Goal: Submit feedback/report problem

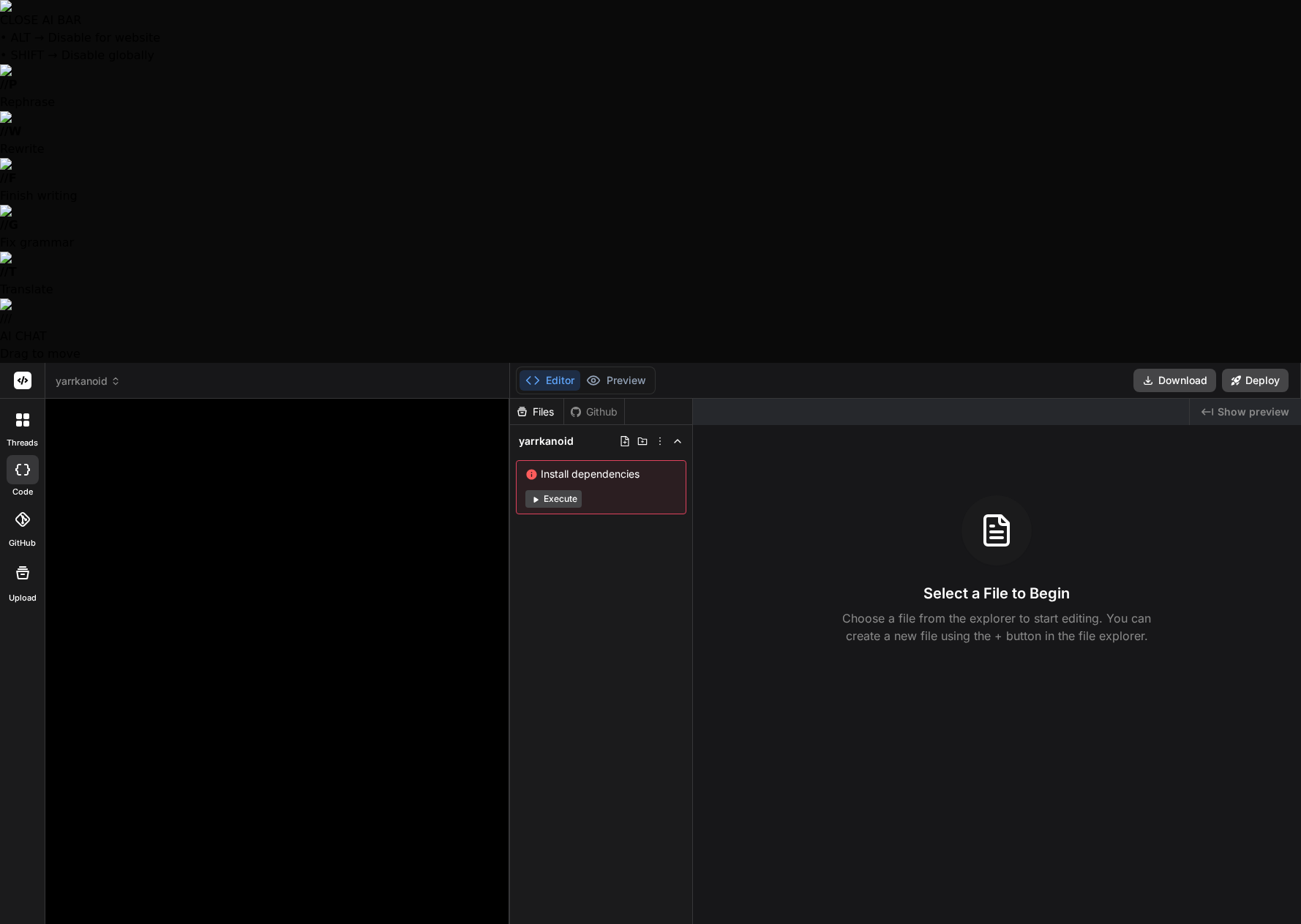
scroll to position [4393, 0]
type textarea "x"
type textarea "Lor'i dolo s amet. # Consectetu: Adipisc Elitsed — DOE Tempori (Utlabo-etdolo M…"
type textarea "x"
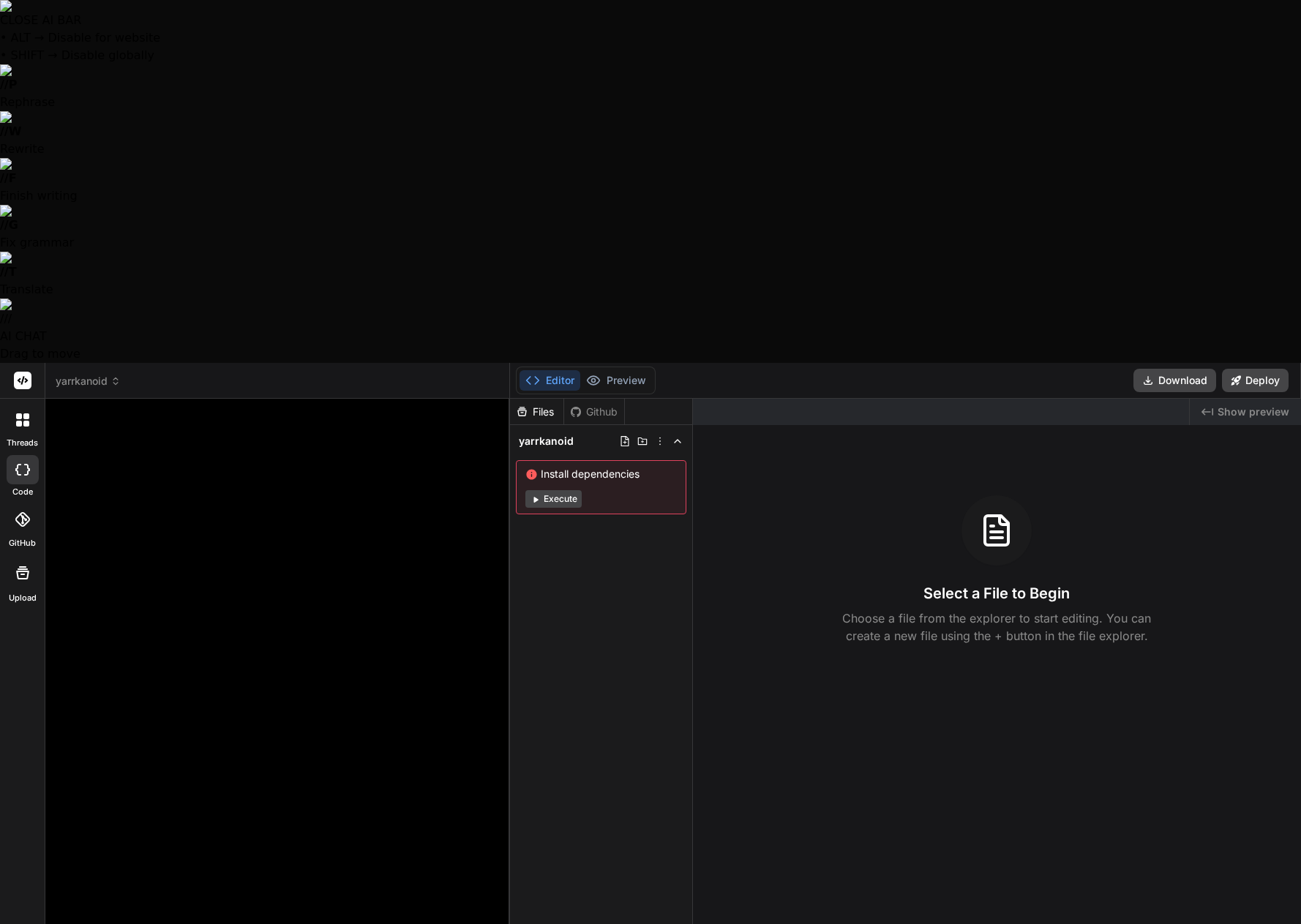
type textarea "Lor'i dolo s amet. # Consectetu: Adipisc Elitsed — DOE Tempori (Utlabo-etdolo M…"
type textarea "x"
type textarea "Lor'i dolo s amet. # Consectetu: Adipisc Elitsed — DOE Tempori (Utlabo-etdolo M…"
type textarea "x"
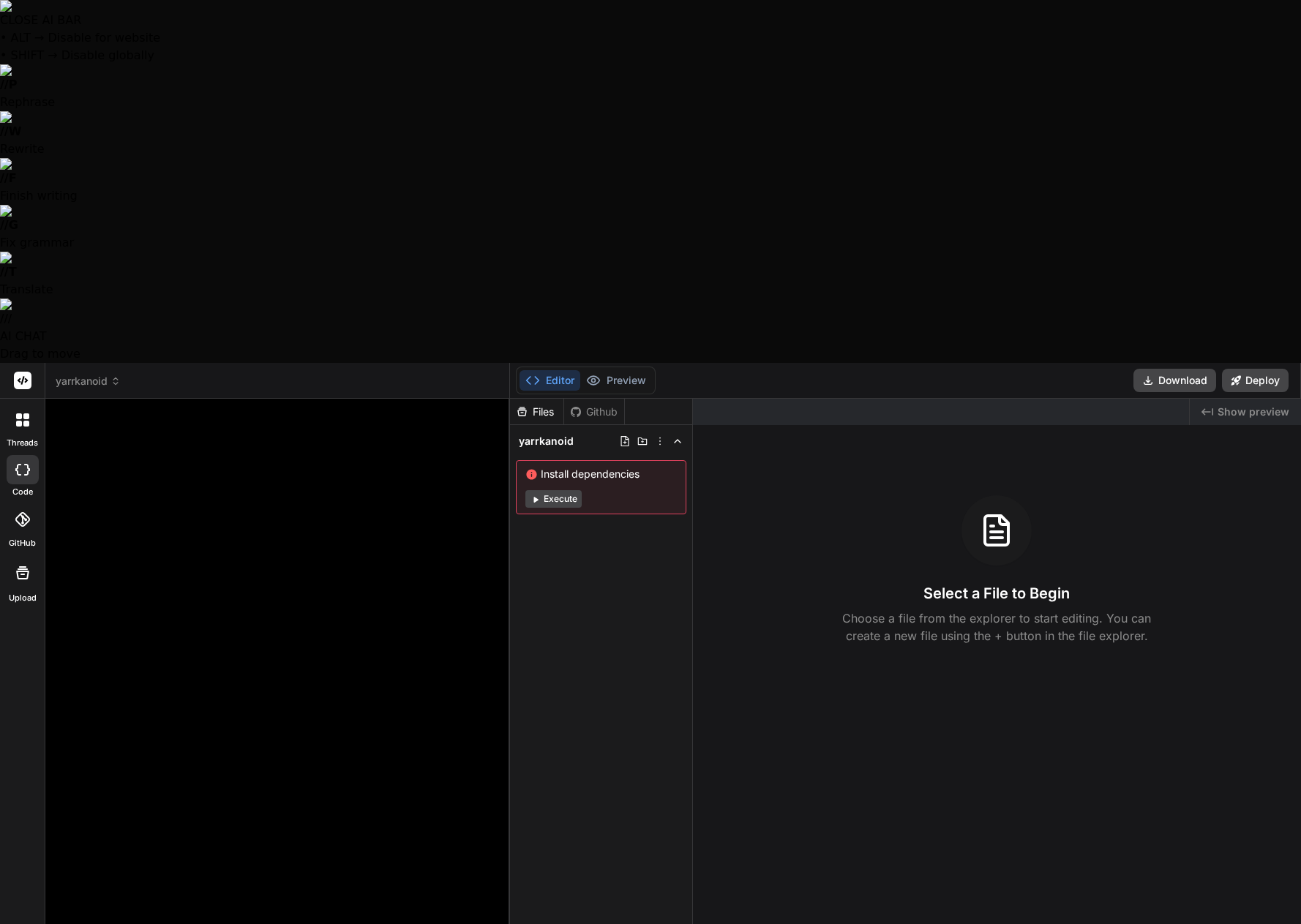
type textarea "Lor'i dolo s amet. # Consectetu: Adipisc Elitsed — DOE Tempori (Utlabo-etdolo M…"
type textarea "x"
type textarea "Lor'i dolo s amet. # Consectetu: Adipisc Elitsed — DOE Tempori (Utlabo-etdolo M…"
type textarea "x"
type textarea "Lor'i dolo s amet. # Consectetu: Adipisc Elitsed — DOE Tempori (Utlabo-etdolo M…"
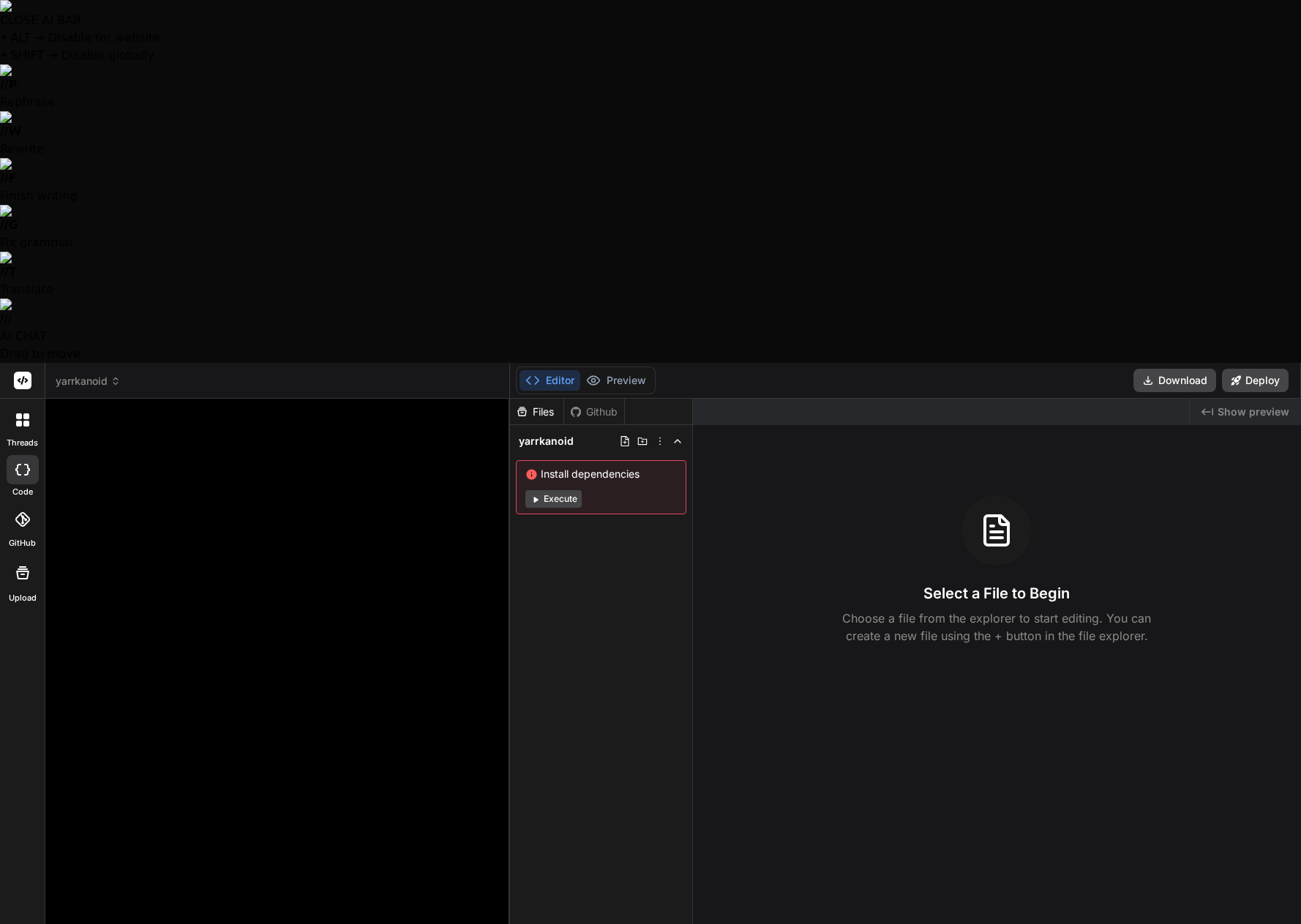
type textarea "x"
type textarea "Lor'i dolo s amet. # Consectetu: Adipisc Elitsed — DOE Tempori (Utlabo-etdolo M…"
type textarea "x"
type textarea "Lor'i dolo s amet. # Consectetu: Adipisc Elitsed — DOE Tempori (Utlabo-etdolo M…"
type textarea "x"
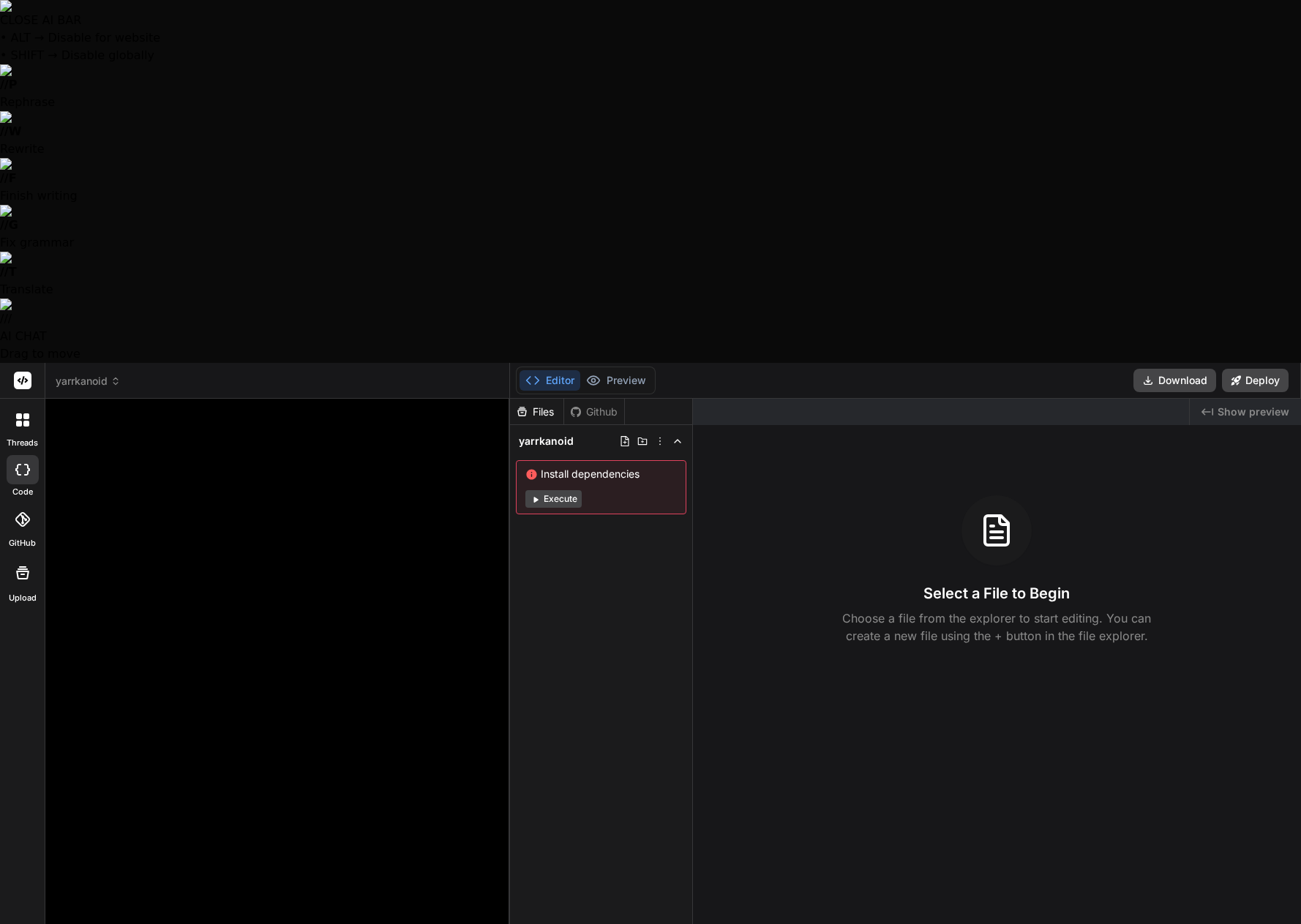
scroll to position [4461, 0]
type textarea "Lor'i dolo s amet. # Consectetu: Adipisc Elitsed — DOE Tempori (Utlabo-etdolo M…"
type textarea "x"
type textarea "Lor'i dolo s amet. # Consectetu: Adipisc Elitsed — DOE Tempori (Utlabo-etdolo M…"
type textarea "x"
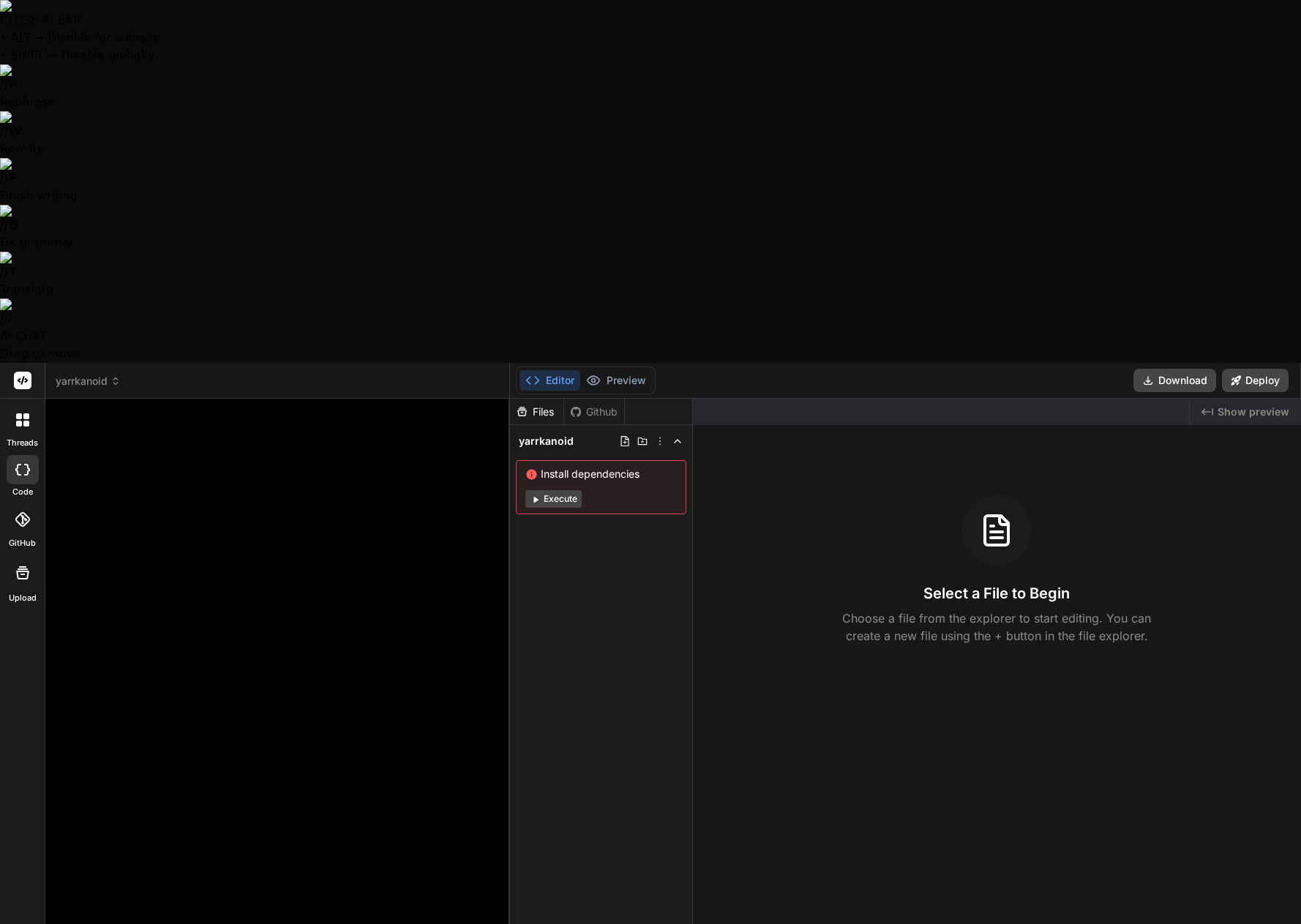
type textarea "Lor'i dolo s amet. # Consectetu: Adipisc Elitsed — DOE Tempori (Utlabo-etdolo M…"
type textarea "x"
type textarea "Lor'i dolo s amet. # Consectetu: Adipisc Elitsed — DOE Tempori (Utlabo-etdolo M…"
type textarea "x"
type textarea "Lor'i dolo s amet. # Consectetu: Adipisc Elitsed — DOE Tempori (Utlabo-etdolo M…"
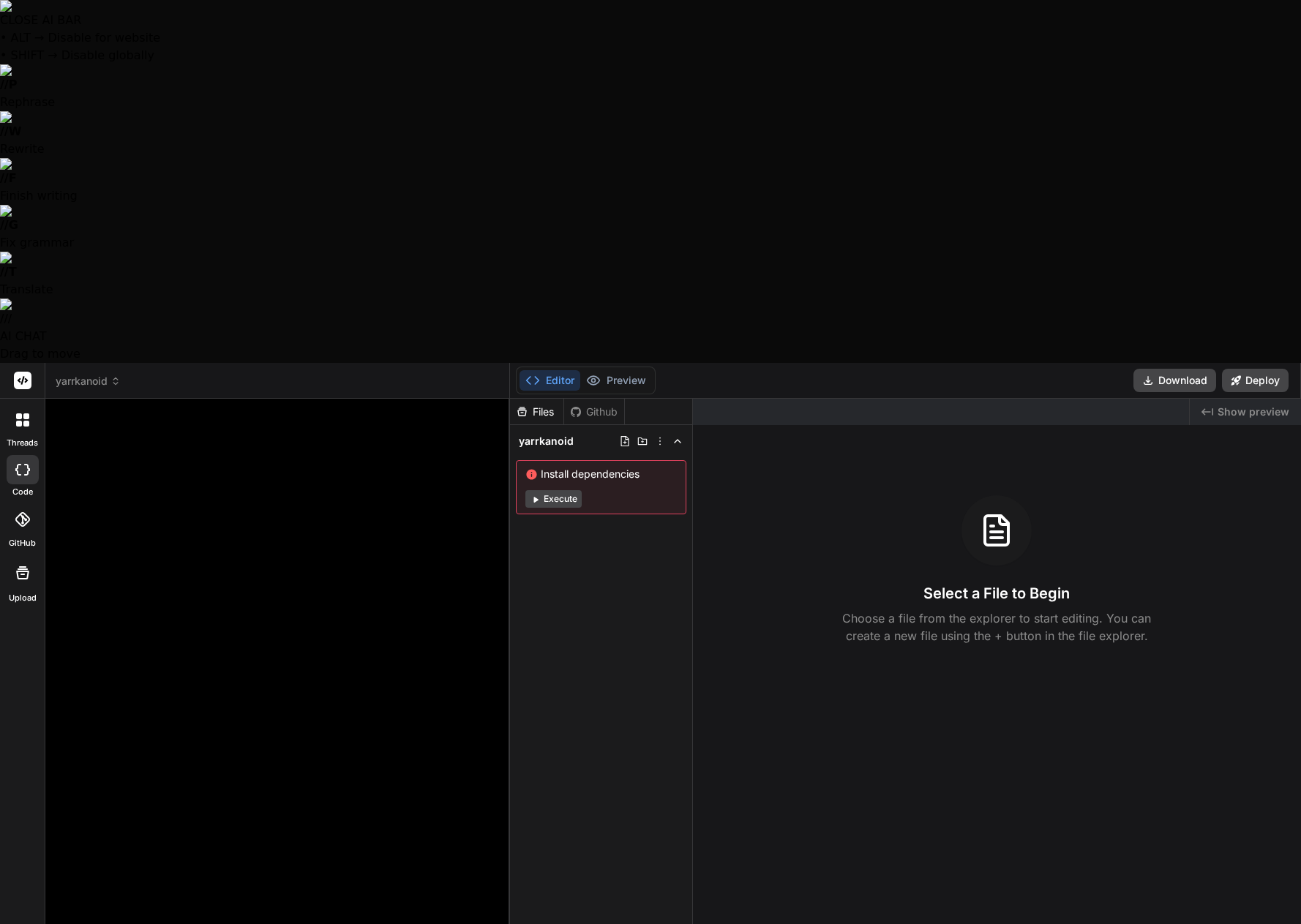
type textarea "x"
type textarea "Lor'i dolo s amet. # Consectetu: Adipisc Elitsed — DOE Tempori (Utlabo-etdolo M…"
type textarea "x"
type textarea "Lor'i dolo s amet. # Consectetu: Adipisc Elitsed — DOE Tempori (Utlabo-etdolo M…"
type textarea "x"
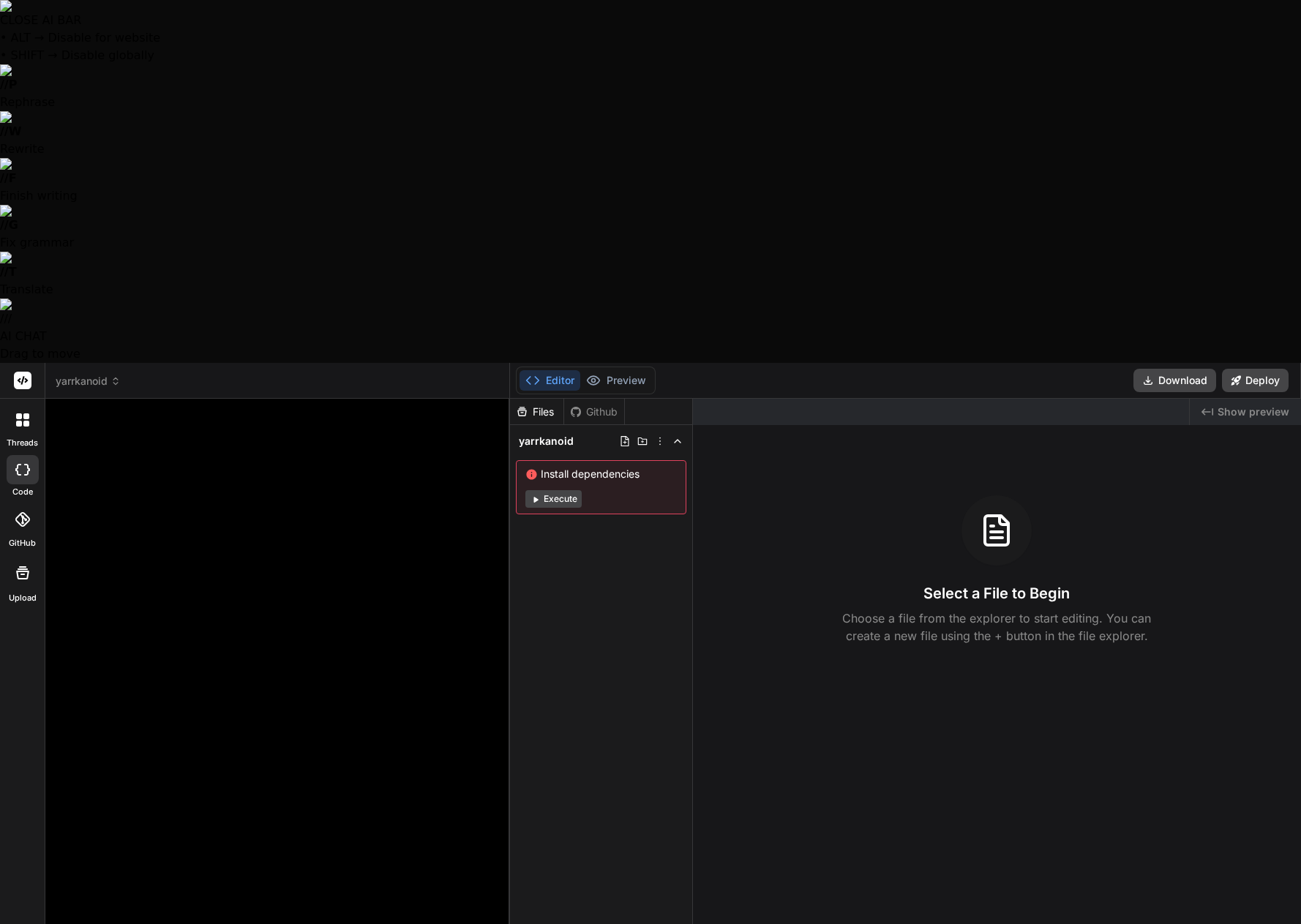
type textarea "Let's make a game. # Yarrkanoid: Digital Odyssey — MVP Concept (Single-player A…"
type textarea "x"
type textarea "Let's make a game. # Yarrkanoid: Digital Odyssey — MVP Concept (Single-player A…"
type textarea "x"
type textarea "Let's make a game. # Yarrkanoid: Digital Odyssey — MVP Concept (Single-player A…"
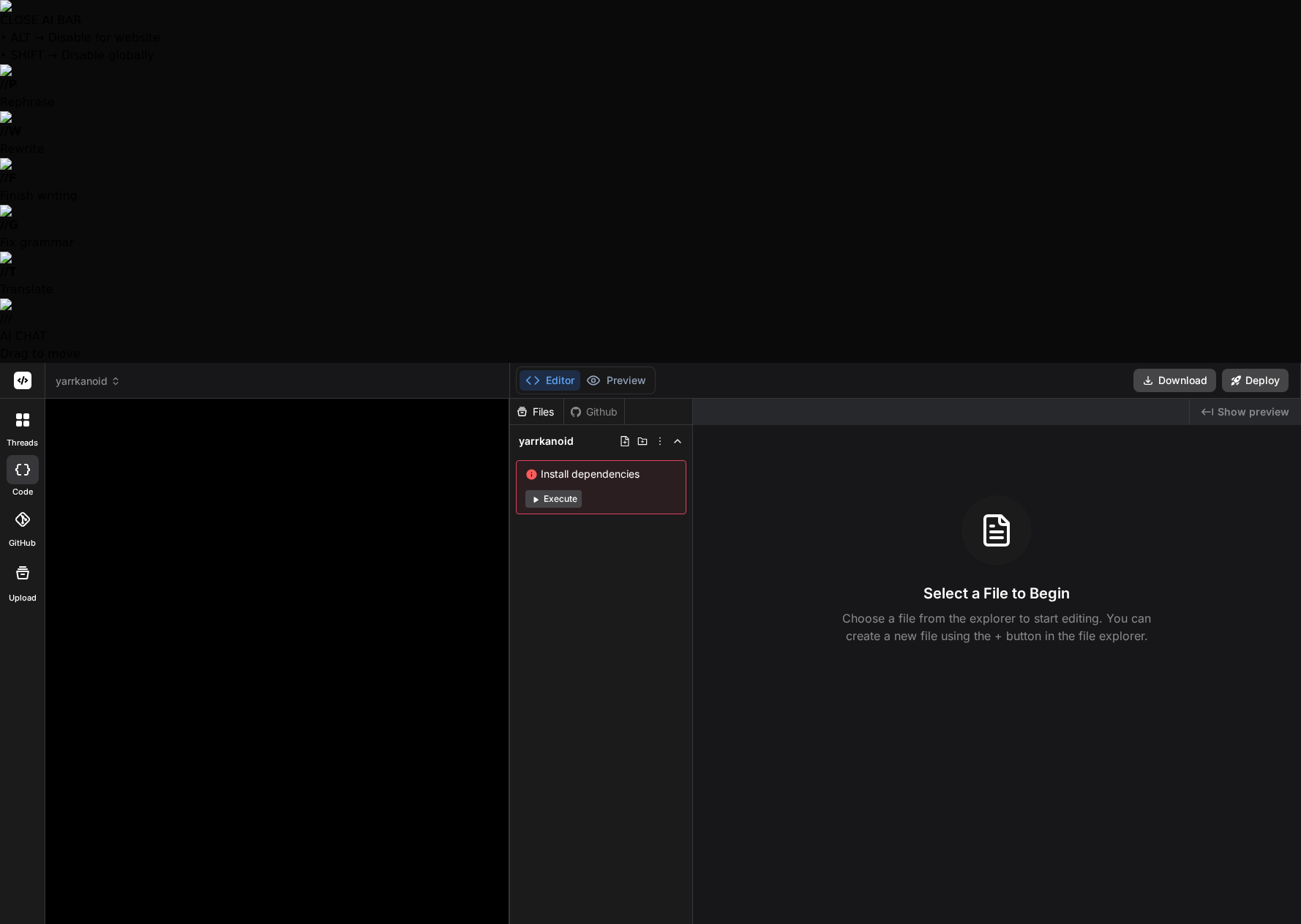
type textarea "x"
type textarea "Let's make a game. # Yarrkanoid: Digital Odyssey — MVP Concept (Single-player A…"
type textarea "x"
type textarea "Let's make a game. # Yarrkanoid: Digital Odyssey — MVP Concept (Single-player A…"
type textarea "x"
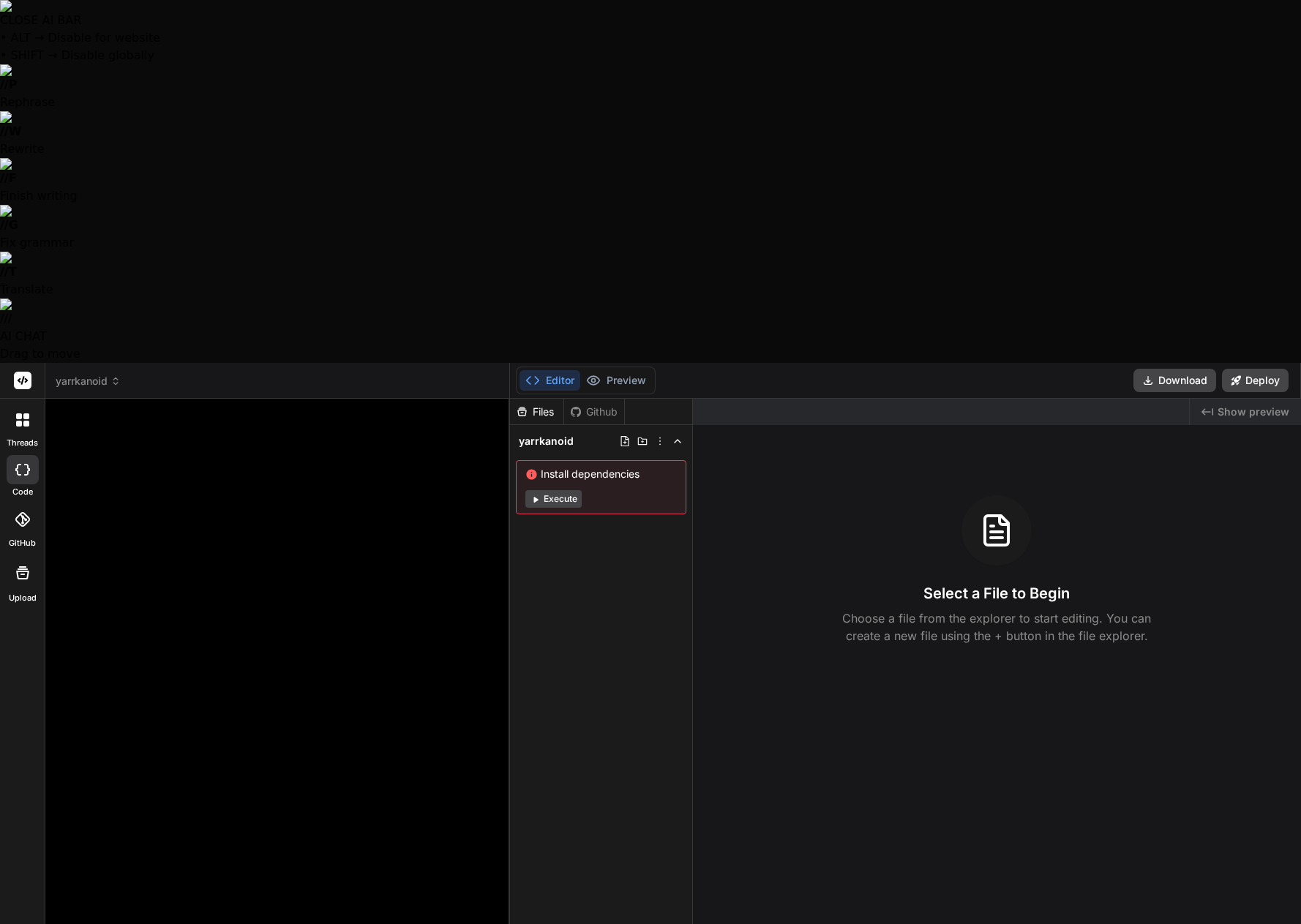
type textarea "Let's make a game. # Yarrkanoid: Digital Odyssey — MVP Concept (Single-player A…"
type textarea "x"
type textarea "Let's make a game. # Yarrkanoid: Digital Odyssey — MVP Concept (Single-player A…"
type textarea "x"
type textarea "Let's make a game. # Yarrkanoid: Digital Odyssey — MVP Concept (Single-player A…"
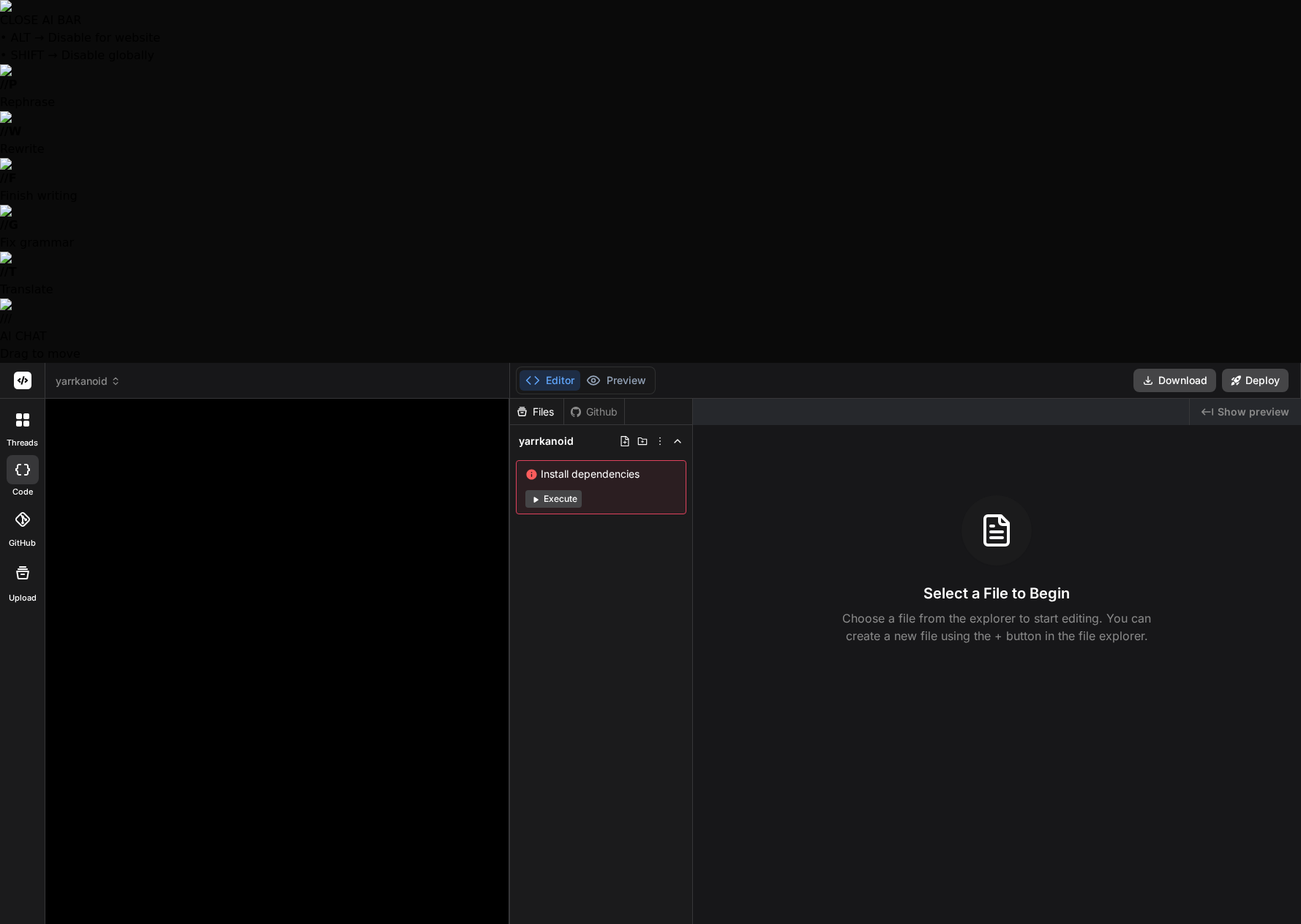
type textarea "x"
type textarea "Let's make a game. # Yarrkanoid: Digital Odyssey — MVP Concept (Single-player A…"
type textarea "x"
type textarea "Let's make a game. # Yarrkanoid: Digital Odyssey — MVP Concept (Single-player A…"
type textarea "x"
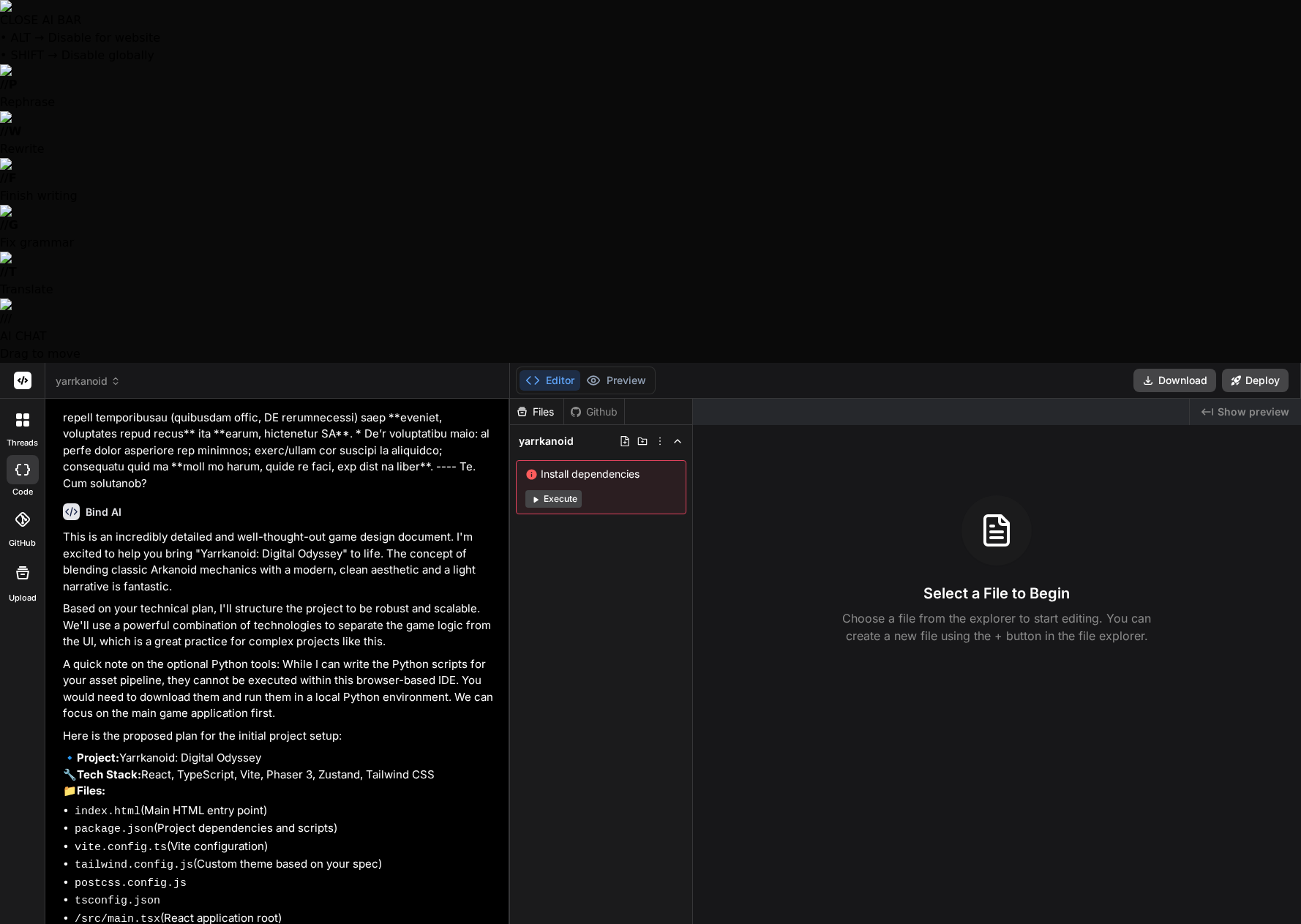
scroll to position [1865, 0]
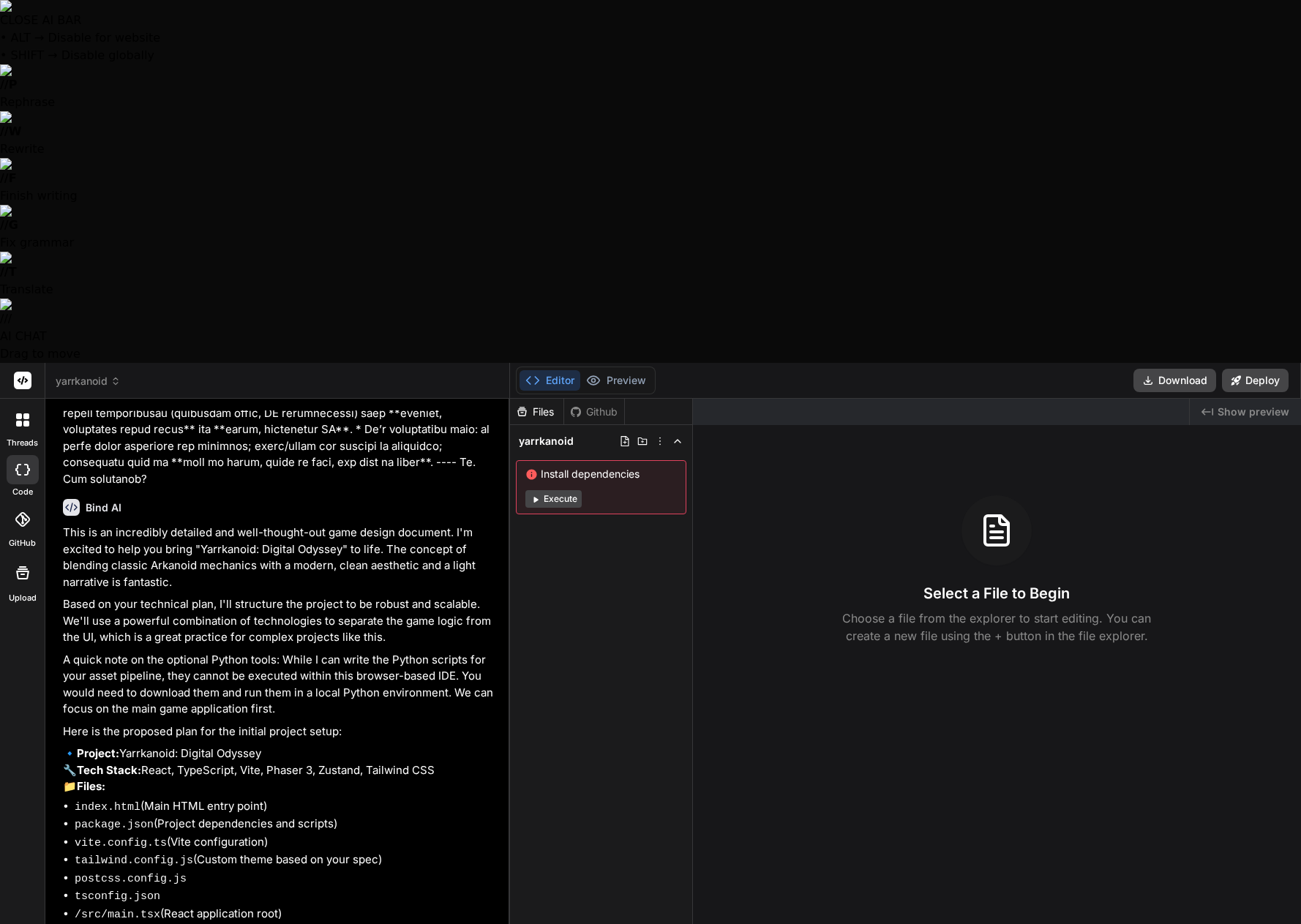
type textarea "x"
type textarea "N"
type textarea "x"
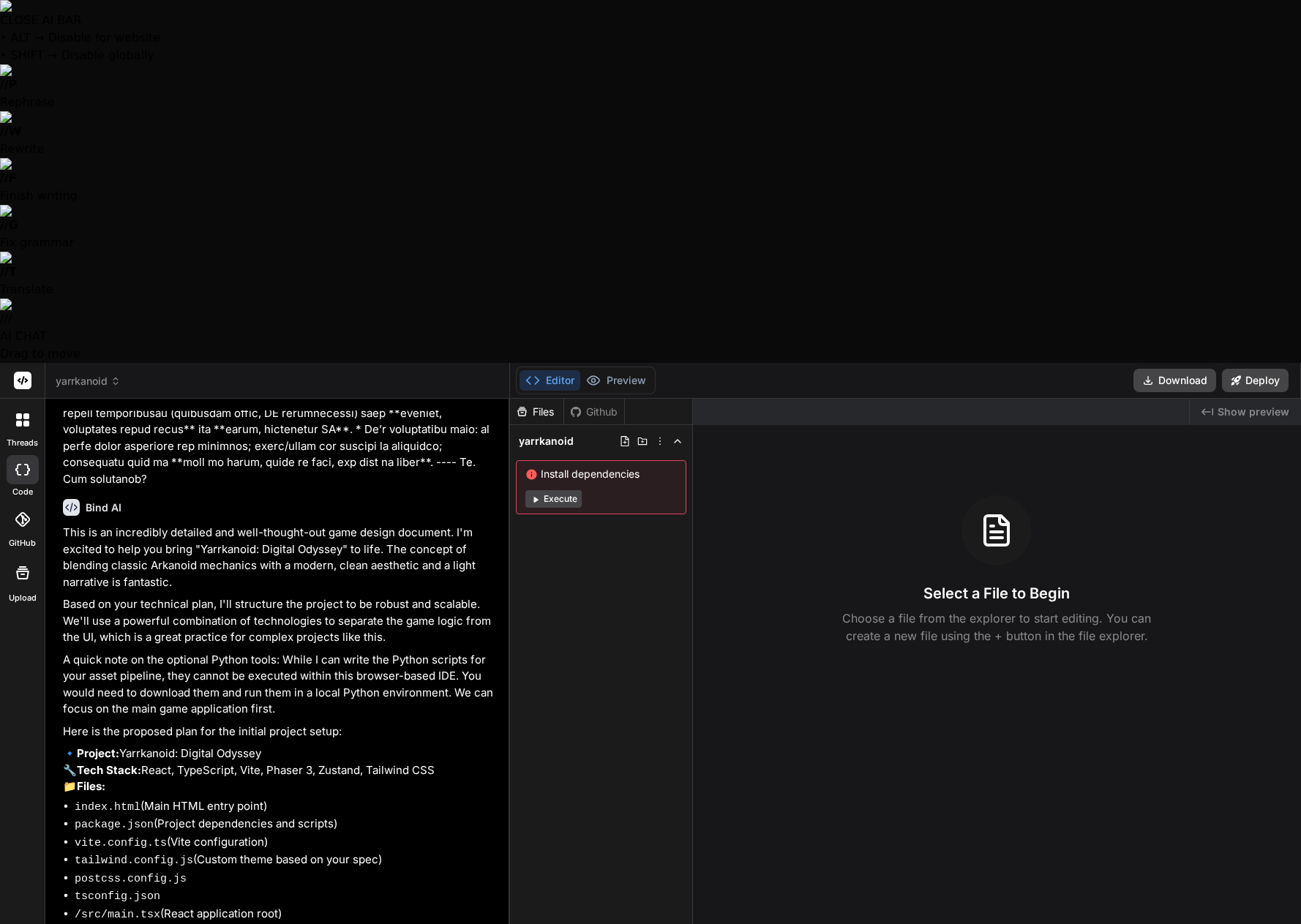
type textarea "No"
type textarea "x"
type textarea "Noy"
type textarea "x"
type textarea "No"
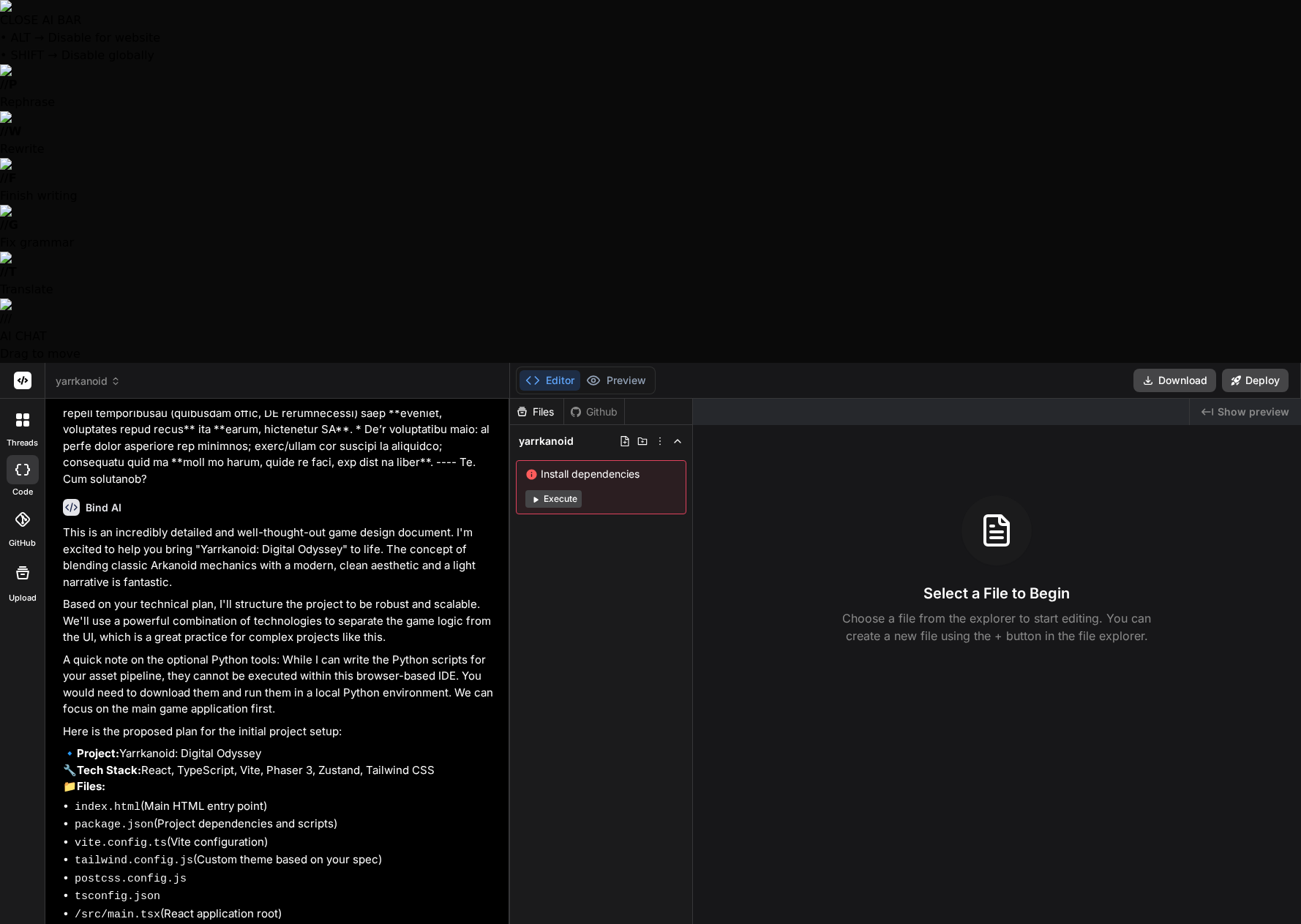
type textarea "x"
type textarea "Not"
type textarea "x"
type textarea "Not"
type textarea "x"
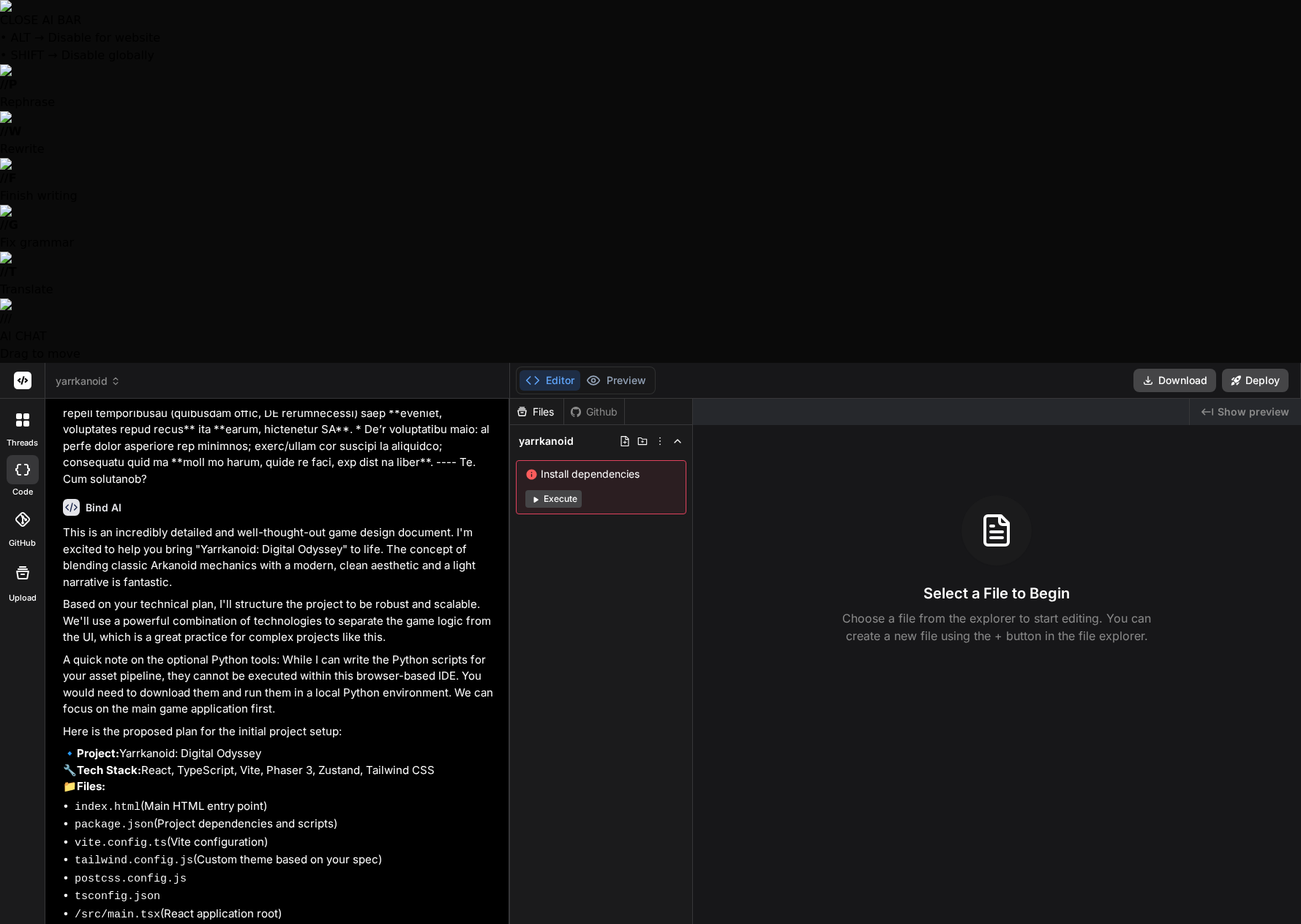
type textarea "Not y"
type textarea "x"
type textarea "Not ye"
type textarea "x"
type textarea "Not yet"
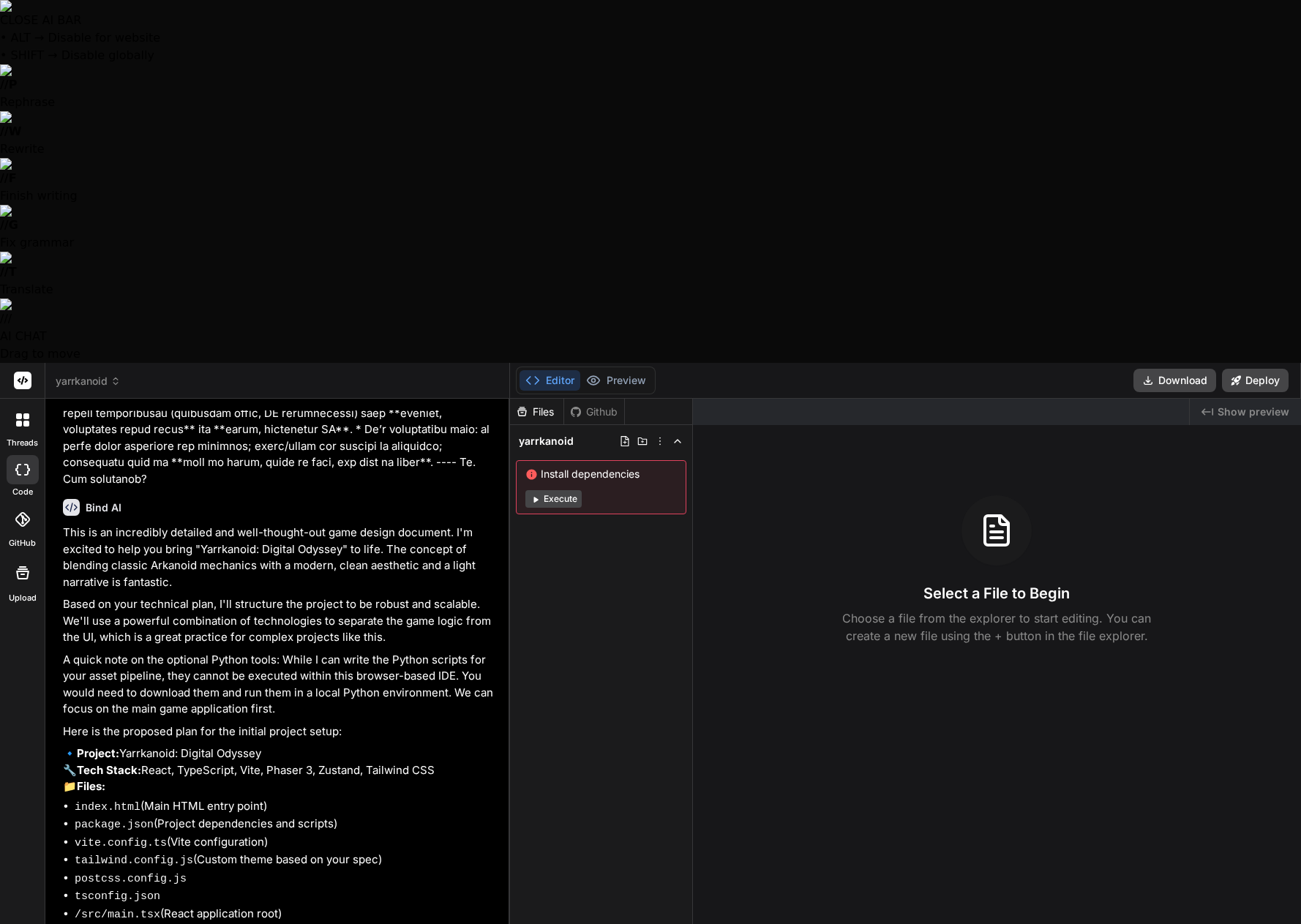
type textarea "x"
type textarea "Not yet."
type textarea "x"
type textarea "Not yet."
type textarea "x"
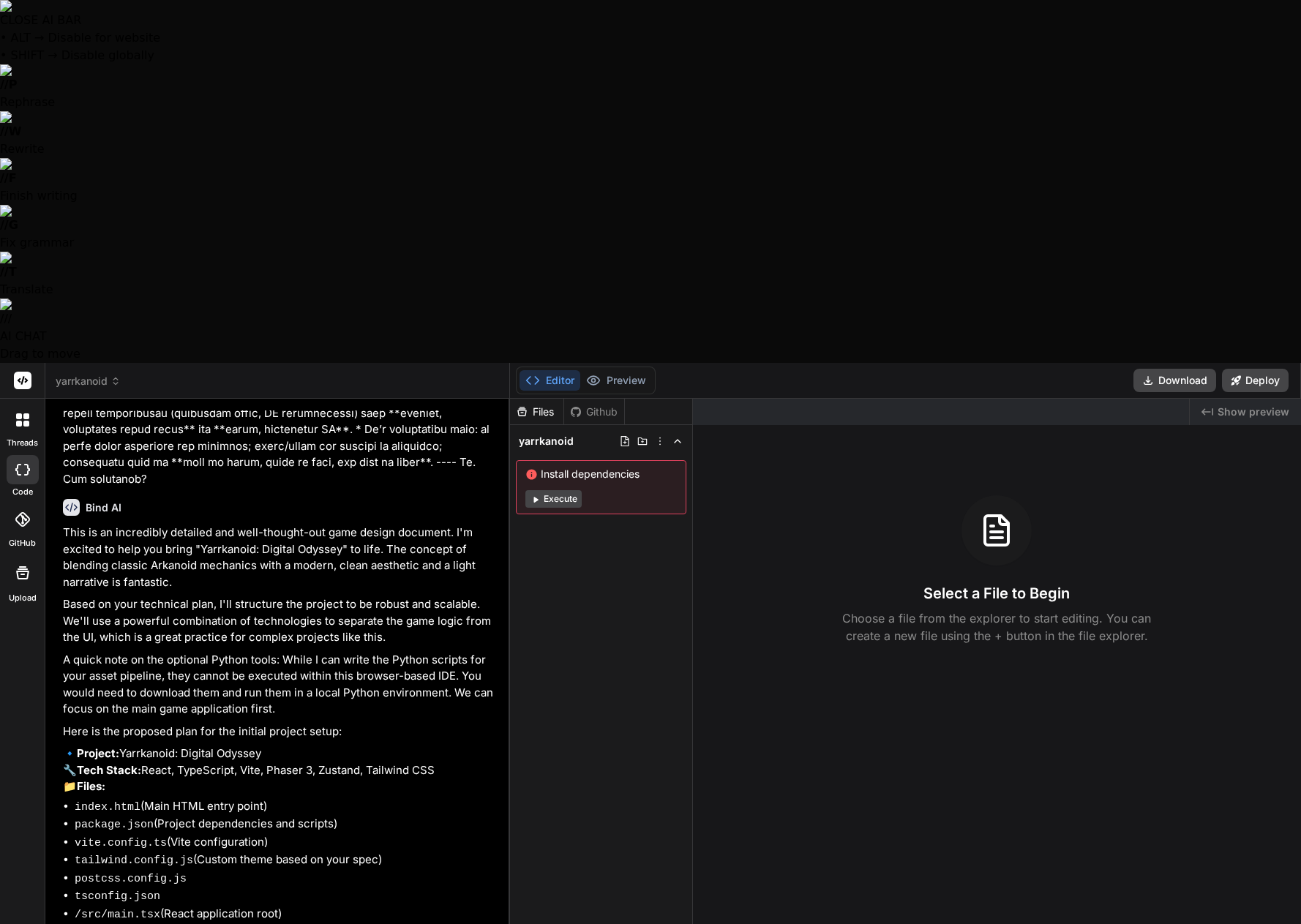
type textarea "Not yet. W"
type textarea "x"
type textarea "Not yet. We"
type textarea "x"
type textarea "Not yet. We"
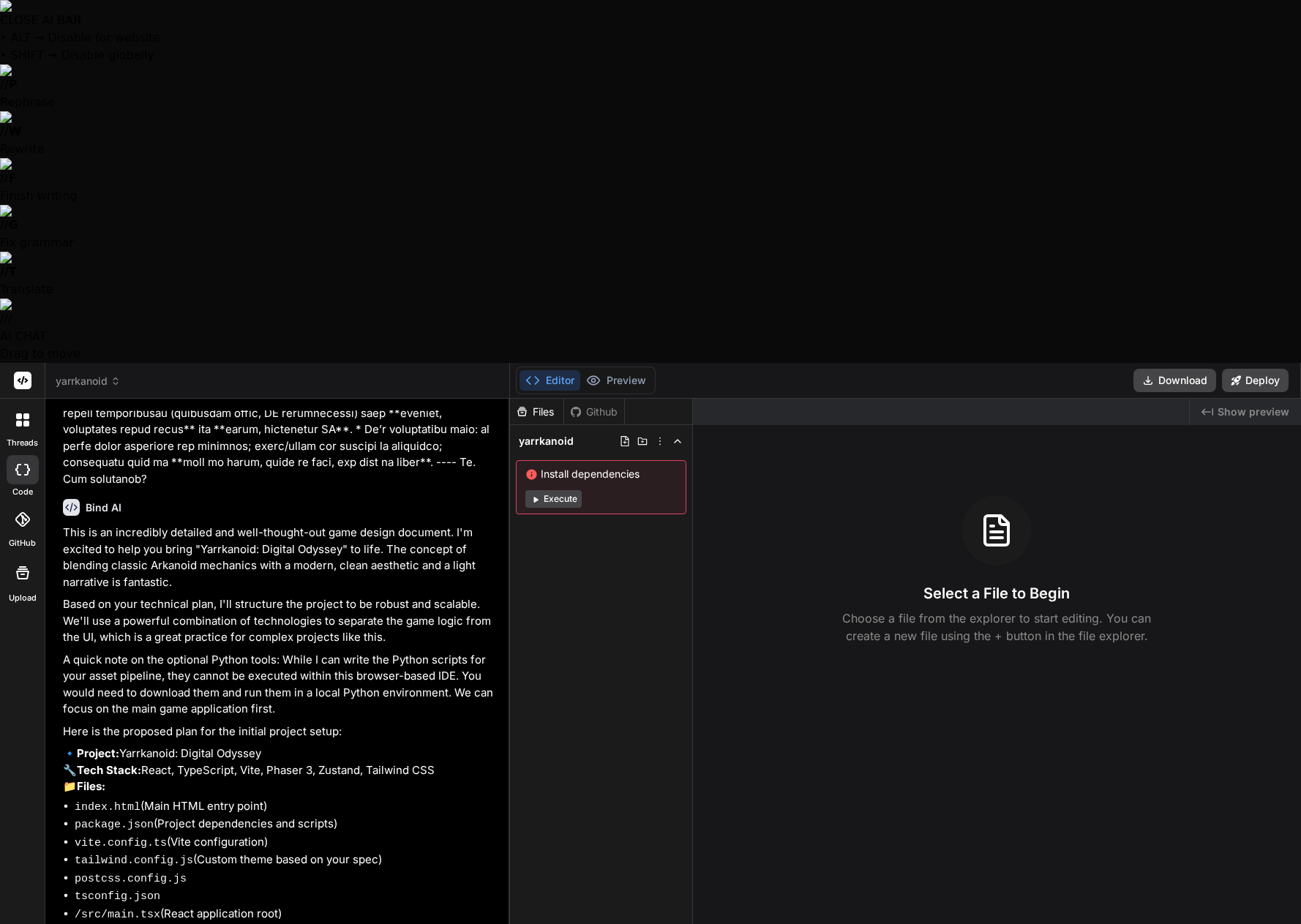
type textarea "x"
type textarea "Not yet. We n"
type textarea "x"
type textarea "Not yet. We ne"
type textarea "x"
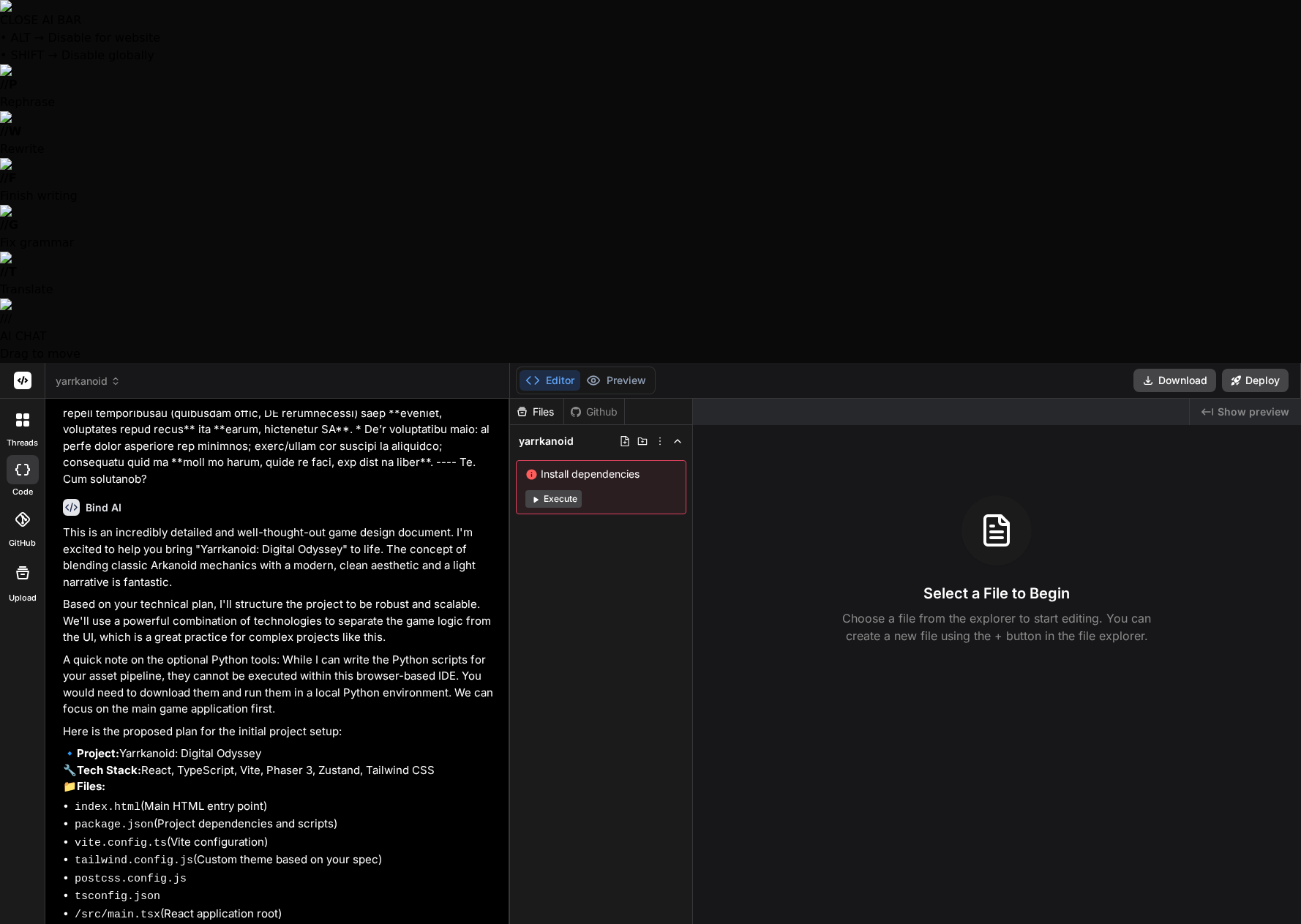
type textarea "Not yet. We nee"
type textarea "x"
type textarea "Not yet. We need"
type textarea "x"
type textarea "Not yet. We need"
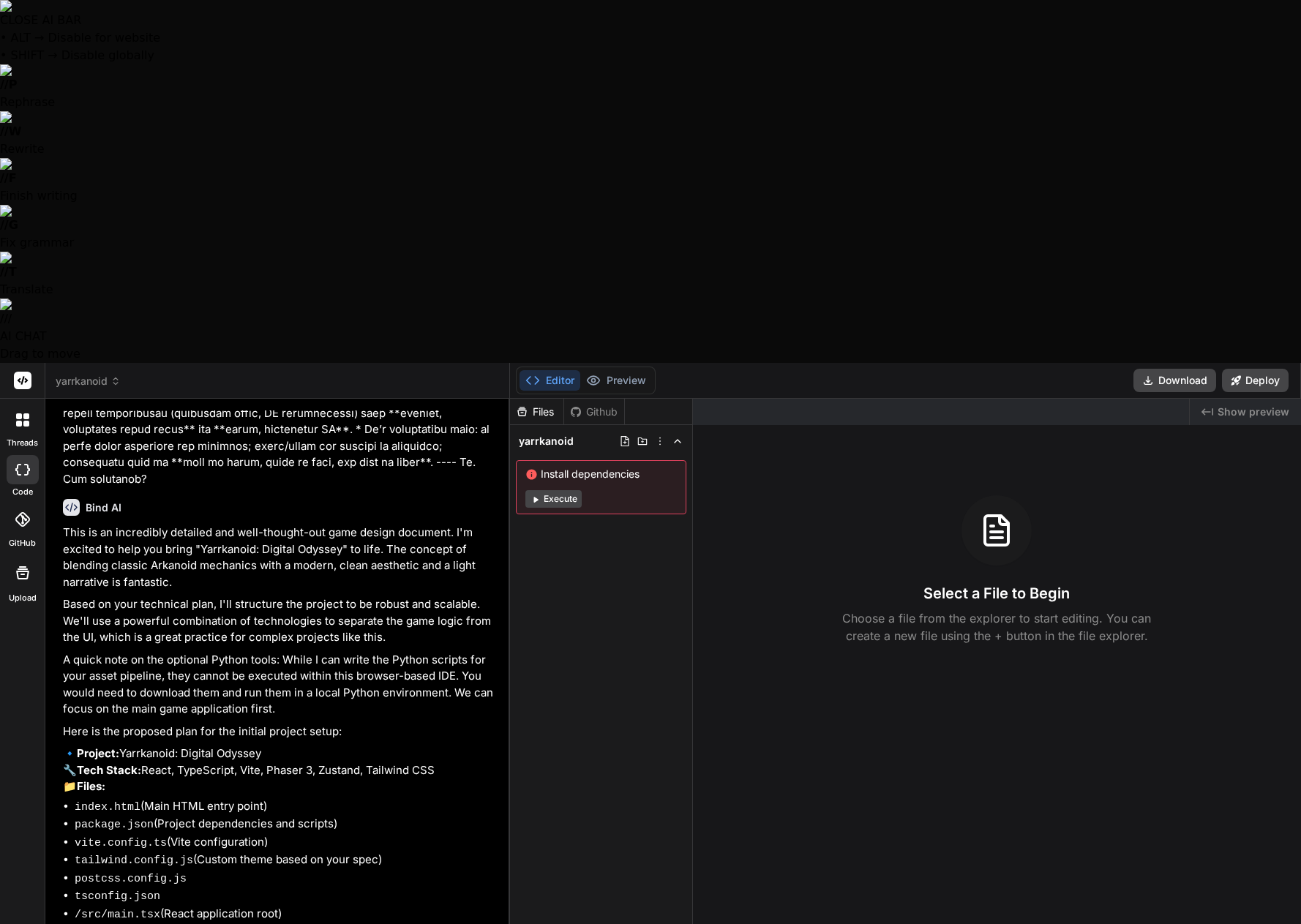
type textarea "x"
type textarea "Not yet. We need t"
type textarea "x"
type textarea "Not yet. We need to"
type textarea "x"
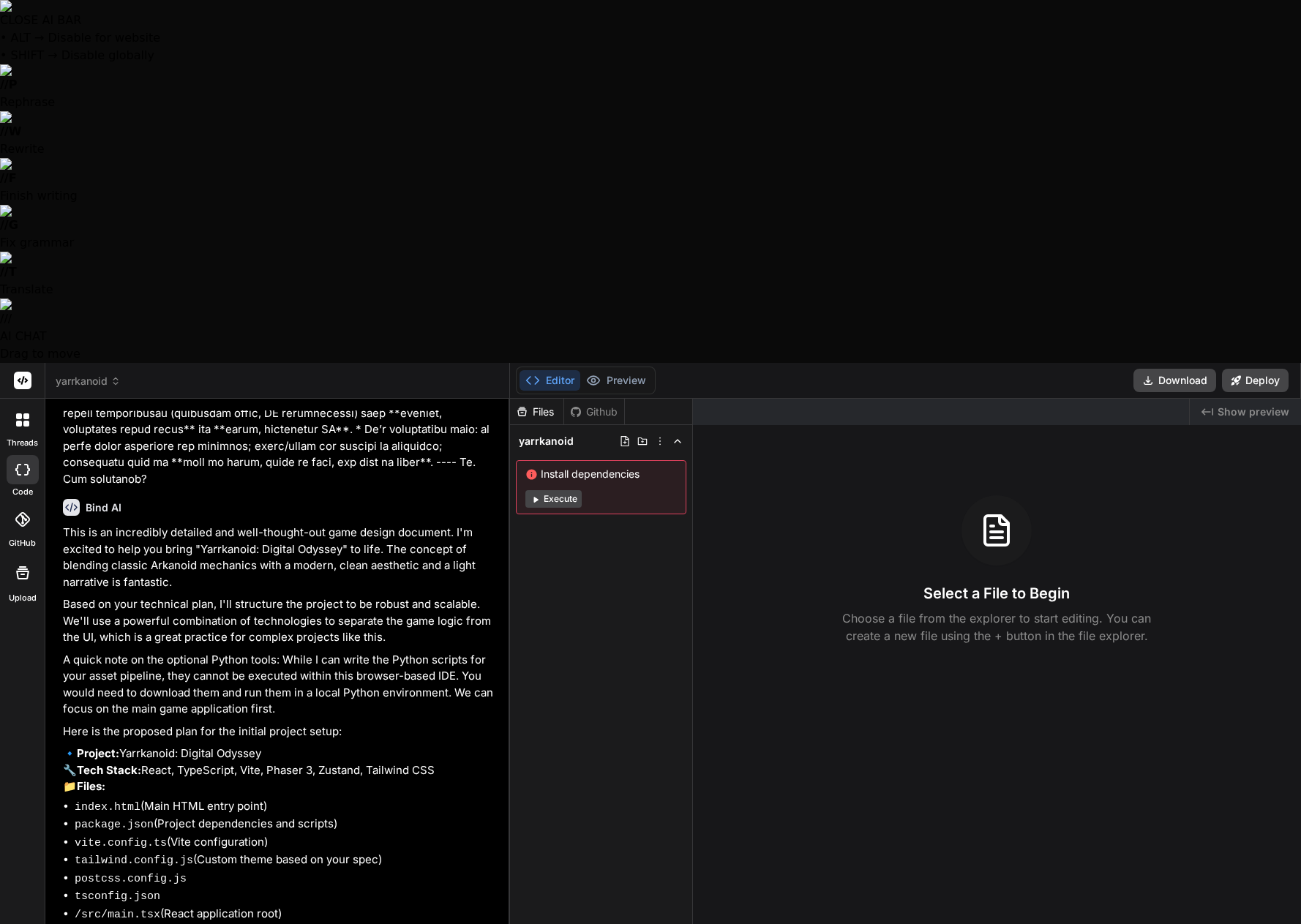
type textarea "Not yet. We need to"
type textarea "x"
type textarea "Not yet. We need to g"
type textarea "x"
type textarea "Not yet. We need to ge"
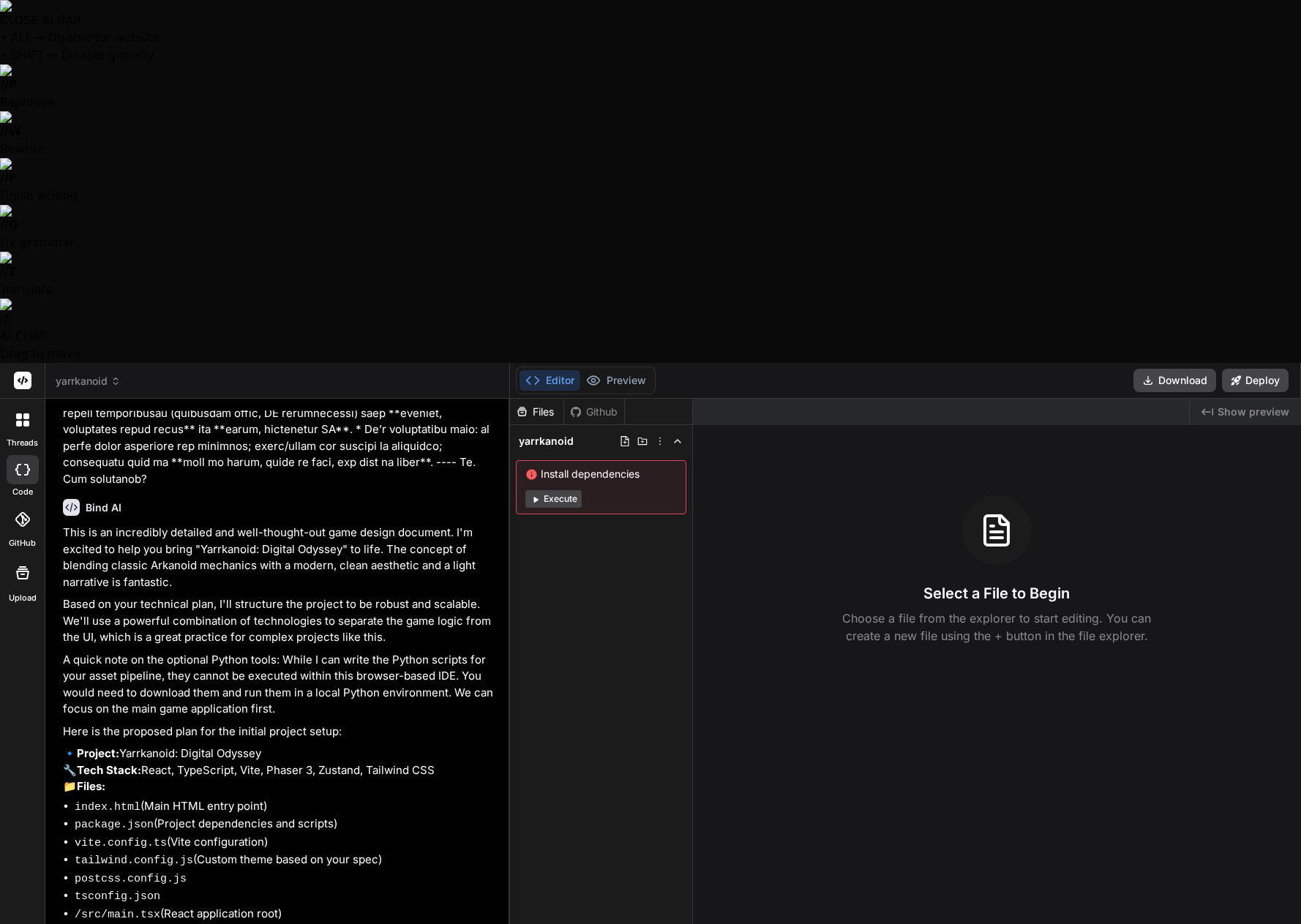
type textarea "x"
type textarea "Not yet. We need to get"
type textarea "x"
type textarea "Not yet. We need to get"
type textarea "x"
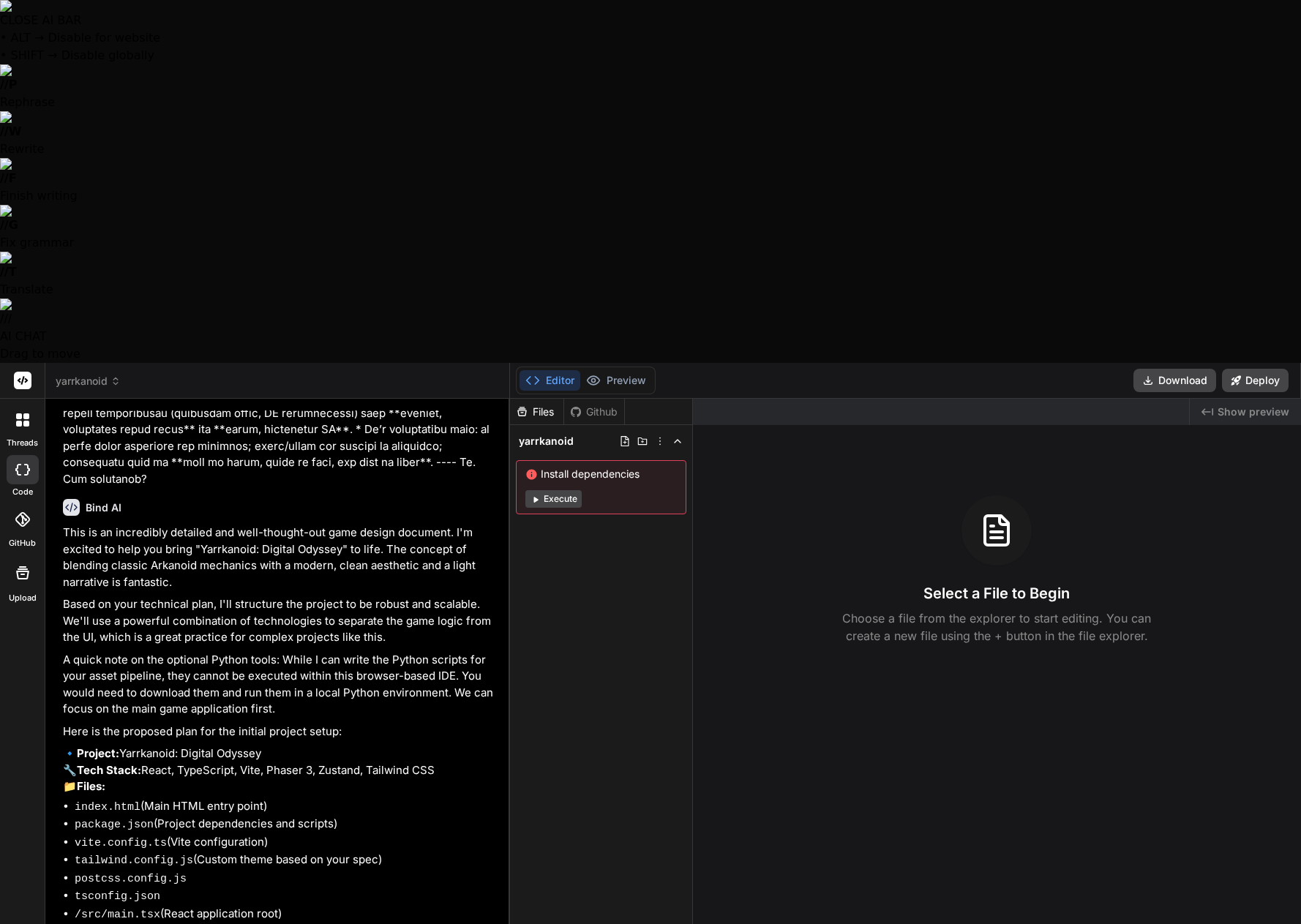
type textarea "Not yet. We need to get t"
type textarea "x"
type textarea "Not yet. We need to get th"
type textarea "x"
type textarea "Not yet. We need to get thi"
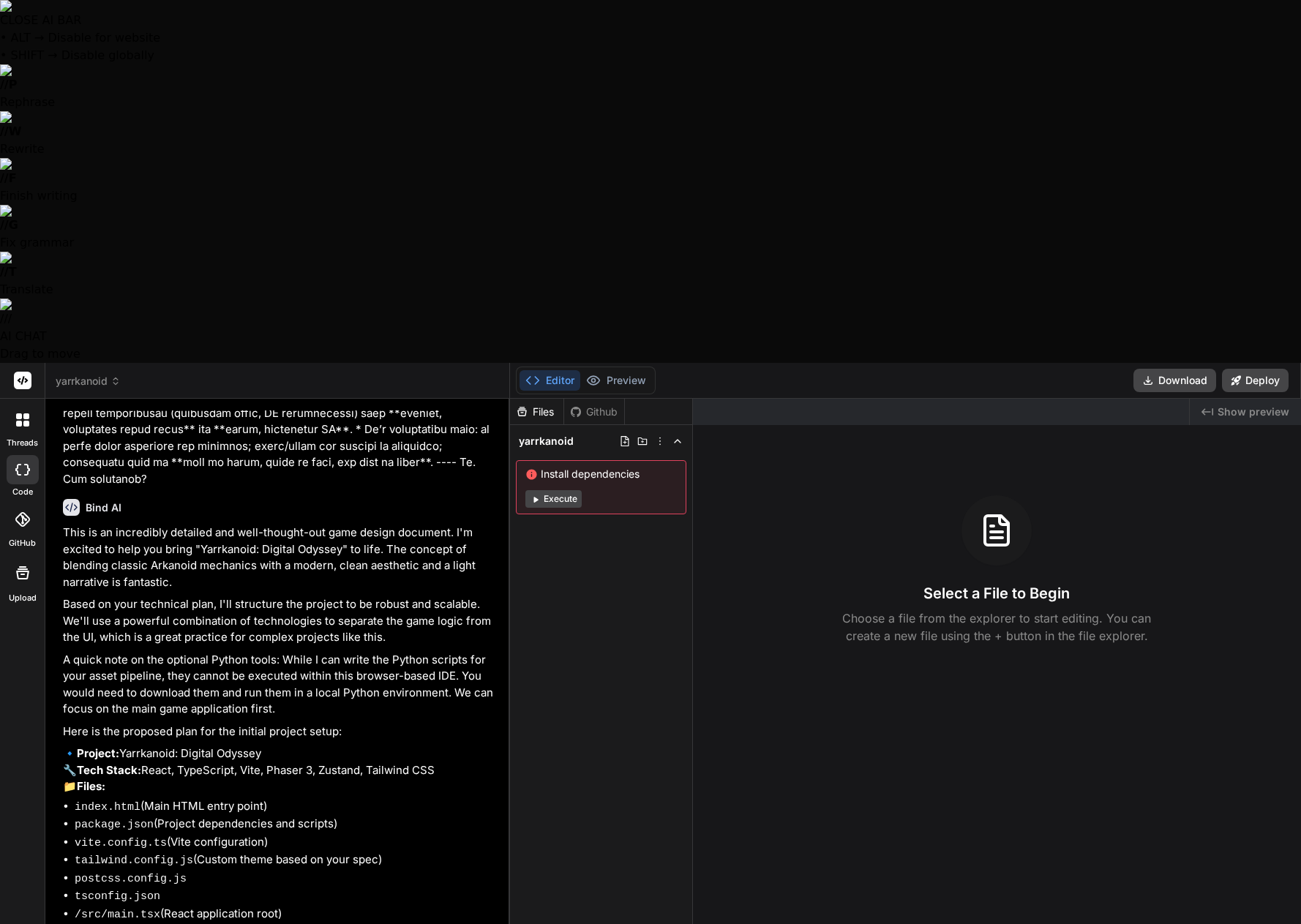
type textarea "x"
type textarea "Not yet. We need to get this"
type textarea "x"
type textarea "Not yet. We need to get this"
type textarea "x"
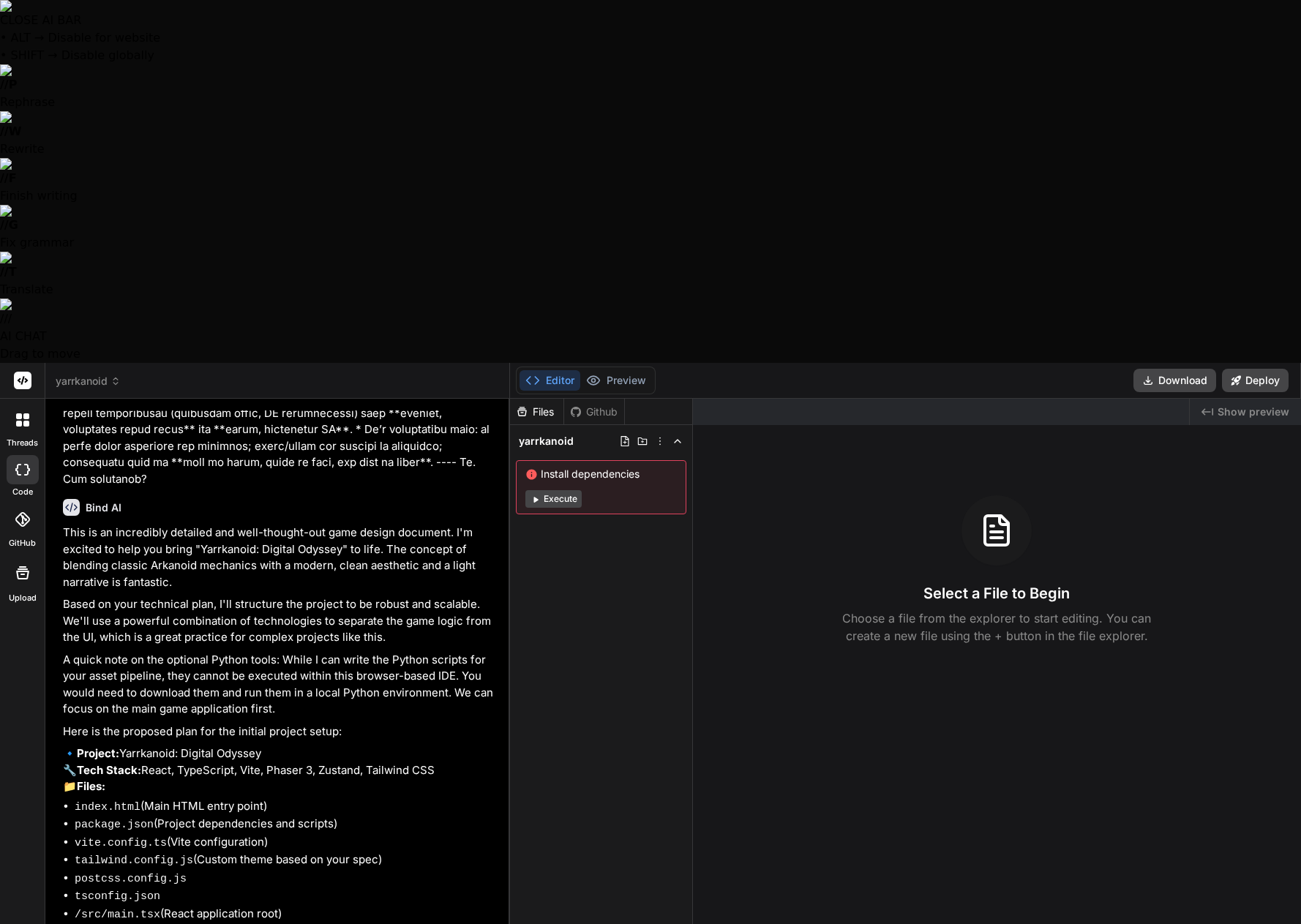
type textarea "Not yet. We need to get this g"
type textarea "x"
type textarea "Not yet. We need to get this"
type textarea "x"
type textarea "Not yet. We need to get this w"
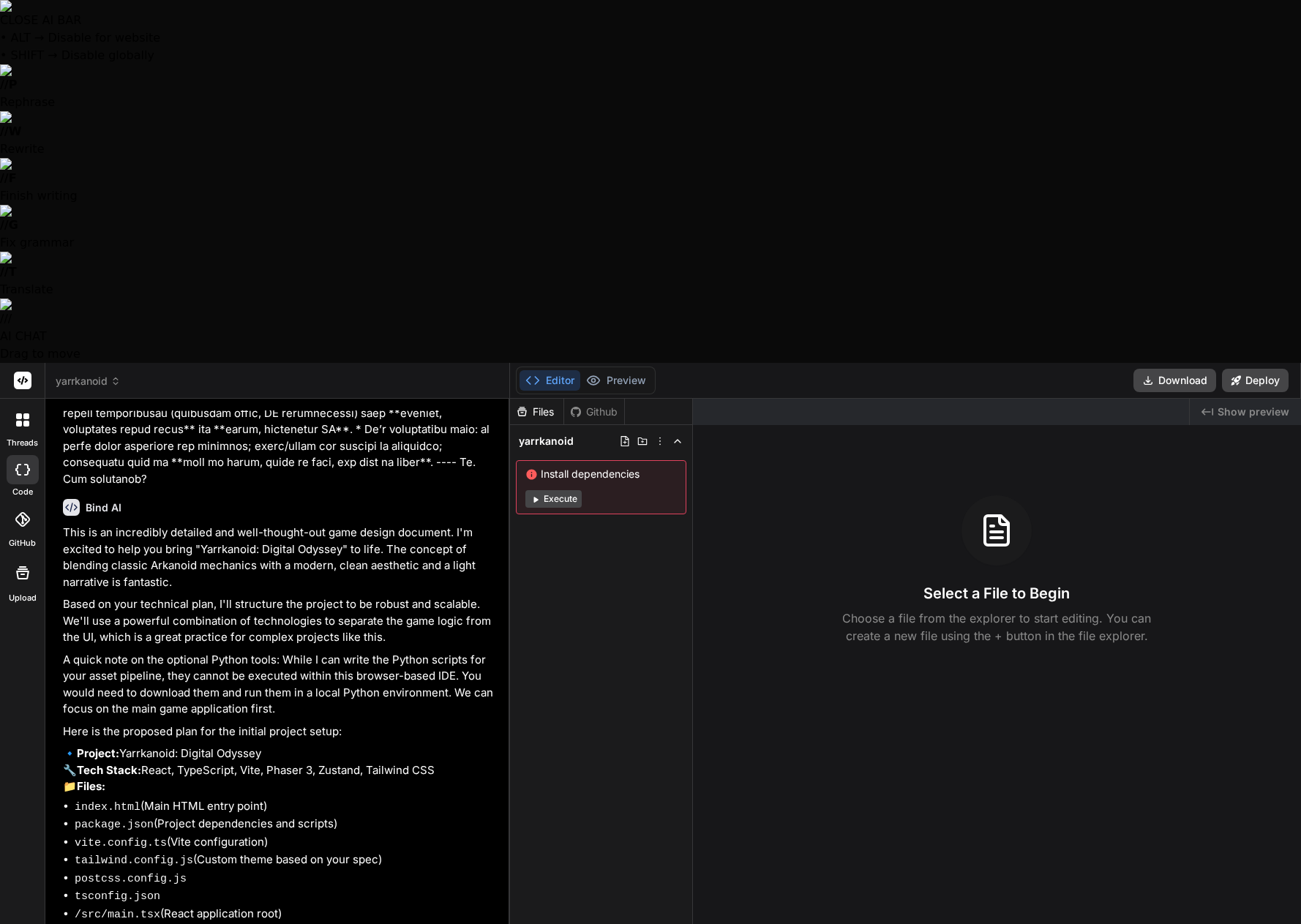
type textarea "x"
type textarea "Not yet. We need to get this wo"
type textarea "x"
type textarea "Not yet. We need to get this wot"
type textarea "x"
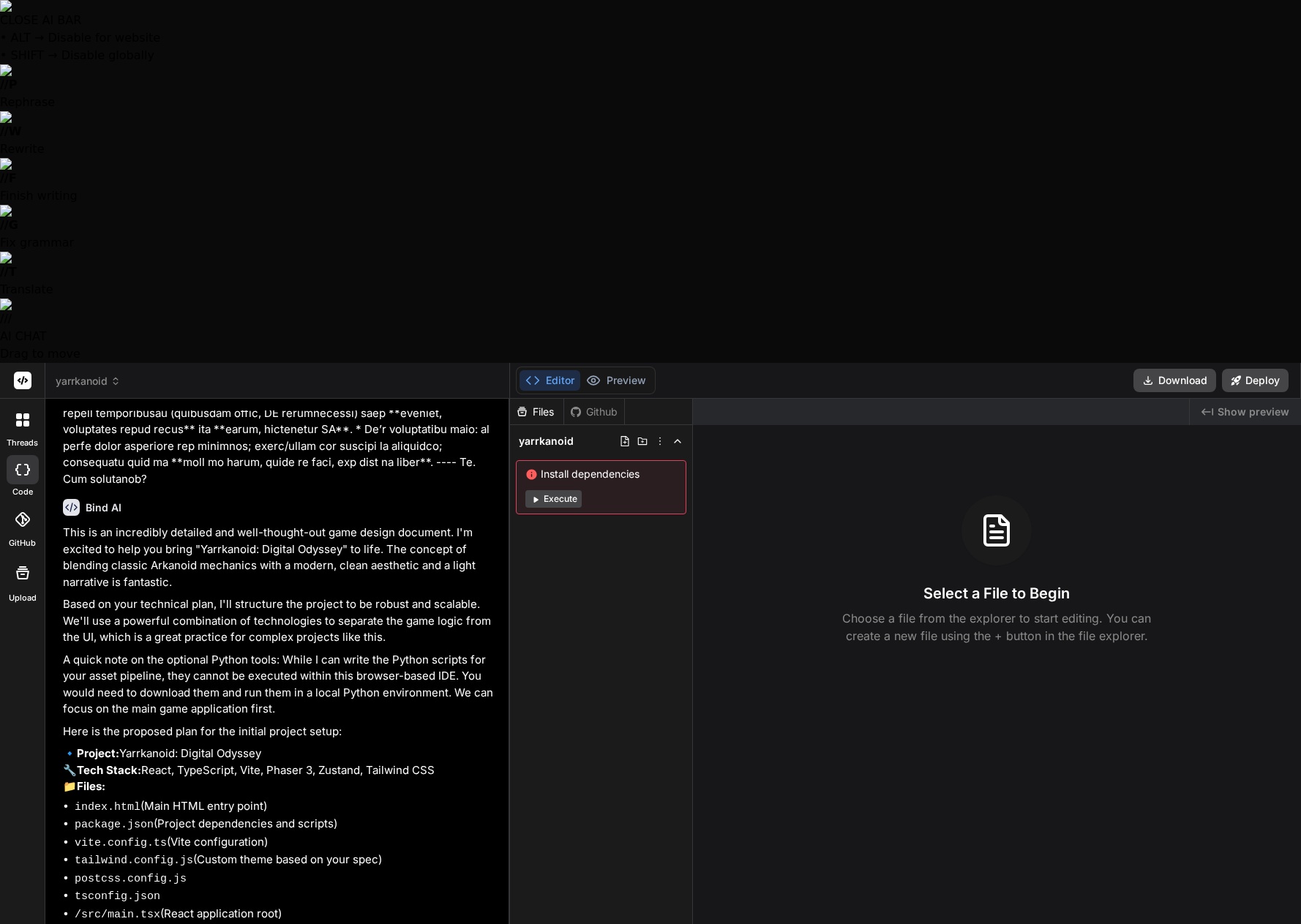
type textarea "Not yet. We need to get this wo"
type textarea "x"
type textarea "Not yet. We need to get this wor"
type textarea "x"
type textarea "Not yet. We need to get this work"
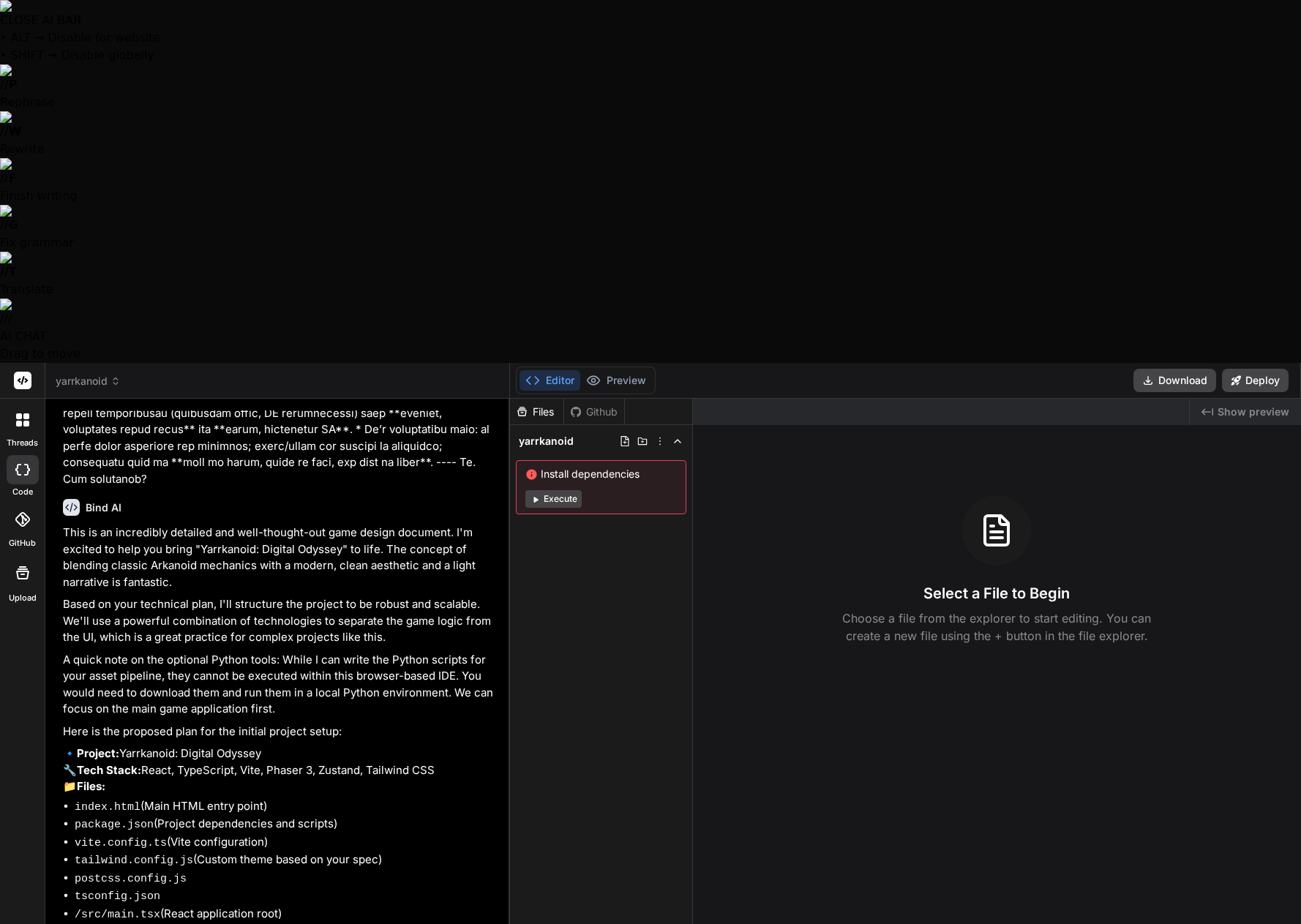
type textarea "x"
type textarea "Not yet. We need to get this worki"
type textarea "x"
type textarea "Not yet. We need to get this workin"
type textarea "x"
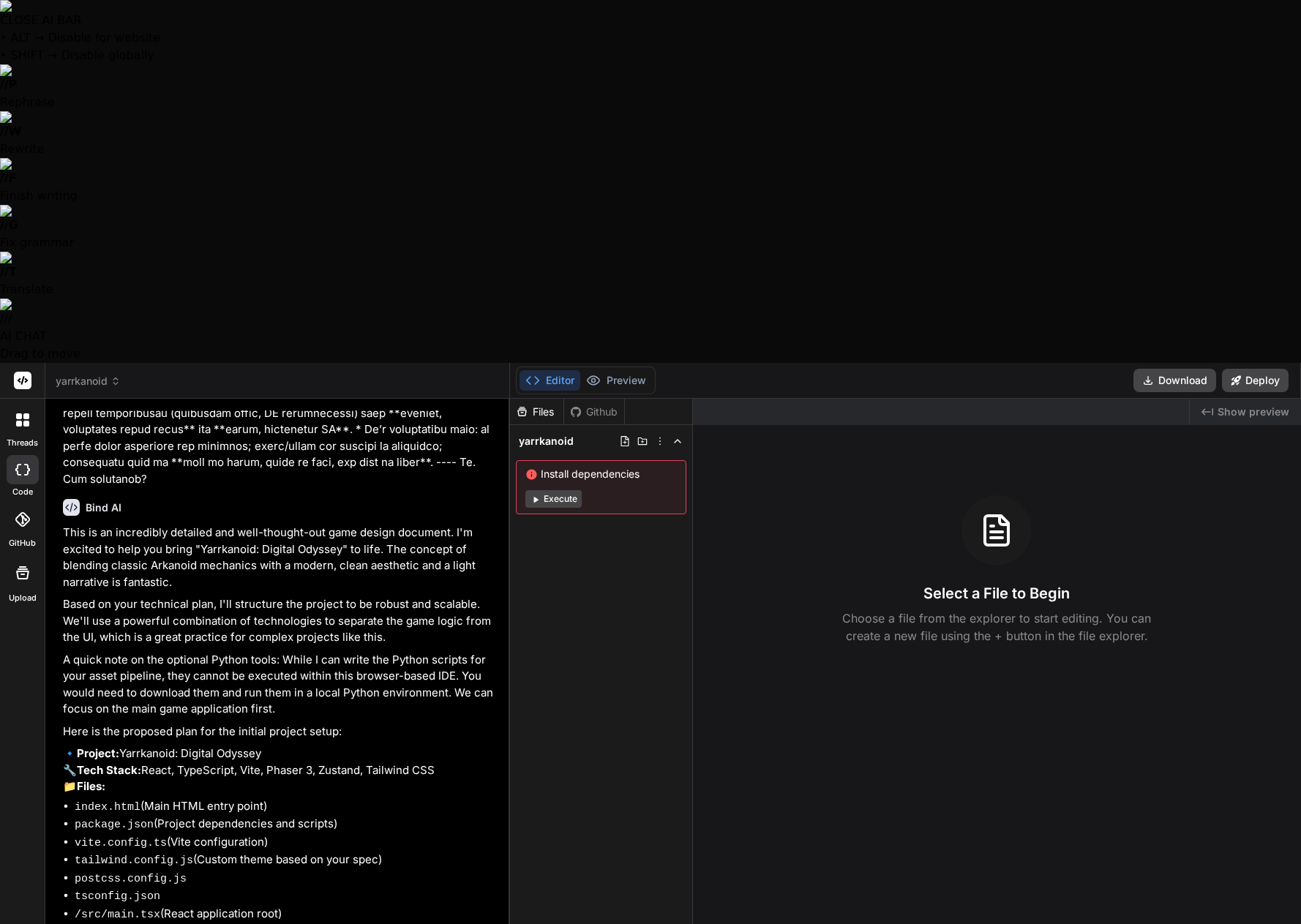
type textarea "Not yet. We need to get this working"
type textarea "x"
type textarea "Not yet. We need to get this working"
type textarea "x"
type textarea "Not yet. We need to get this working i"
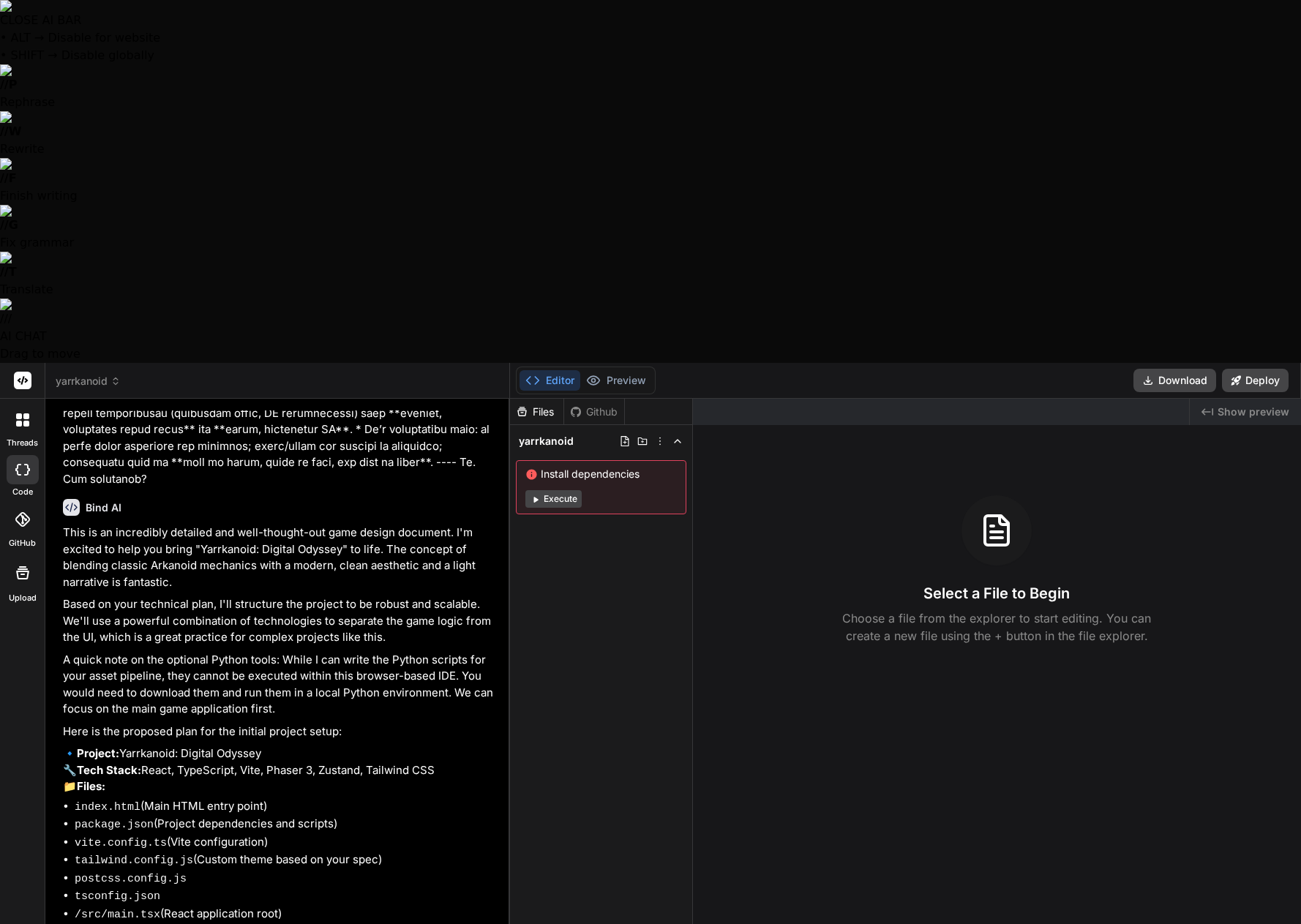
type textarea "x"
type textarea "Not yet. We need to get this working in"
type textarea "x"
type textarea "Not yet. We need to get this working in"
type textarea "x"
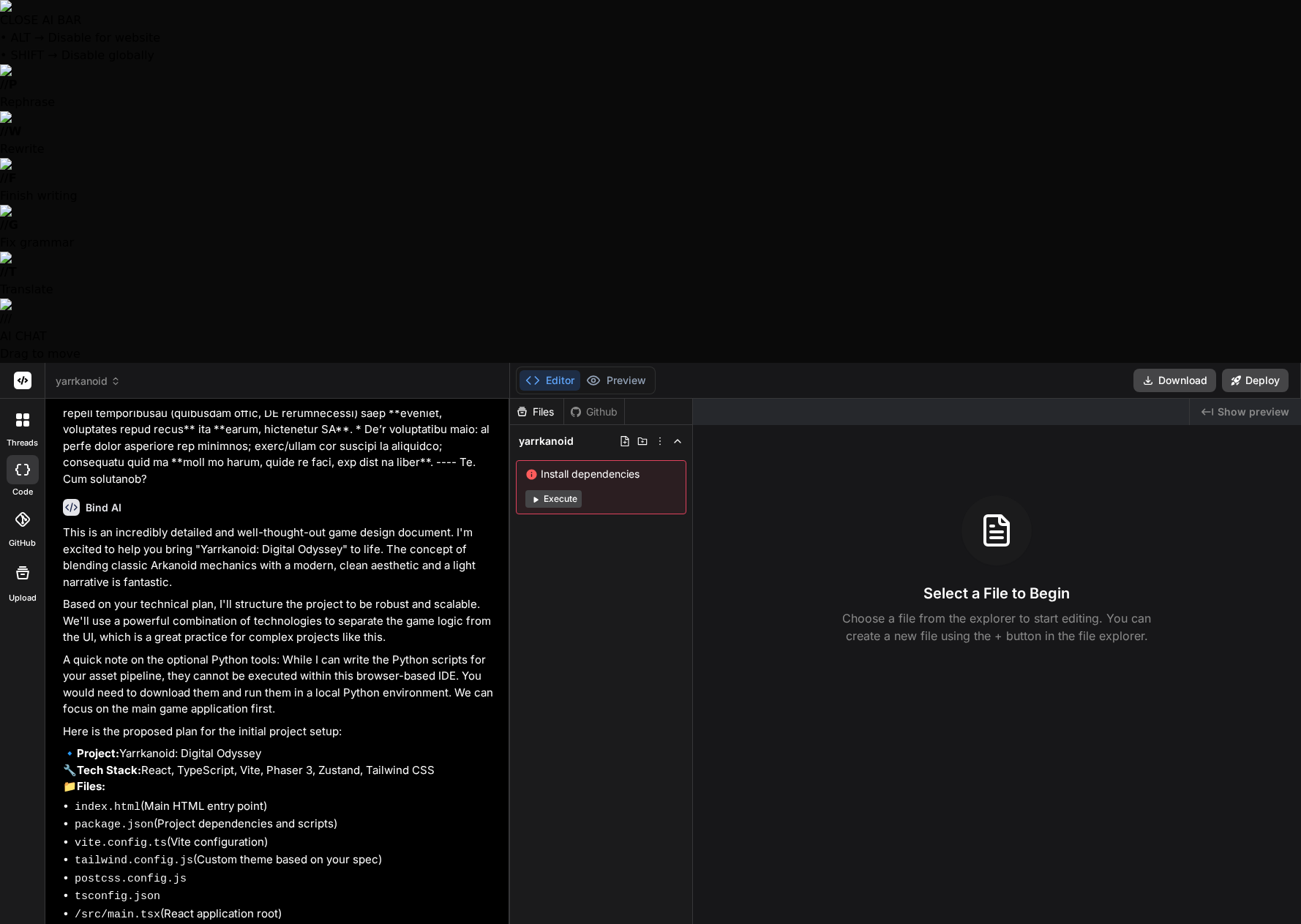
type textarea "Not yet. We need to get this working in w"
type textarea "x"
type textarea "Not yet. We need to get this working in we"
type textarea "x"
type textarea "Not yet. We need to get this working in web"
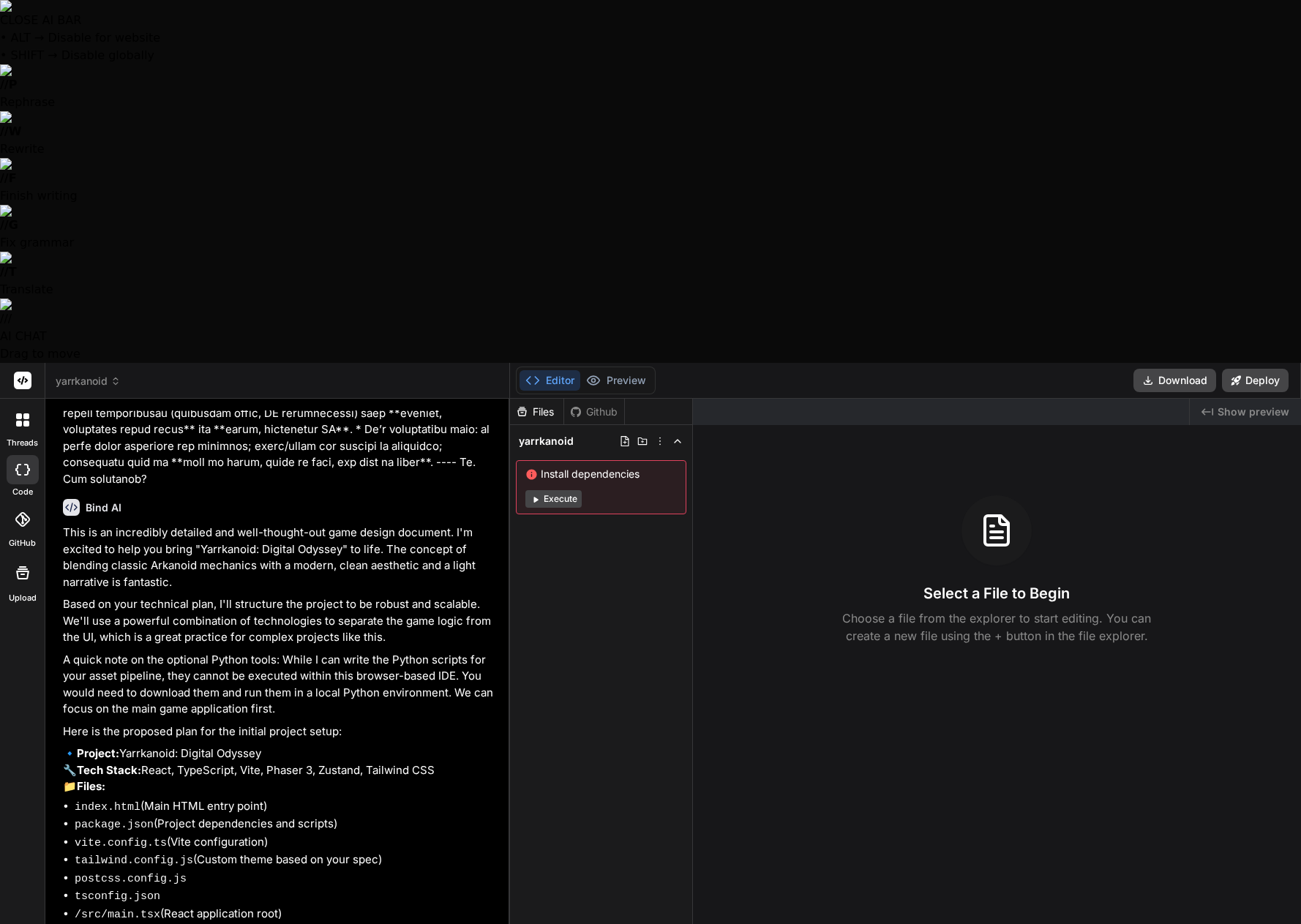
type textarea "x"
type textarea "Not yet. We need to get this working in web"
type textarea "x"
type textarea "Not yet. We need to get this working in web e"
type textarea "x"
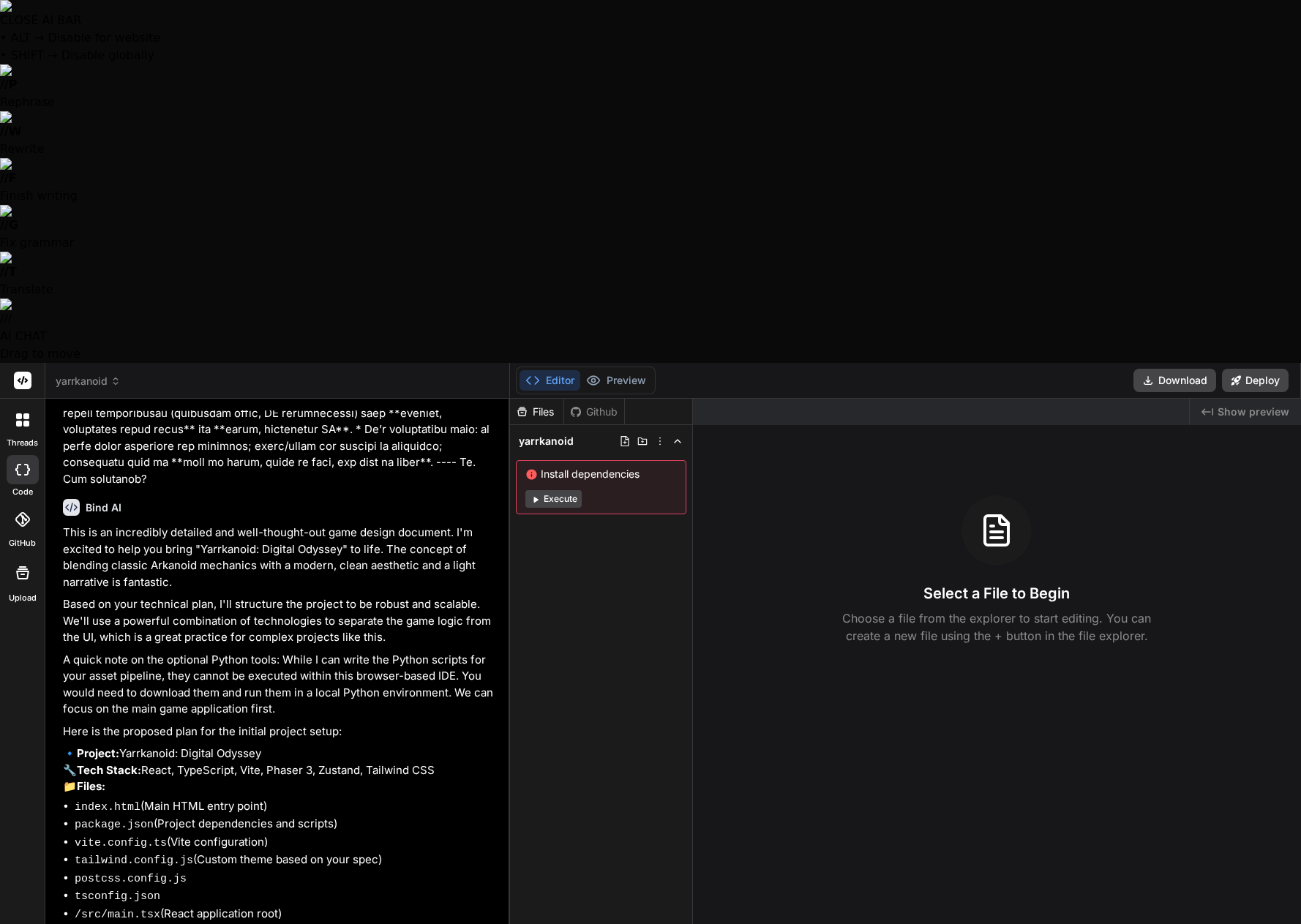
type textarea "Not yet. We need to get this working in web en"
type textarea "x"
type textarea "Not yet. We need to get this working in web env"
type textarea "x"
type textarea "Not yet. We need to get this working in web envi"
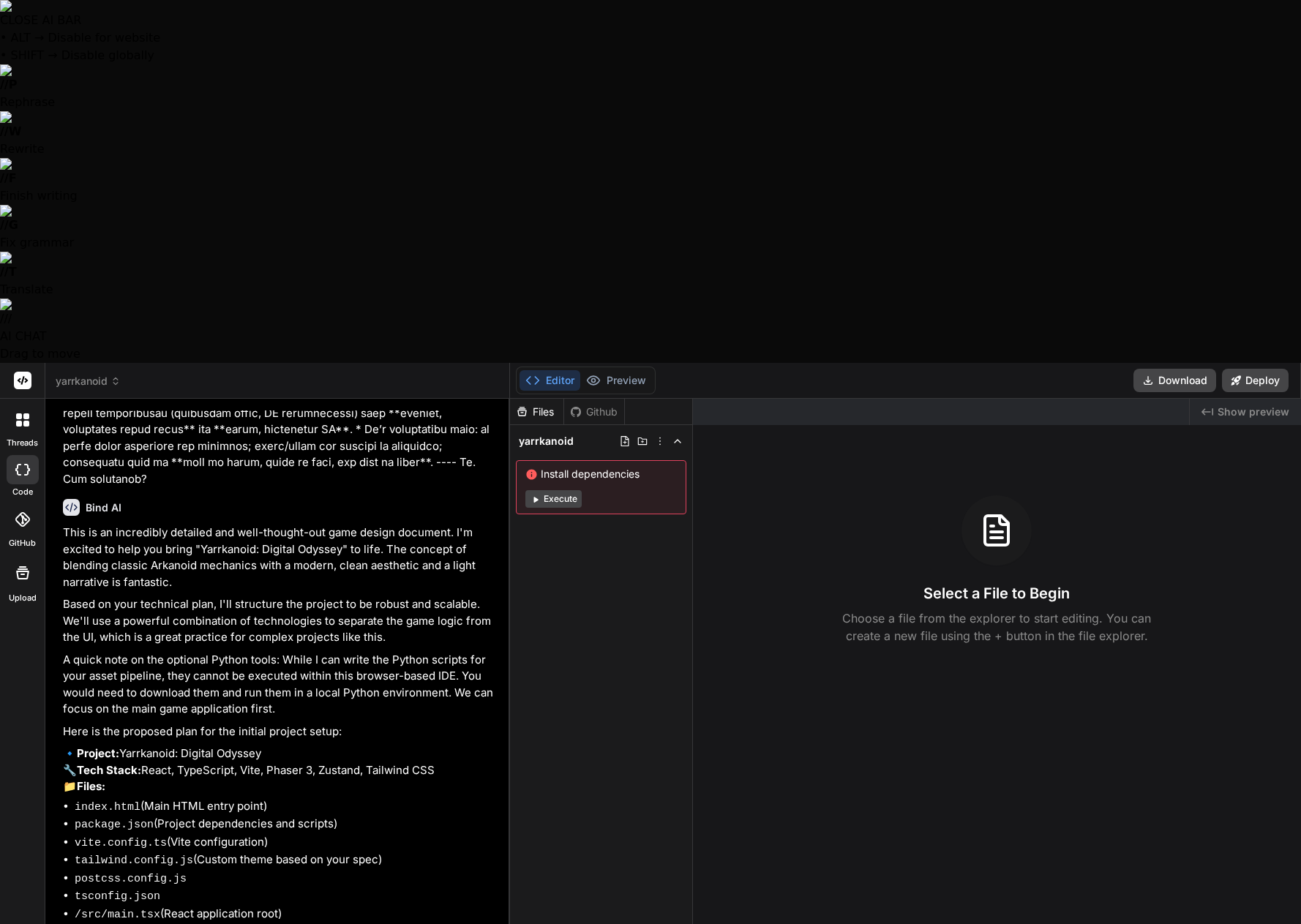
type textarea "x"
type textarea "Not yet. We need to get this working in web envir"
type textarea "x"
type textarea "Not yet. We need to get this working in web enviro"
type textarea "x"
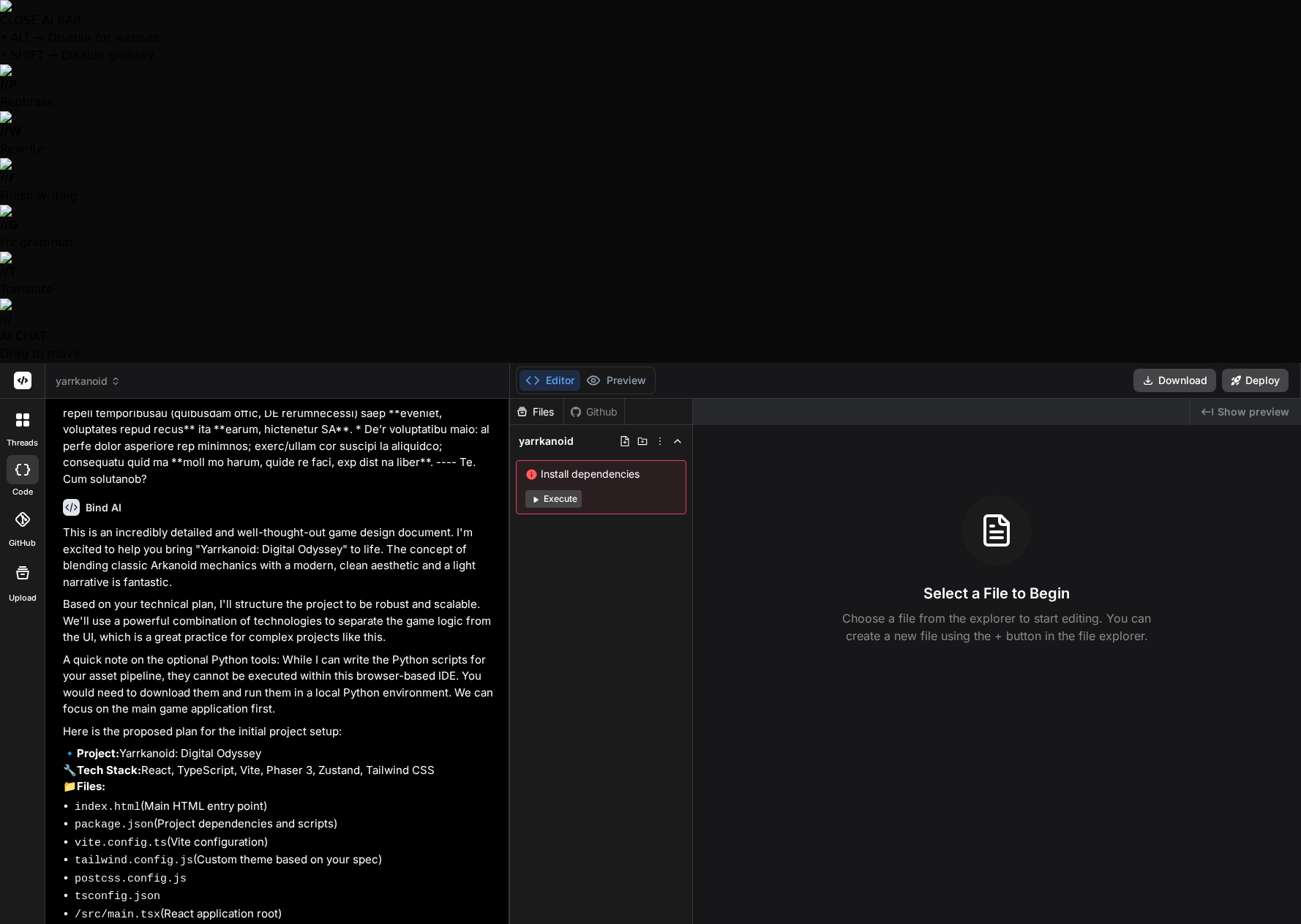
type textarea "Not yet. We need to get this working in web envirom"
type textarea "x"
type textarea "Not yet. We need to get this working in web envirome"
type textarea "x"
type textarea "Not yet. We need to get this working in web enviromen"
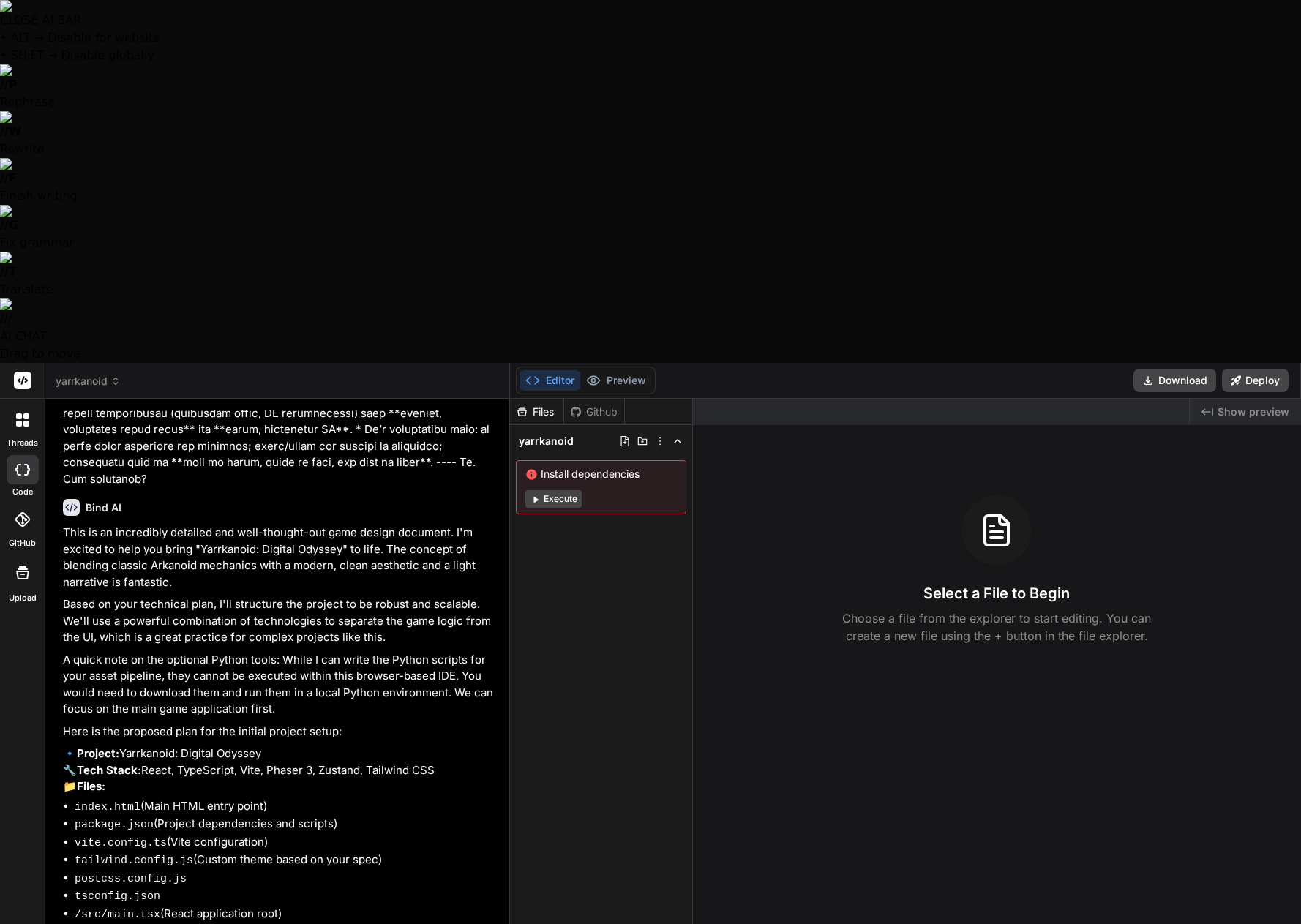
type textarea "x"
type textarea "Not yet. We need to get this working in web enviroment"
type textarea "x"
type textarea "Not yet. We need to get this working in web enviroment"
type textarea "x"
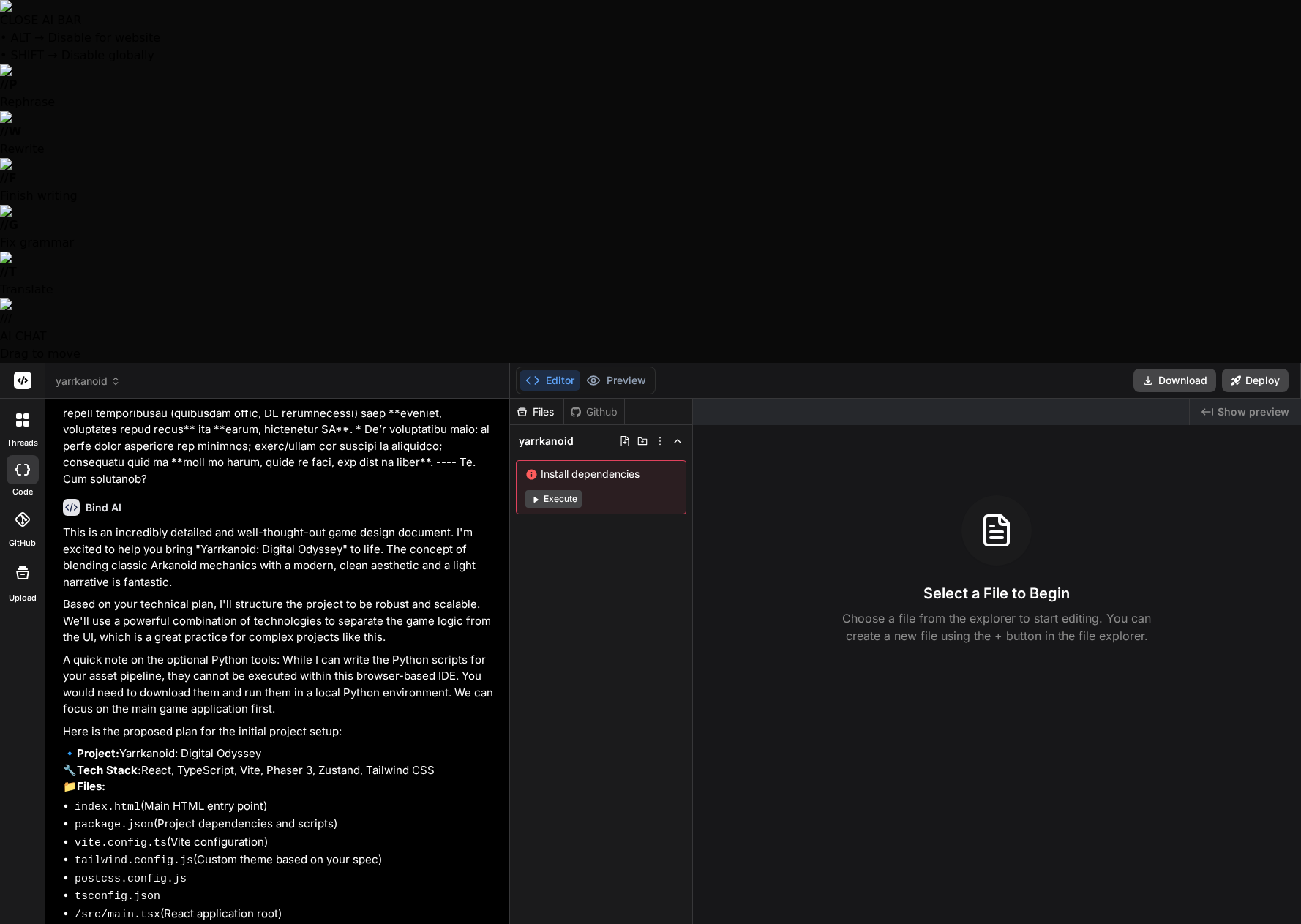
type textarea "Not yet. We need to get this working in web enviroment s"
type textarea "x"
type textarea "Not yet. We need to get this working in web enviroment so"
type textarea "x"
type textarea "Not yet. We need to get this working in web enviroment so"
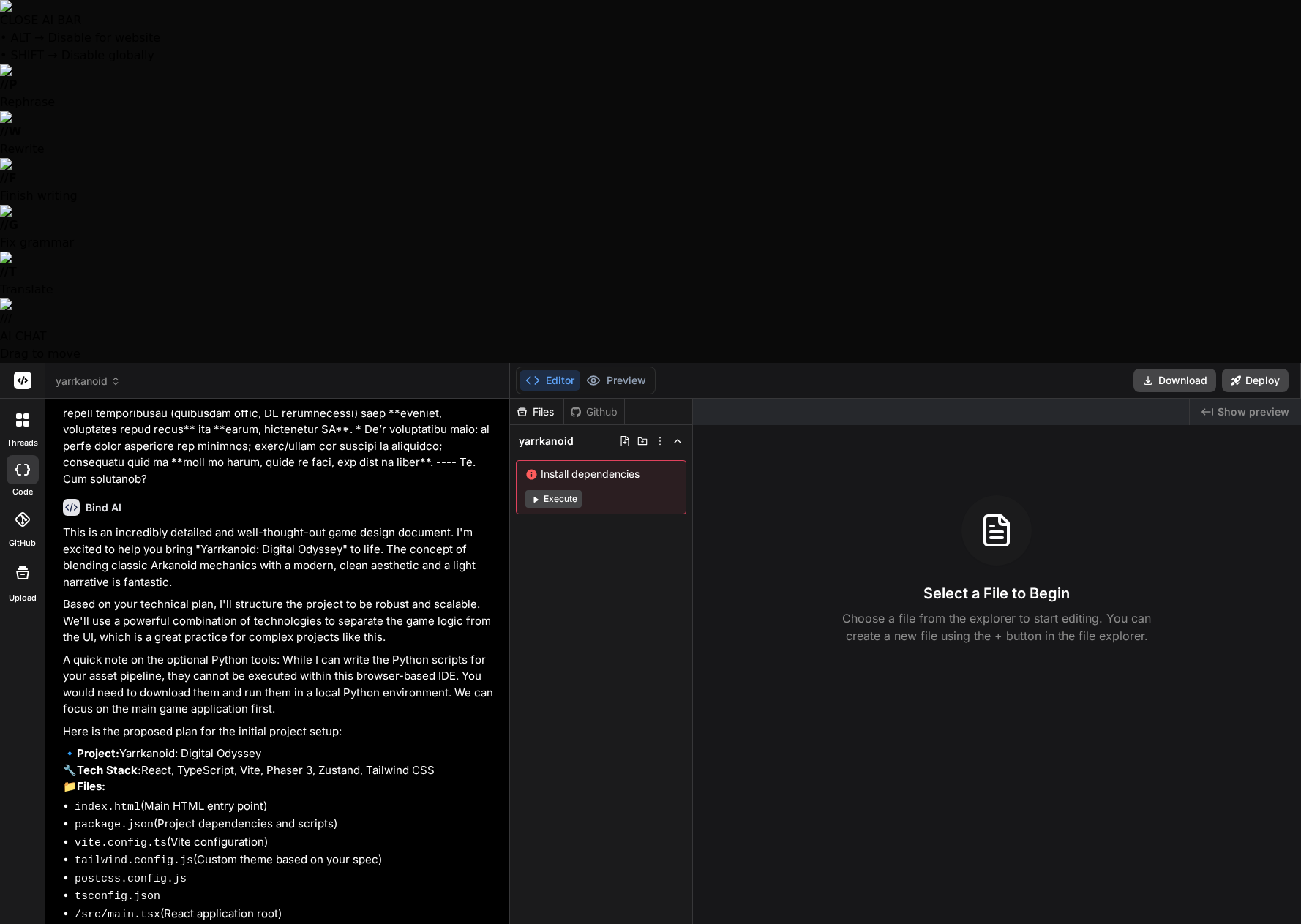
type textarea "x"
type textarea "Not yet. We need to get this working in web enviroment so m"
type textarea "x"
type textarea "Not yet. We need to get this working in web enviroment so ma"
type textarea "x"
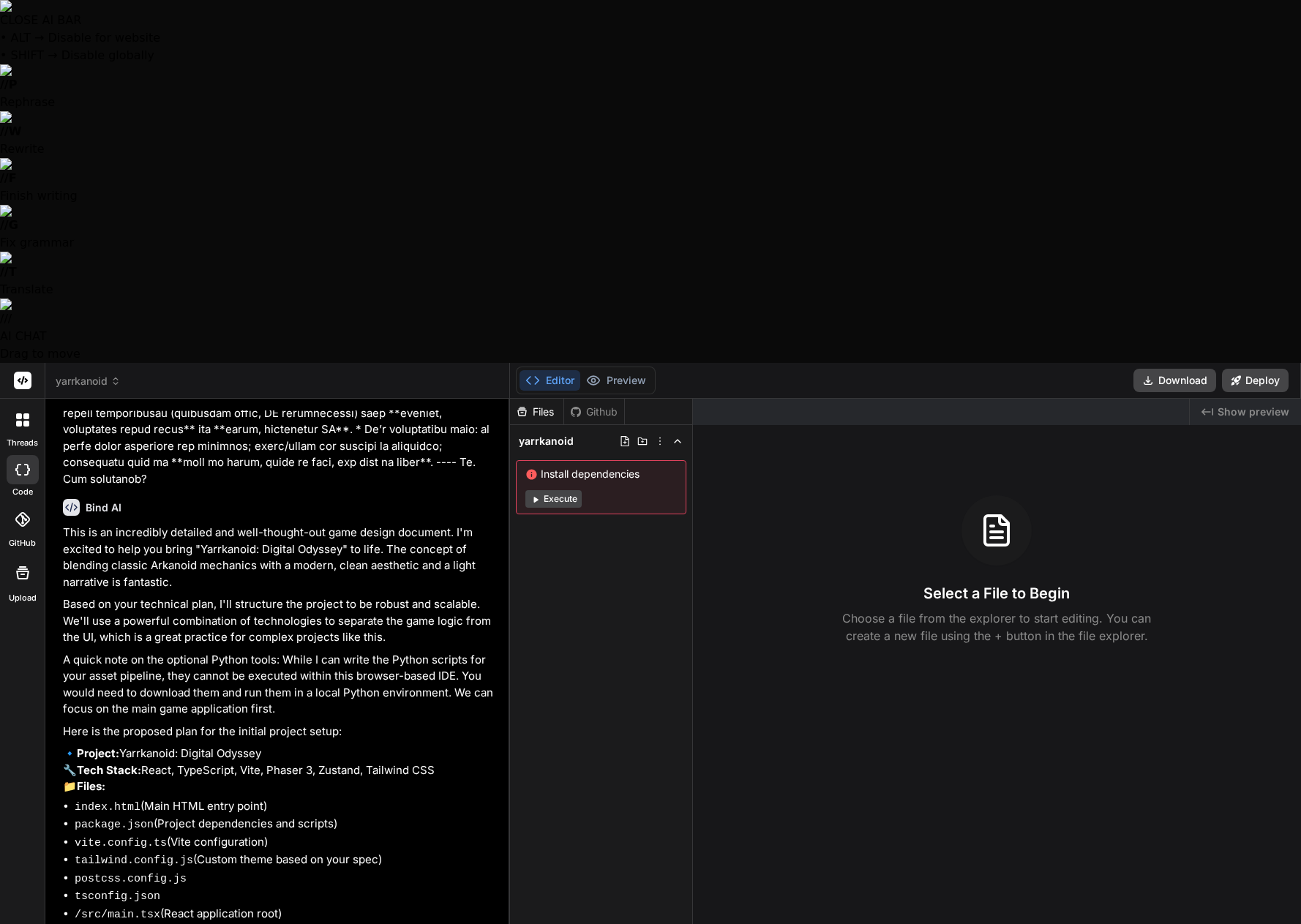
type textarea "Not yet. We need to get this working in web enviroment so mak"
type textarea "x"
type textarea "Not yet. We need to get this working in web enviroment so make"
type textarea "x"
type textarea "Not yet. We need to get this working in web enviroment so make"
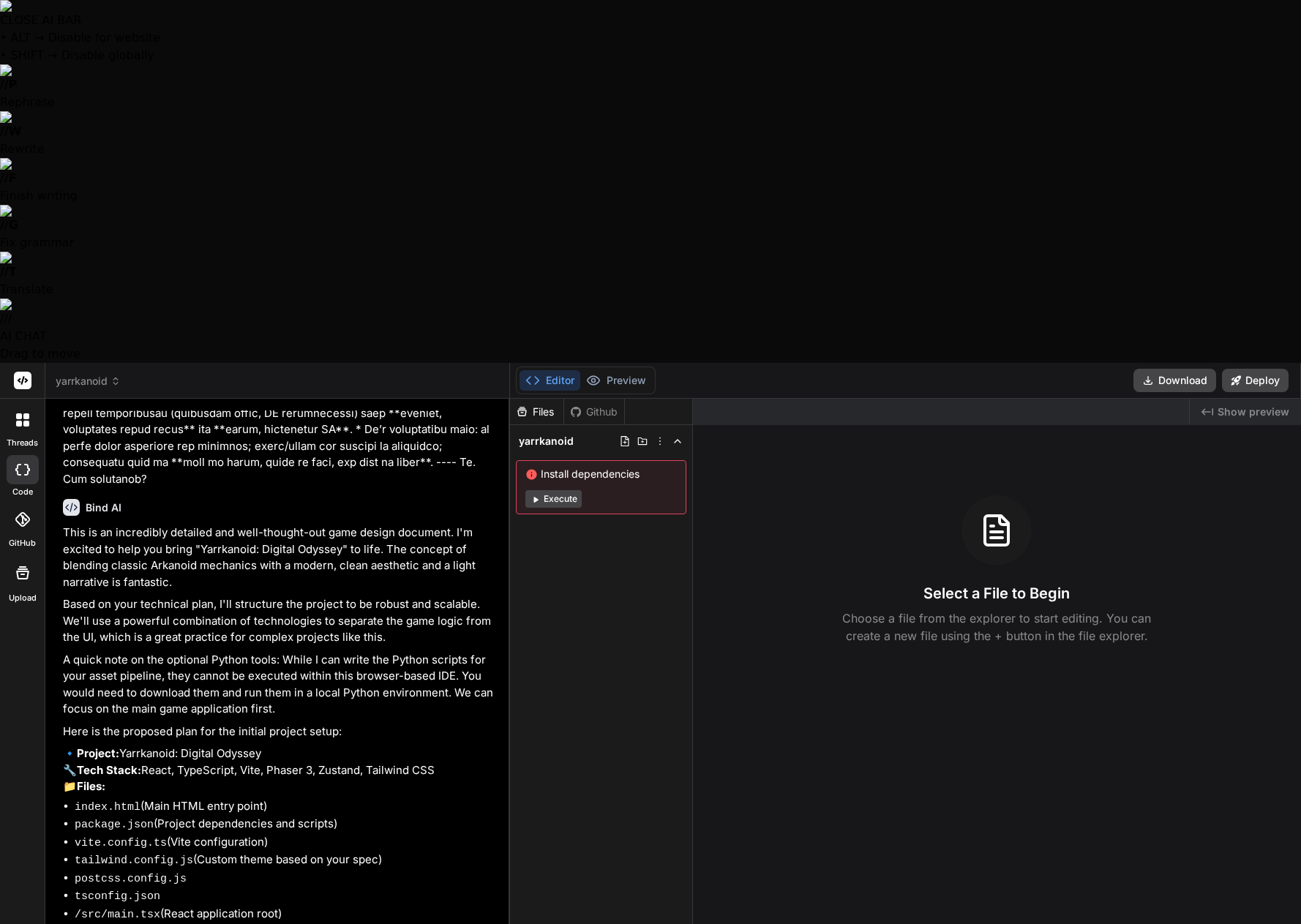
type textarea "x"
type textarea "Not yet. We need to get this working in web enviroment so make"
type textarea "x"
type textarea "Not yet. We need to get this working in web enviroment so mak"
type textarea "x"
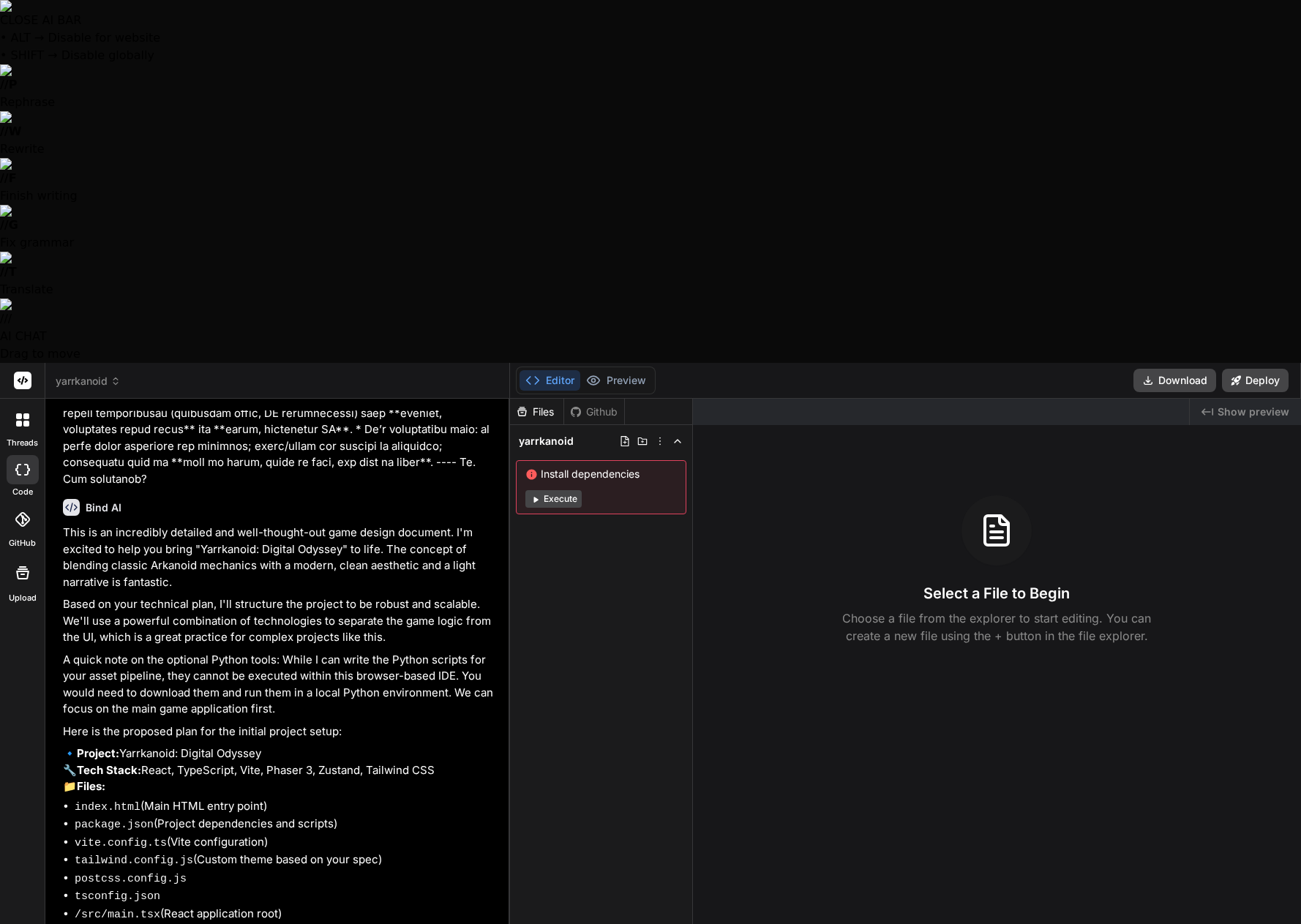
type textarea "Not yet. We need to get this working in web enviroment so ma"
type textarea "x"
type textarea "Not yet. We need to get this working in web enviroment so m"
type textarea "x"
type textarea "Not yet. We need to get this working in web enviroment so"
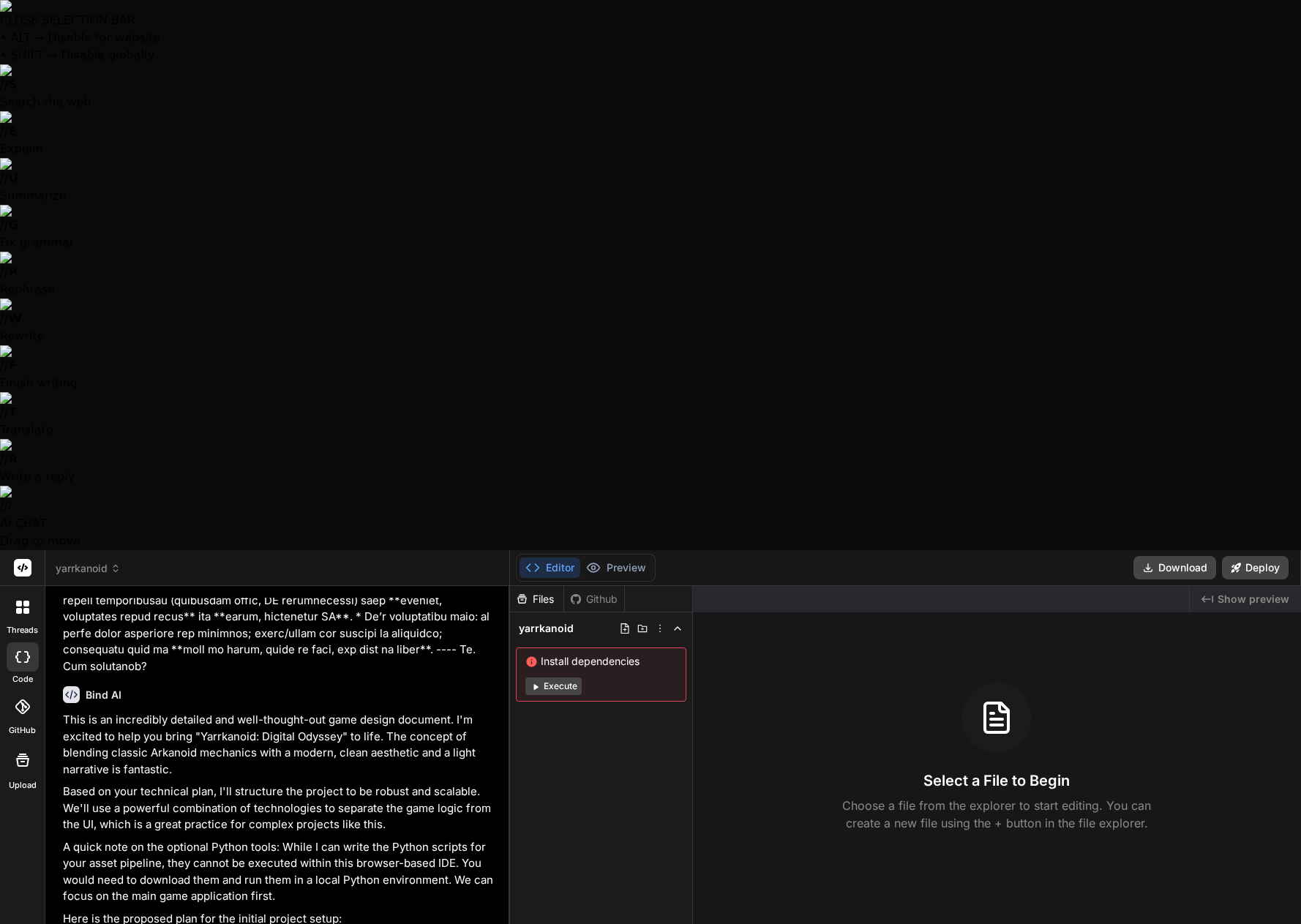
drag, startPoint x: 302, startPoint y: 840, endPoint x: 285, endPoint y: 841, distance: 17.0
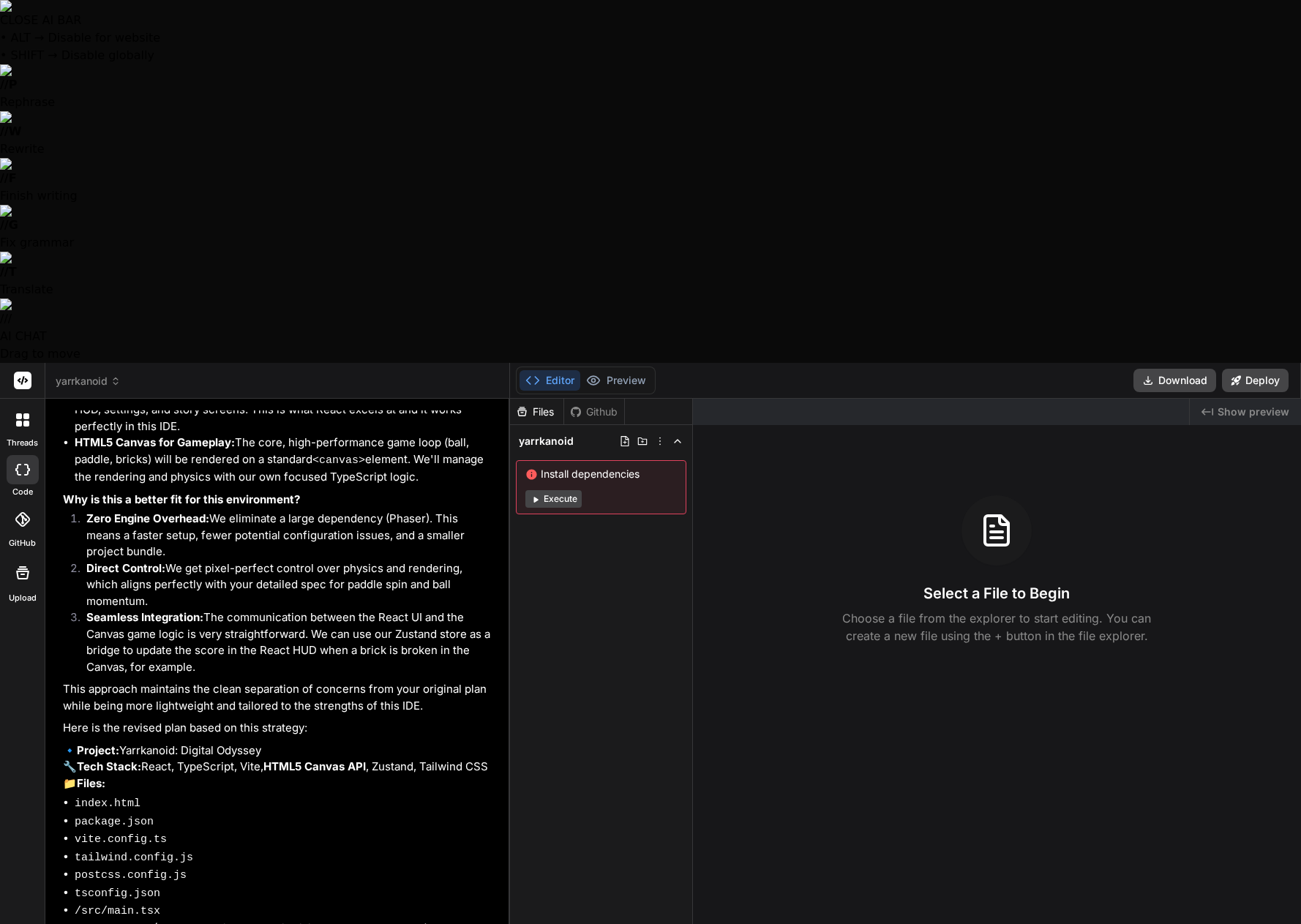
scroll to position [3040, 0]
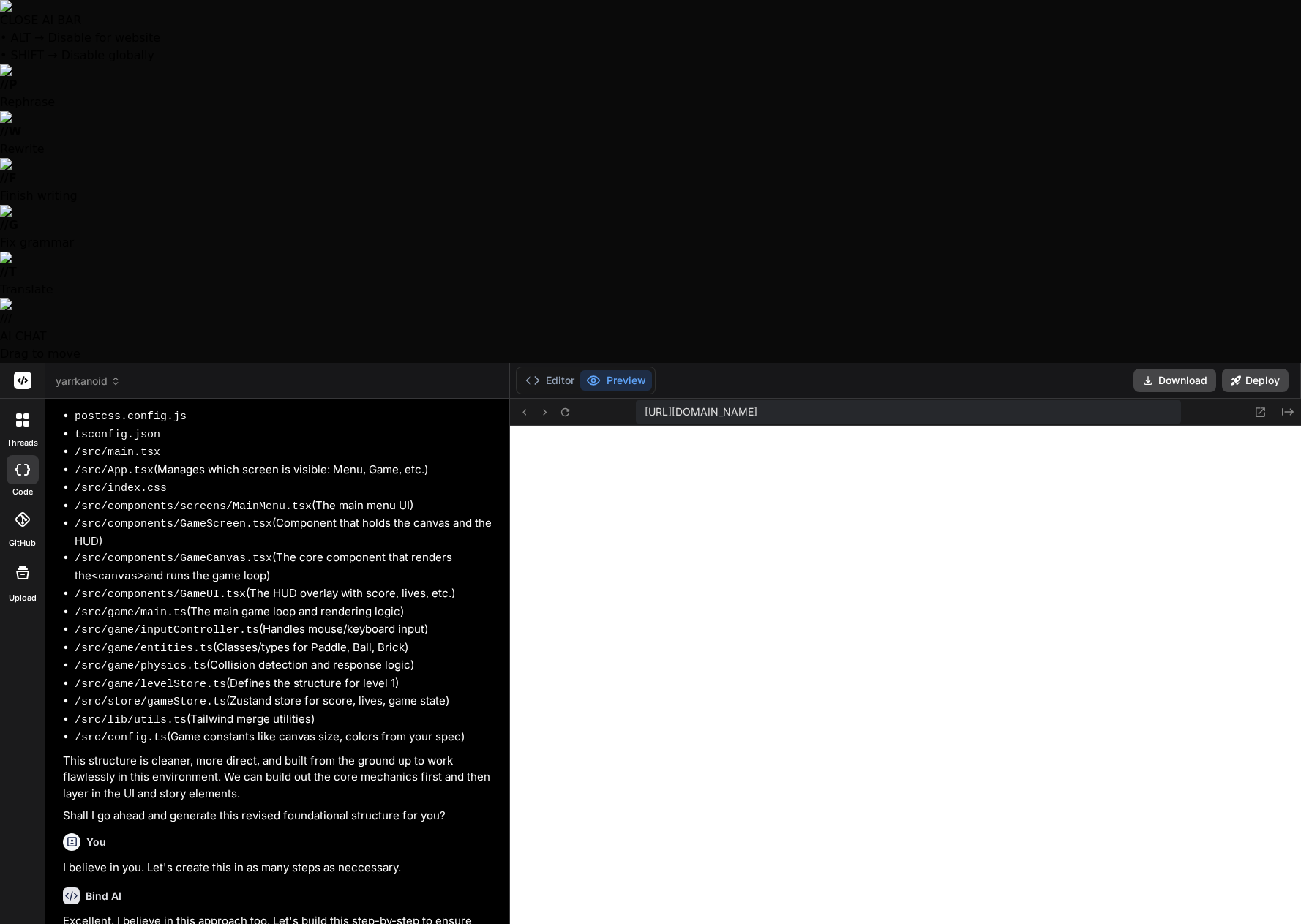
scroll to position [1311, 0]
click at [22, 363] on div "threads code GitHub Upload" at bounding box center [22, 825] width 46 height 924
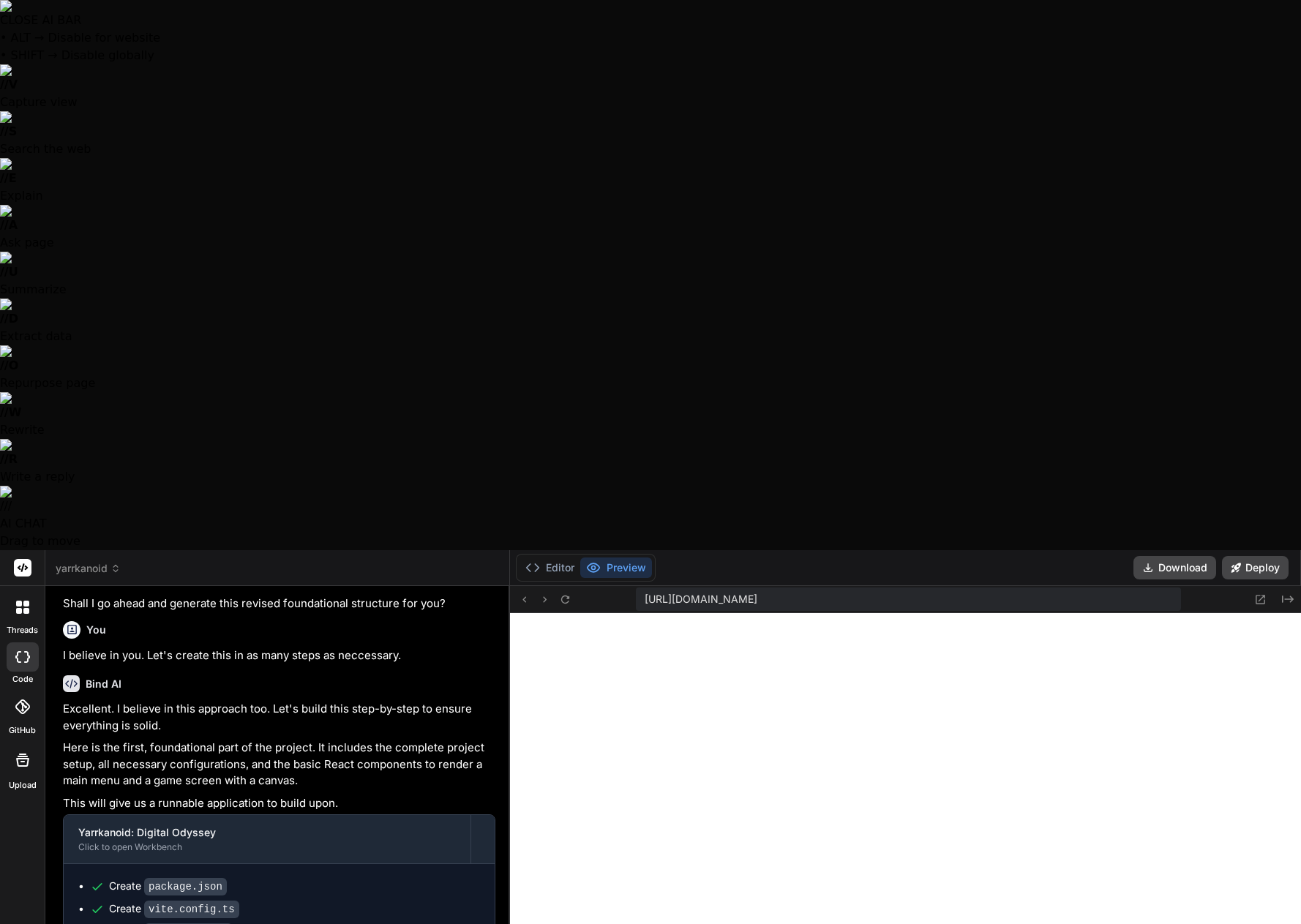
scroll to position [3925, 0]
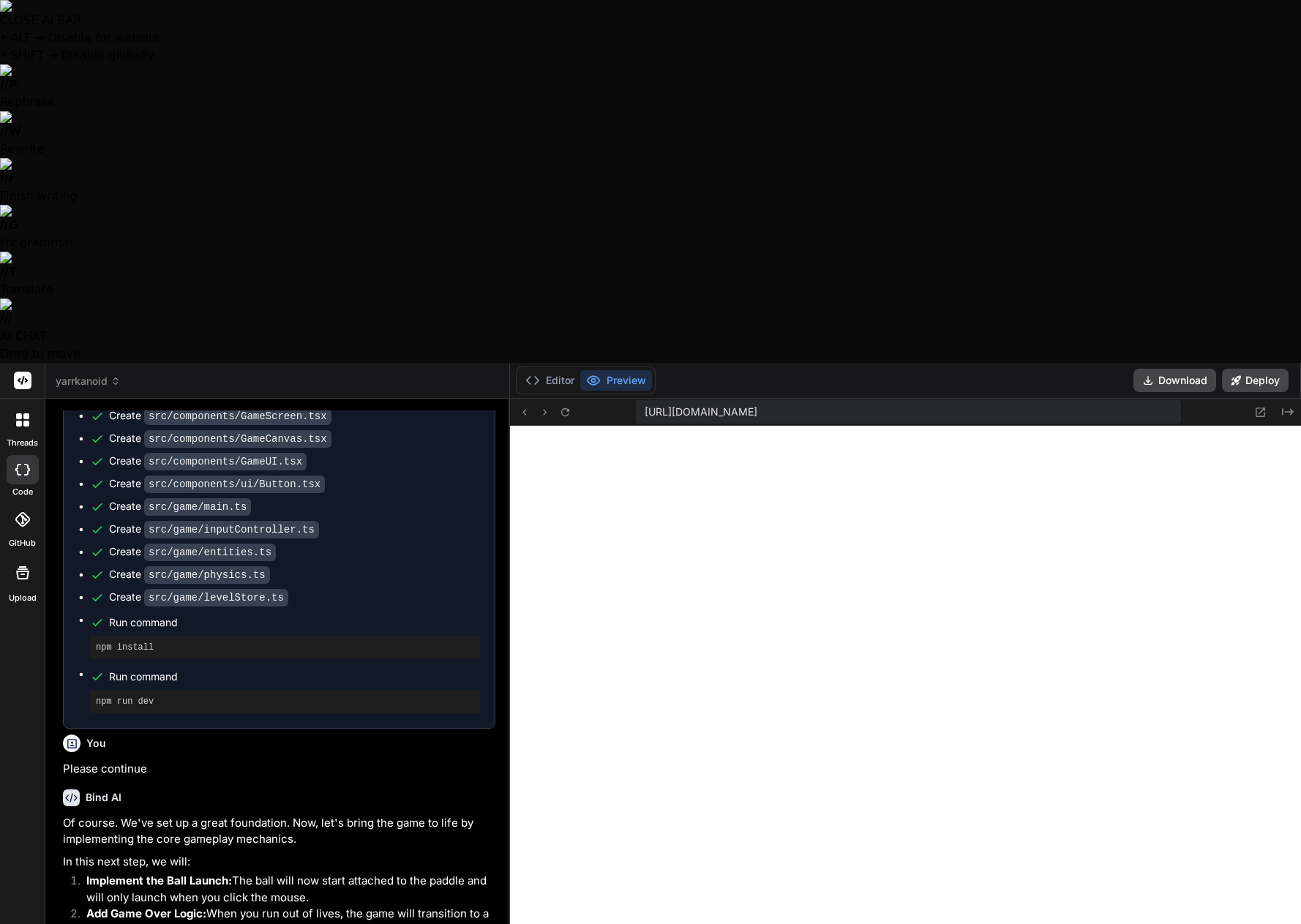
scroll to position [6406, 0]
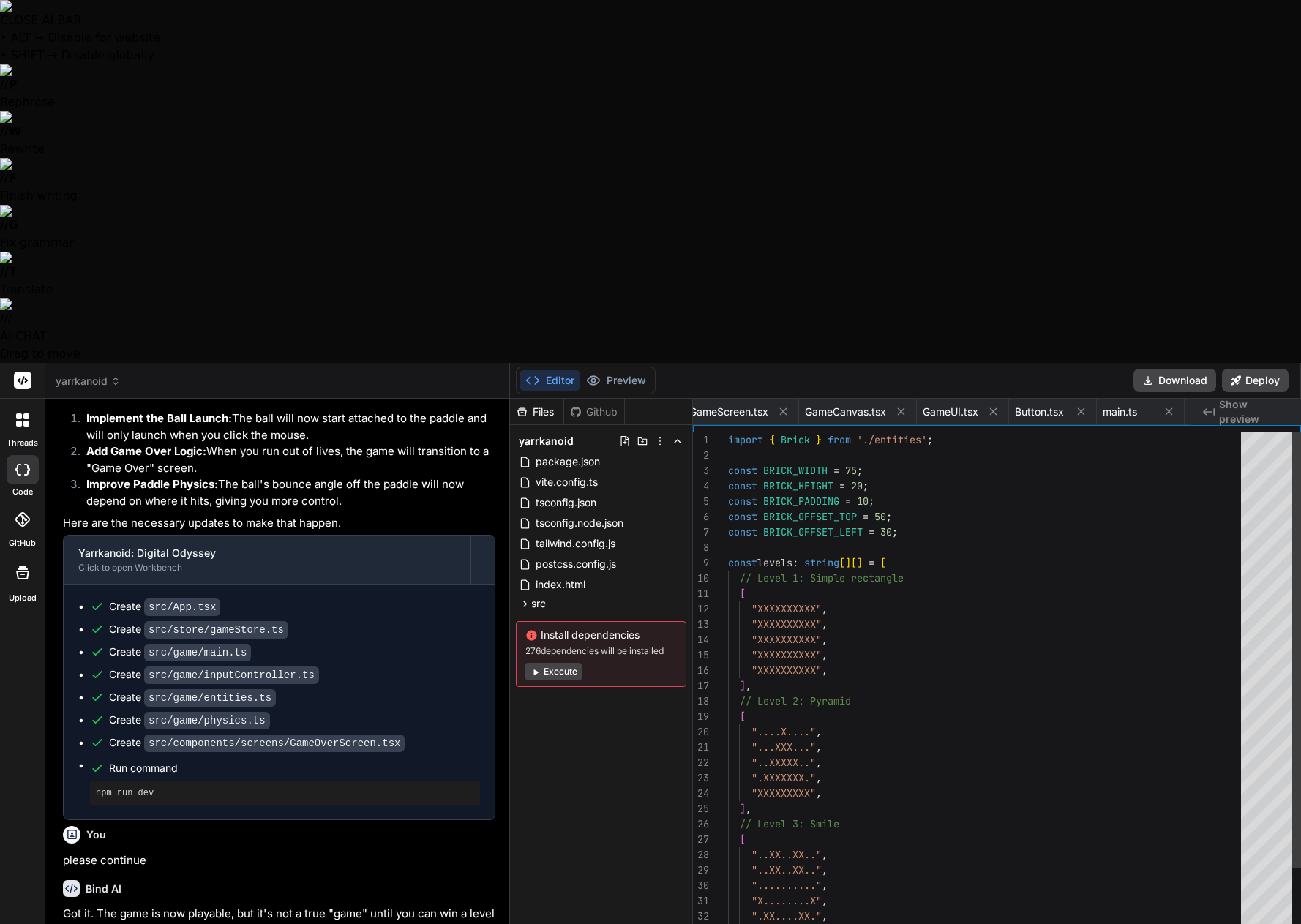
scroll to position [0, 0]
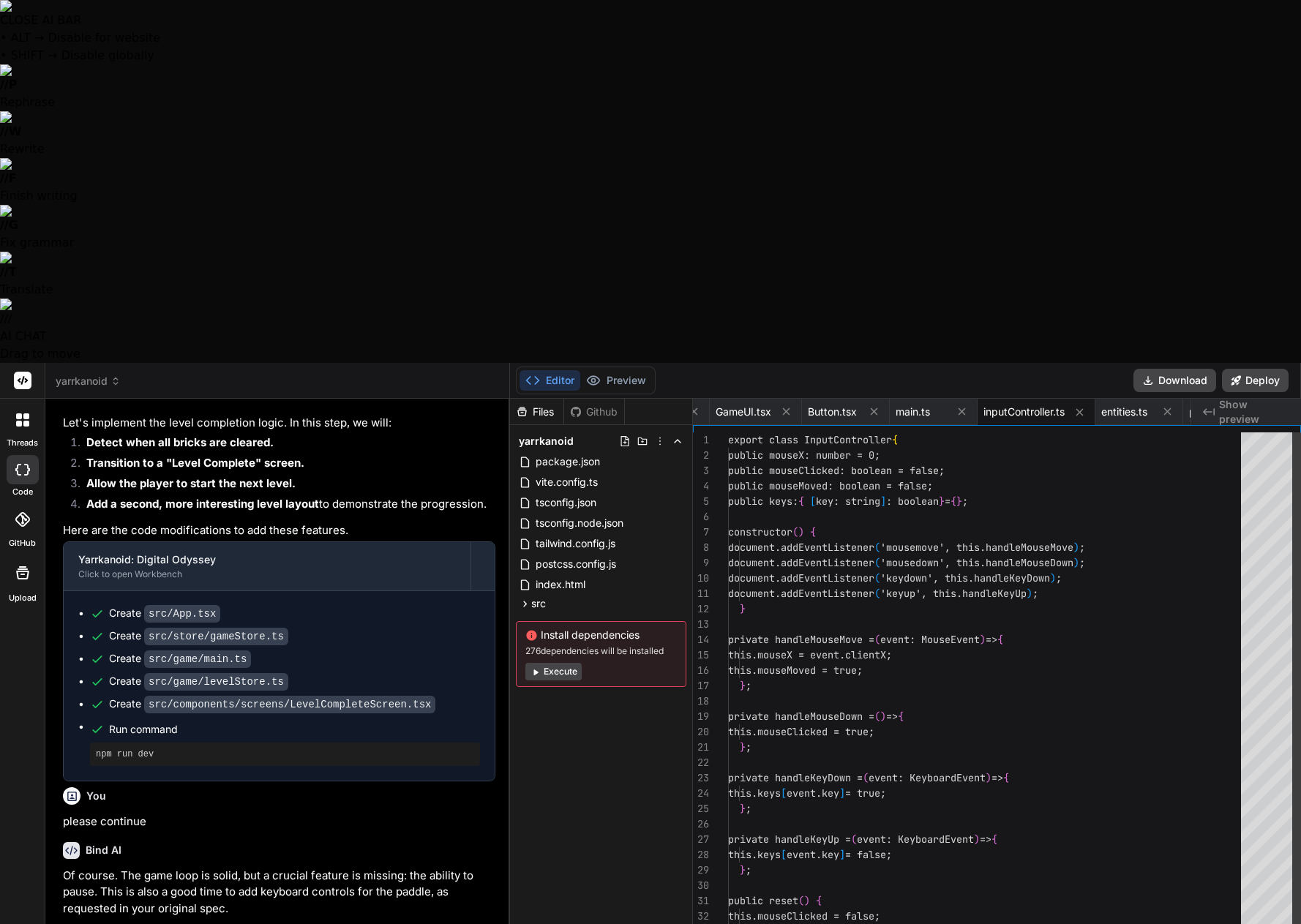
scroll to position [13002, 0]
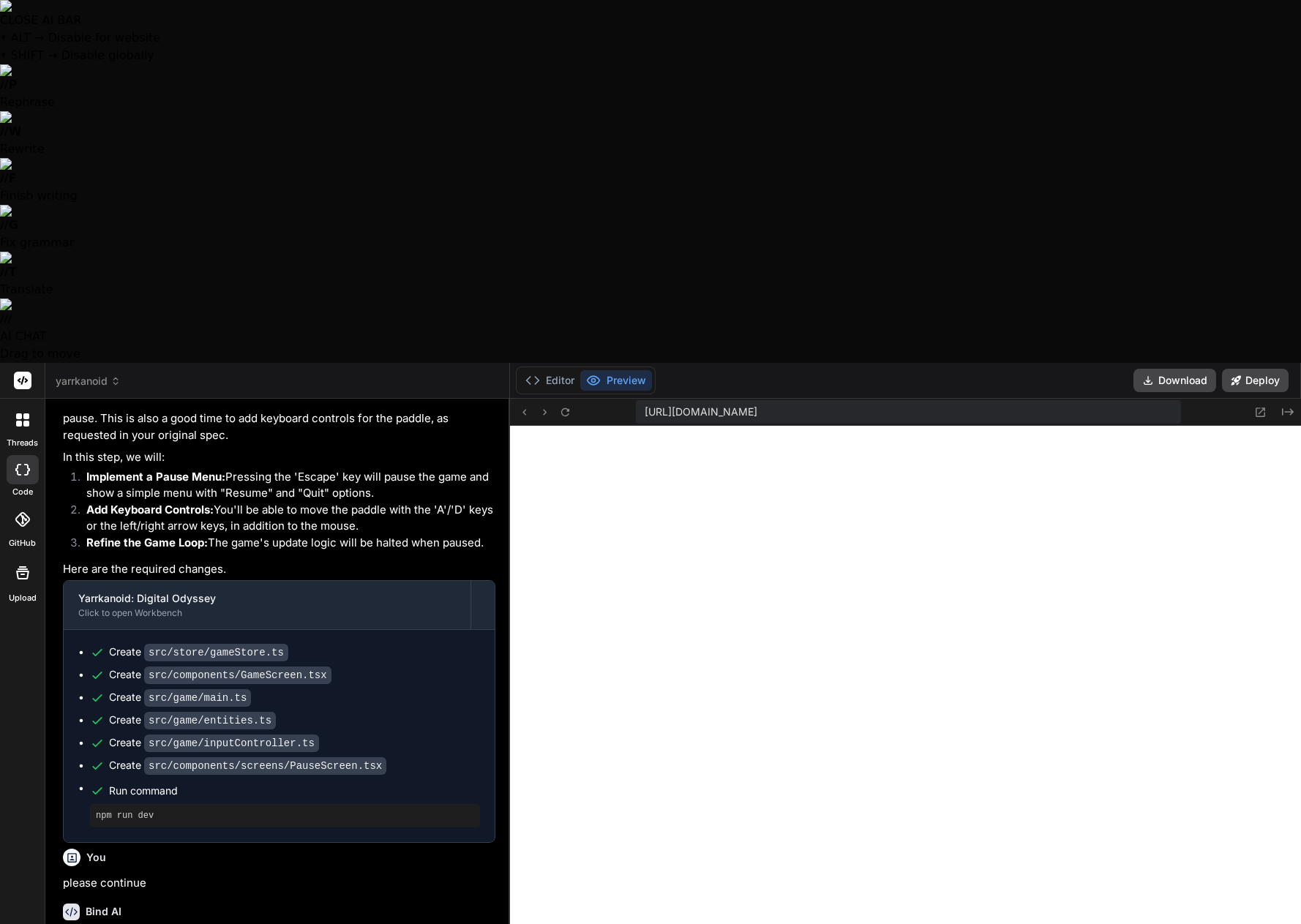
scroll to position [5950, 0]
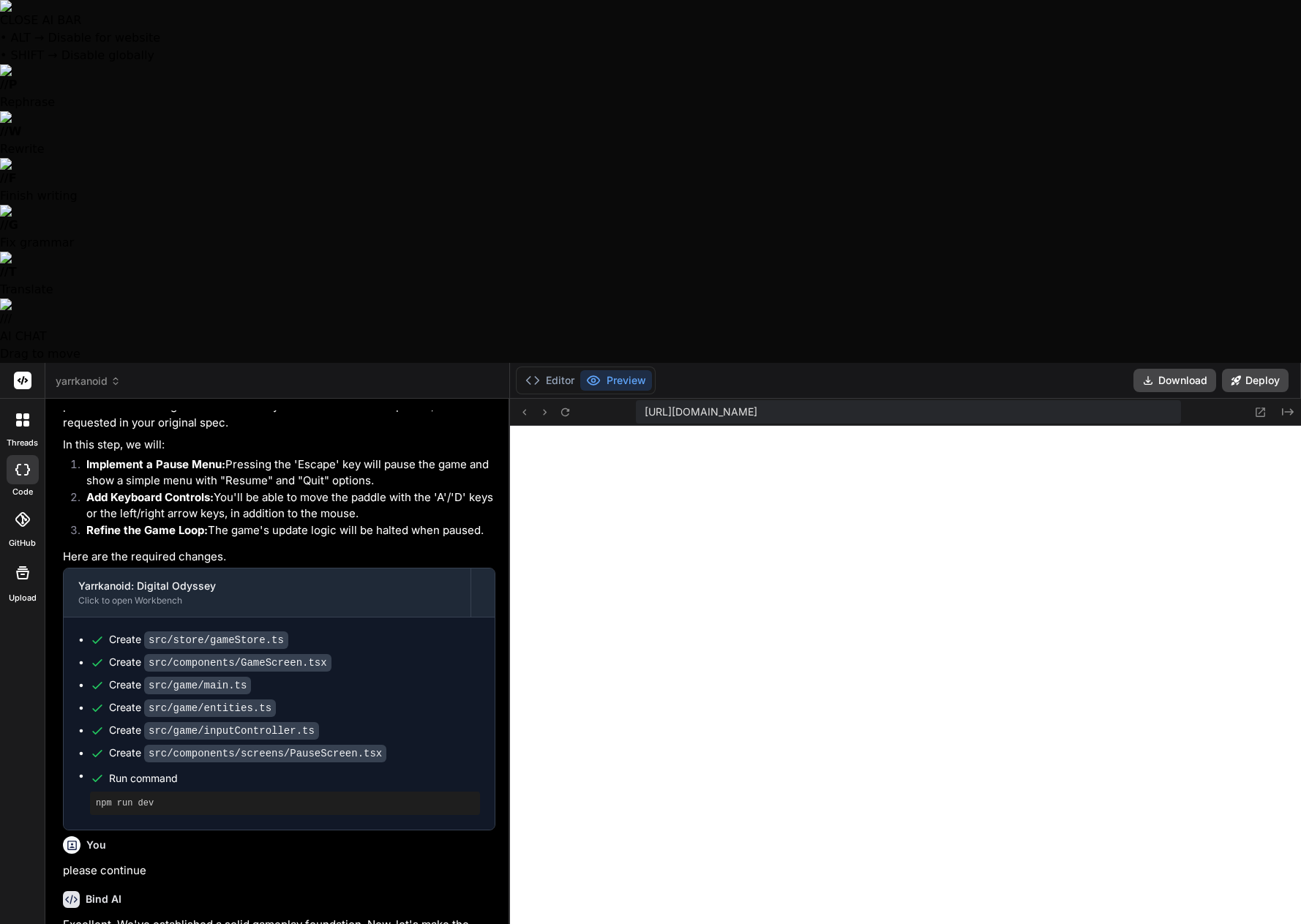
paste textarea "[plugin:vite:css] [postcss] Cannot find module 'tailwindcss-animate' Require st…"
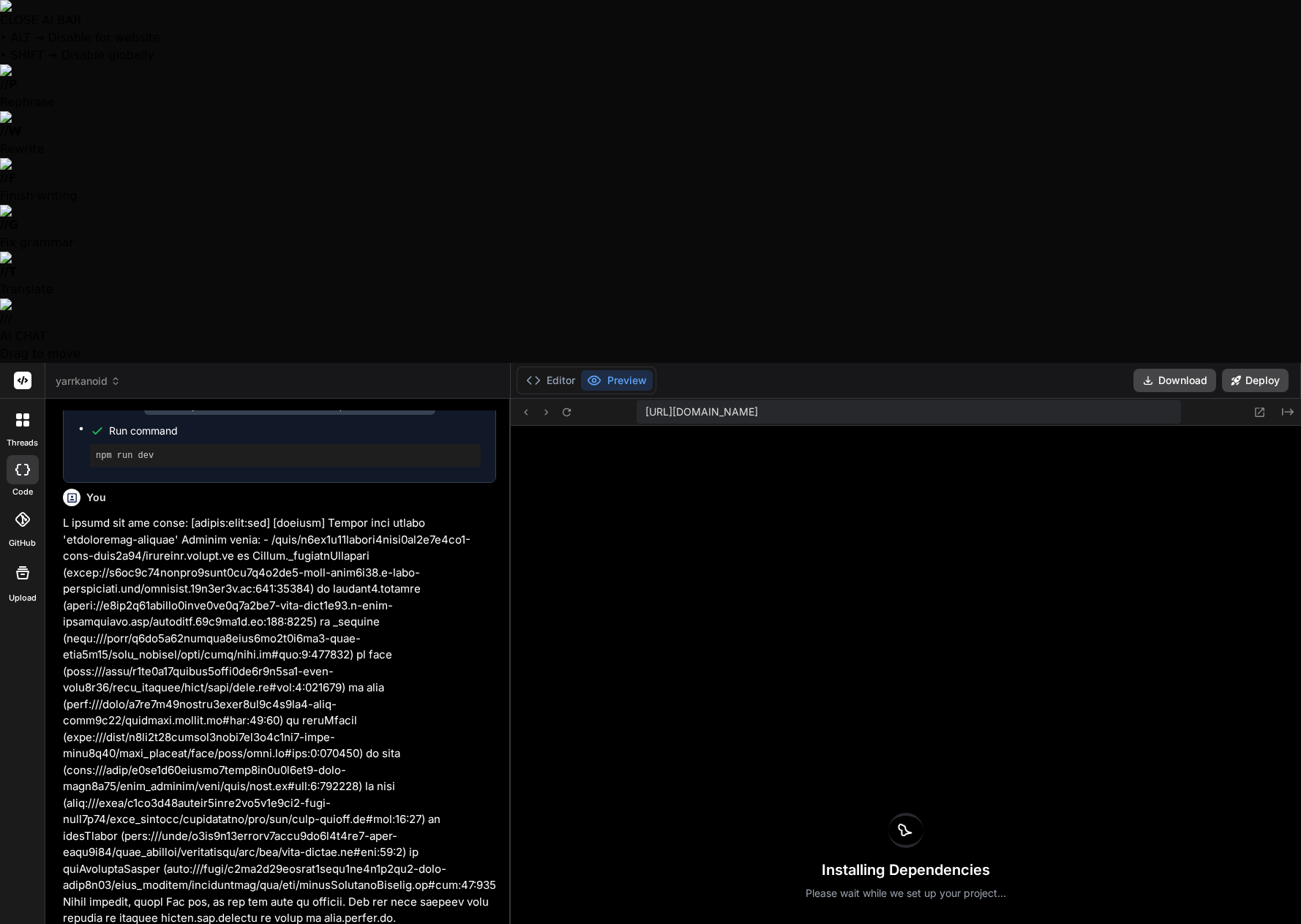
scroll to position [6749, 0]
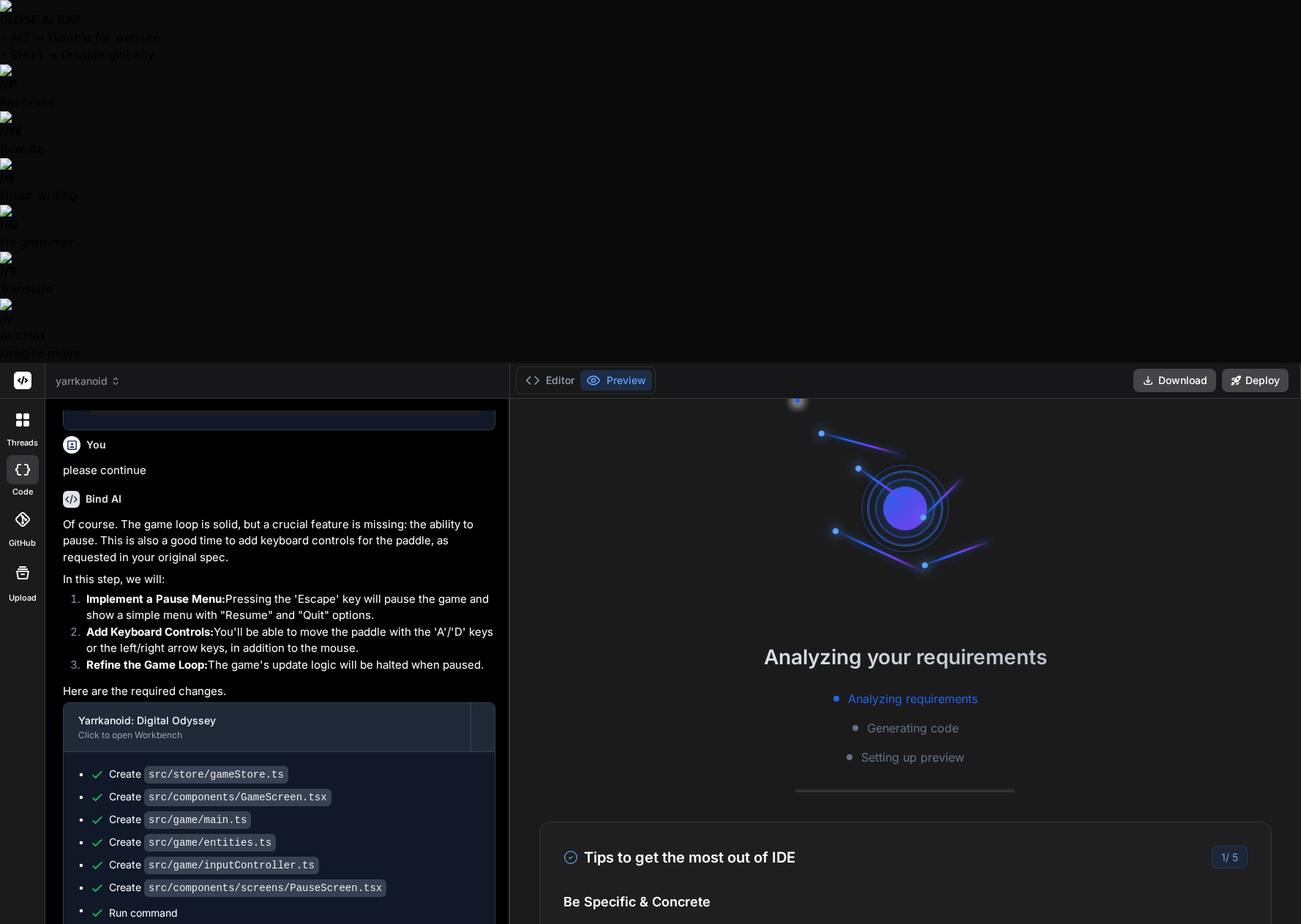
scroll to position [2448, 0]
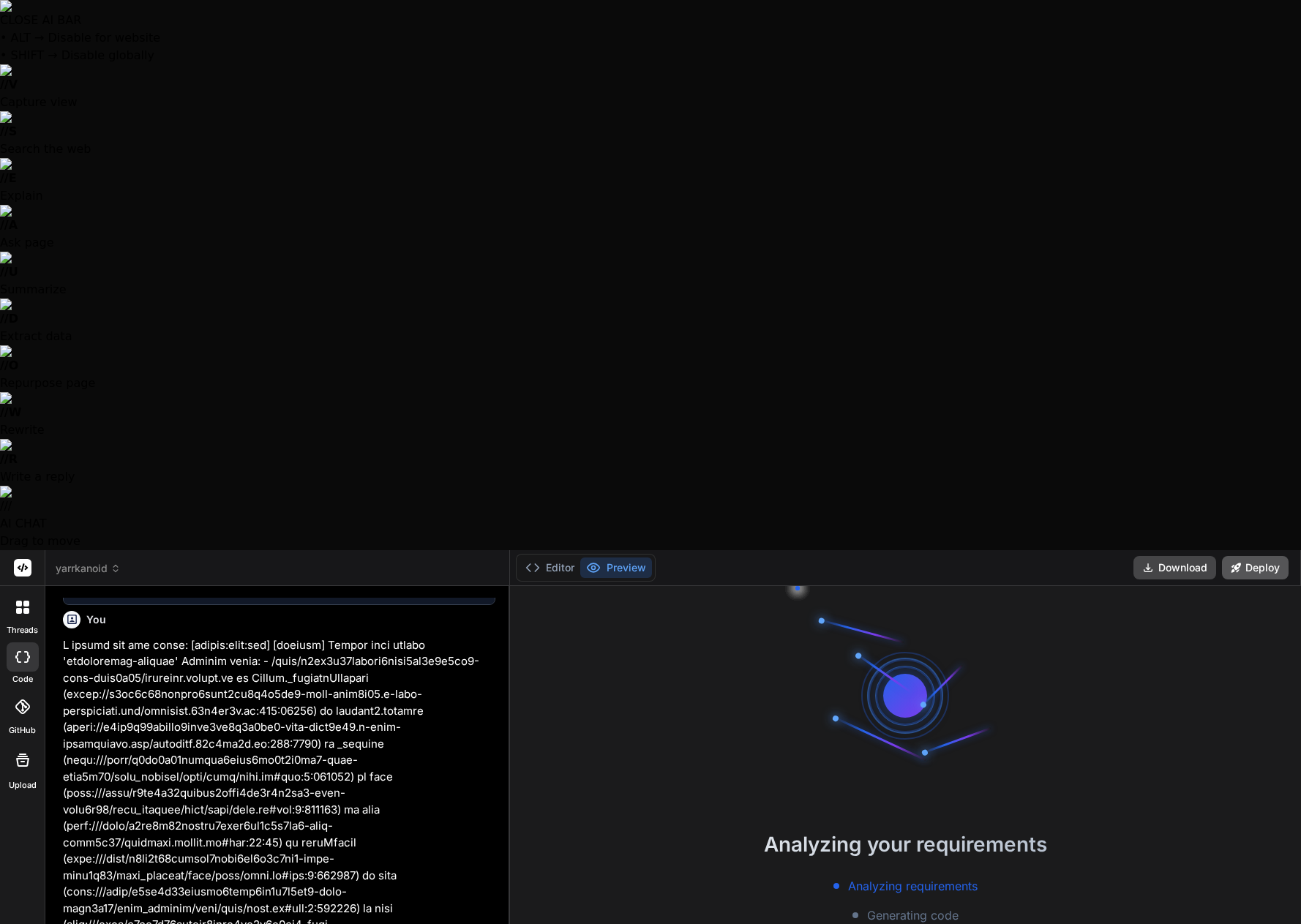
click at [1241, 556] on button "Deploy" at bounding box center [1255, 568] width 66 height 23
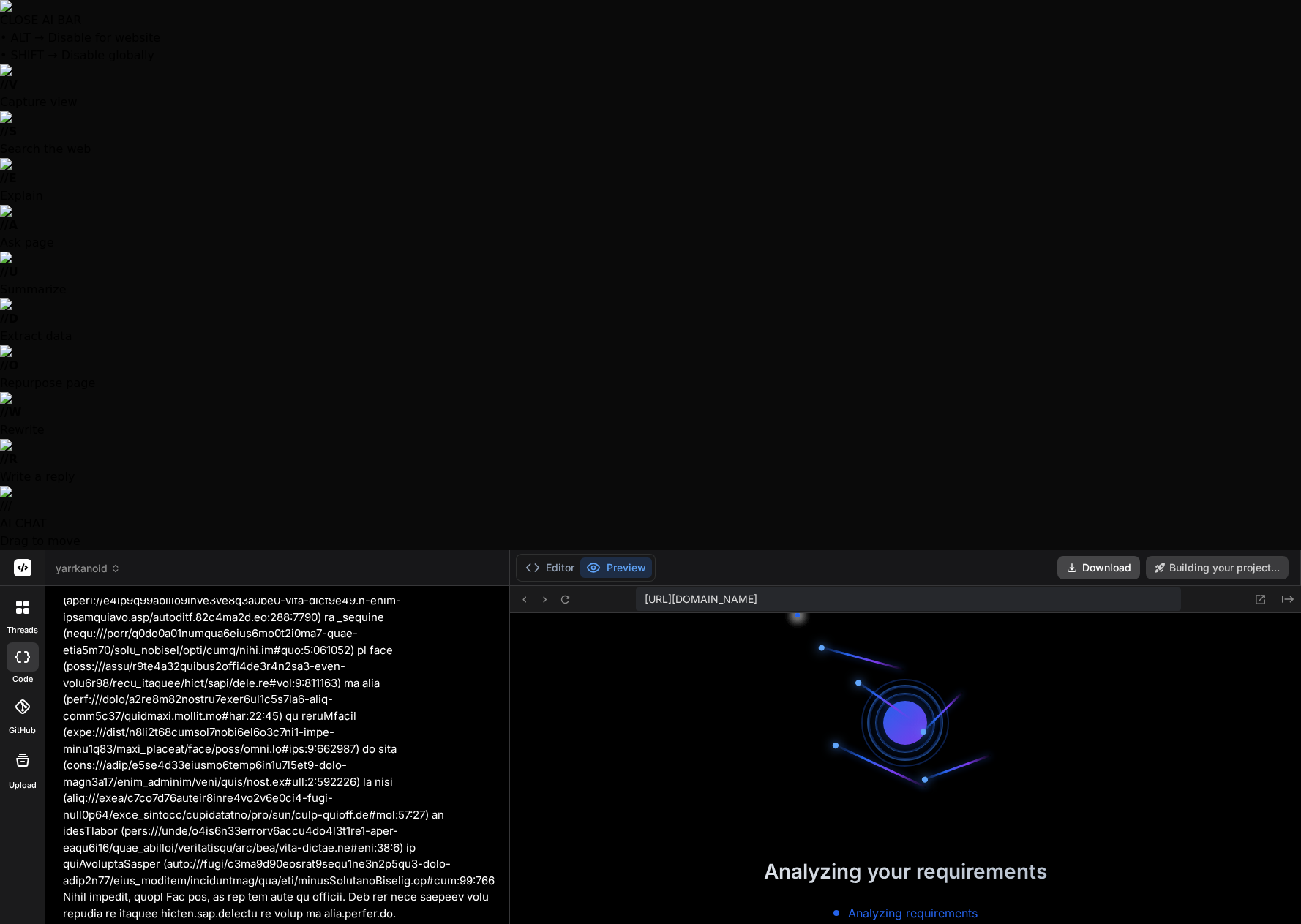
scroll to position [382, 0]
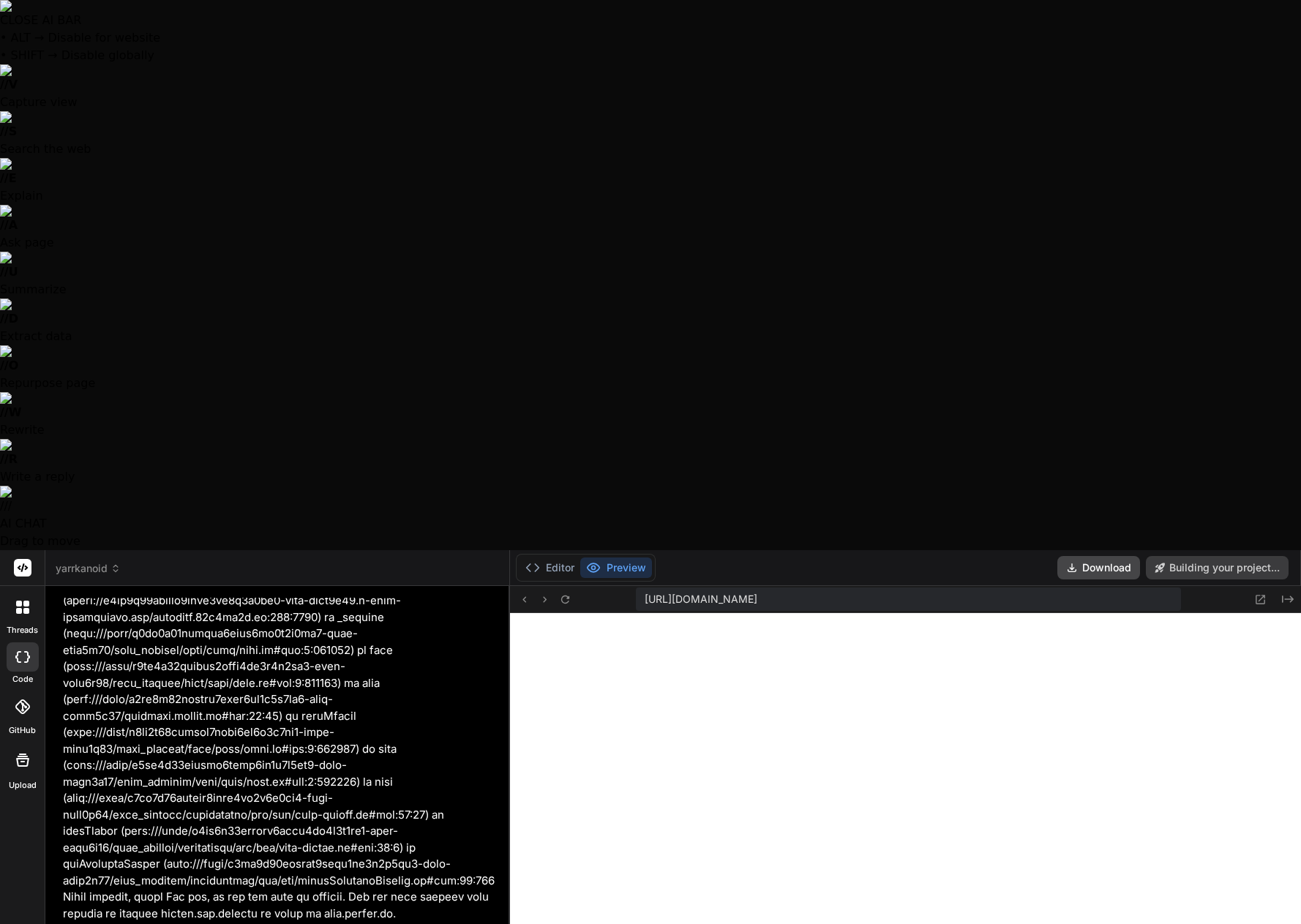
type textarea "x"
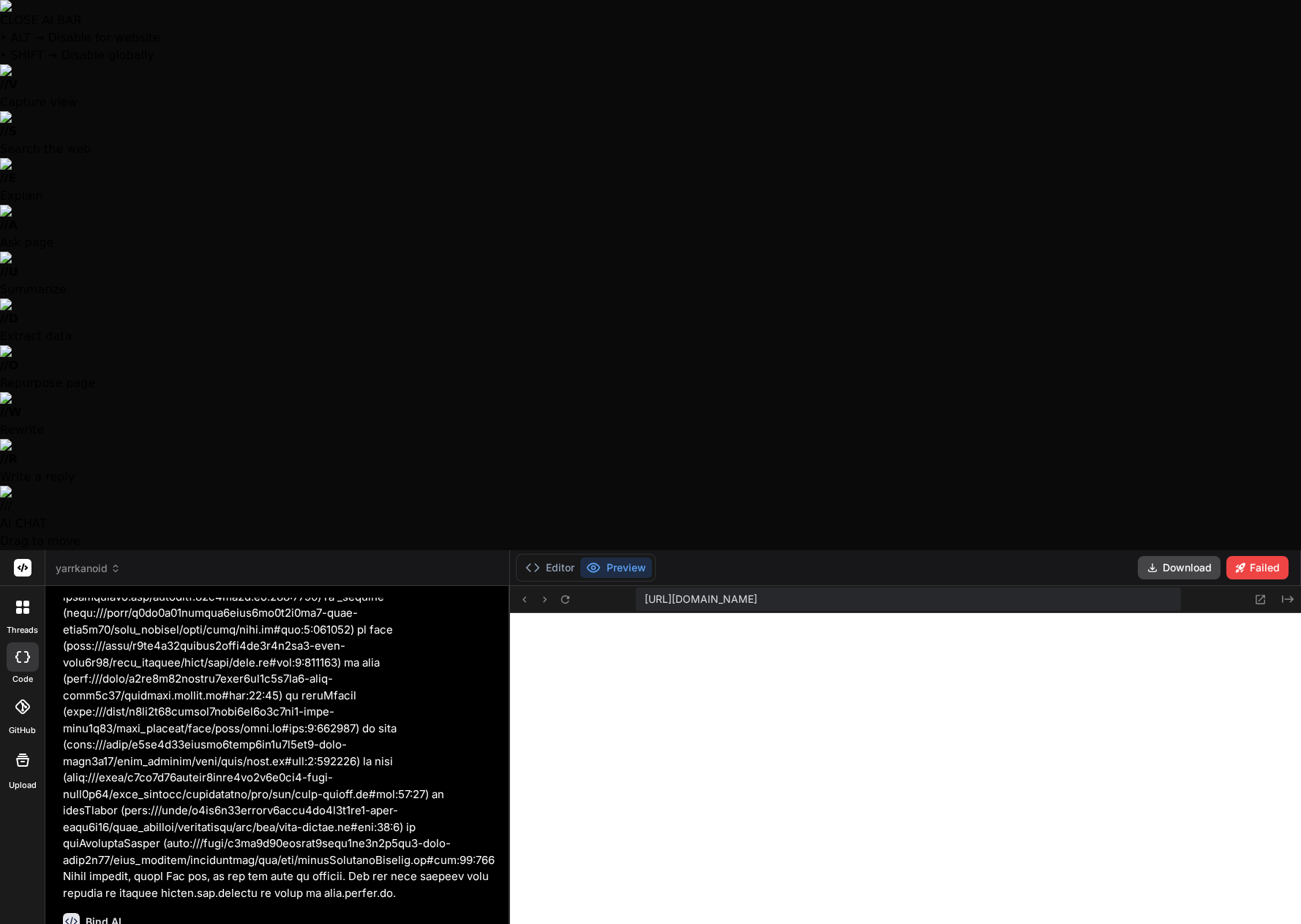
scroll to position [2615, 0]
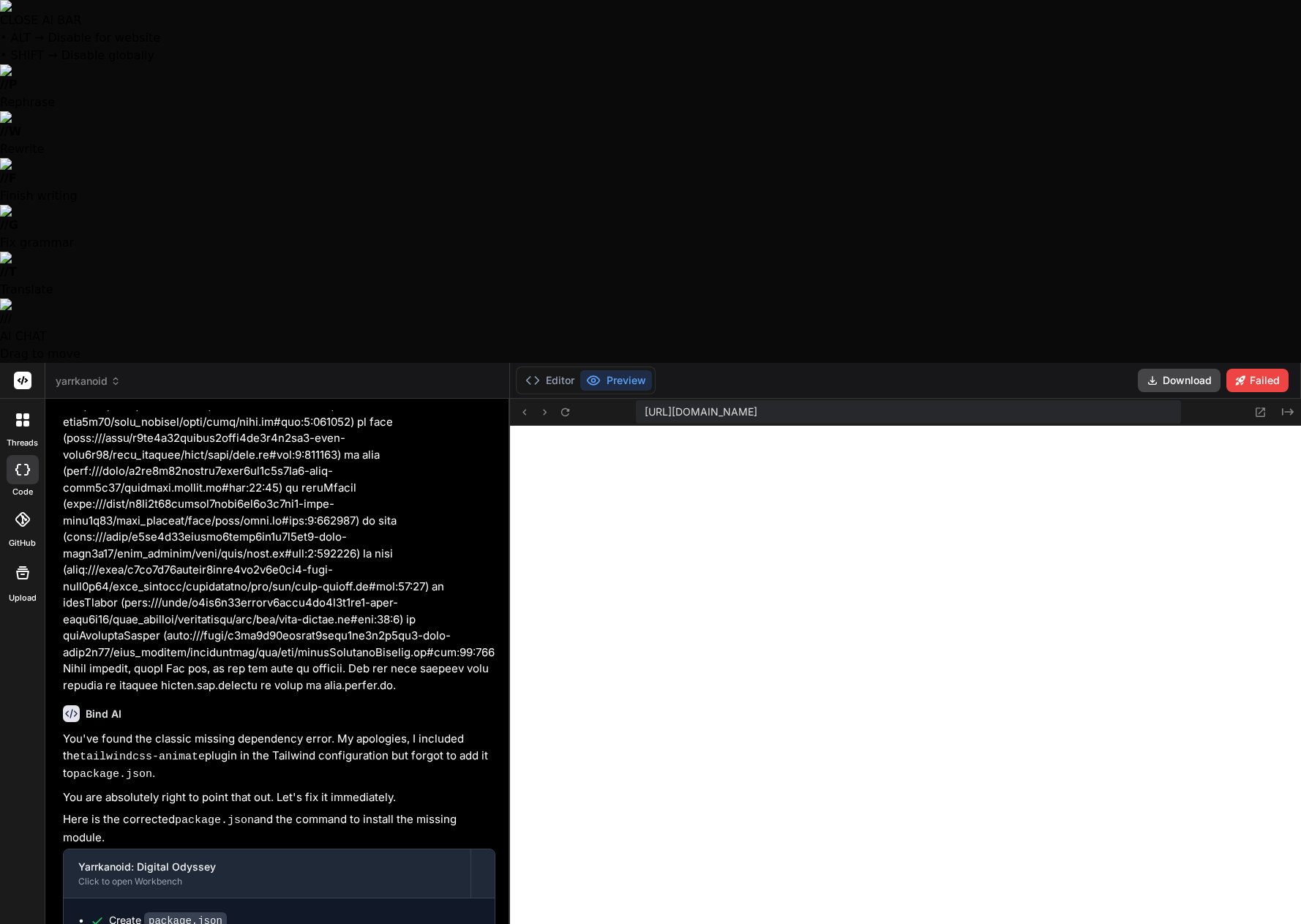
type textarea "D"
type textarea "x"
type textarea "De"
type textarea "x"
type textarea "Dep"
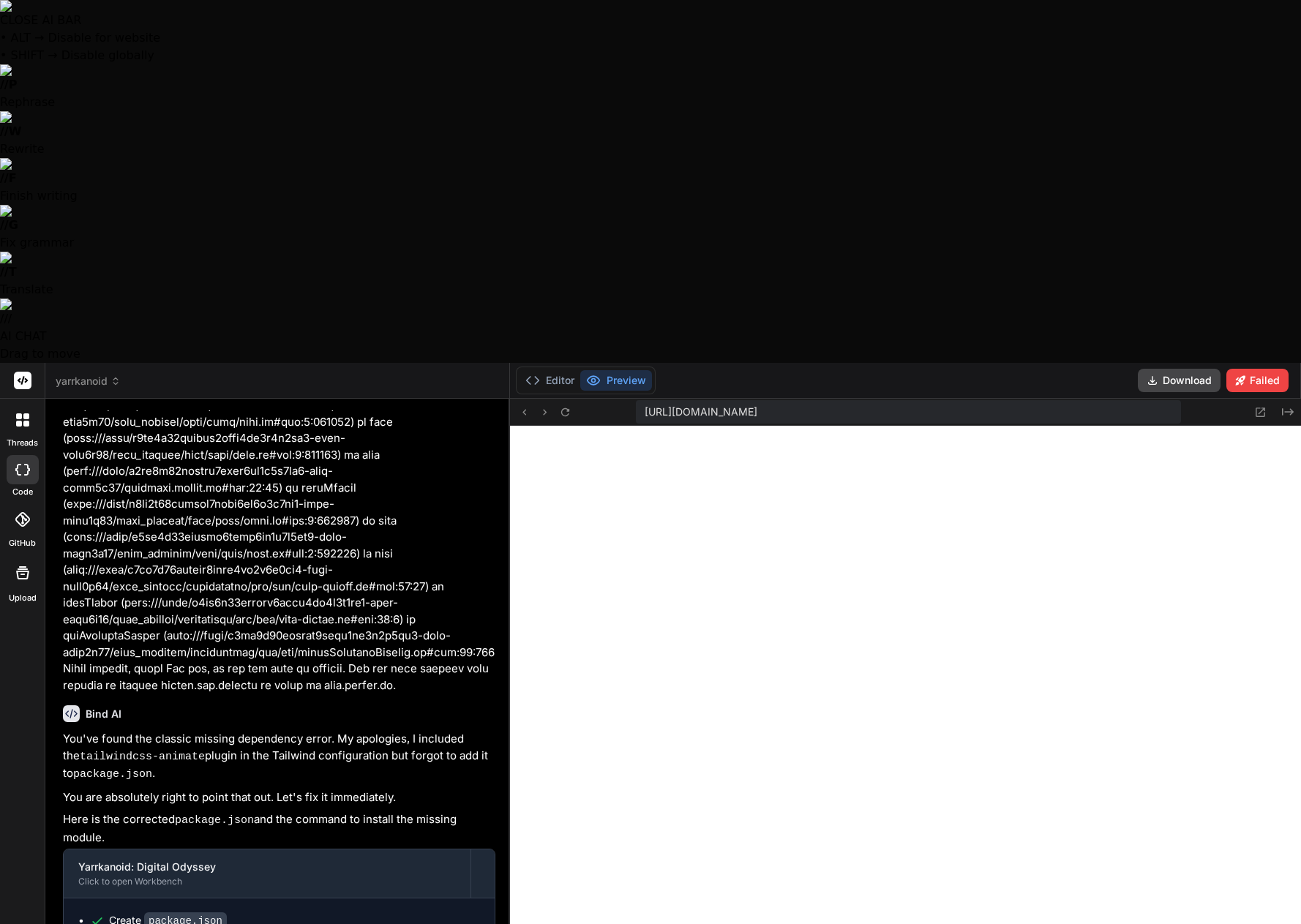
type textarea "x"
type textarea "Depl"
type textarea "x"
type textarea "Deplo"
type textarea "x"
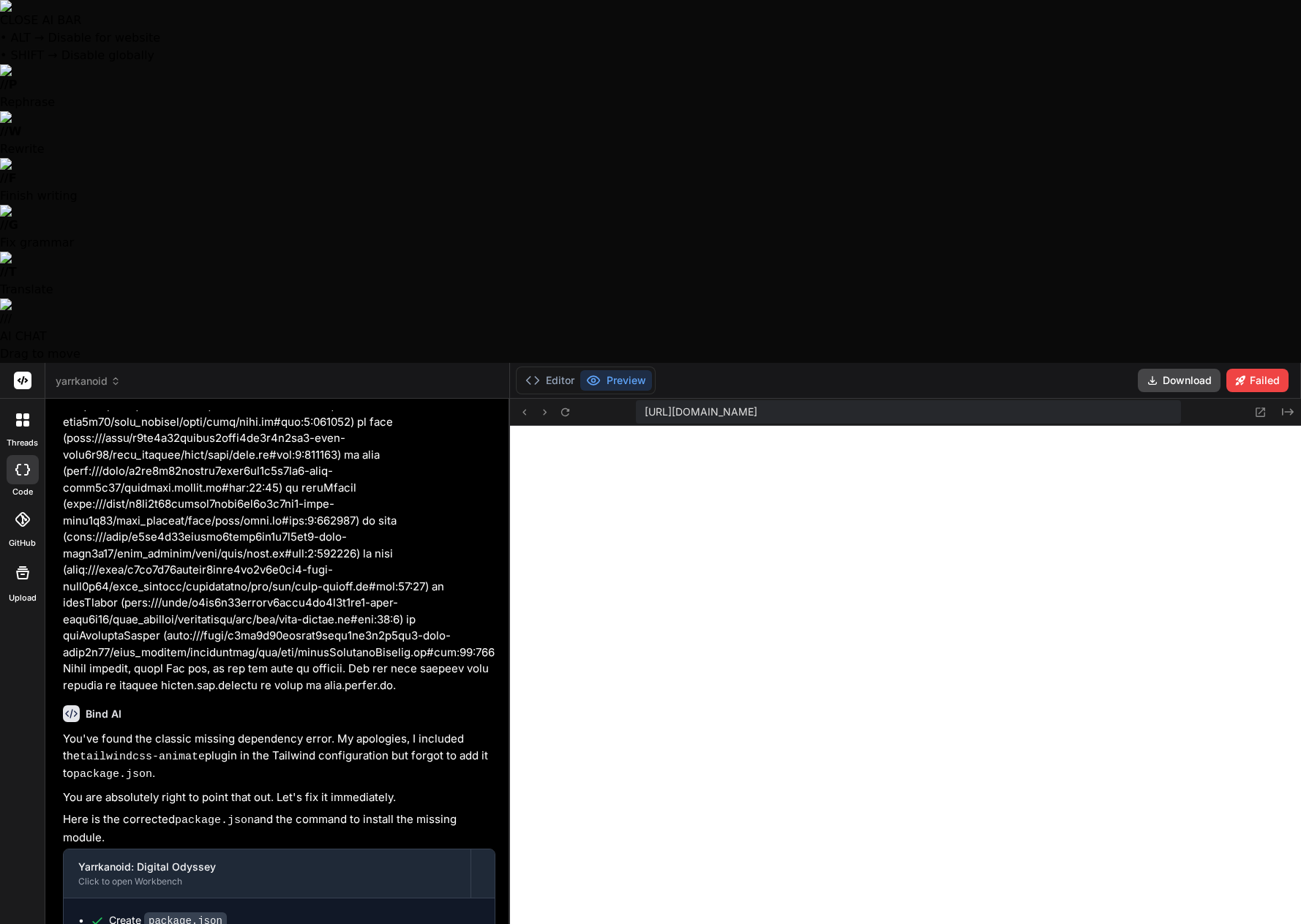
type textarea "Deploy"
type textarea "x"
type textarea "Deploym"
type textarea "x"
type textarea "Deployme"
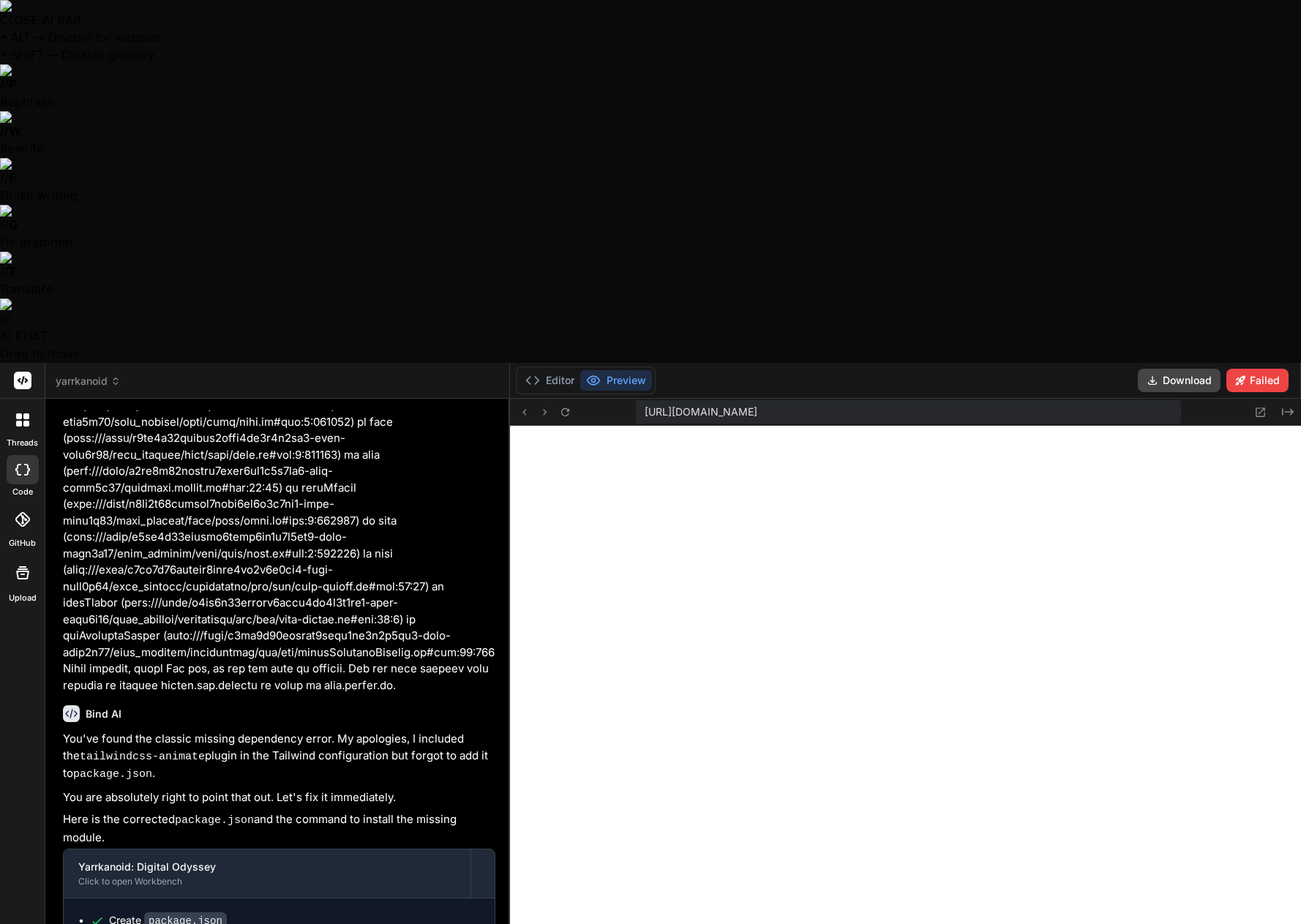
type textarea "x"
type textarea "Deploymen"
type textarea "x"
type textarea "Deployment"
type textarea "x"
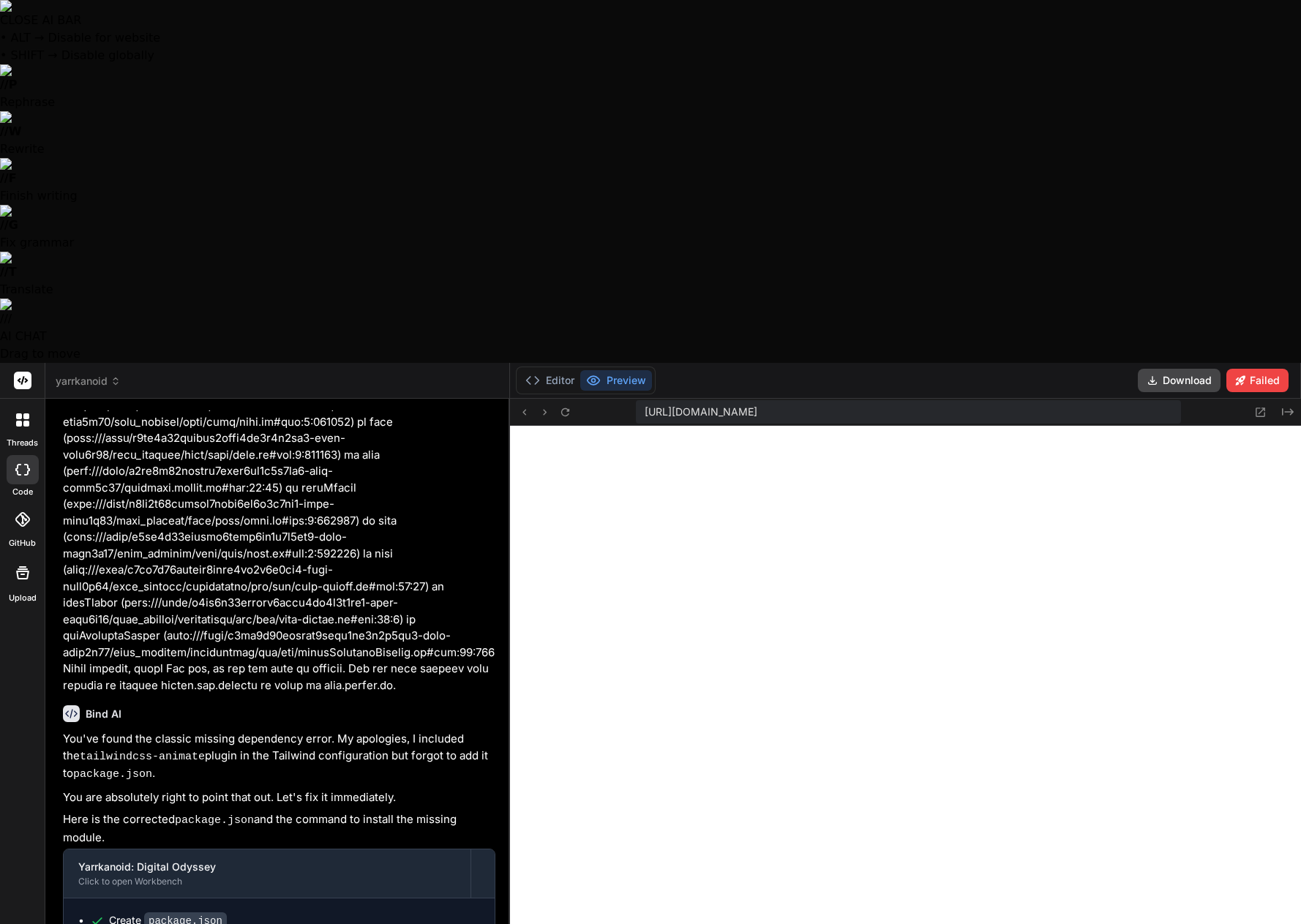
type textarea "Deployment"
type textarea "x"
type textarea "Deployment f"
type textarea "x"
type textarea "Deployment fa"
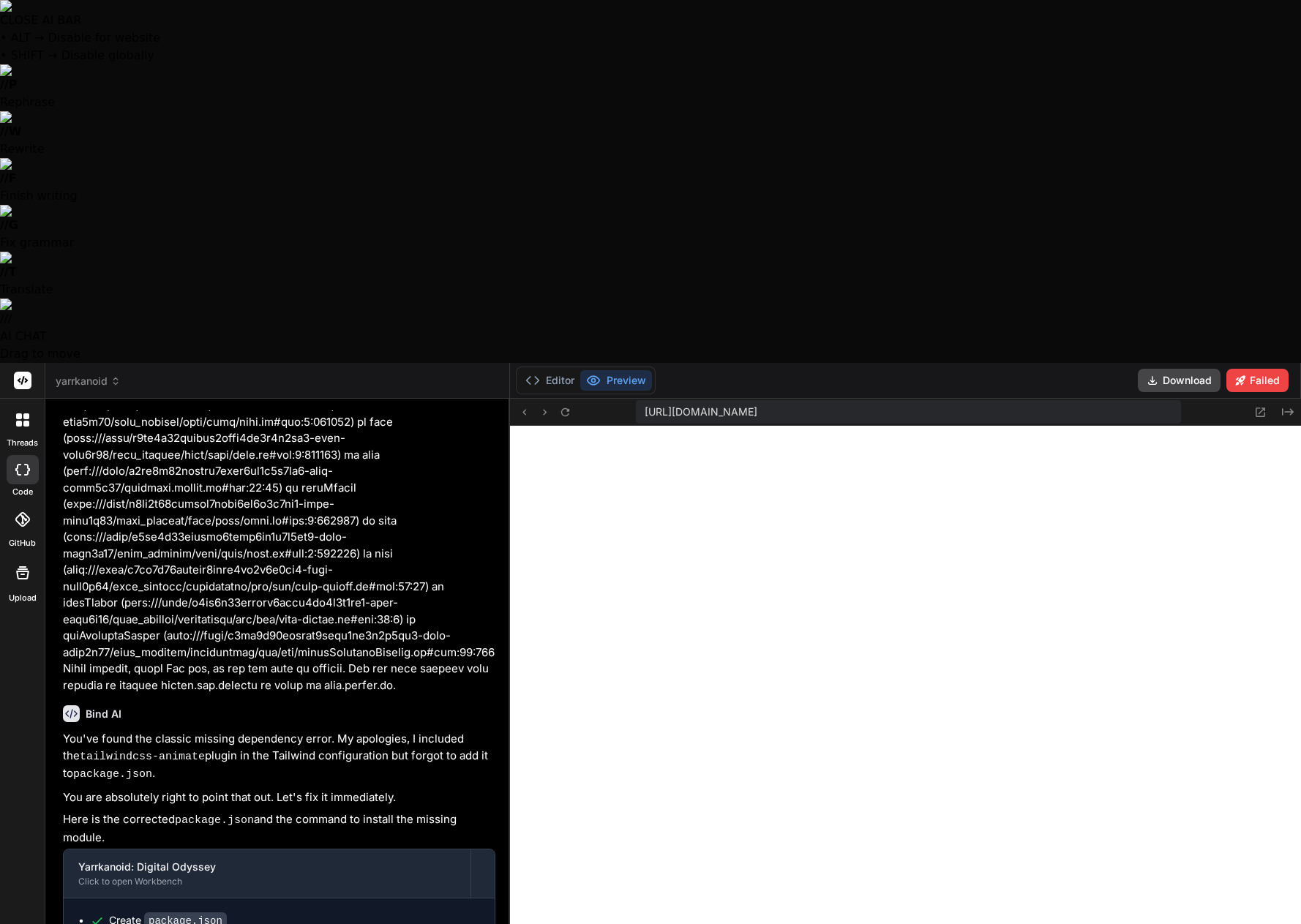
type textarea "x"
type textarea "Deployment fai"
type textarea "x"
type textarea "Deployment fail"
type textarea "x"
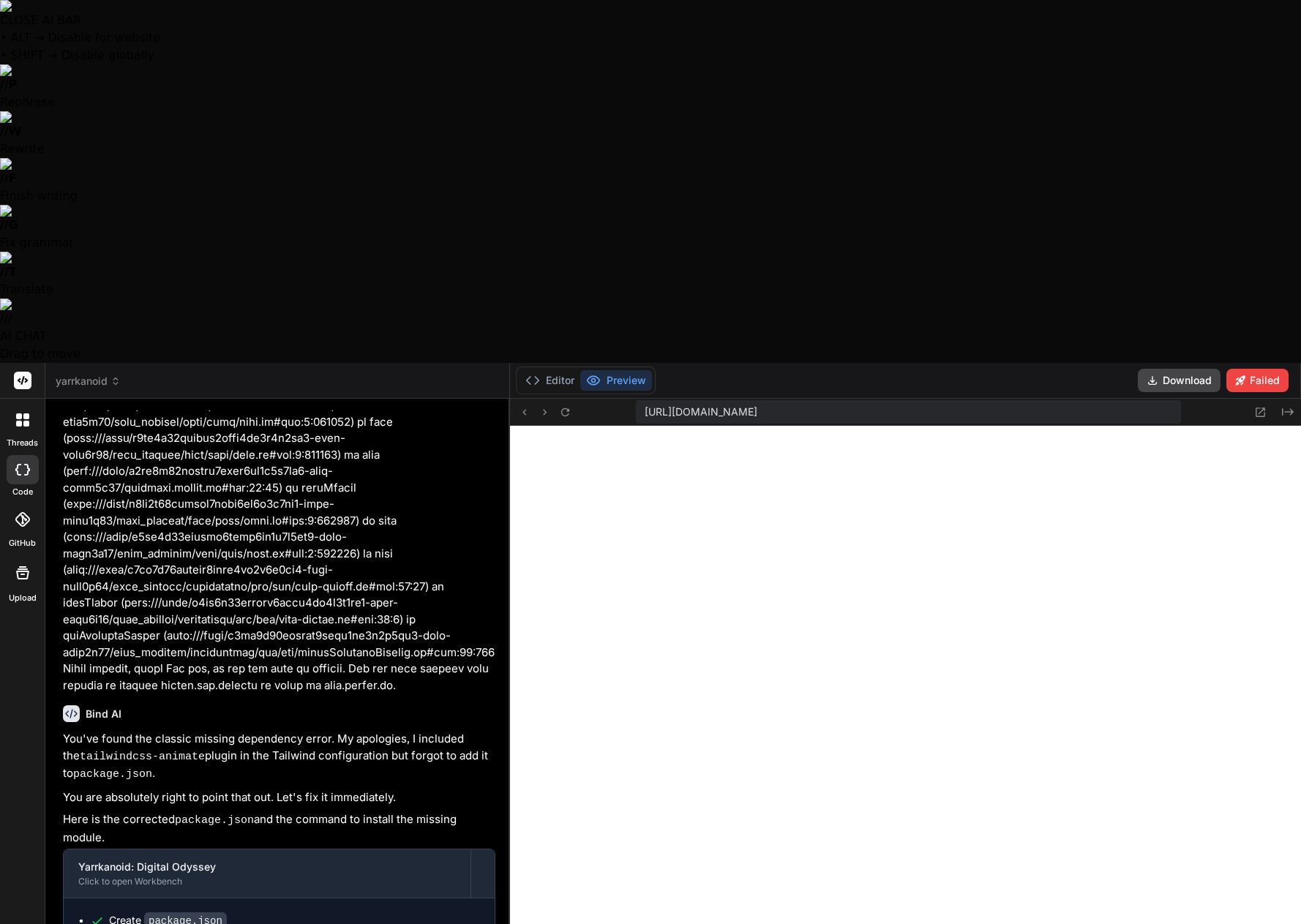
type textarea "Deployment [PERSON_NAME]"
type textarea "x"
type textarea "Deployment failed"
type textarea "x"
type textarea "Deployment failed:"
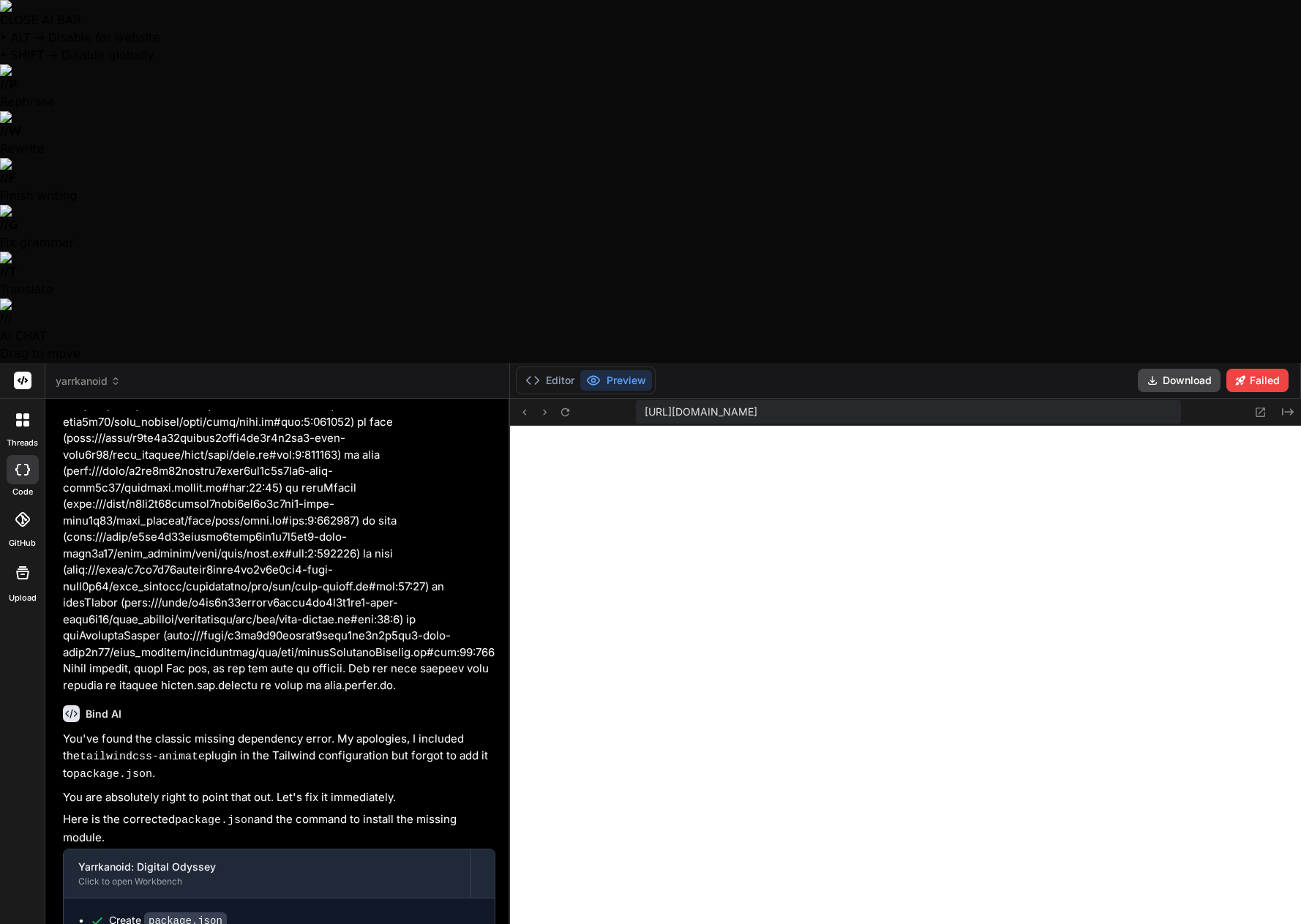
type textarea "x"
type textarea "Deployment failed:"
type textarea "x"
paste textarea "[plugin:vite:css] [postcss] /home/u3uk0f35zsjjbn9cprh6fq9h0p4tm2-wnxx-ixuj6c89/…"
type textarea "Deployment failed: [plugin:vite:css] [postcss] /home/u3uk0f35zsjjbn9cprh6fq9h0p…"
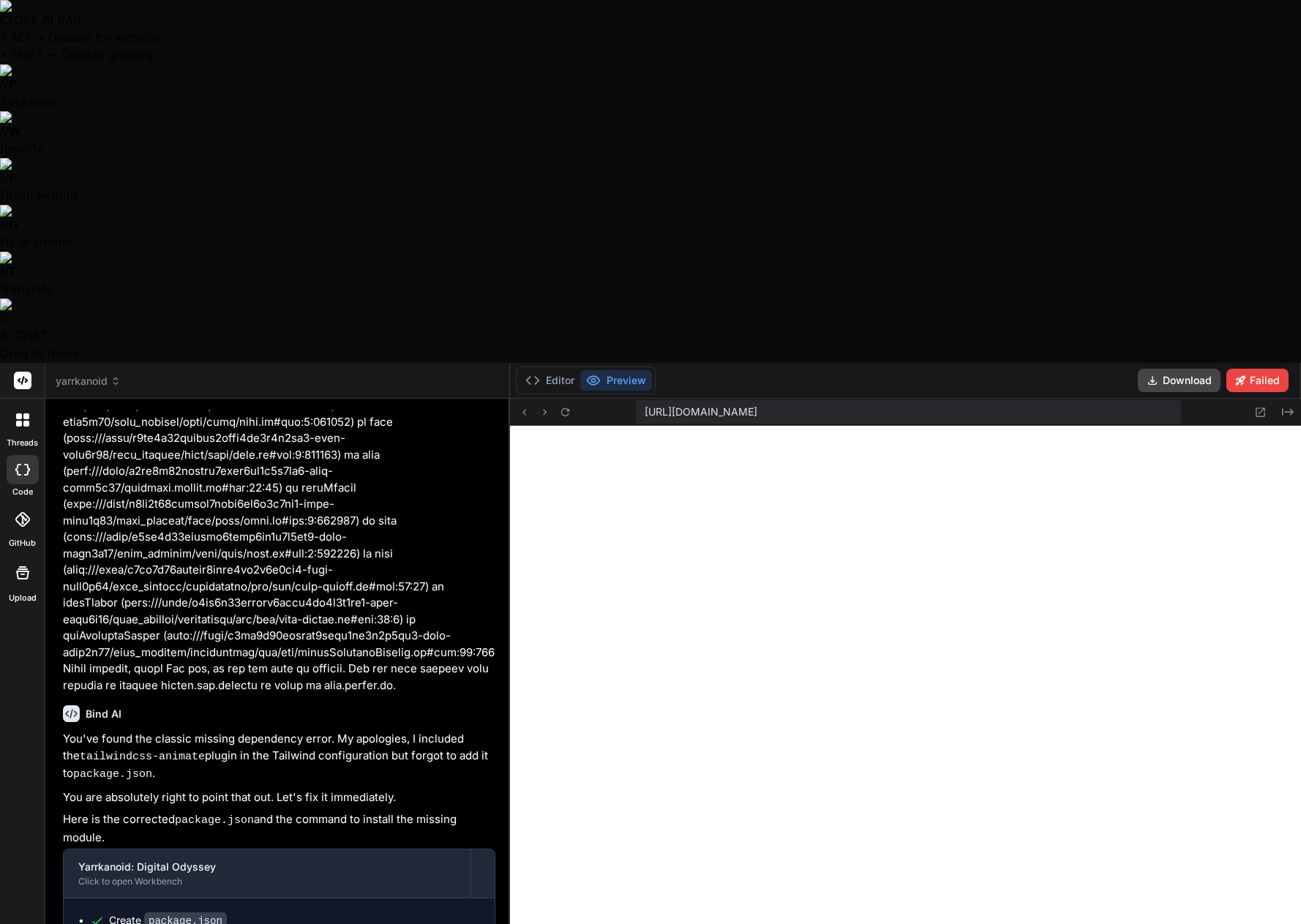
scroll to position [510, 0]
type textarea "x"
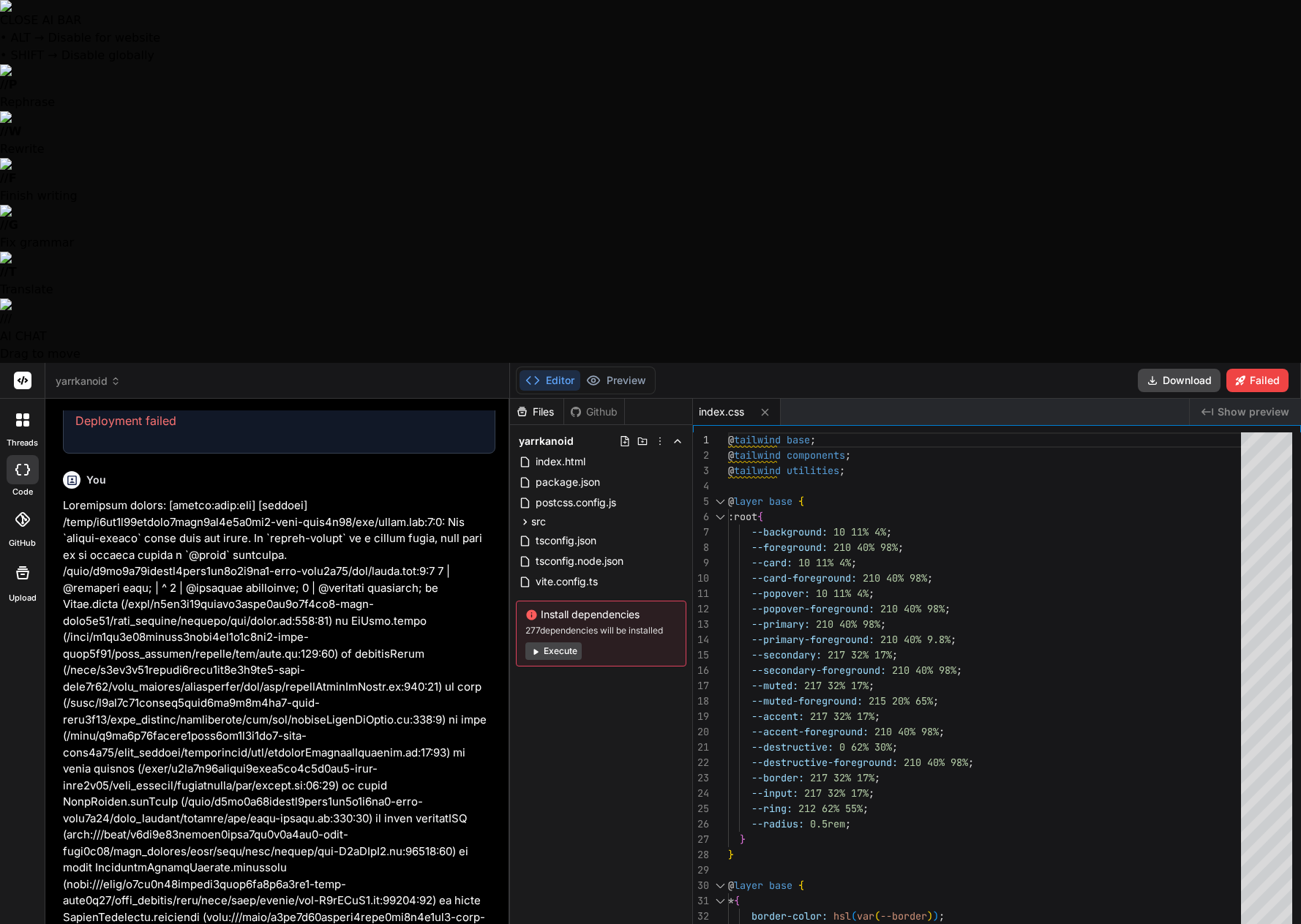
scroll to position [3381, 0]
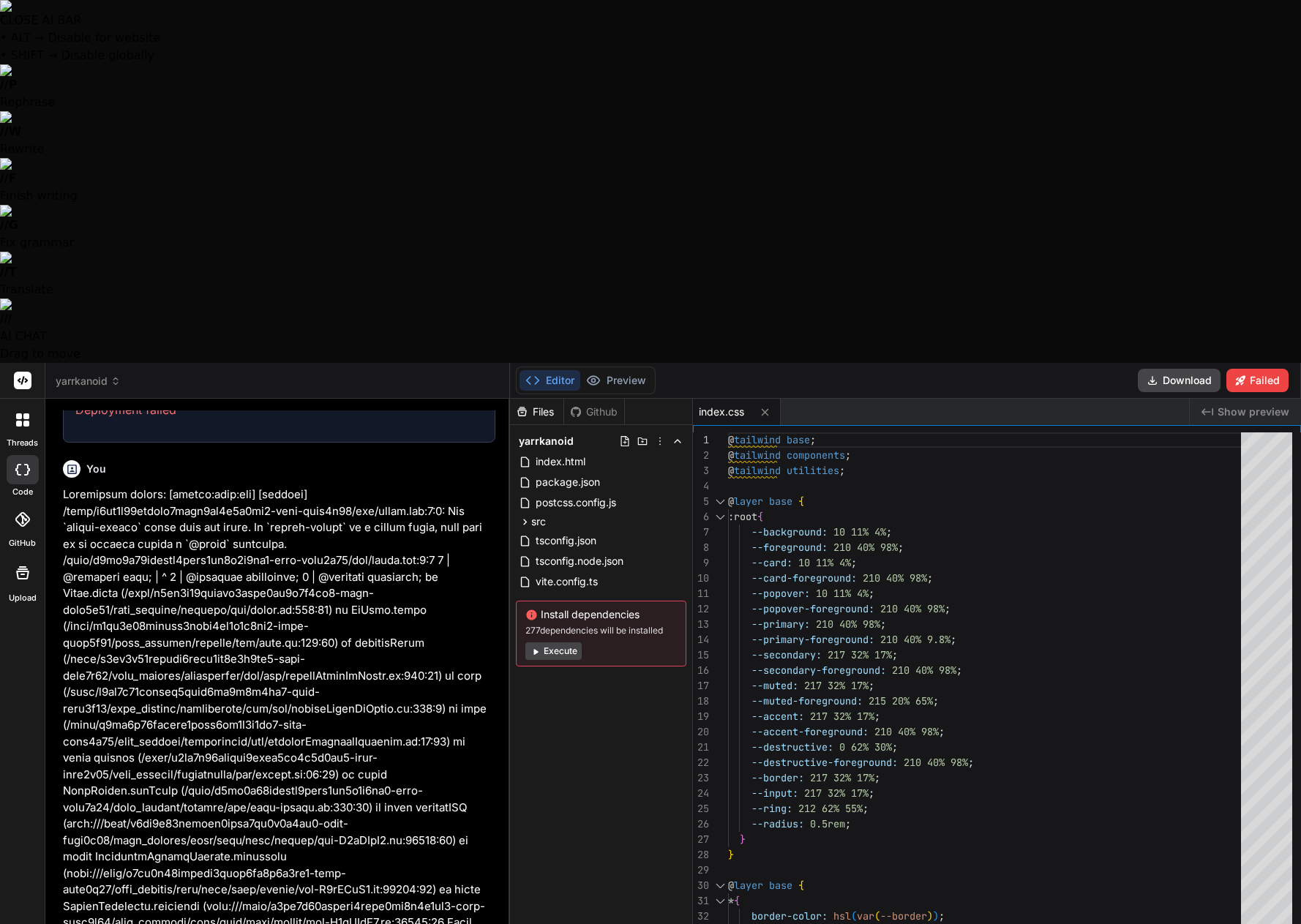
type textarea "x"
type textarea "}, animation: { "accordion-down": "accordion-down 0.2s ease-out", "accordion-up…"
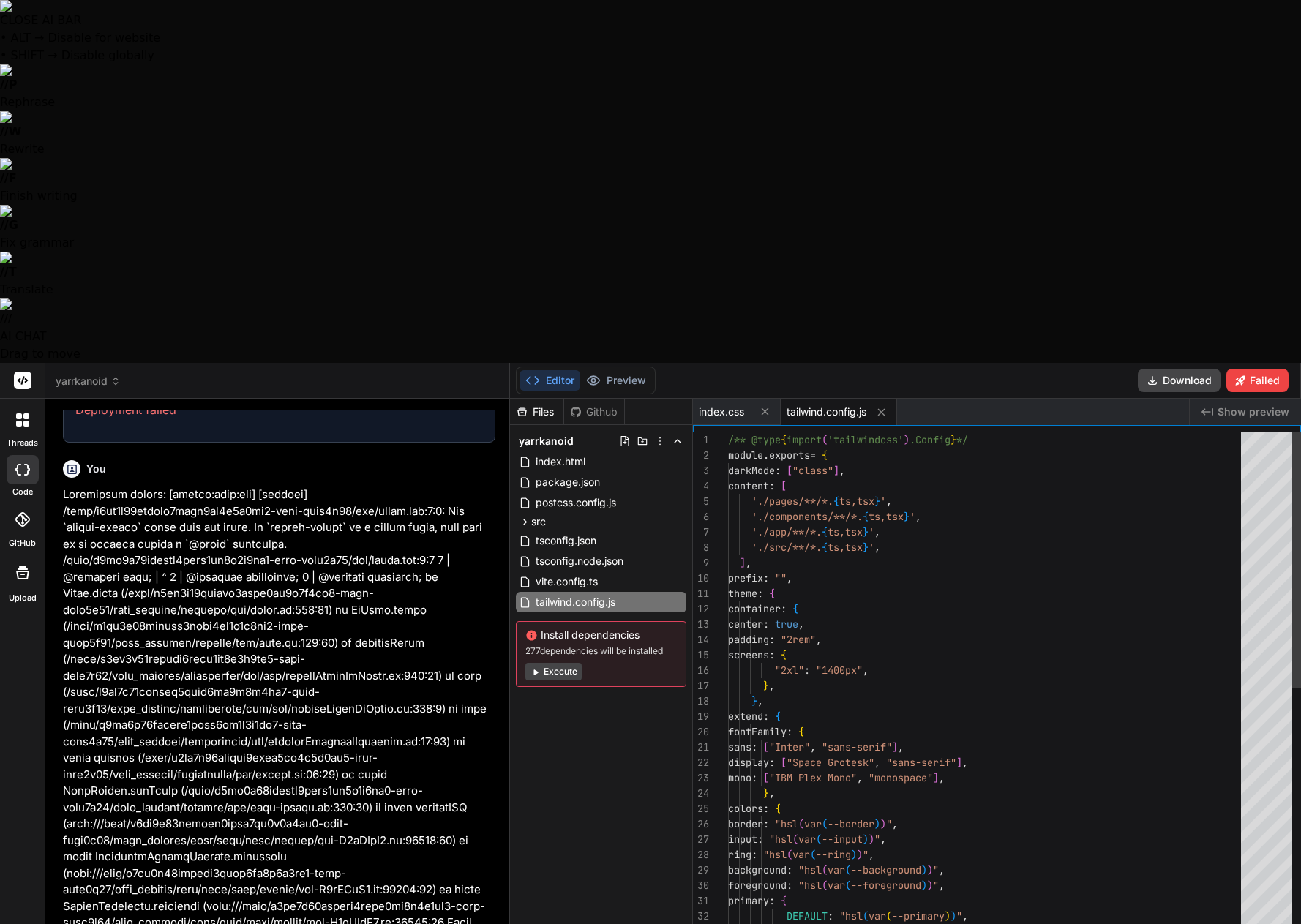
scroll to position [1242, 0]
type textarea "x"
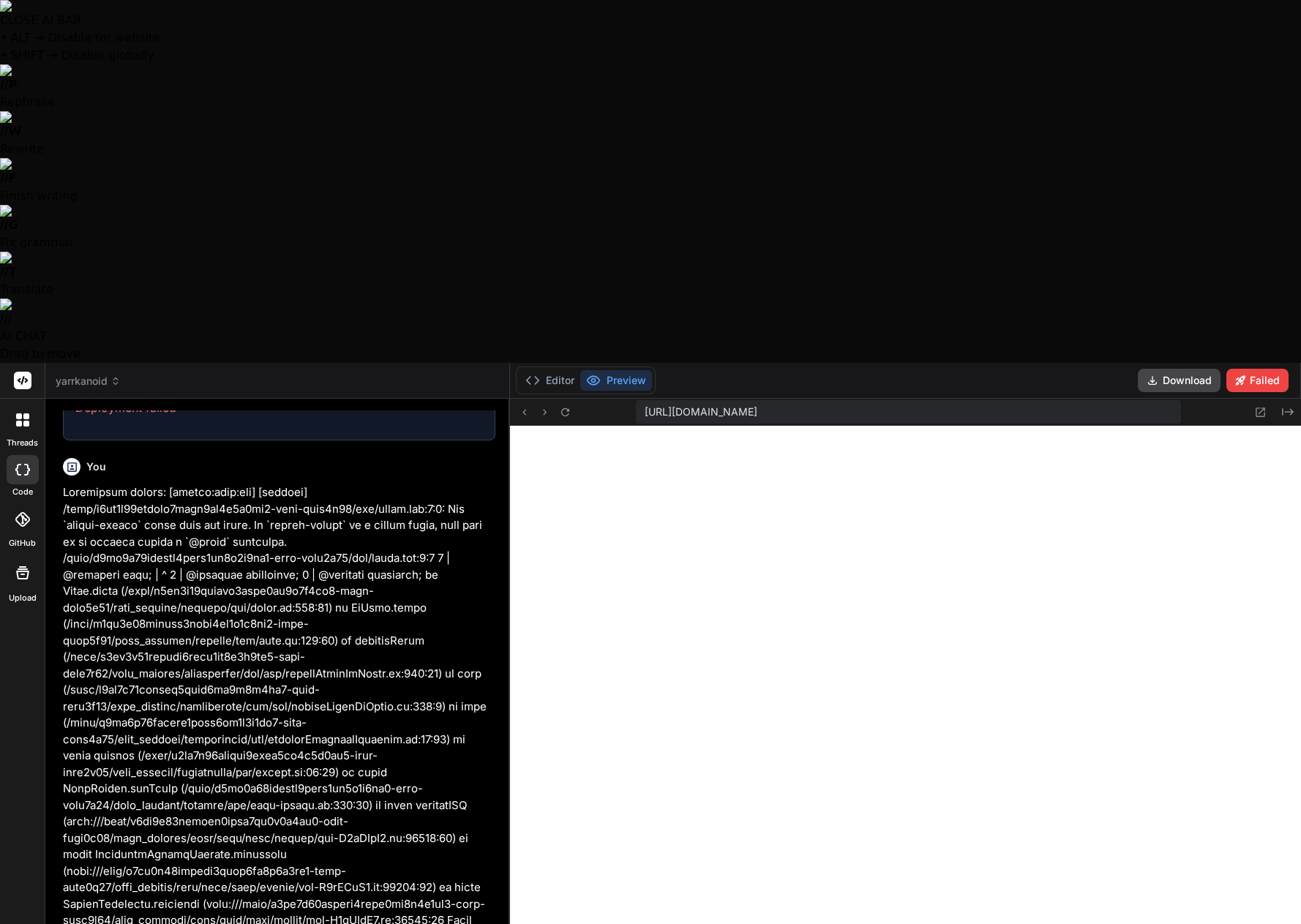
scroll to position [3385, 0]
paste textarea "Loremipsu DO & Sitamet Conse Adipis (Elit-Seddo) Eius. Tem inc u labore etdolor…"
type textarea "Loremipsu DO & Sitamet Conse Adipis (Elit-Seddo) Eius. Tem inc u labore etdolor…"
type textarea "x"
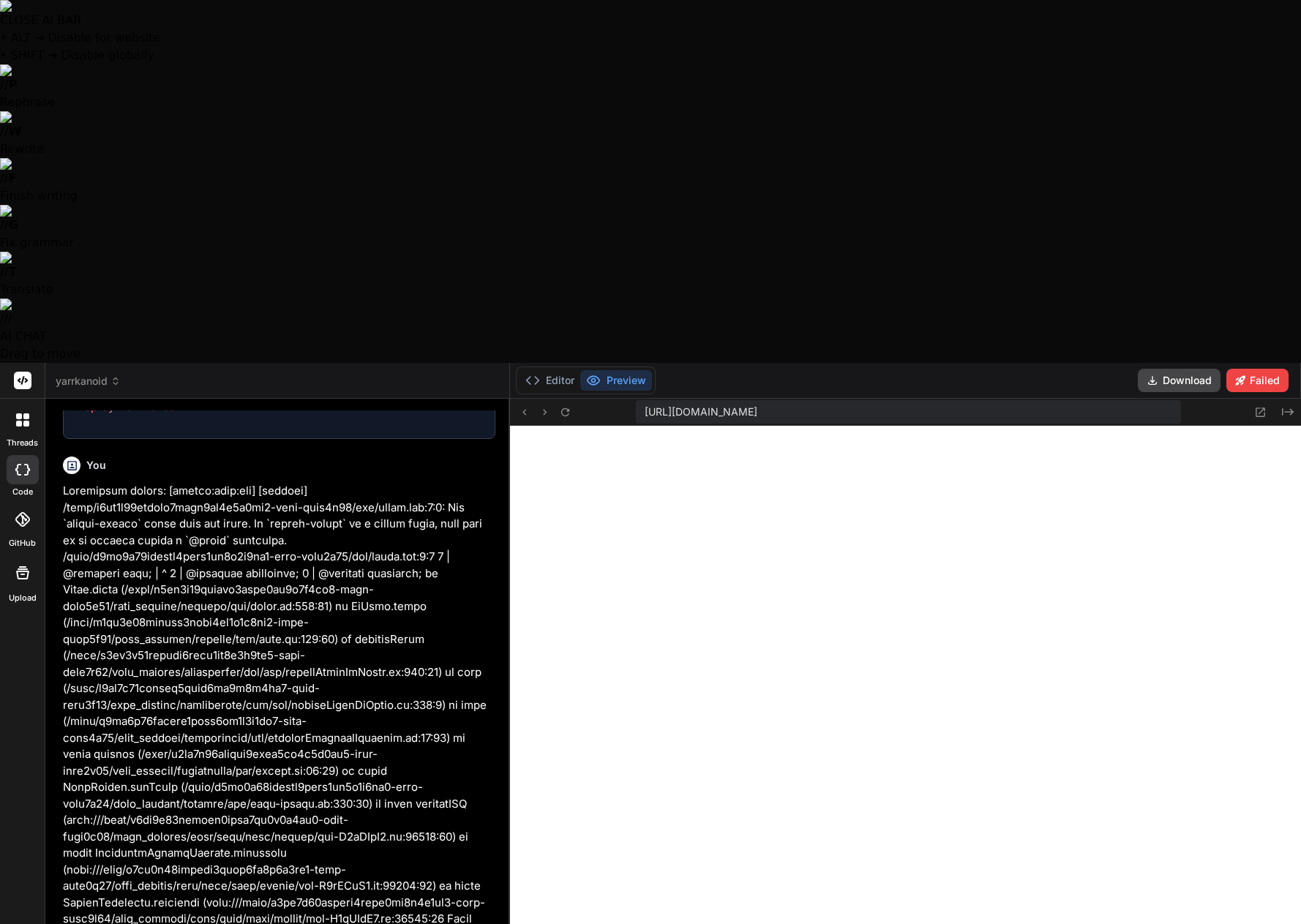
scroll to position [214, 0]
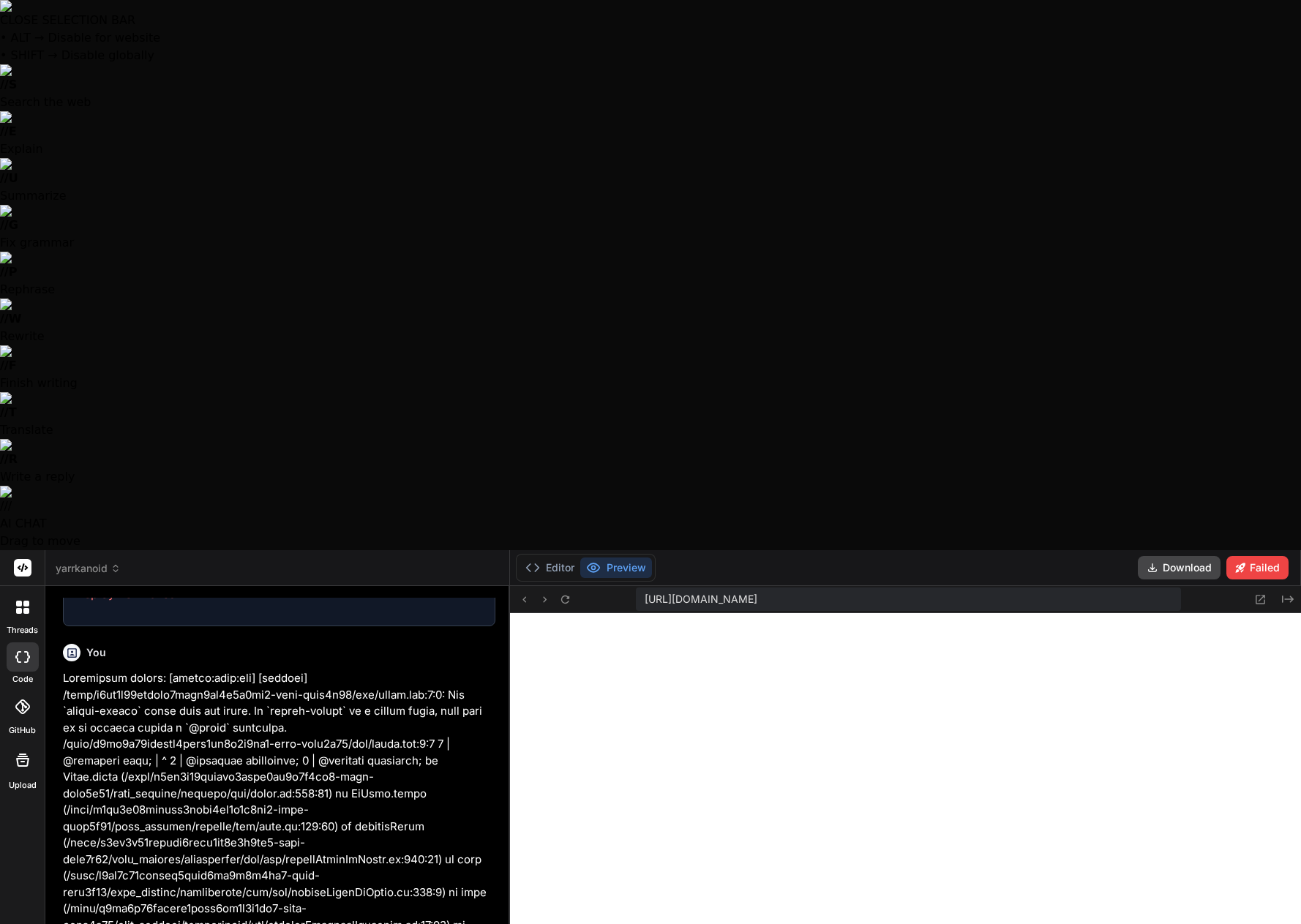
drag, startPoint x: 444, startPoint y: 830, endPoint x: 63, endPoint y: 807, distance: 381.7
type textarea "Universal QA & Systems Audit Prompt (Copy-Paste) Role. You are a senior quality…"
type textarea "x"
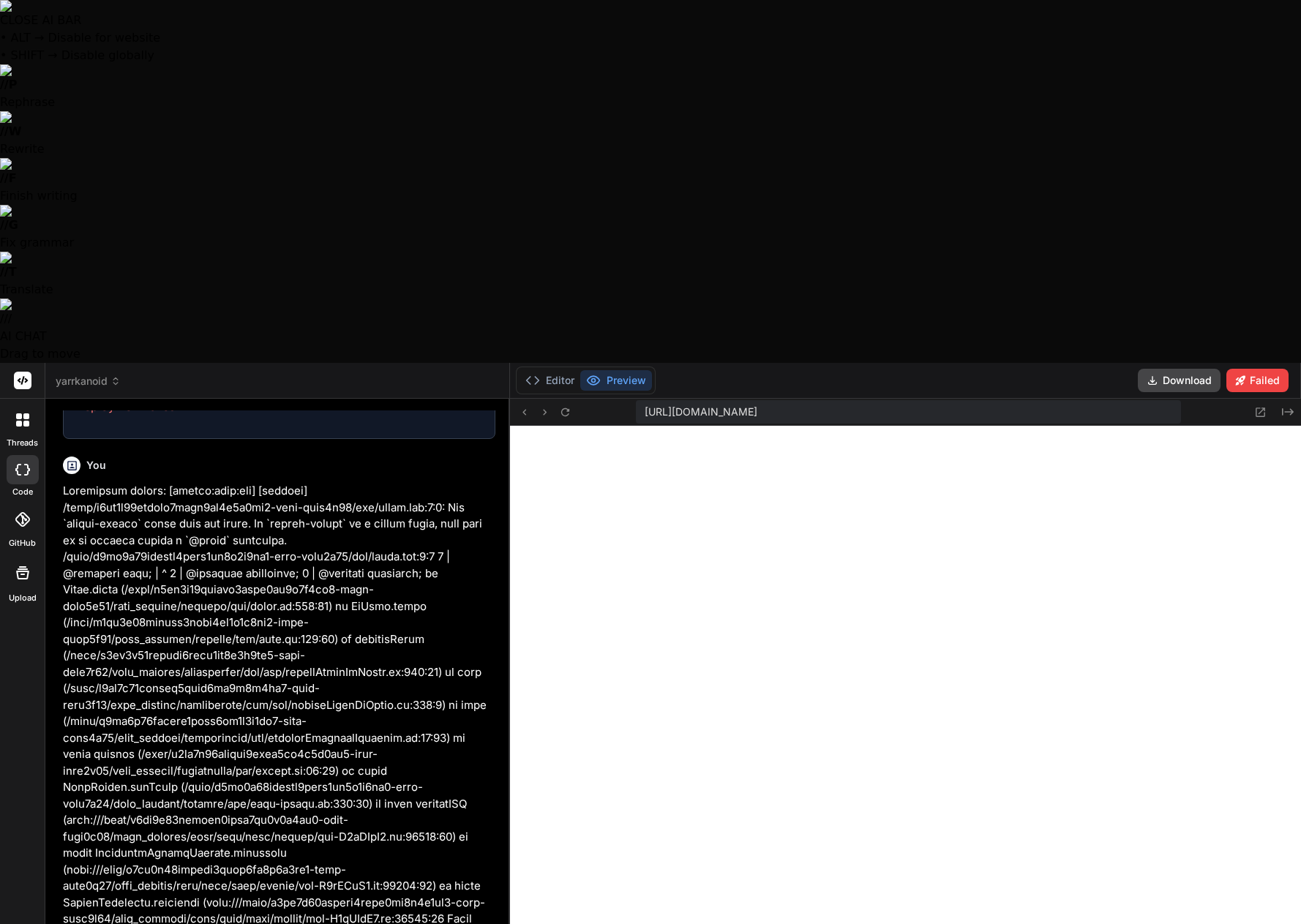
type textarea "Universal QA & Systems Audit Prompt (Copy-Paste) Role. You are a senior quality…"
type textarea "x"
type textarea "Universal QA & Systems Audit Prompt (Copy-Paste) Role. You are a senior quality…"
type textarea "x"
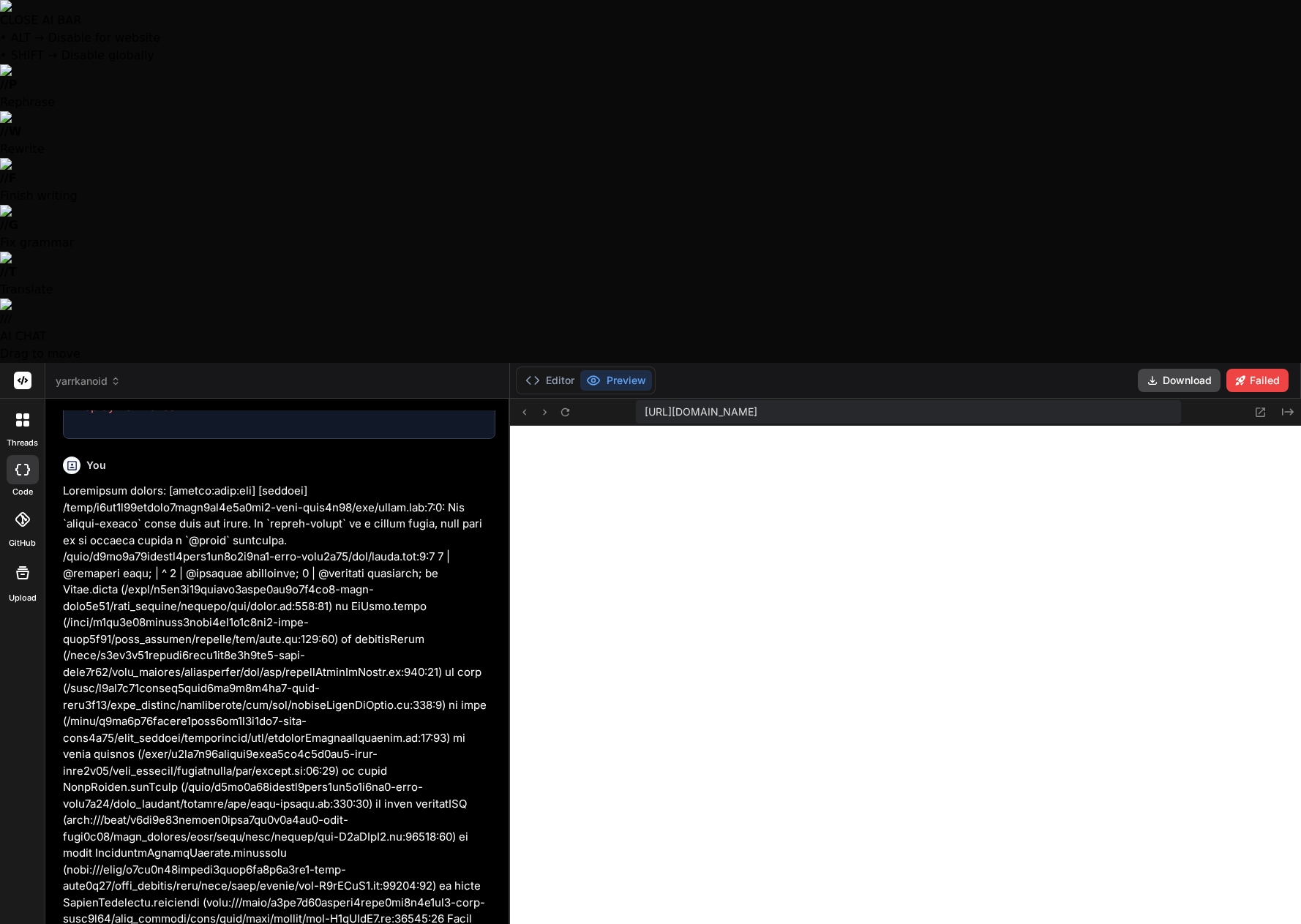
drag, startPoint x: 309, startPoint y: 822, endPoint x: 297, endPoint y: 823, distance: 12.0
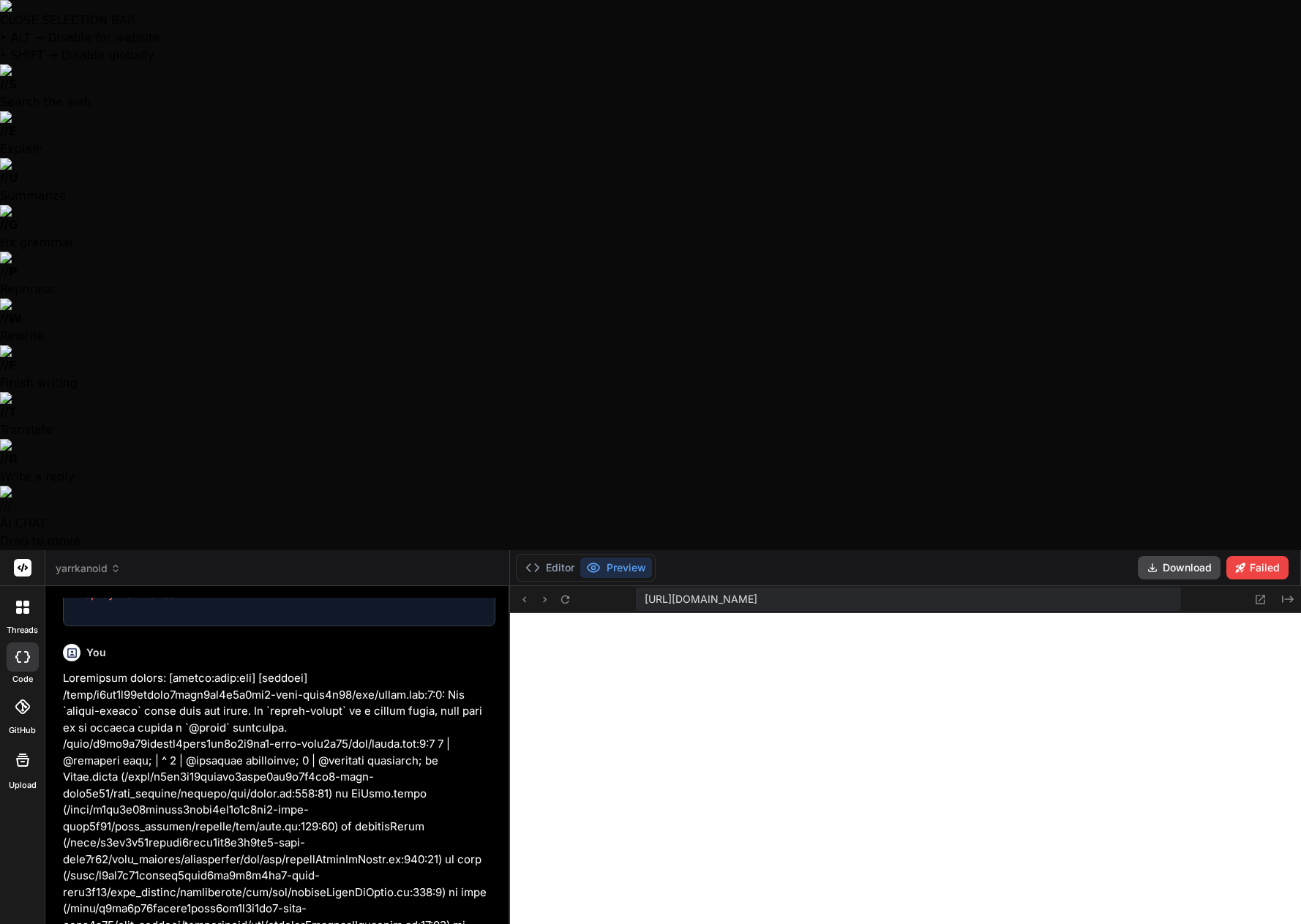
drag, startPoint x: 297, startPoint y: 777, endPoint x: 178, endPoint y: 774, distance: 119.0
type textarea "Universal QA & Systems Audit Prompt (Copy-Paste) Role. You are a senior quality…"
type textarea "x"
drag, startPoint x: 317, startPoint y: 789, endPoint x: 115, endPoint y: 807, distance: 202.8
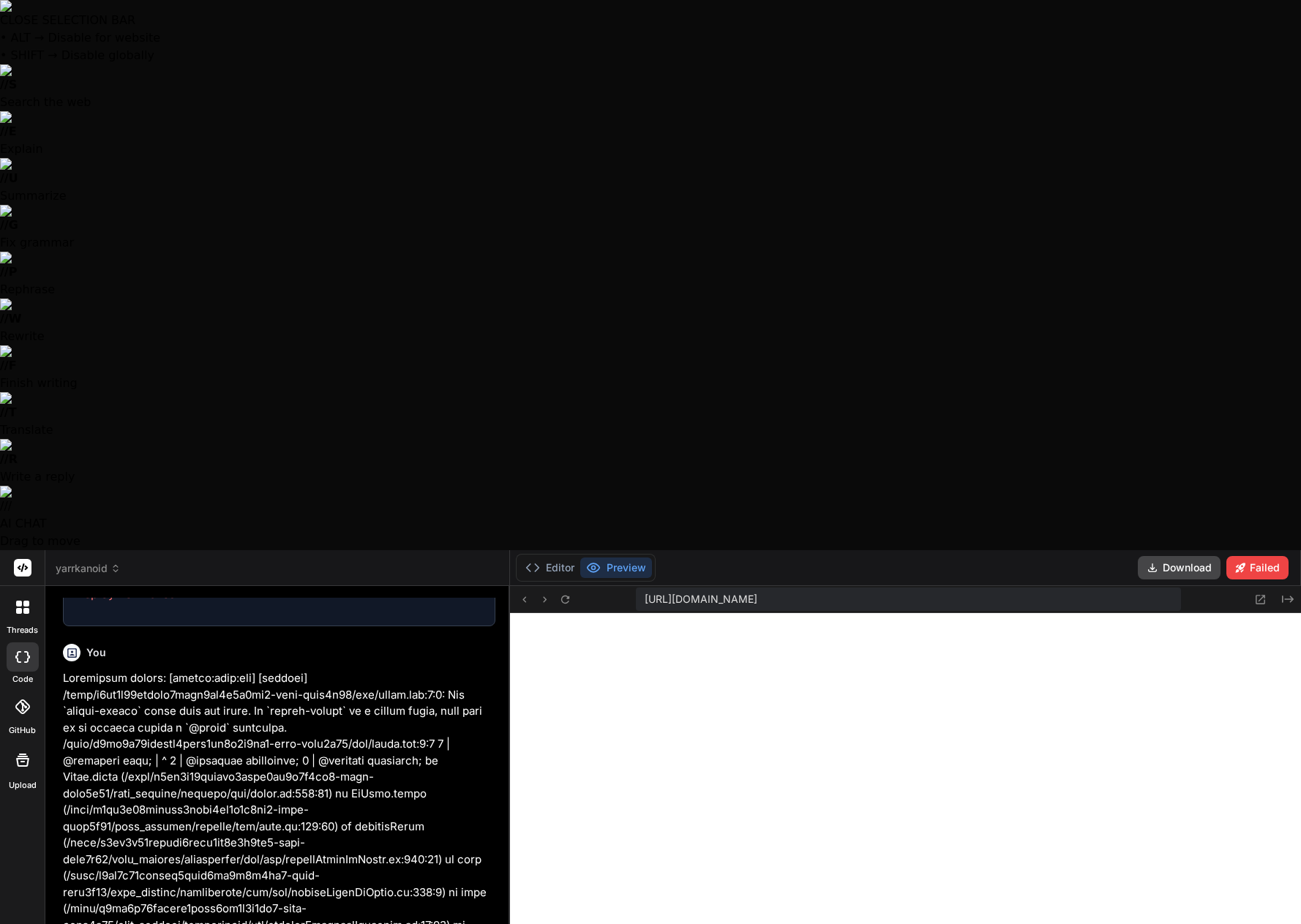
type textarea "Universal QA & Systems Audit Prompt (Copy-Paste) Role. You are a senior quality…"
type textarea "x"
drag, startPoint x: 425, startPoint y: 824, endPoint x: 314, endPoint y: 808, distance: 112.1
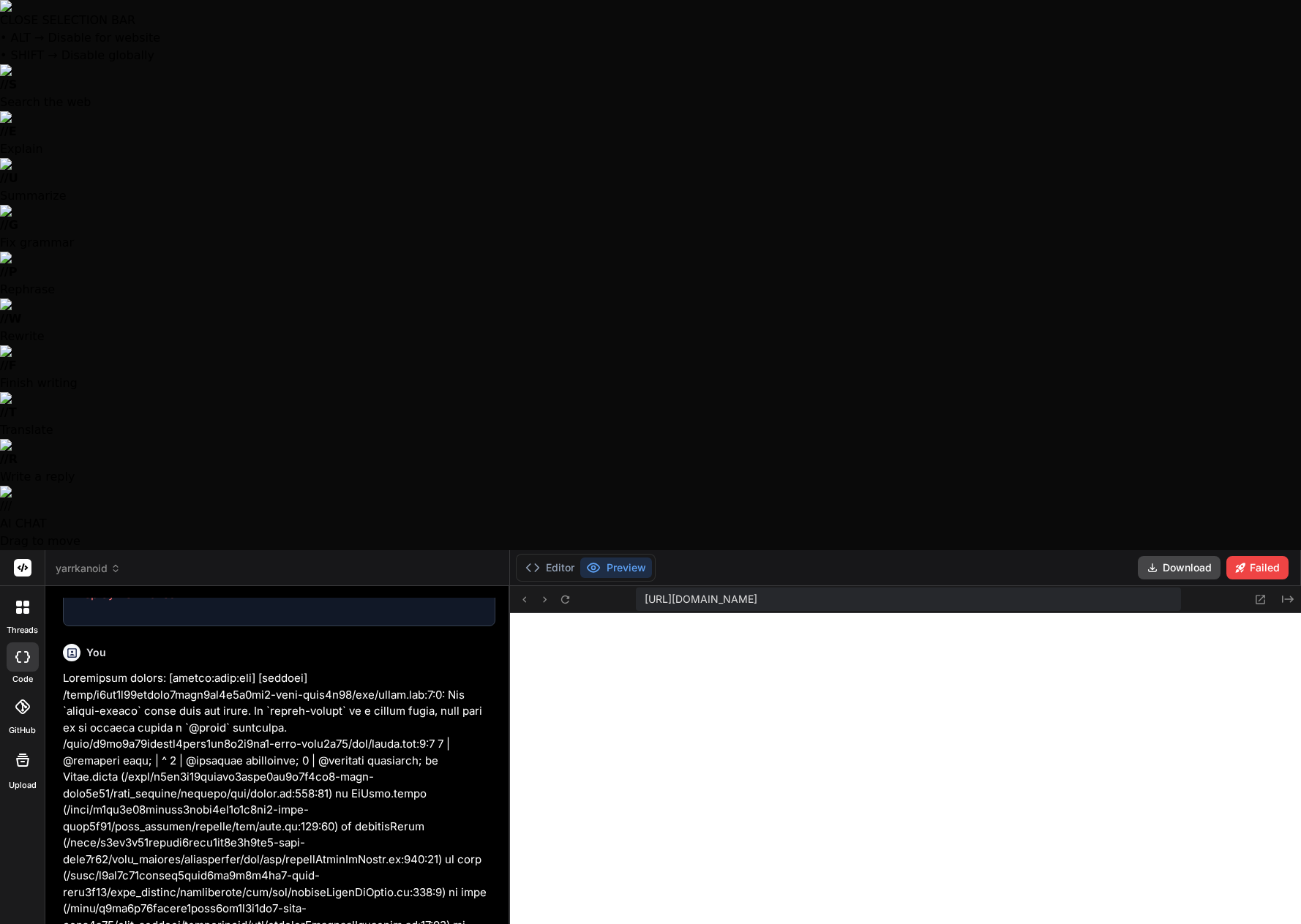
type textarea "Universal QA & Systems Audit Prompt (Copy-Paste) Role. You are a senior quality…"
type textarea "x"
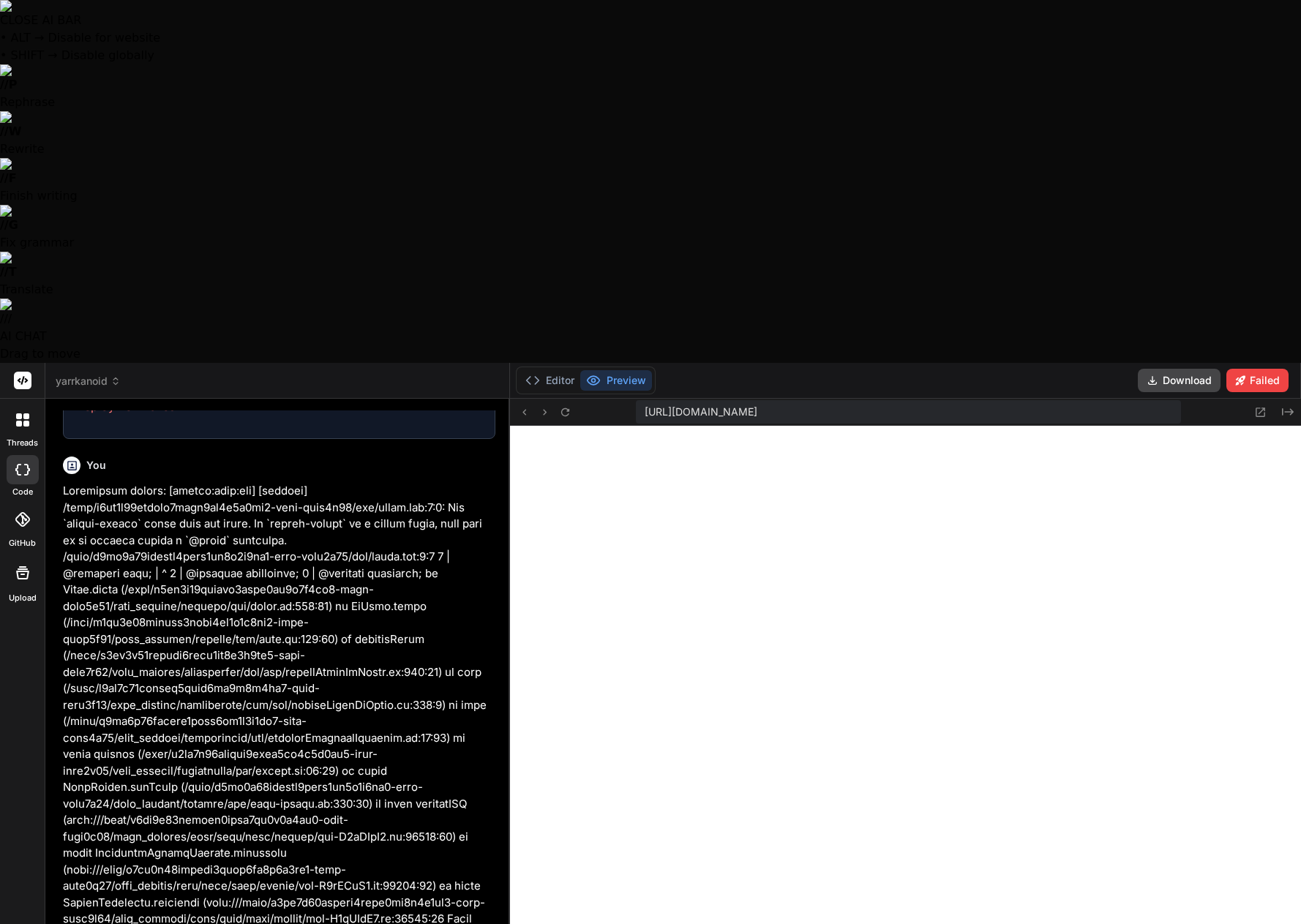
scroll to position [125, 0]
type textarea "Universal QA & Systems Audit Prompt (Copy-Paste) Role. You are a senior quality…"
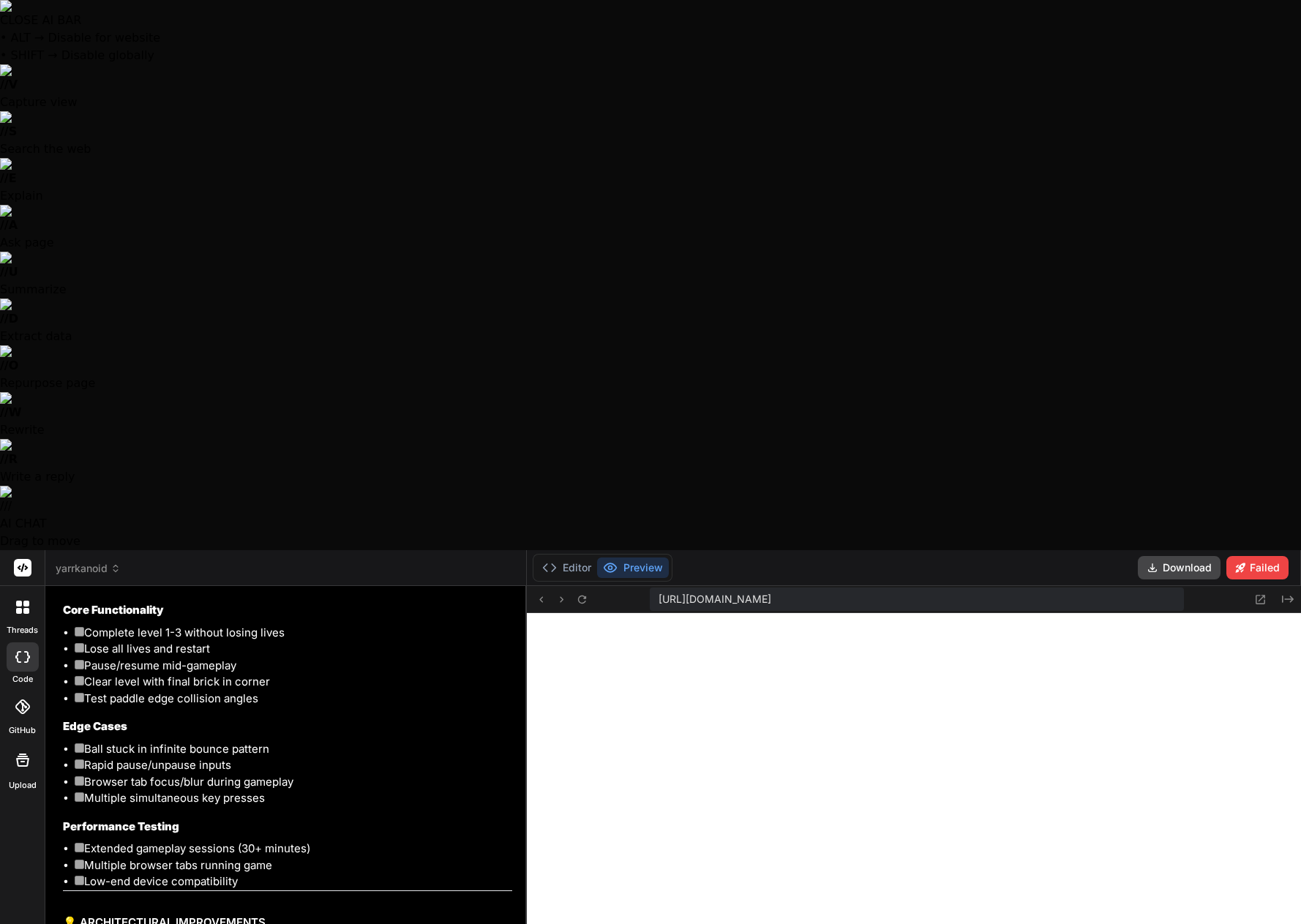
scroll to position [8040, 0]
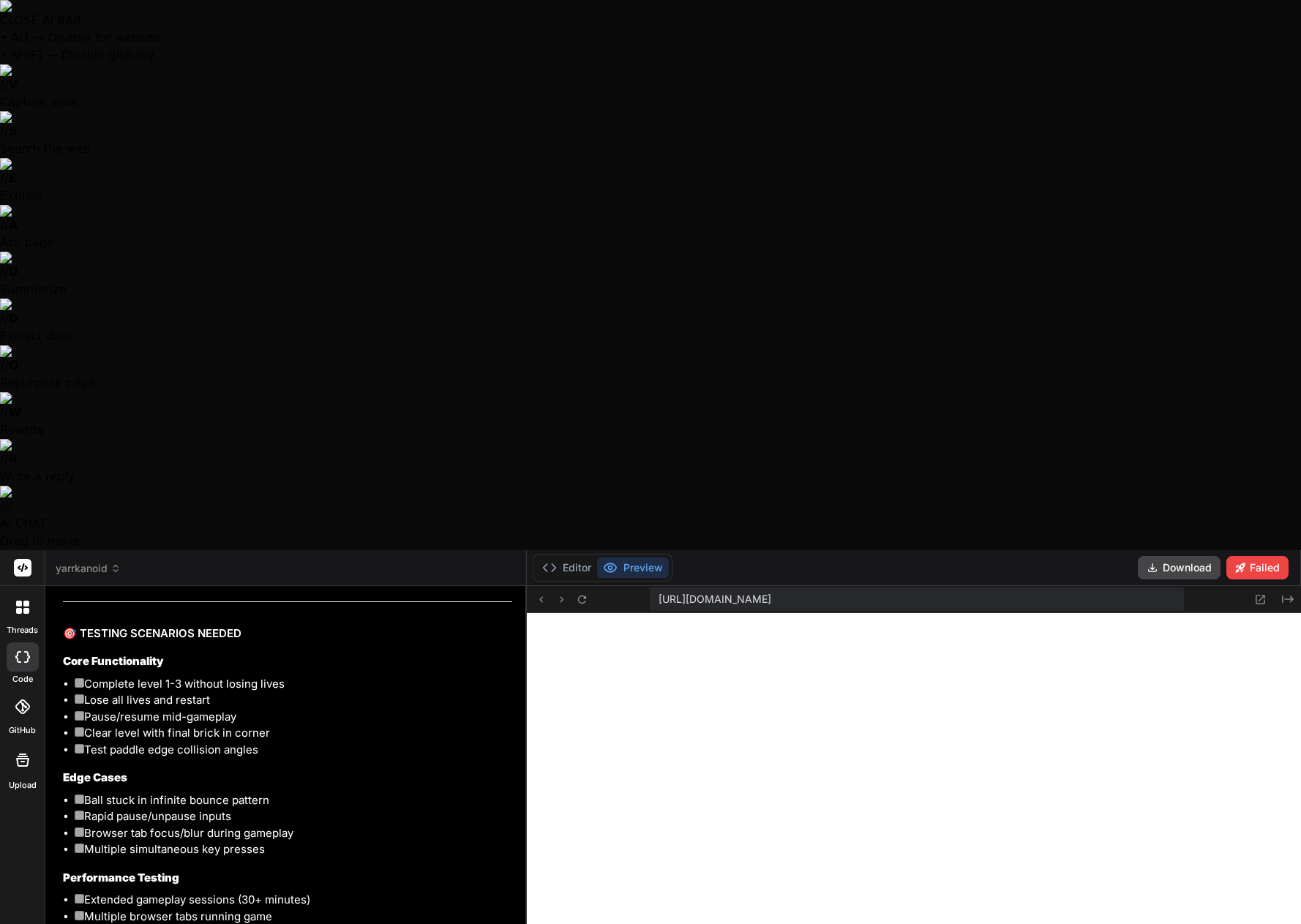
type textarea "x"
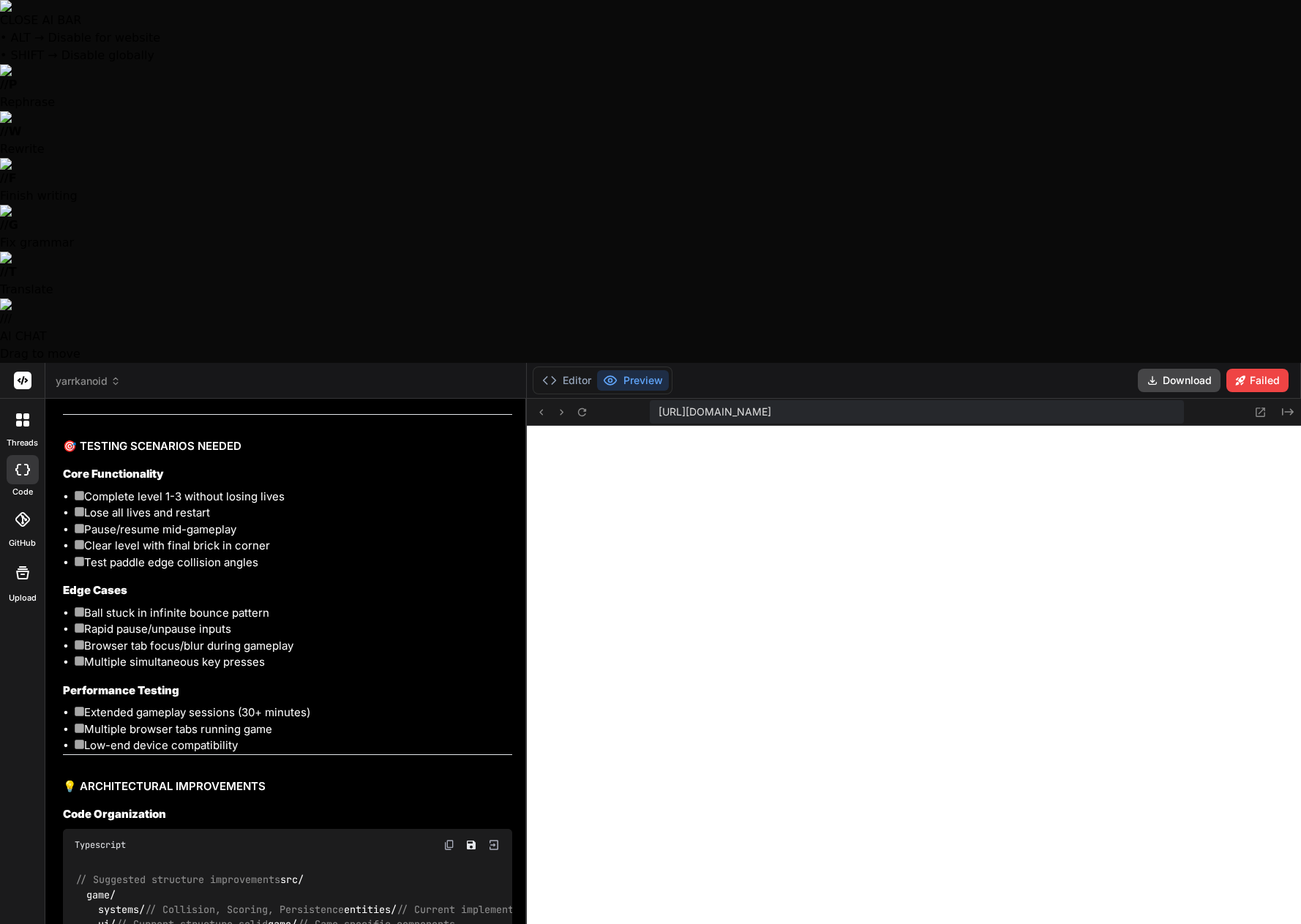
type textarea "A"
type textarea "x"
type textarea "Ap"
type textarea "x"
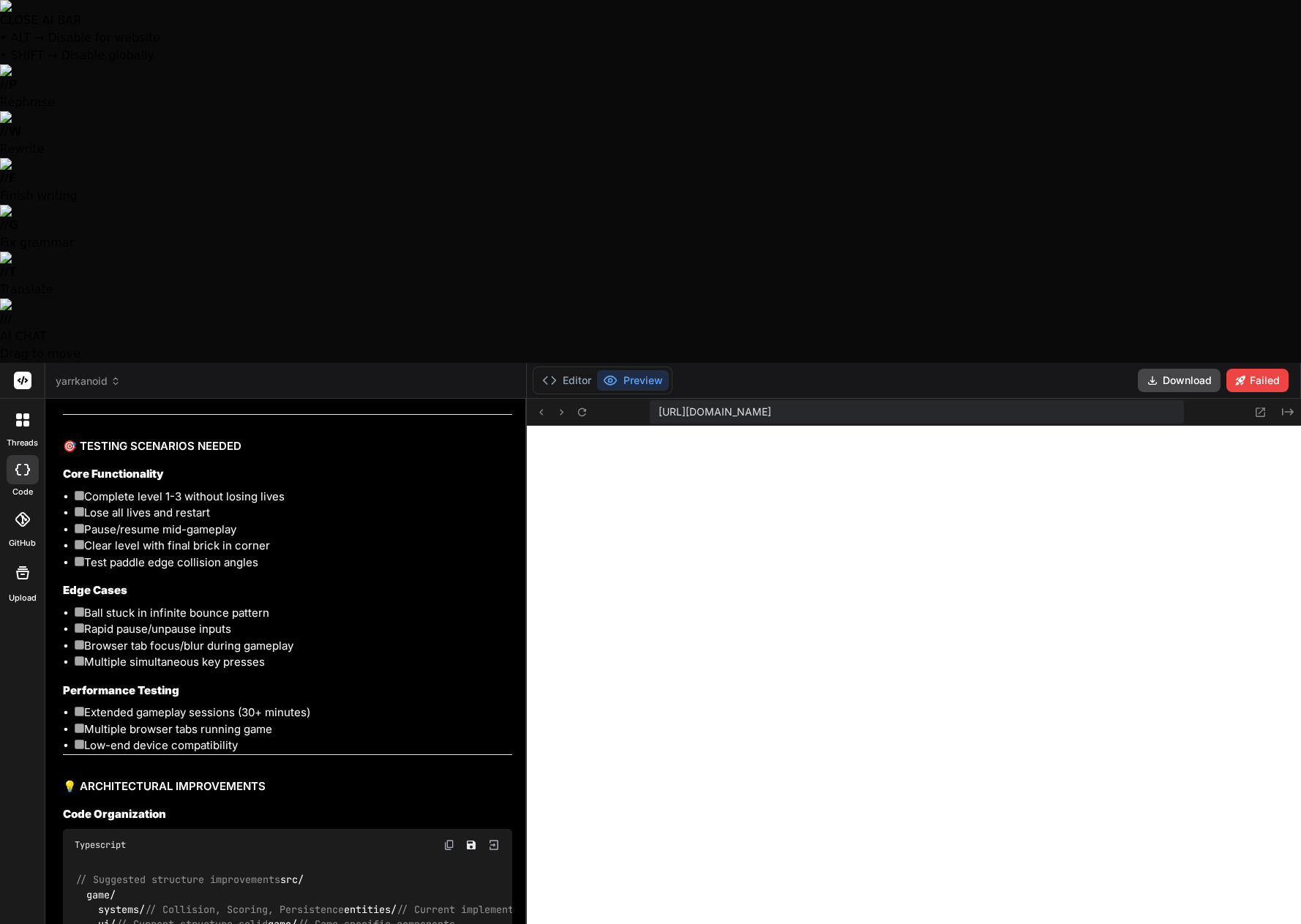
type textarea "App"
type textarea "x"
type textarea "Appl"
type textarea "x"
type textarea "Apply"
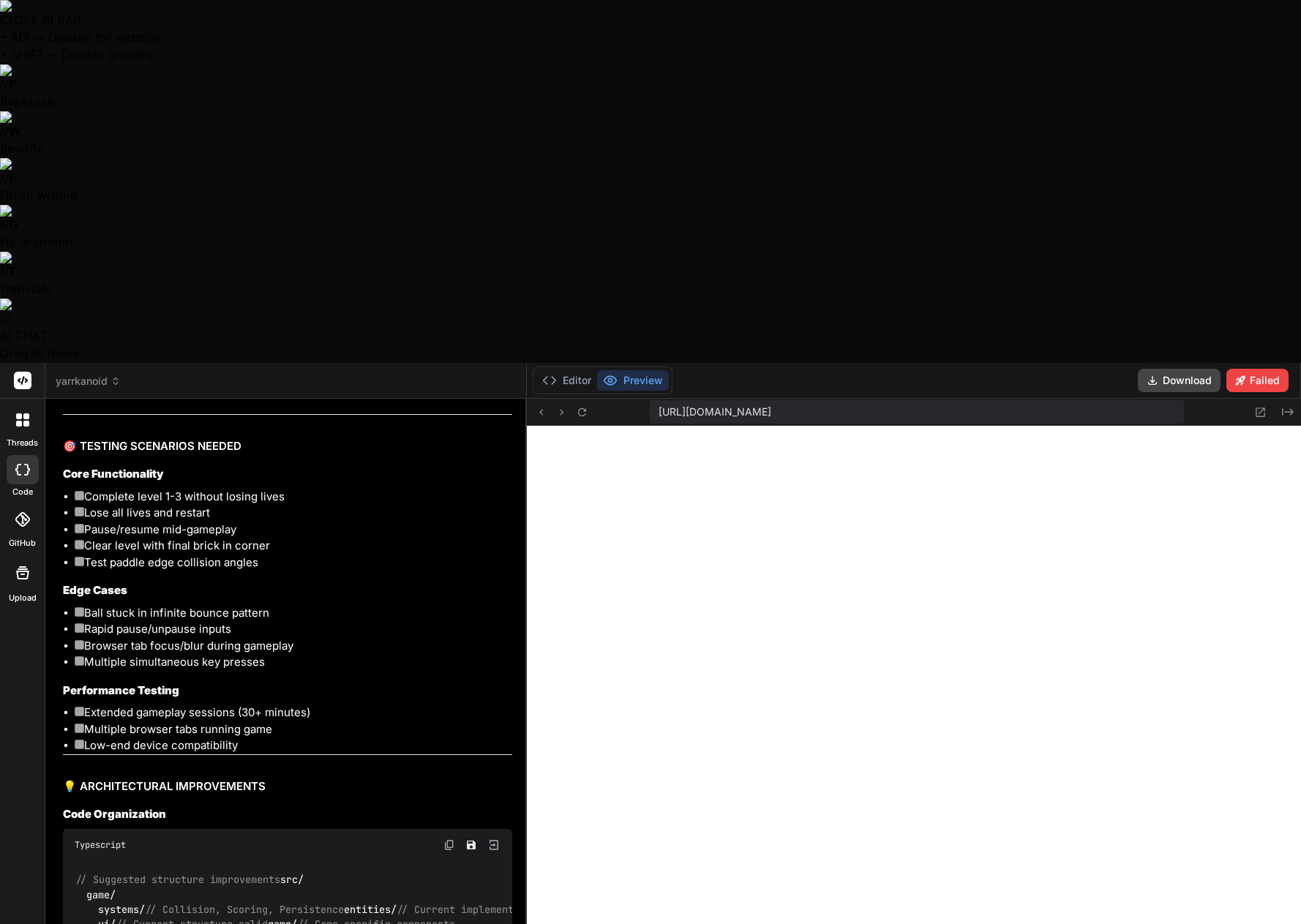
type textarea "x"
type textarea "Apply"
type textarea "x"
type textarea "Apply"
type textarea "x"
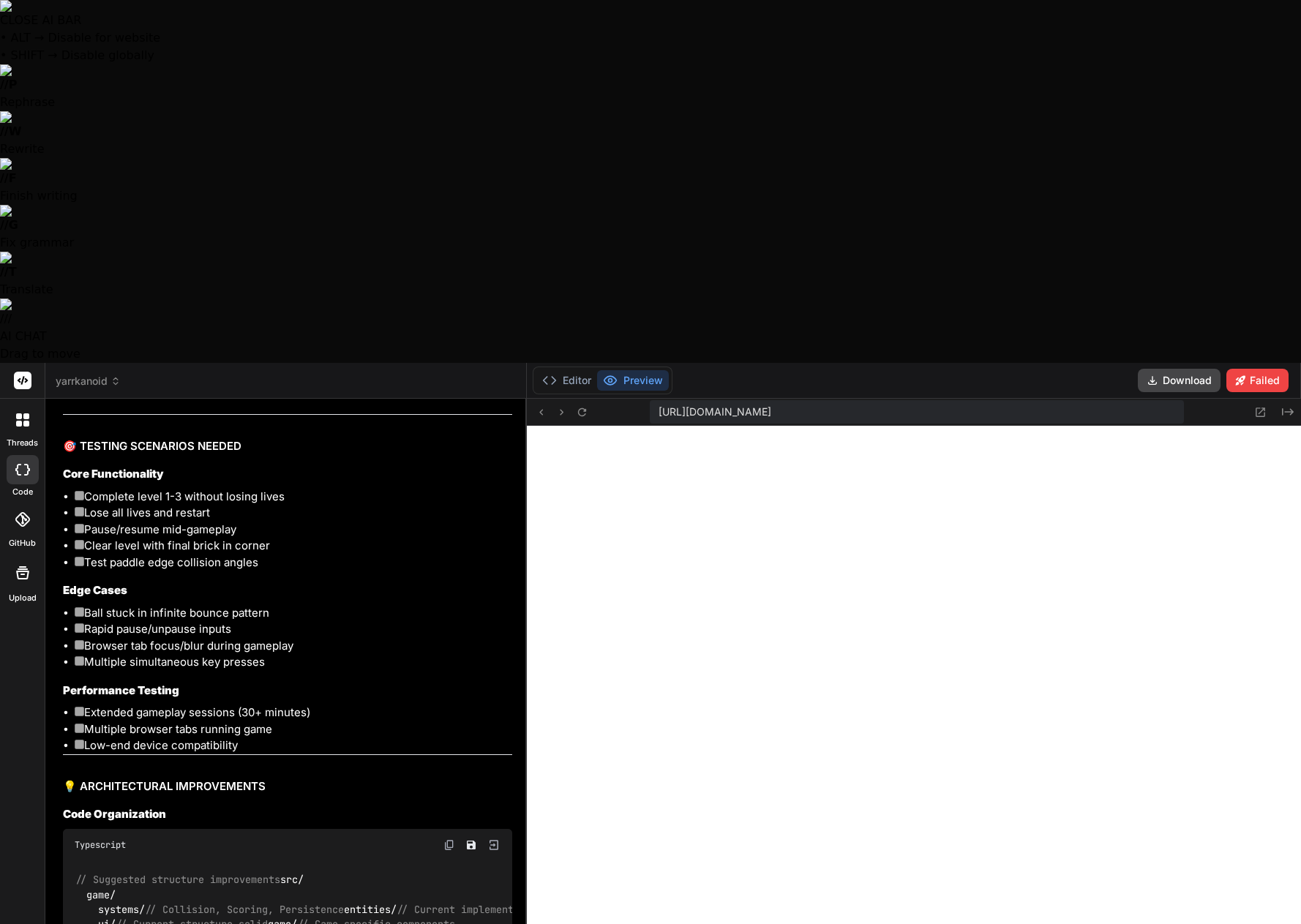
type textarea "Appl"
type textarea "x"
type textarea "App"
type textarea "x"
type textarea "Ap"
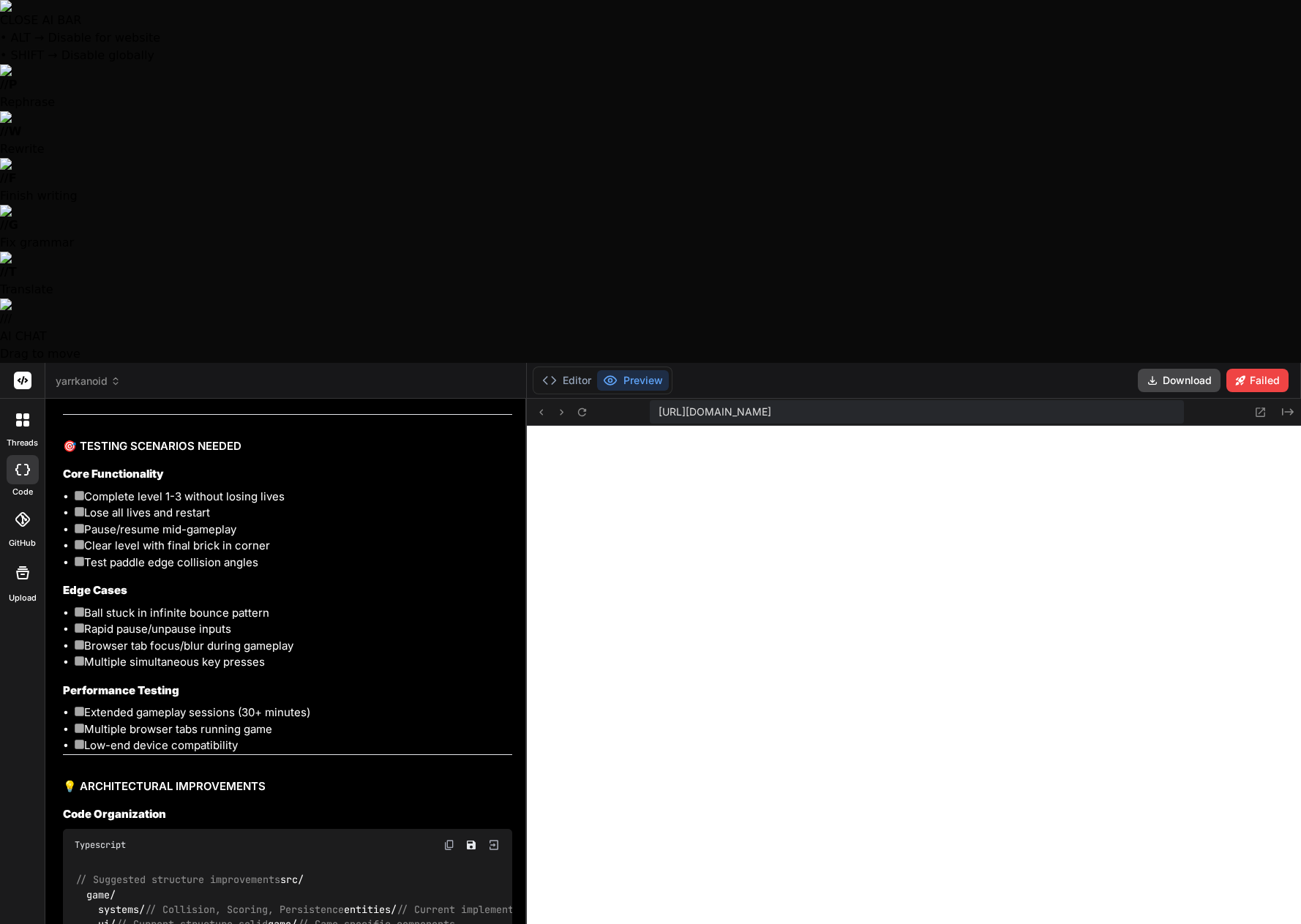
type textarea "x"
type textarea "A"
type textarea "x"
type textarea "L"
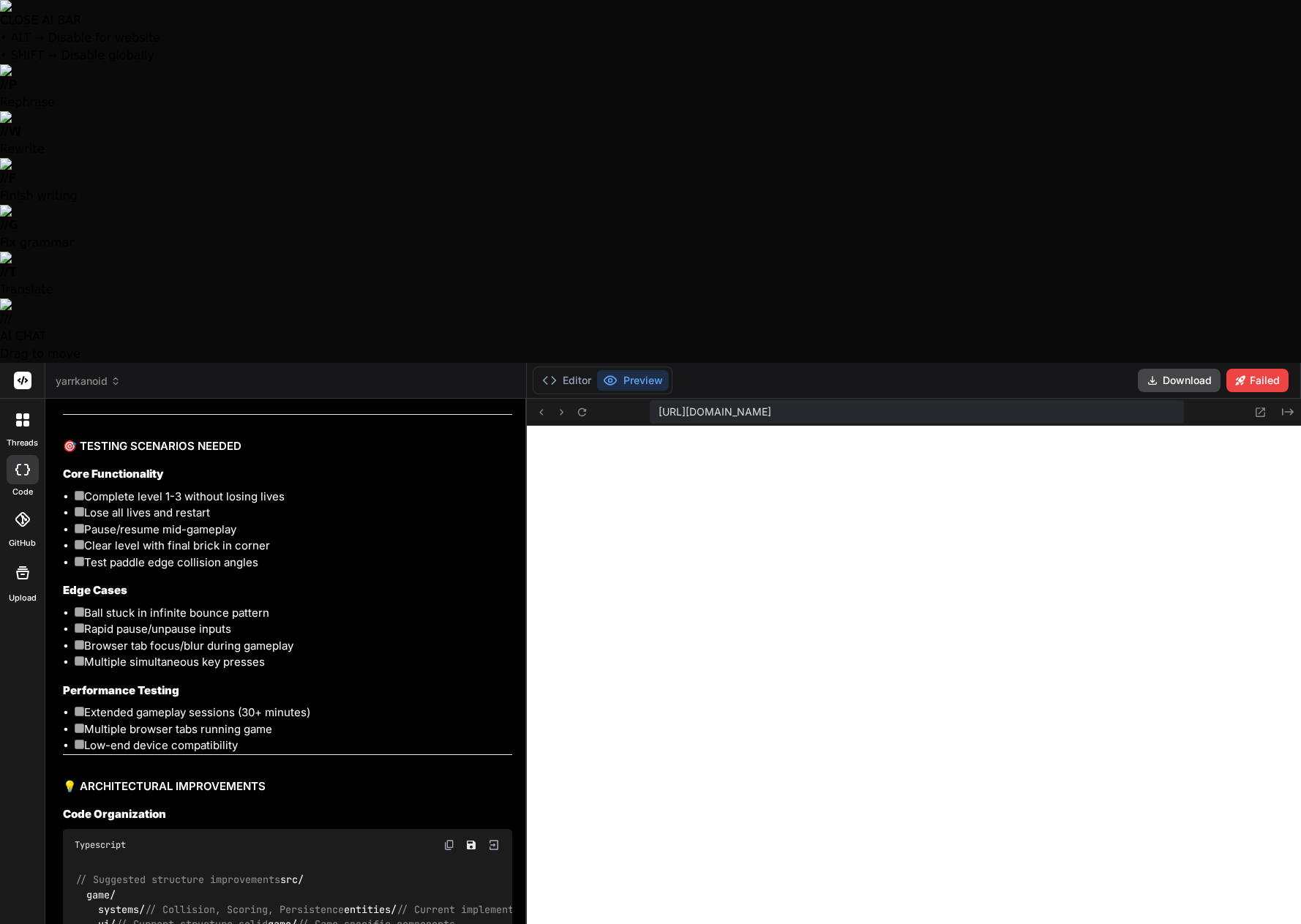
type textarea "x"
type textarea "Le"
type textarea "x"
type textarea "Let"
type textarea "x"
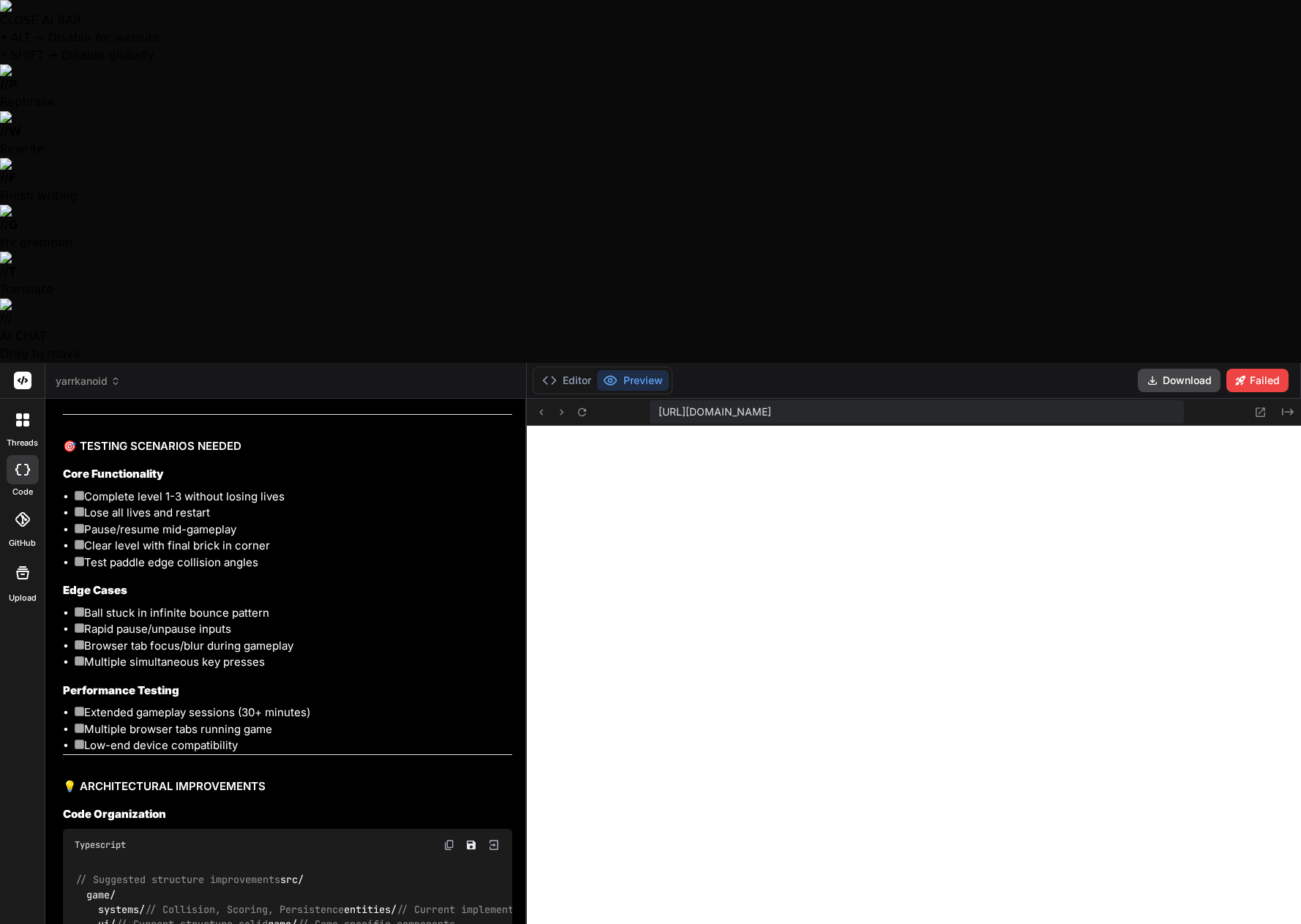
type textarea "Let'"
type textarea "x"
type textarea "Let's"
type textarea "x"
type textarea "Let's"
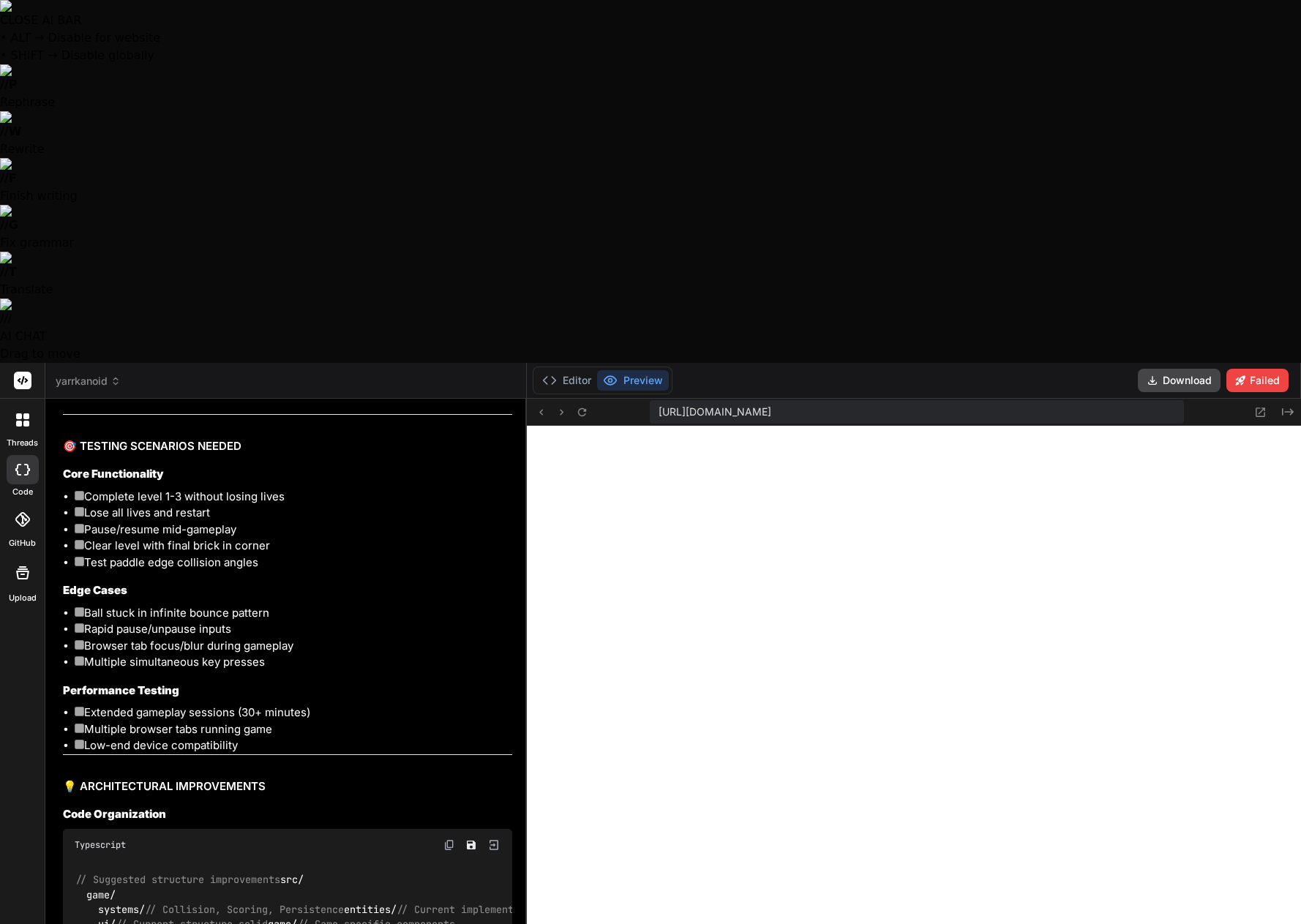
type textarea "x"
type textarea "Let's s"
type textarea "x"
type textarea "Let's st"
type textarea "x"
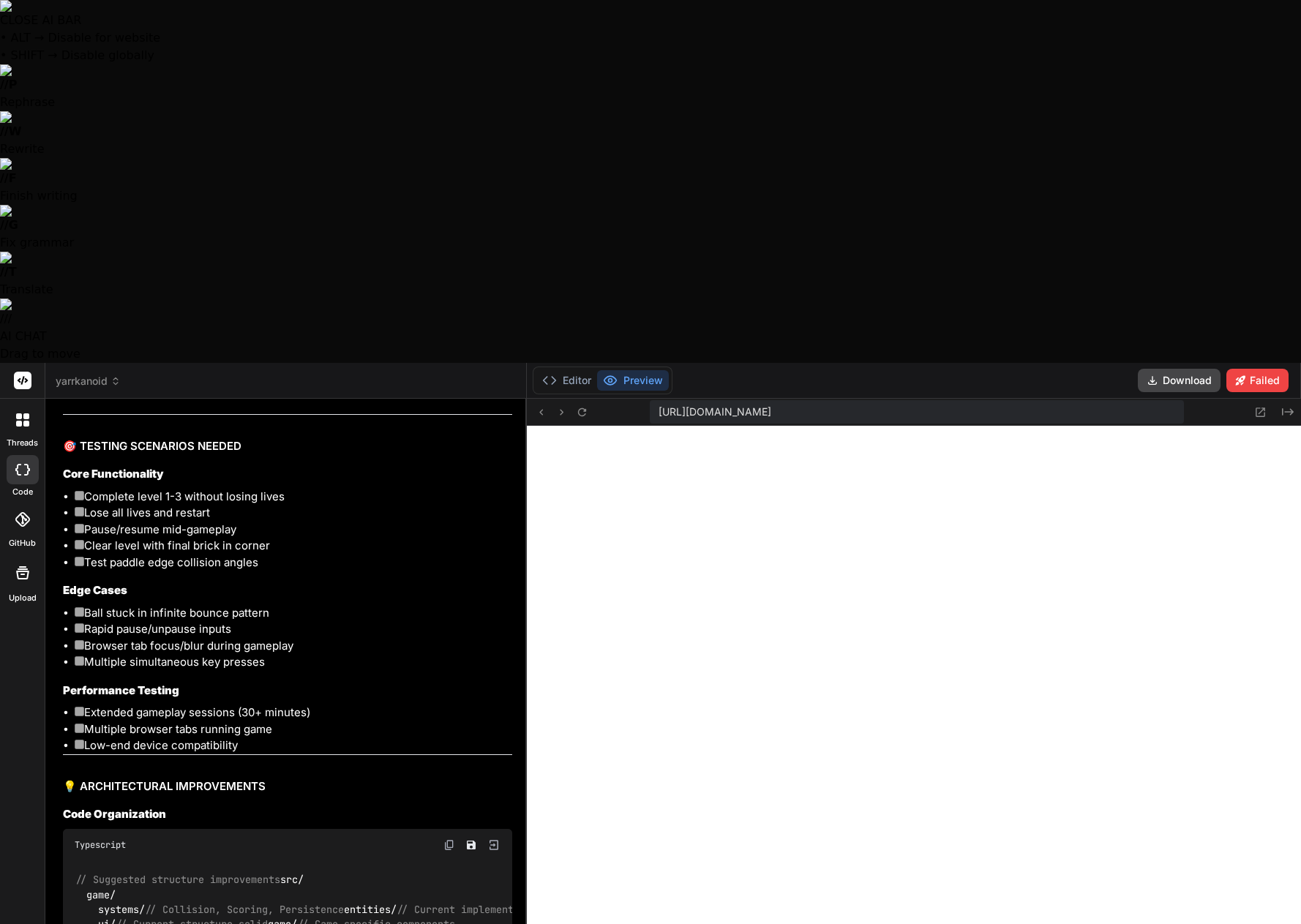
type textarea "Let's sta"
type textarea "x"
type textarea "Let's star"
type textarea "x"
type textarea "Let's start"
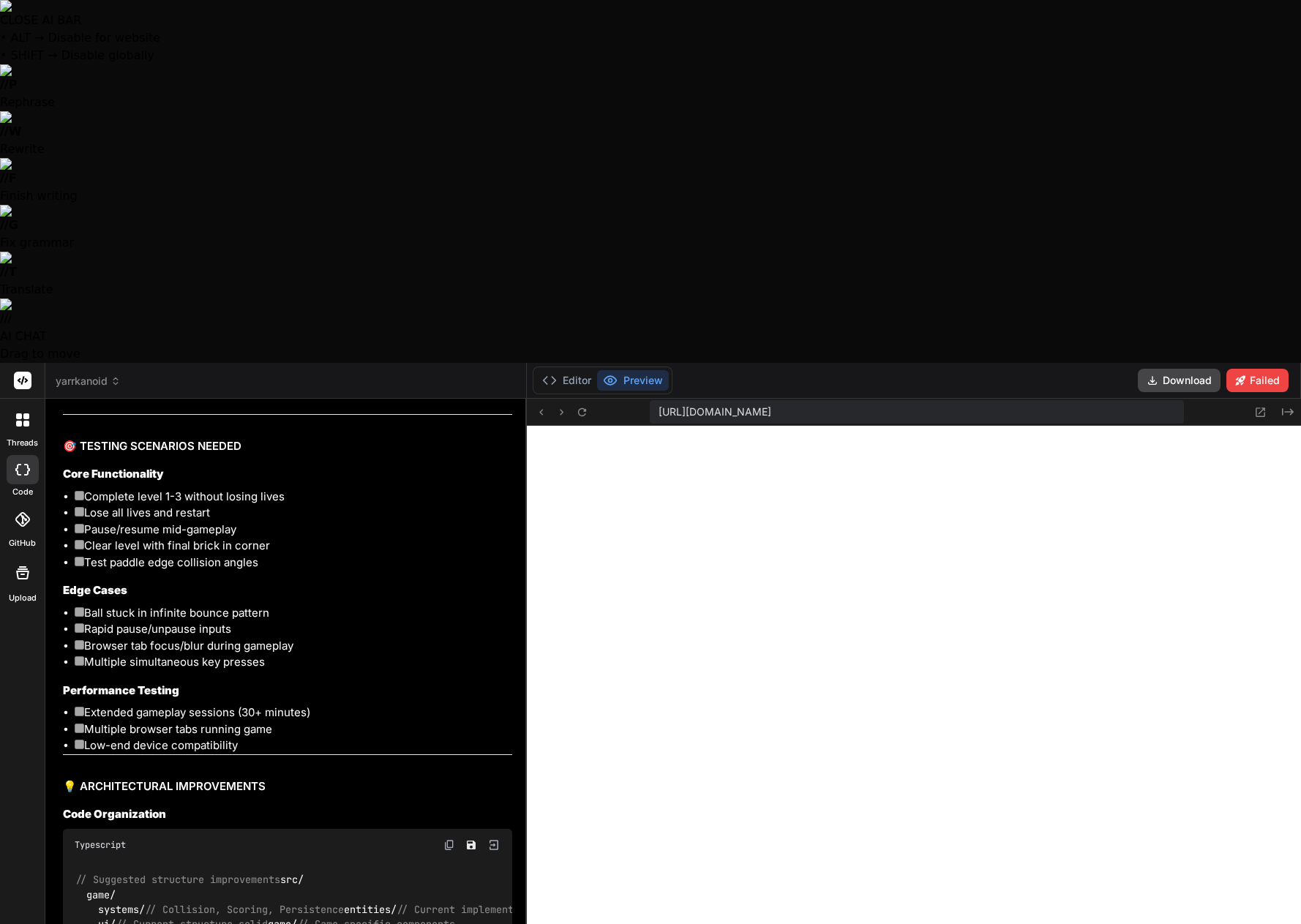
type textarea "x"
type textarea "Let's start"
type textarea "x"
type textarea "Let's start f"
type textarea "x"
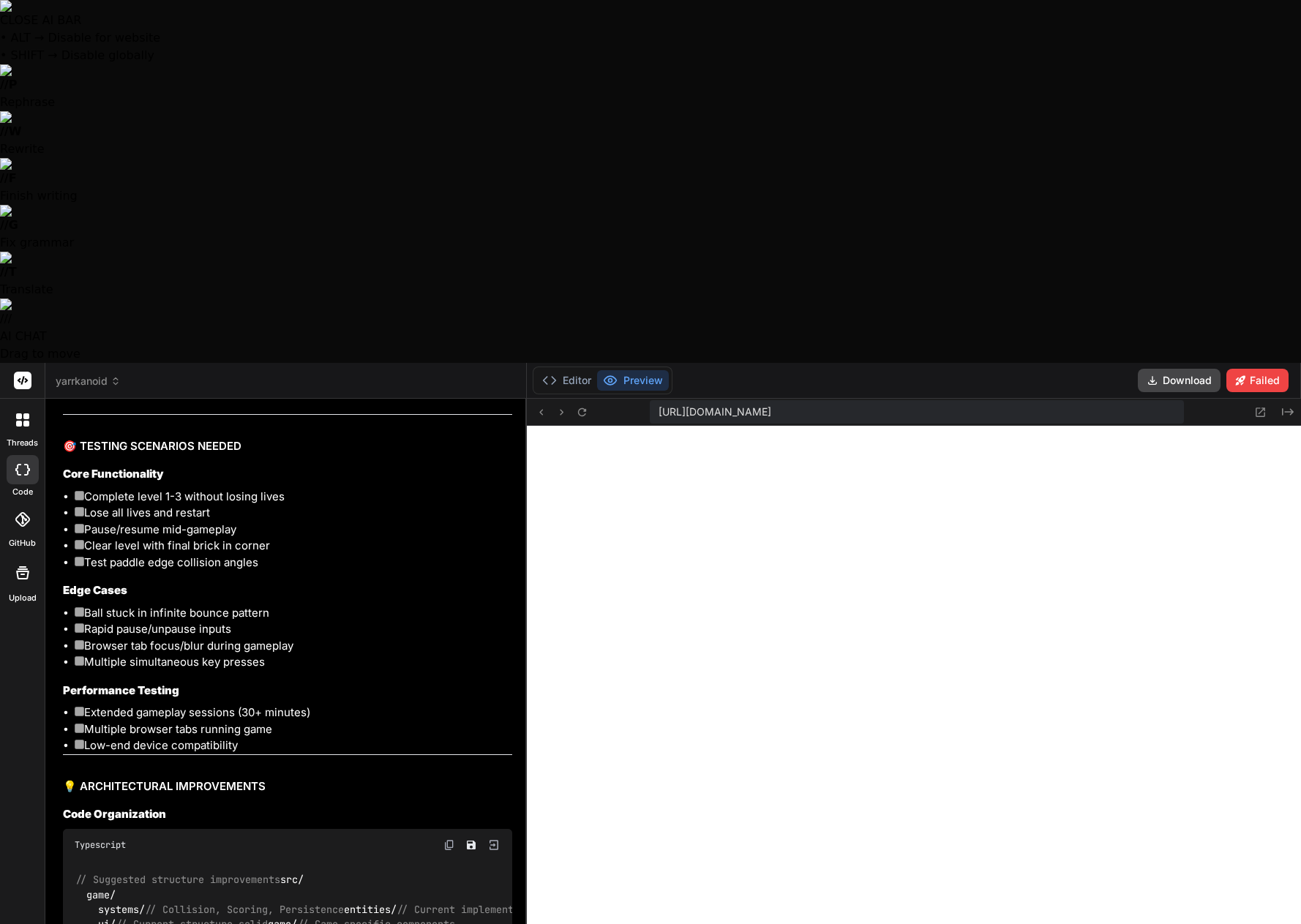
type textarea "Let's start fi"
type textarea "x"
type textarea "Let's start fix"
type textarea "x"
type textarea "Let's start fixi"
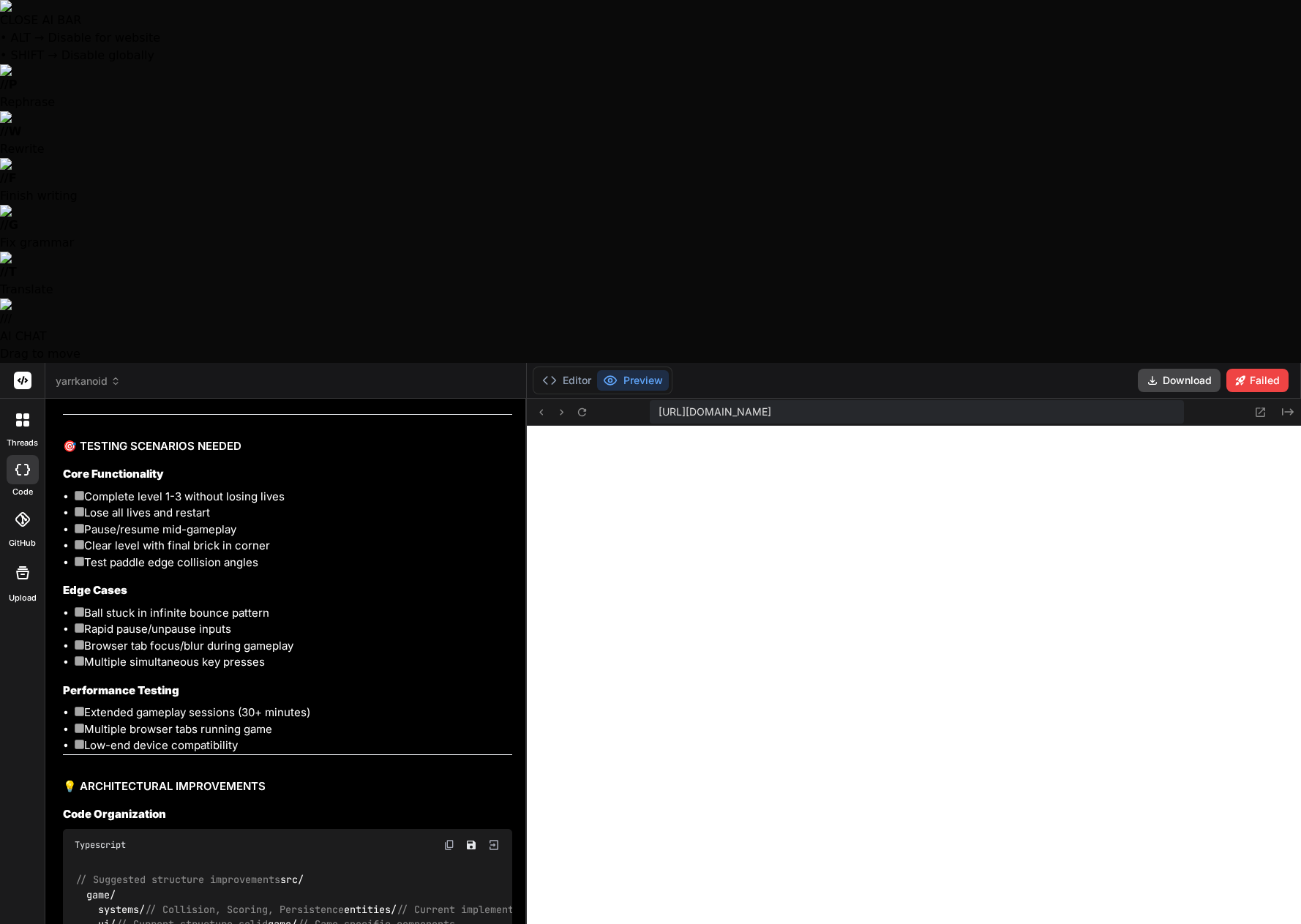
type textarea "x"
type textarea "Let's start fixin"
type textarea "x"
type textarea "Let's start fixin"
type textarea "x"
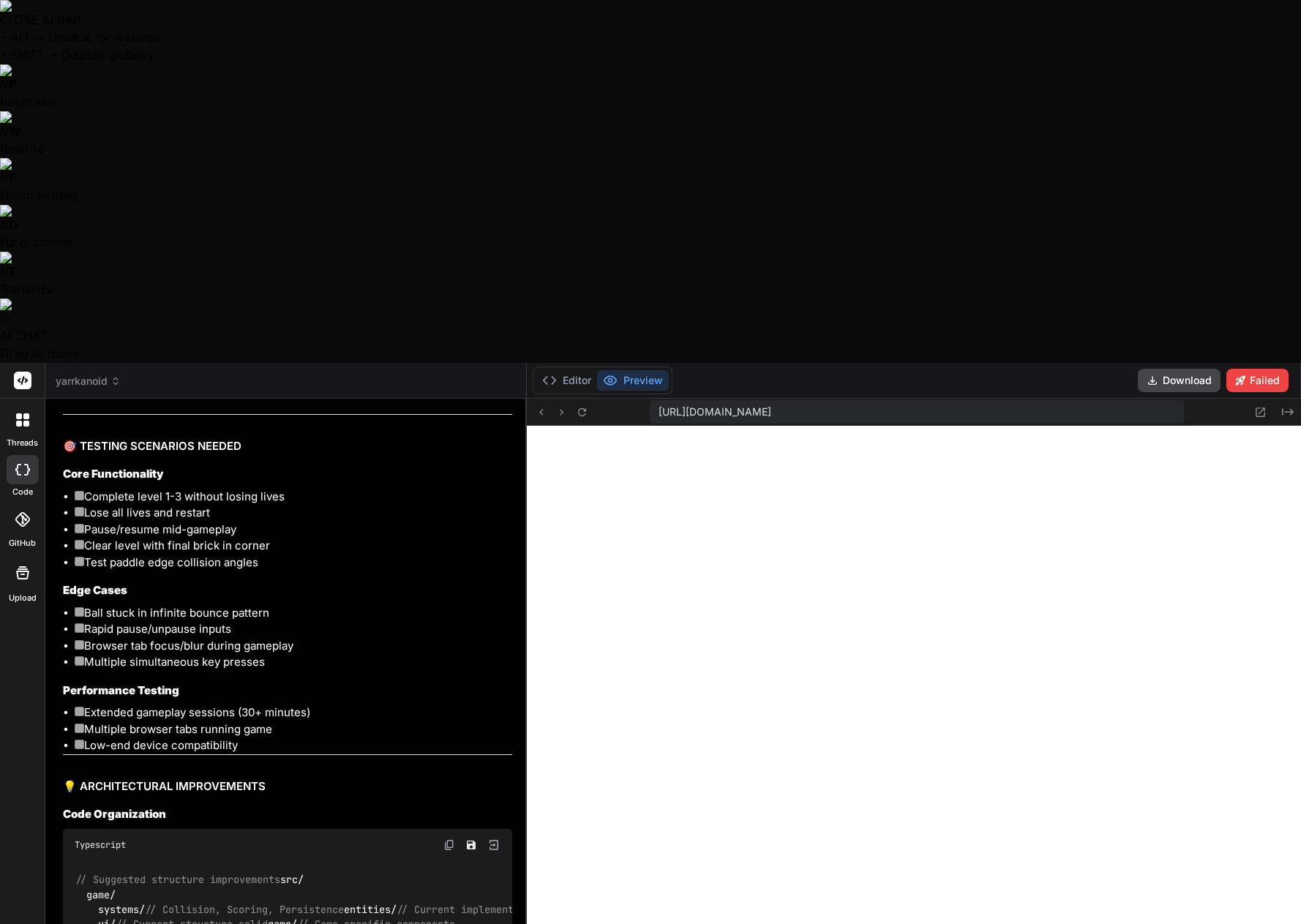
type textarea "Let's start fixin t"
type textarea "x"
type textarea "Let's start fixin th"
type textarea "x"
type textarea "Let's start fixin the"
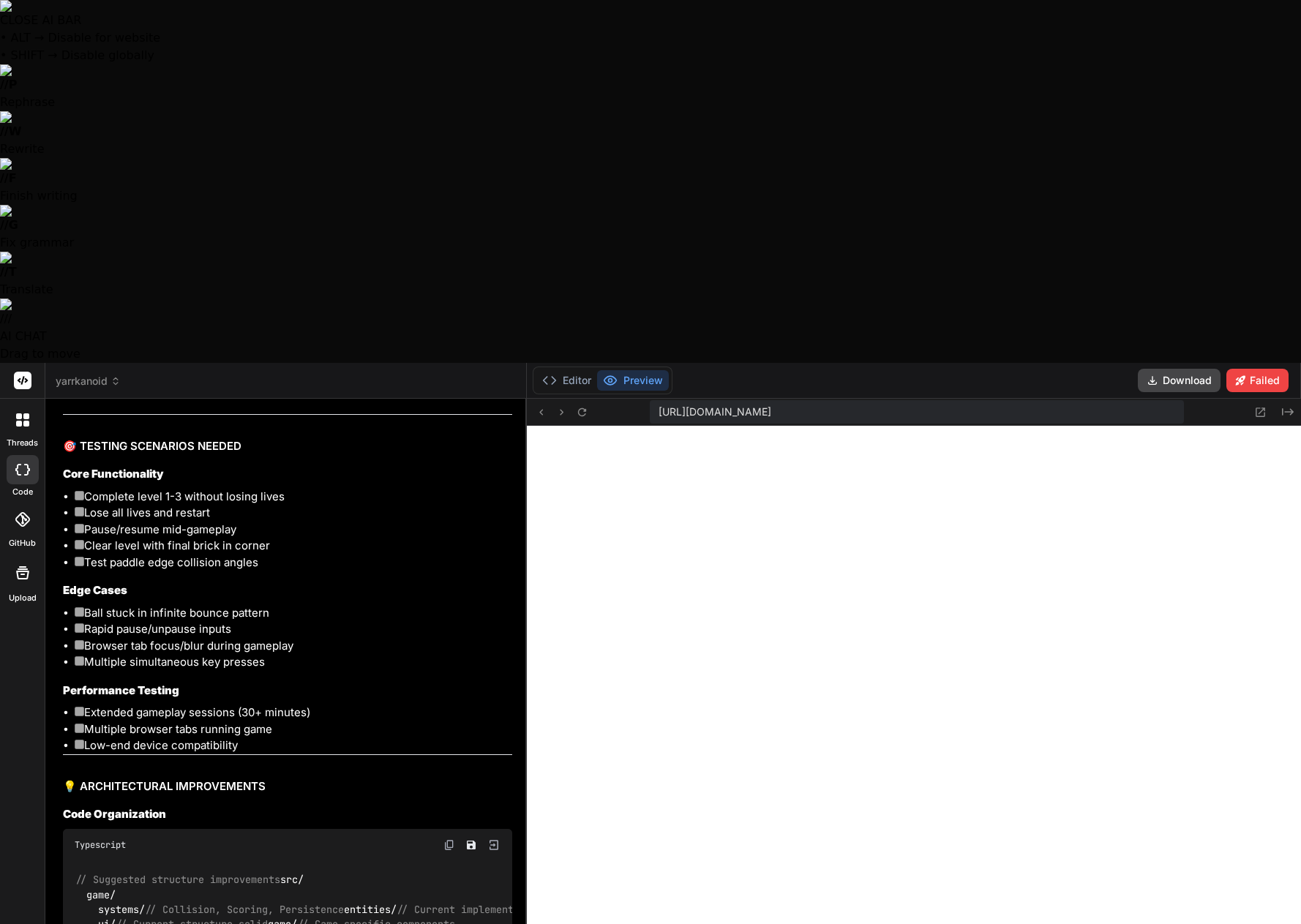
type textarea "x"
type textarea "Let's start fixin then"
type textarea "x"
type textarea "Let's start fixing then"
type textarea "x"
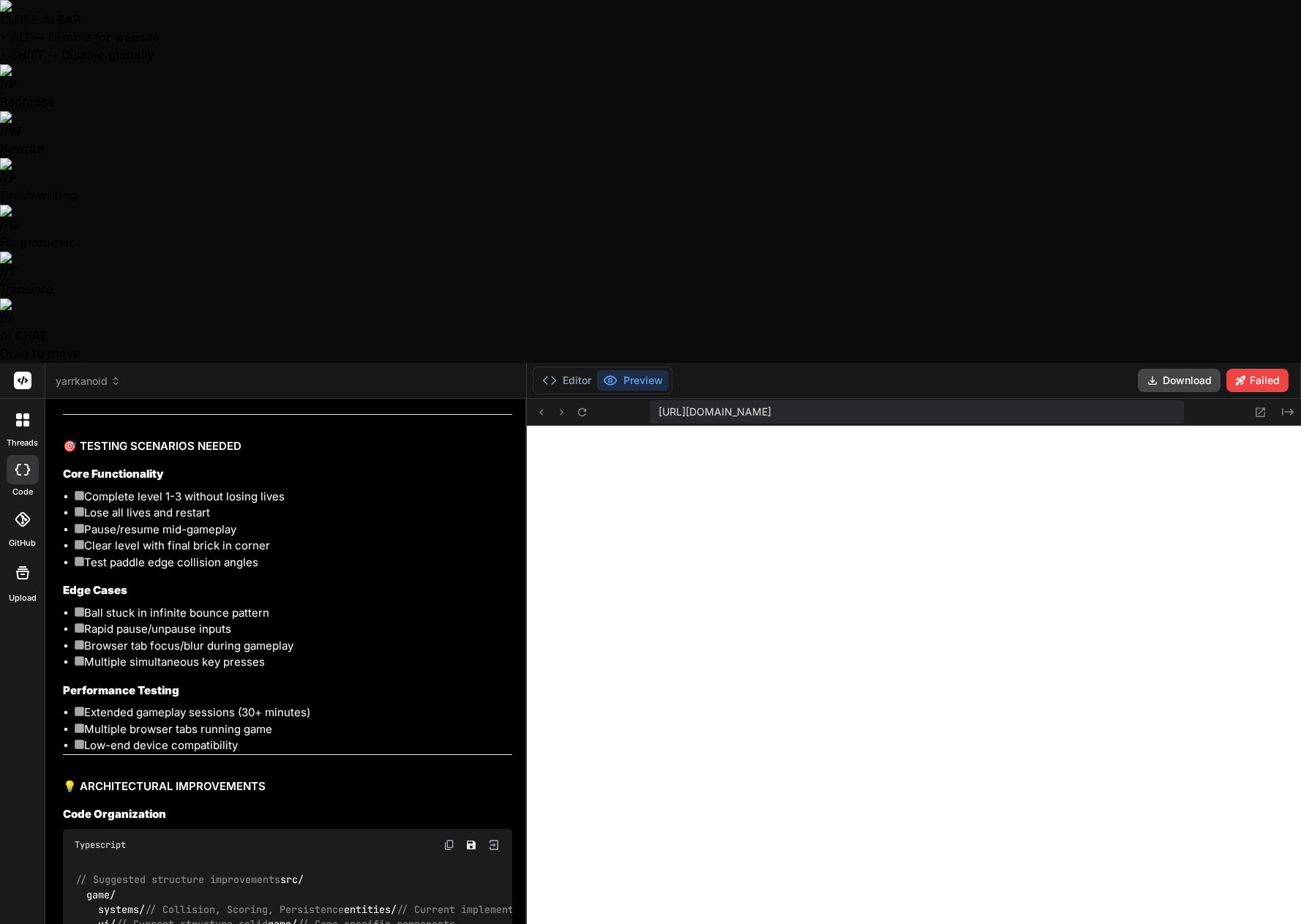
type textarea "Let's start fixing then!"
type textarea "x"
type textarea "Let's start fixing then!"
type textarea "x"
type textarea "Let's start fixing then! :"
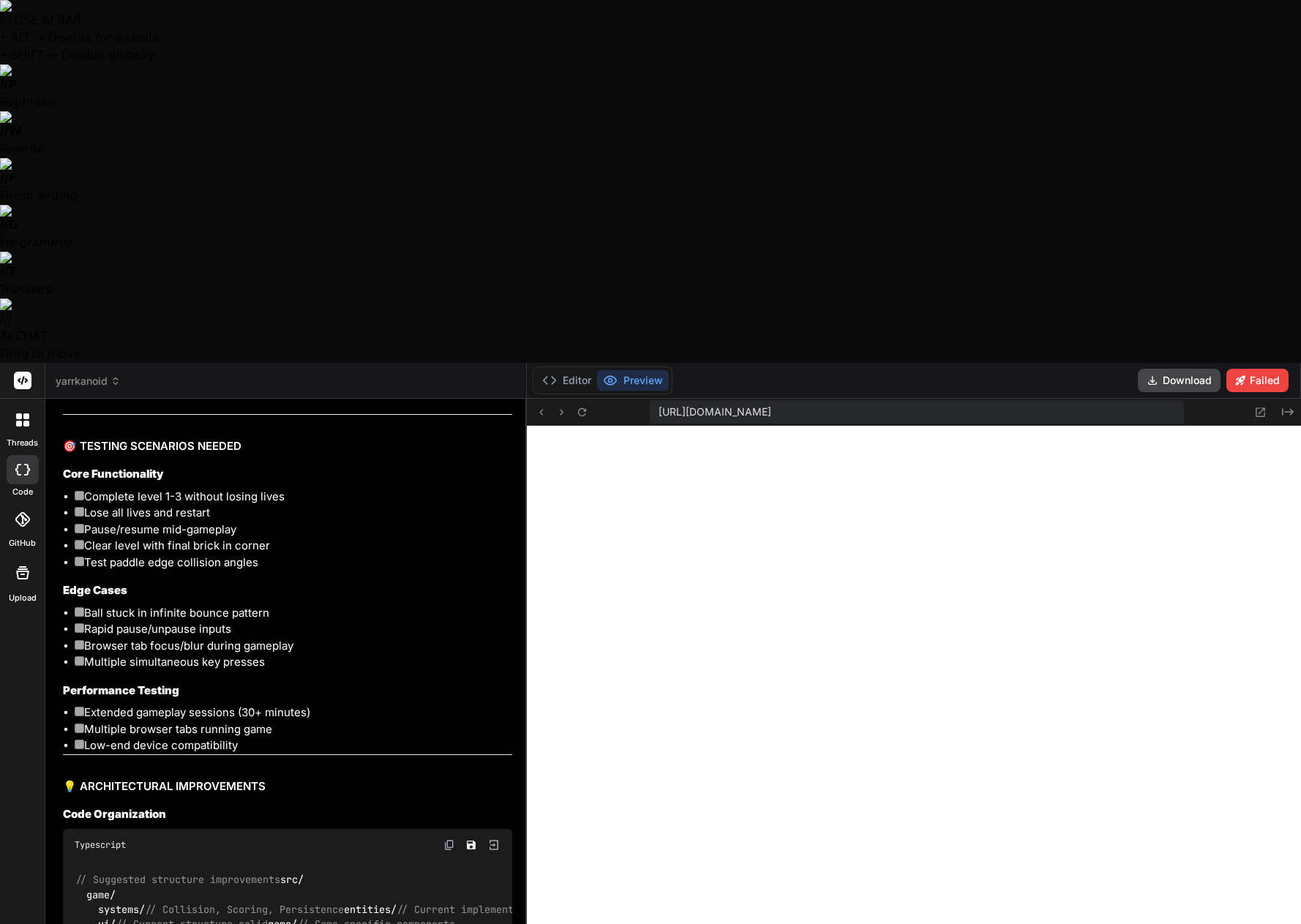
type textarea "x"
type textarea "Let's start fixing then! :)"
type textarea "x"
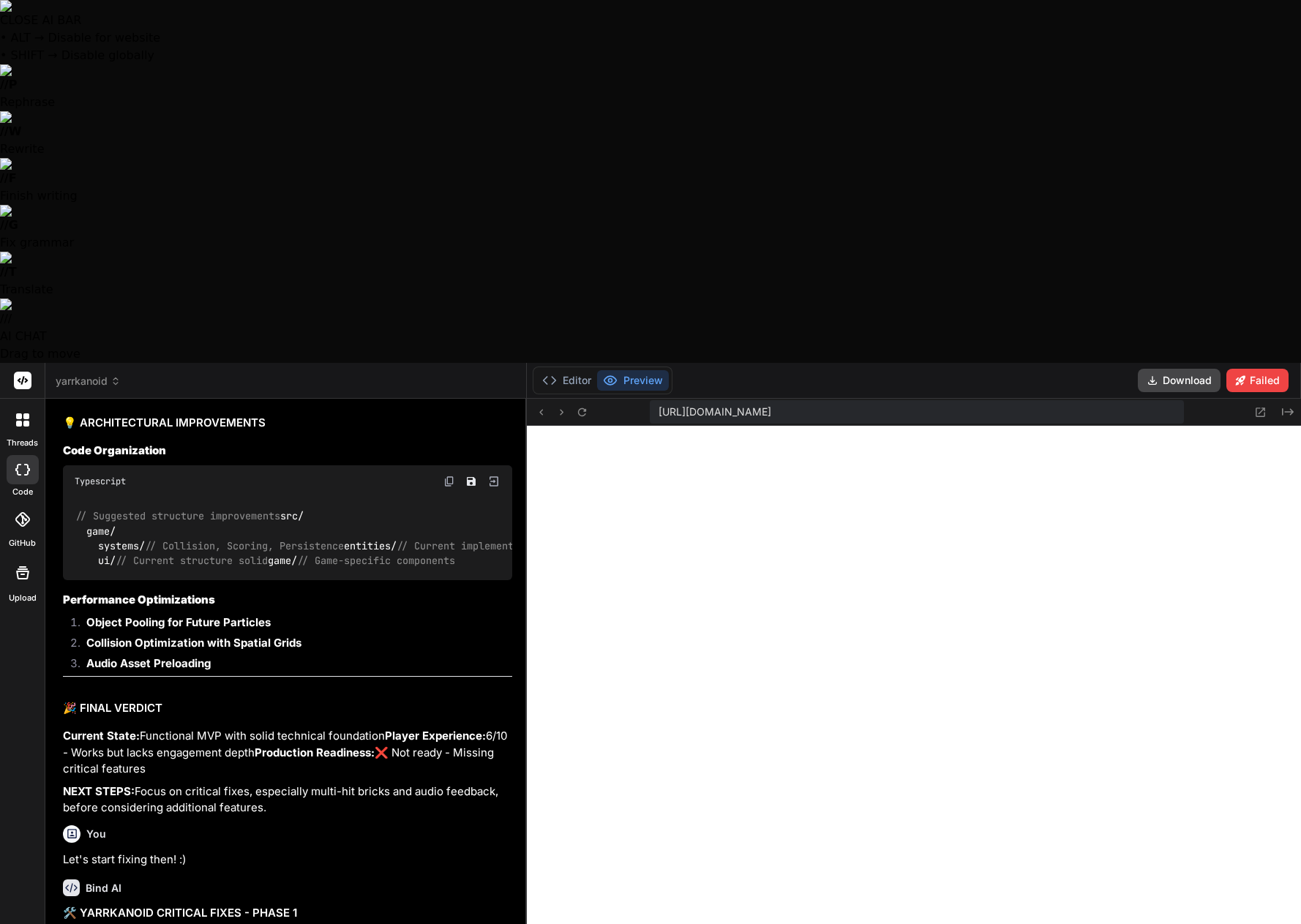
scroll to position [8369, 0]
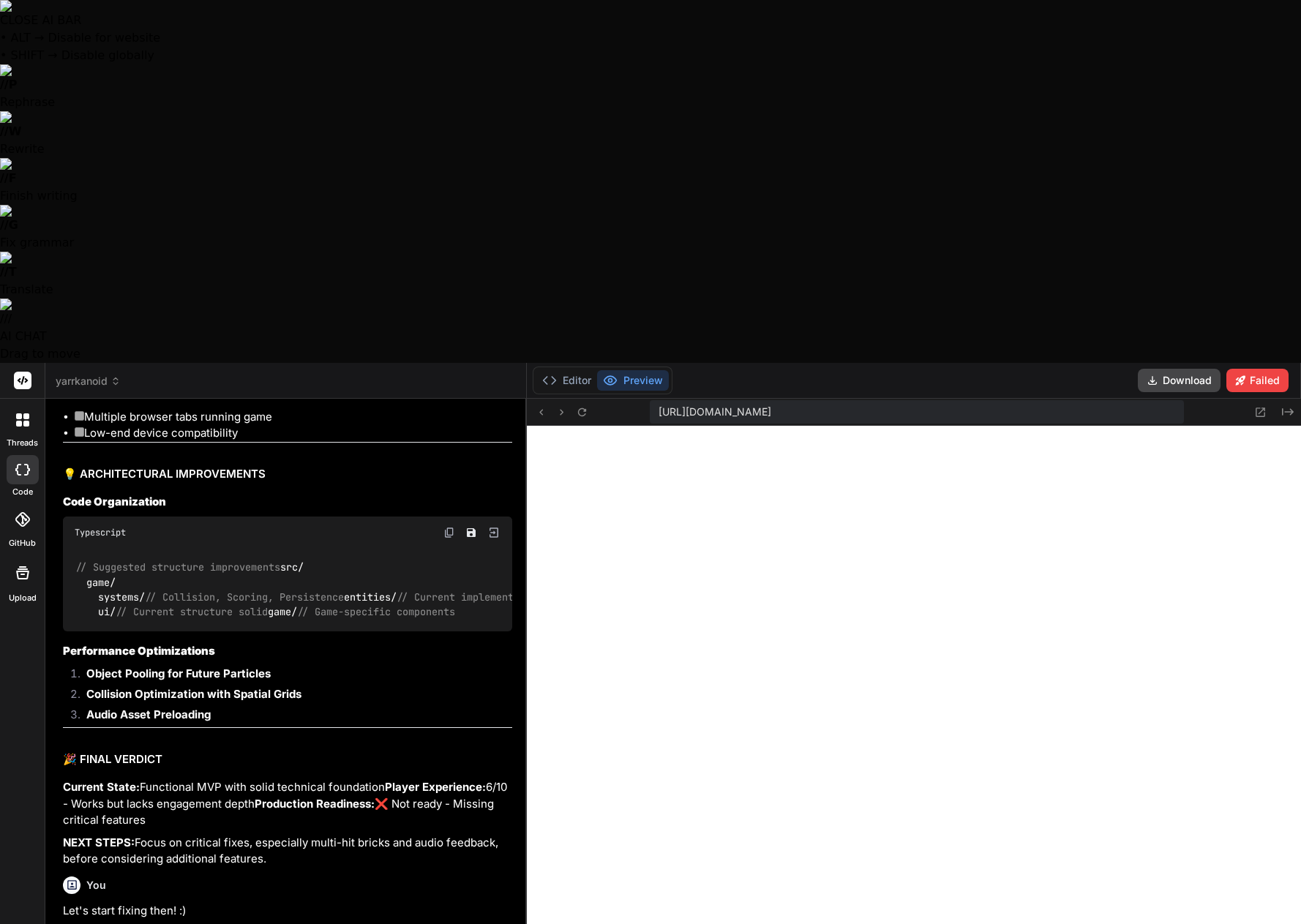
type textarea "x"
type textarea "Y"
type textarea "x"
type textarea "Ye"
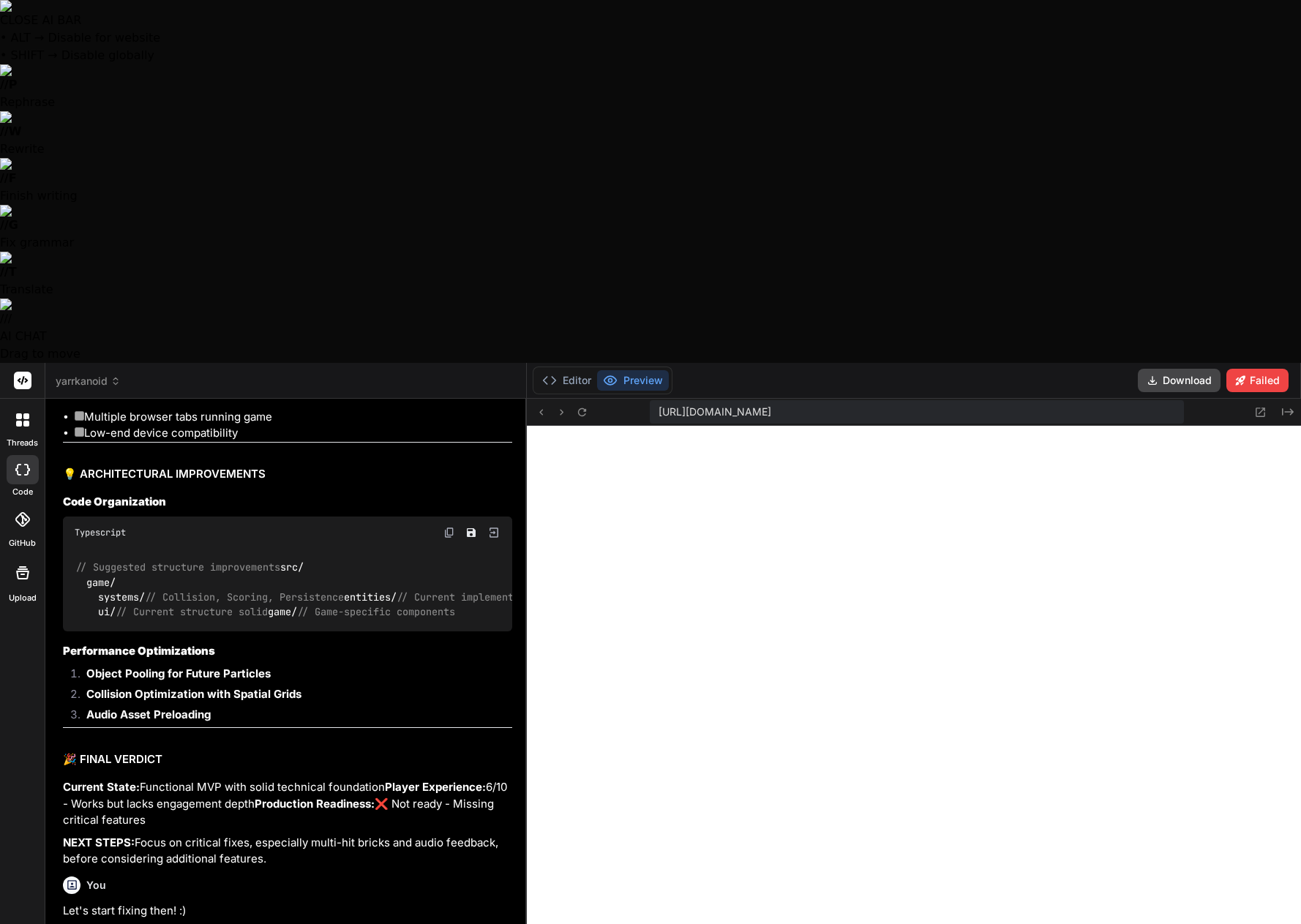
type textarea "x"
type textarea "Yes"
type textarea "x"
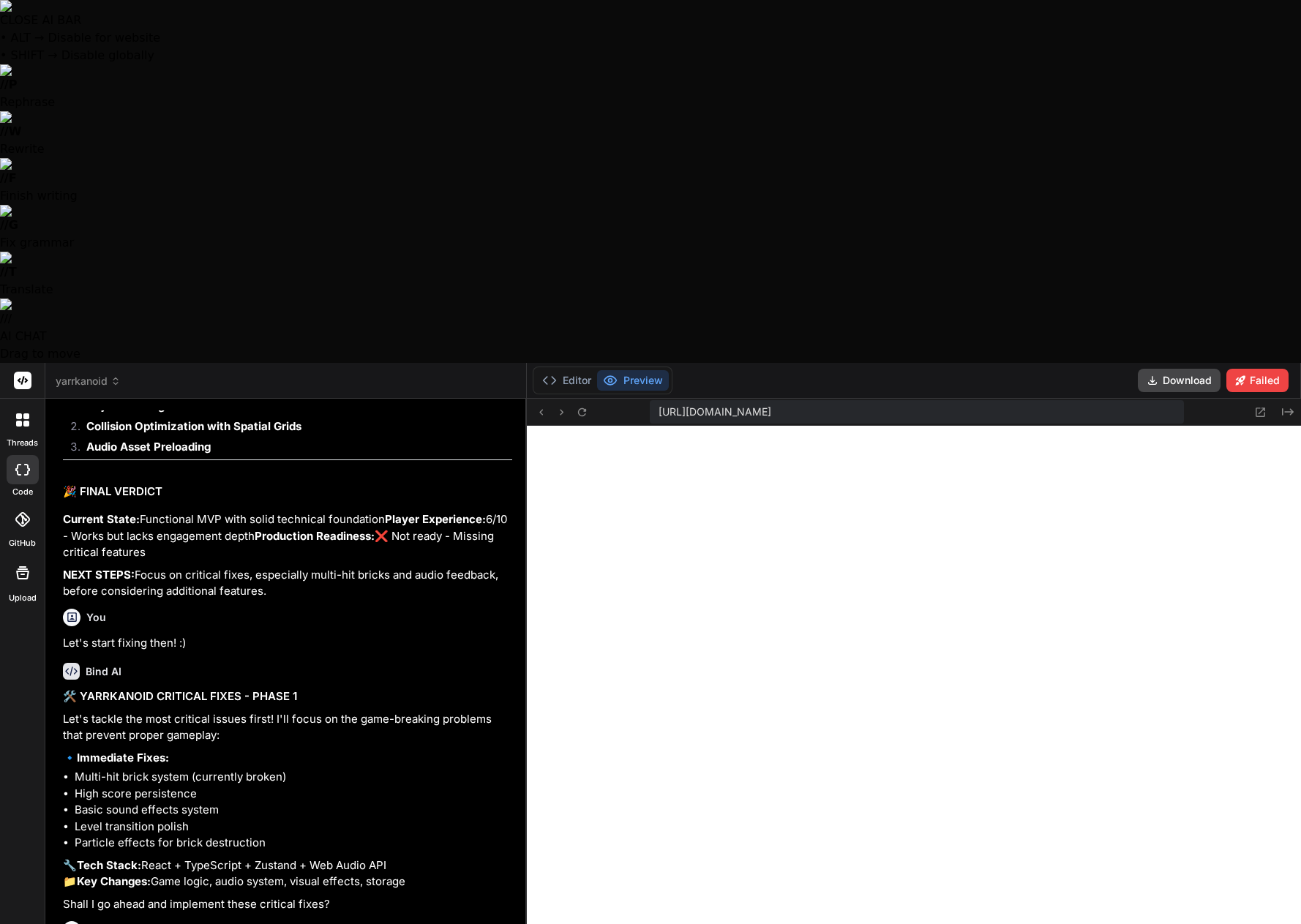
scroll to position [8637, 0]
type textarea "x"
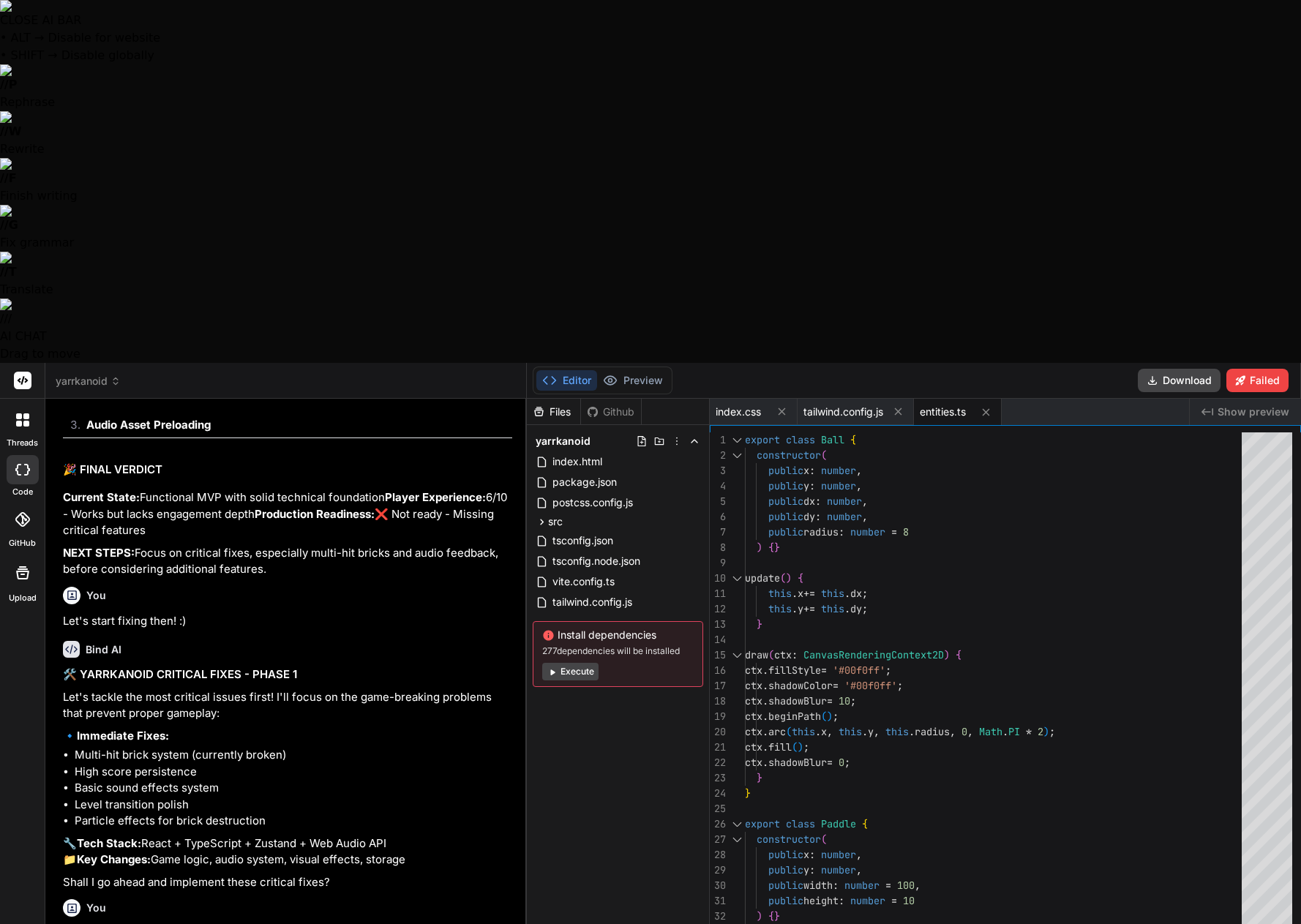
scroll to position [8658, 0]
type textarea "x"
type textarea "bricks.push(new Brick(brickX, brickY, BRICK_WIDTH, BRICK_HEIGHT, hits)); } }); …"
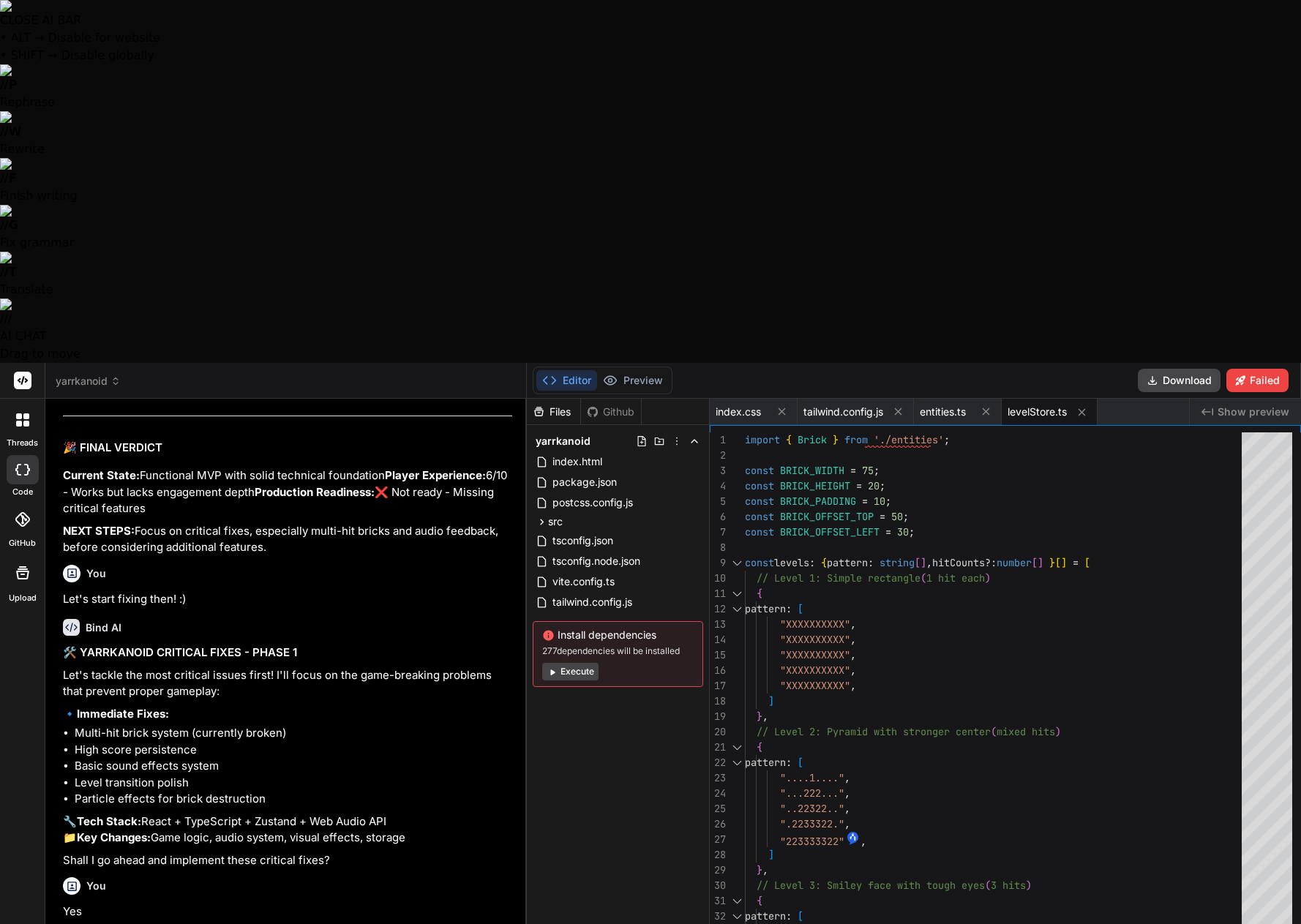
scroll to position [8681, 0]
type textarea "x"
type textarea "export const audioManager = new AudioManager();"
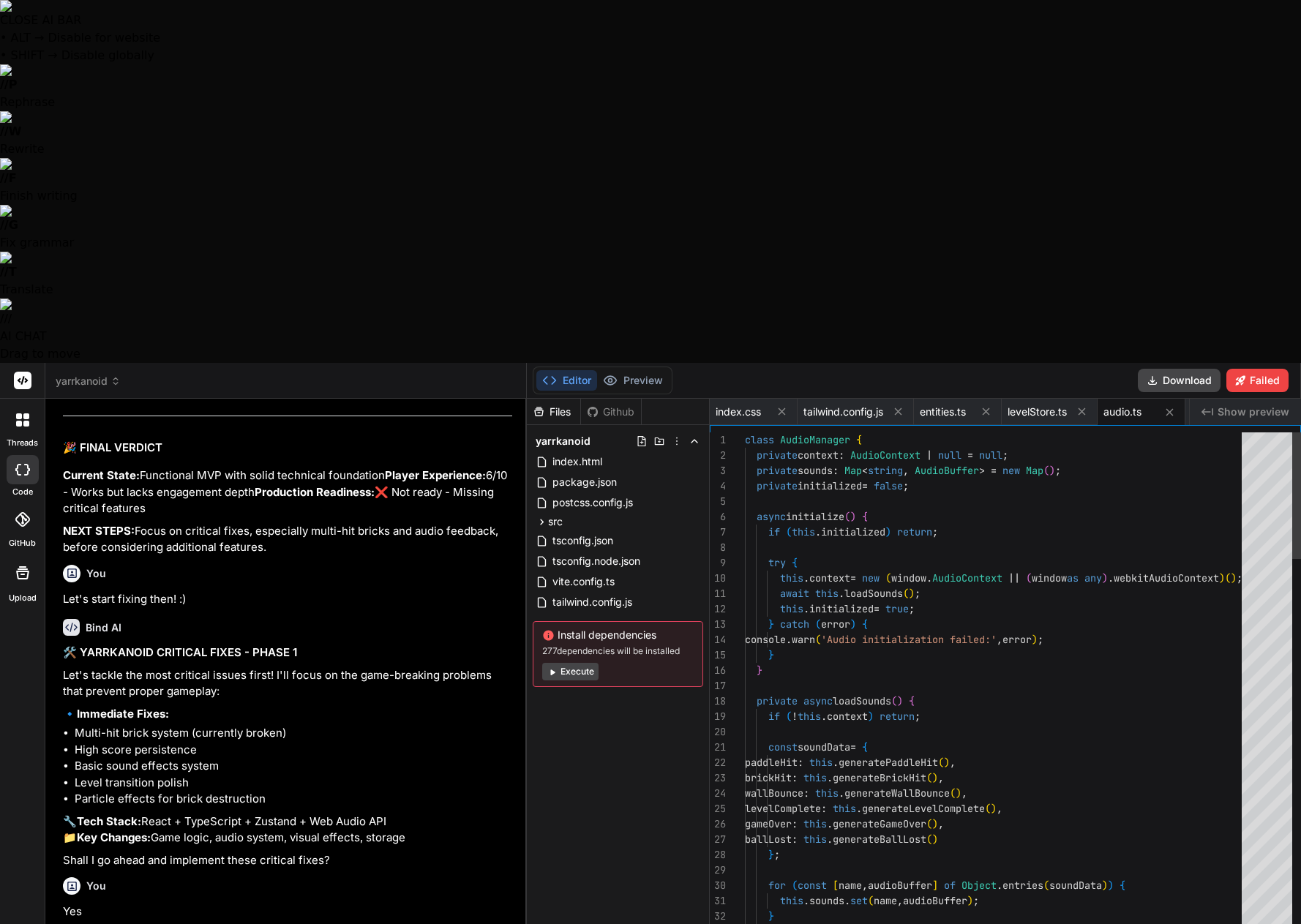
scroll to position [2951, 0]
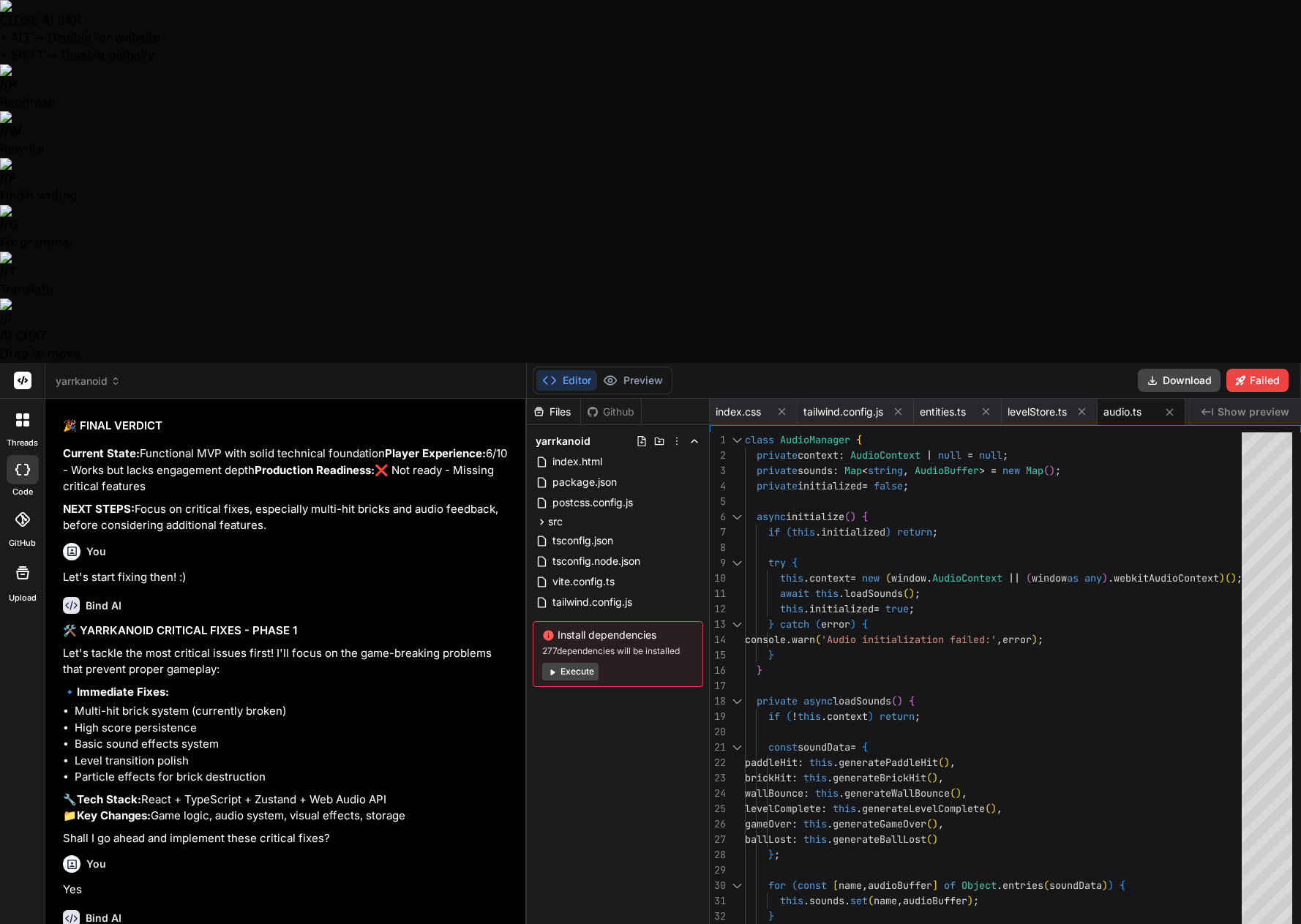
type textarea "x"
type textarea "} setVolume(volume: number): void { this.data.settings.volume = Math.max(0, Mat…"
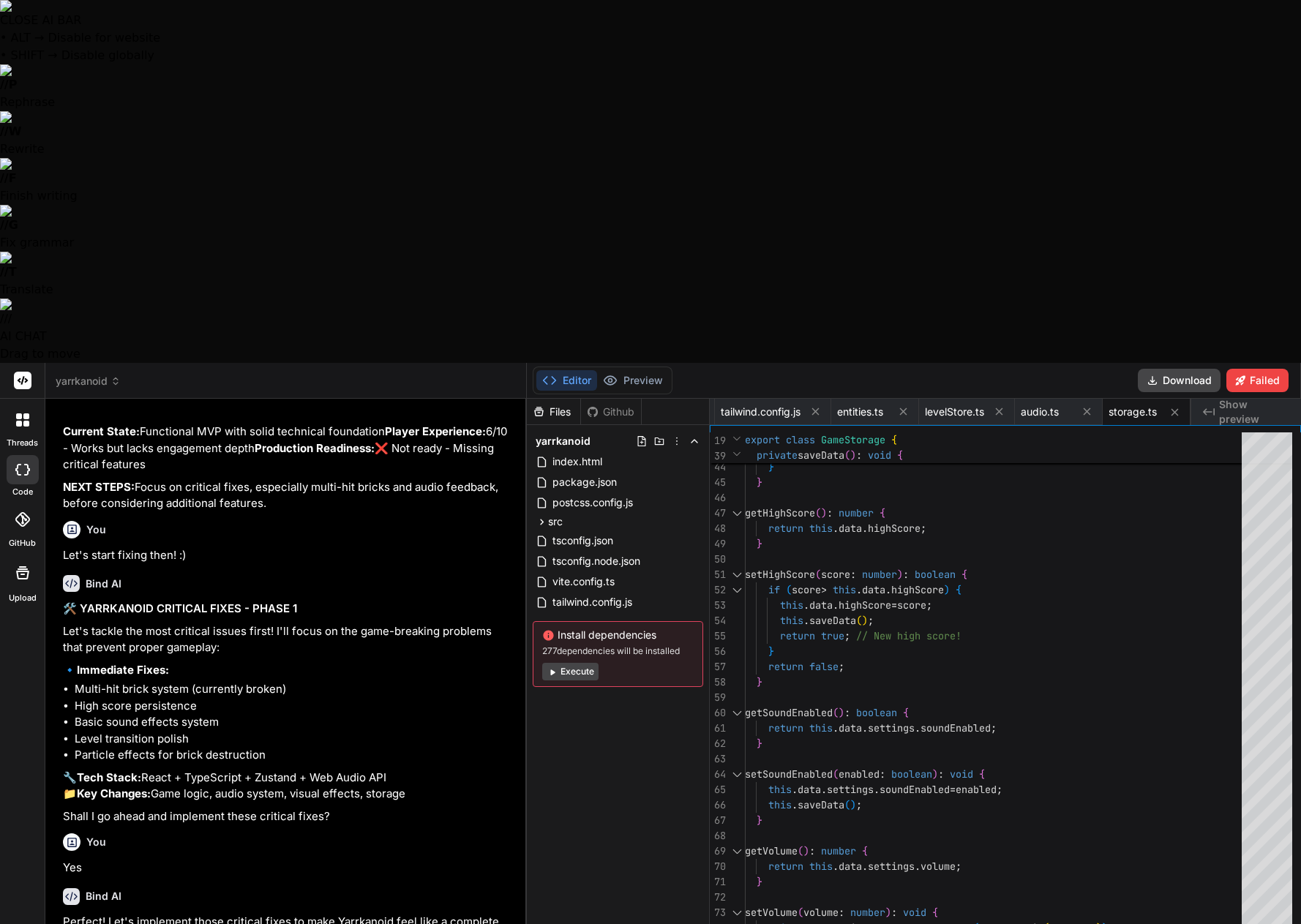
scroll to position [8724, 0]
type textarea "x"
type textarea "initializeGame: () => { set({ highScore: gameStorage.getHighScore(), soundEnabl…"
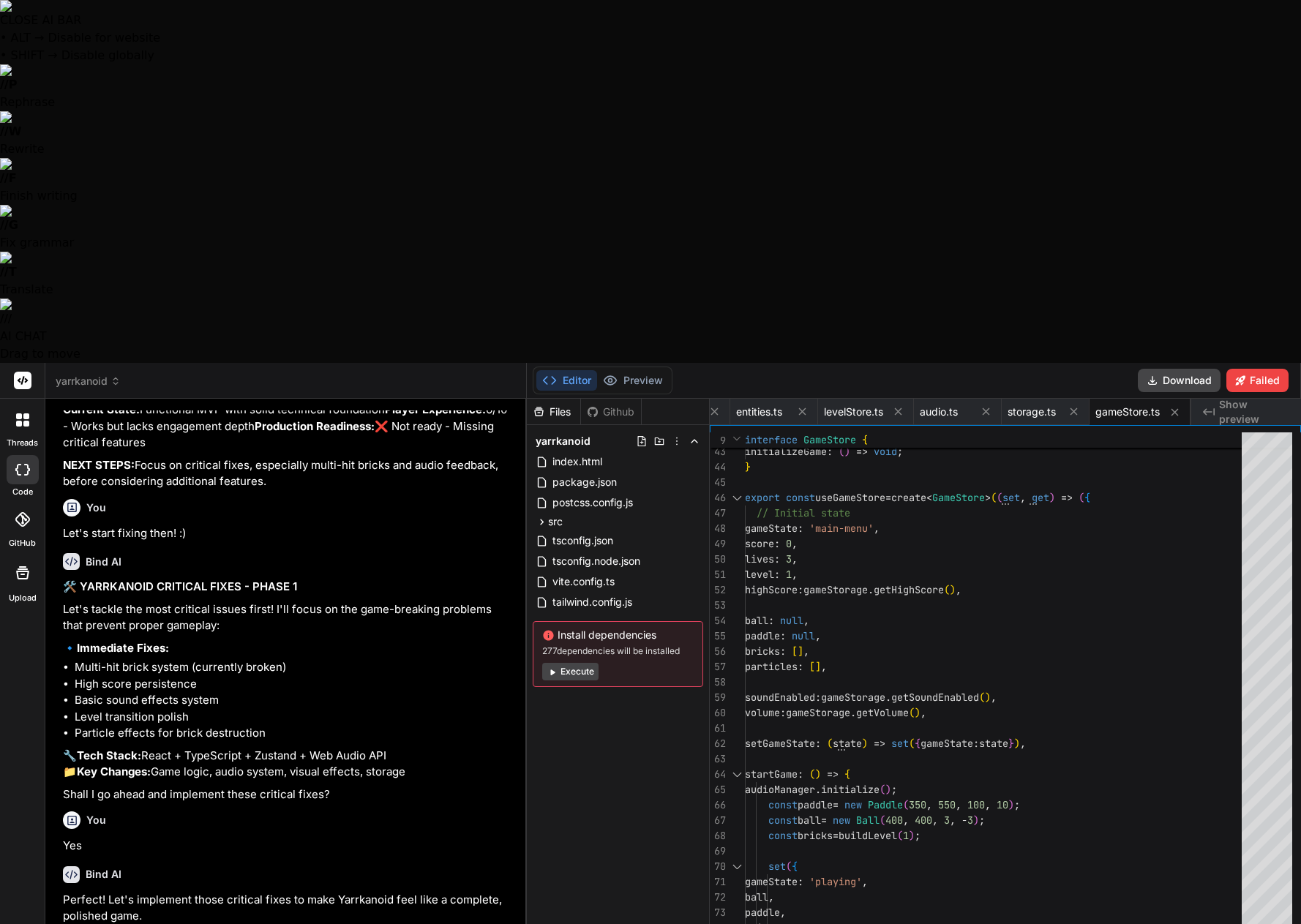
scroll to position [8746, 0]
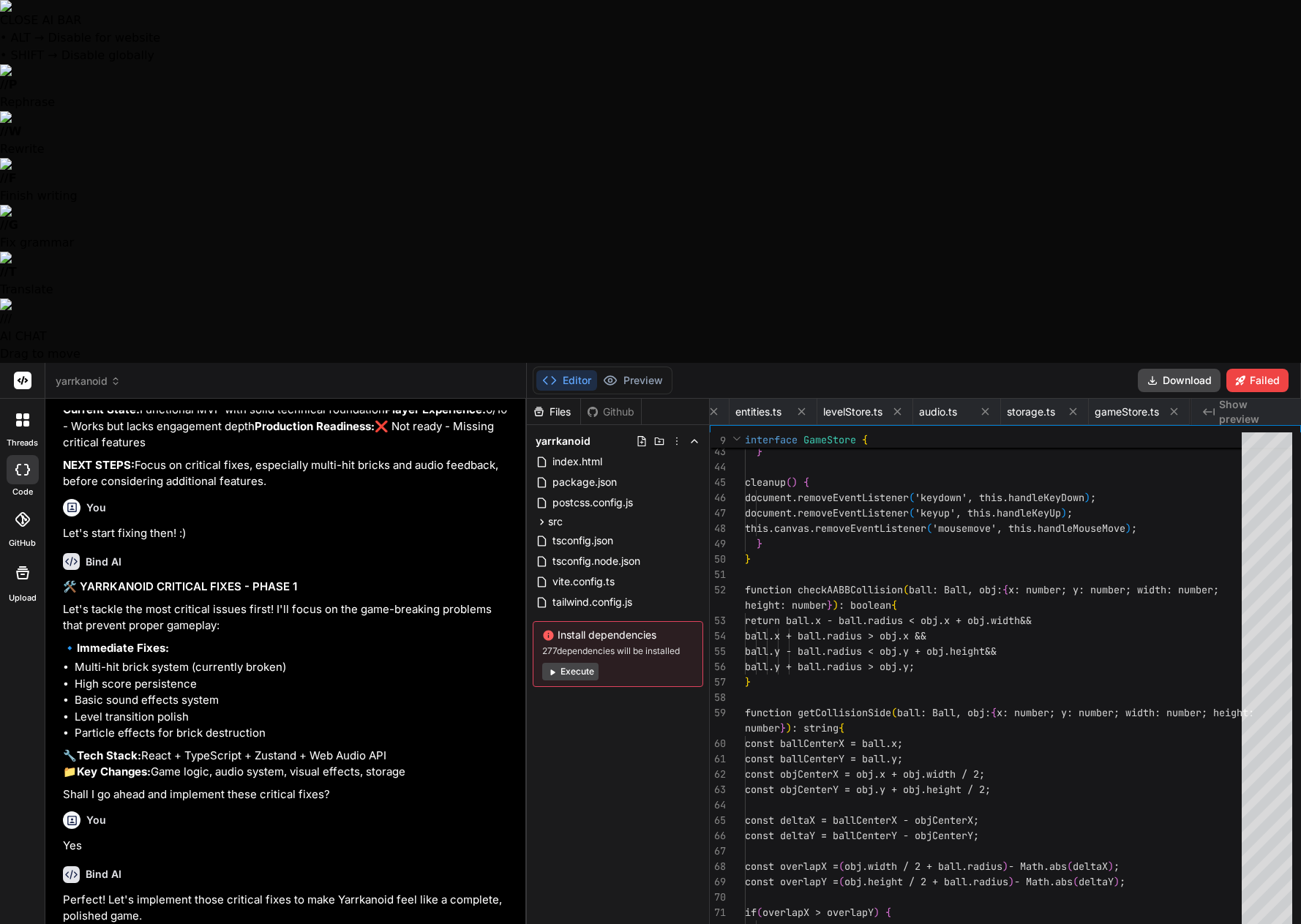
type textarea "x"
type textarea "); }; export default GameScreen;"
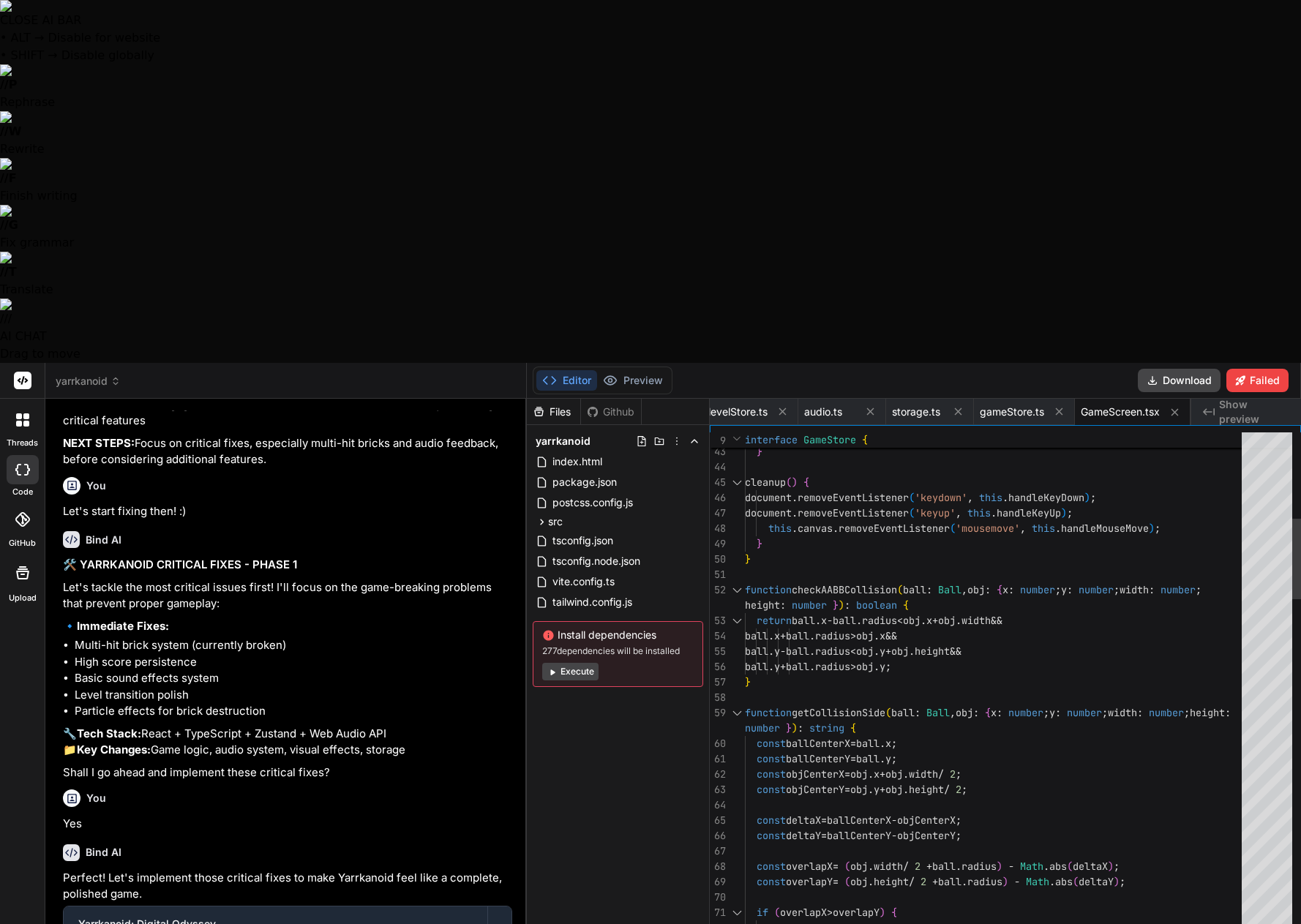
scroll to position [4712, 0]
type textarea "x"
type textarea "</div> </div> ); }; export default GameUI;"
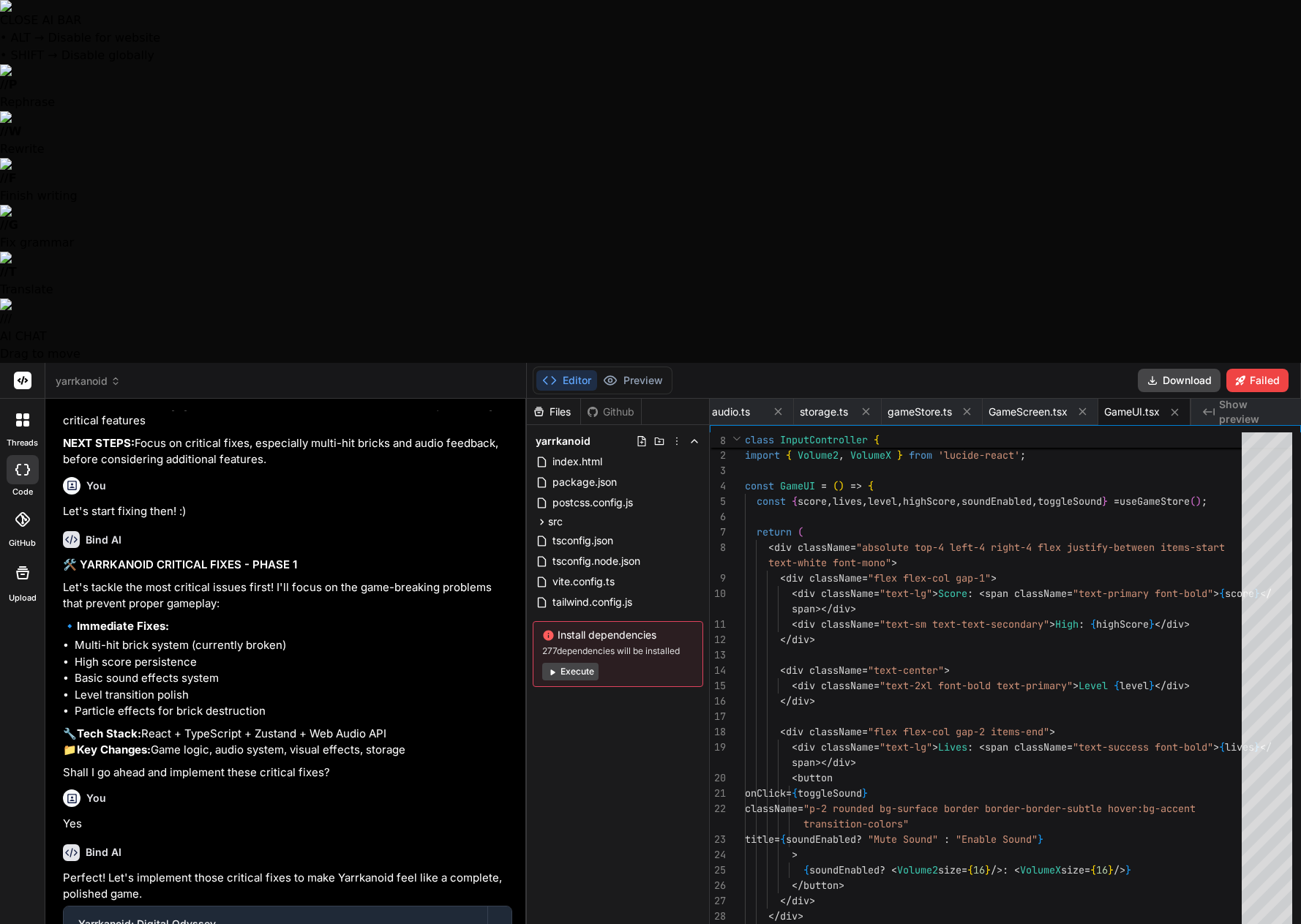
scroll to position [5204, 0]
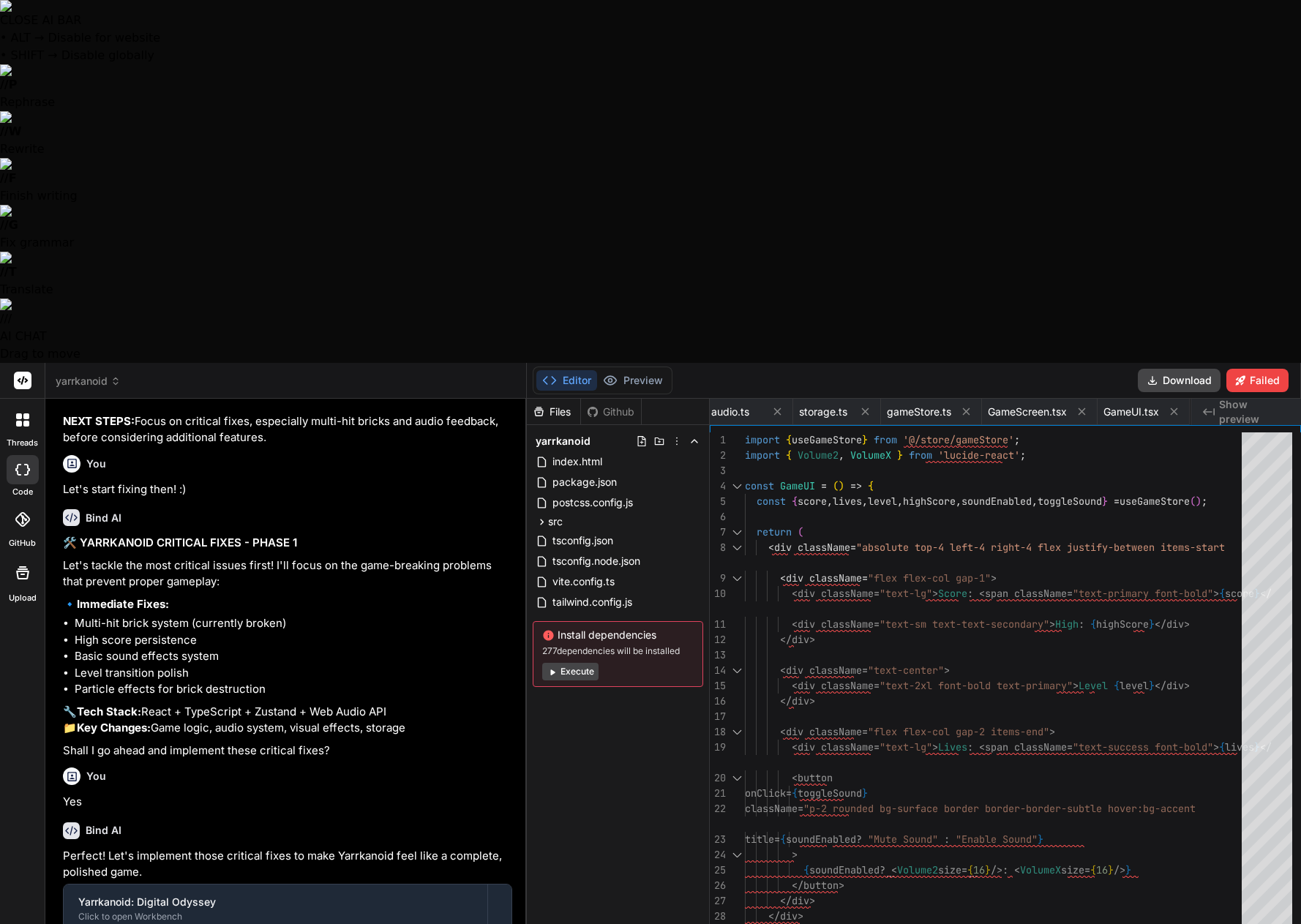
type textarea "x"
type textarea "<div className="text-xs text-text-secondary text-center"> Break all the bricks …"
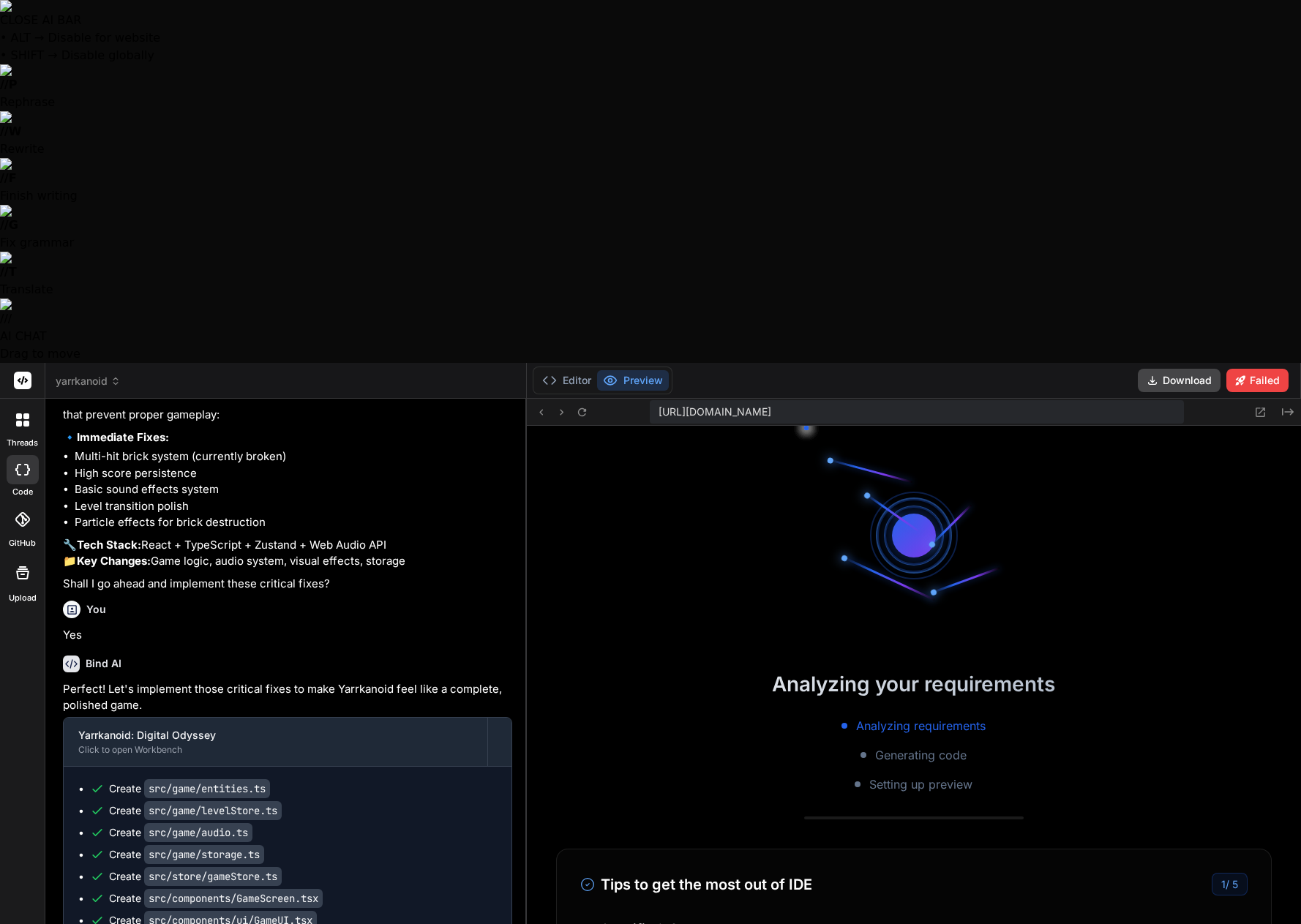
scroll to position [6419, 0]
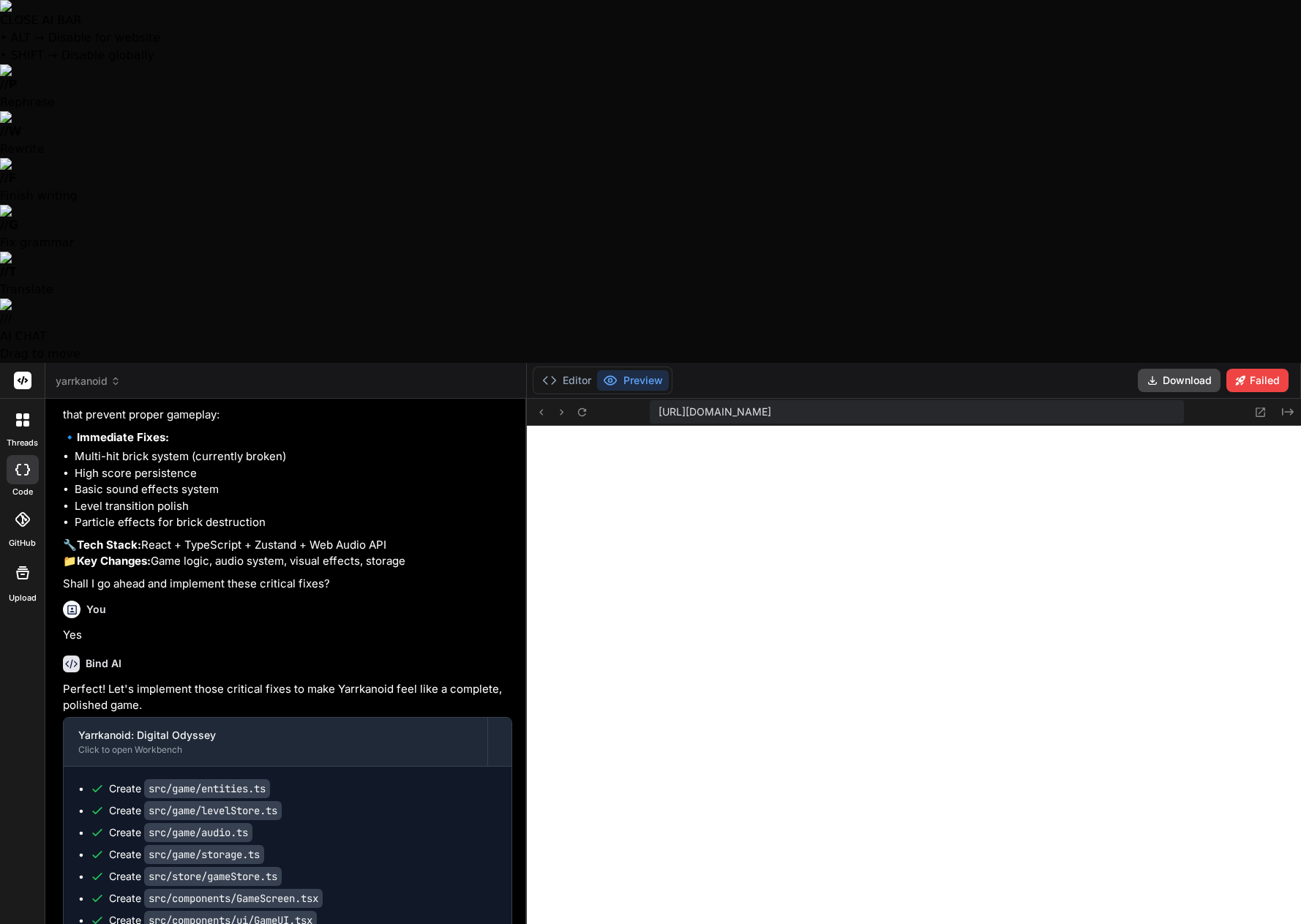
type textarea "x"
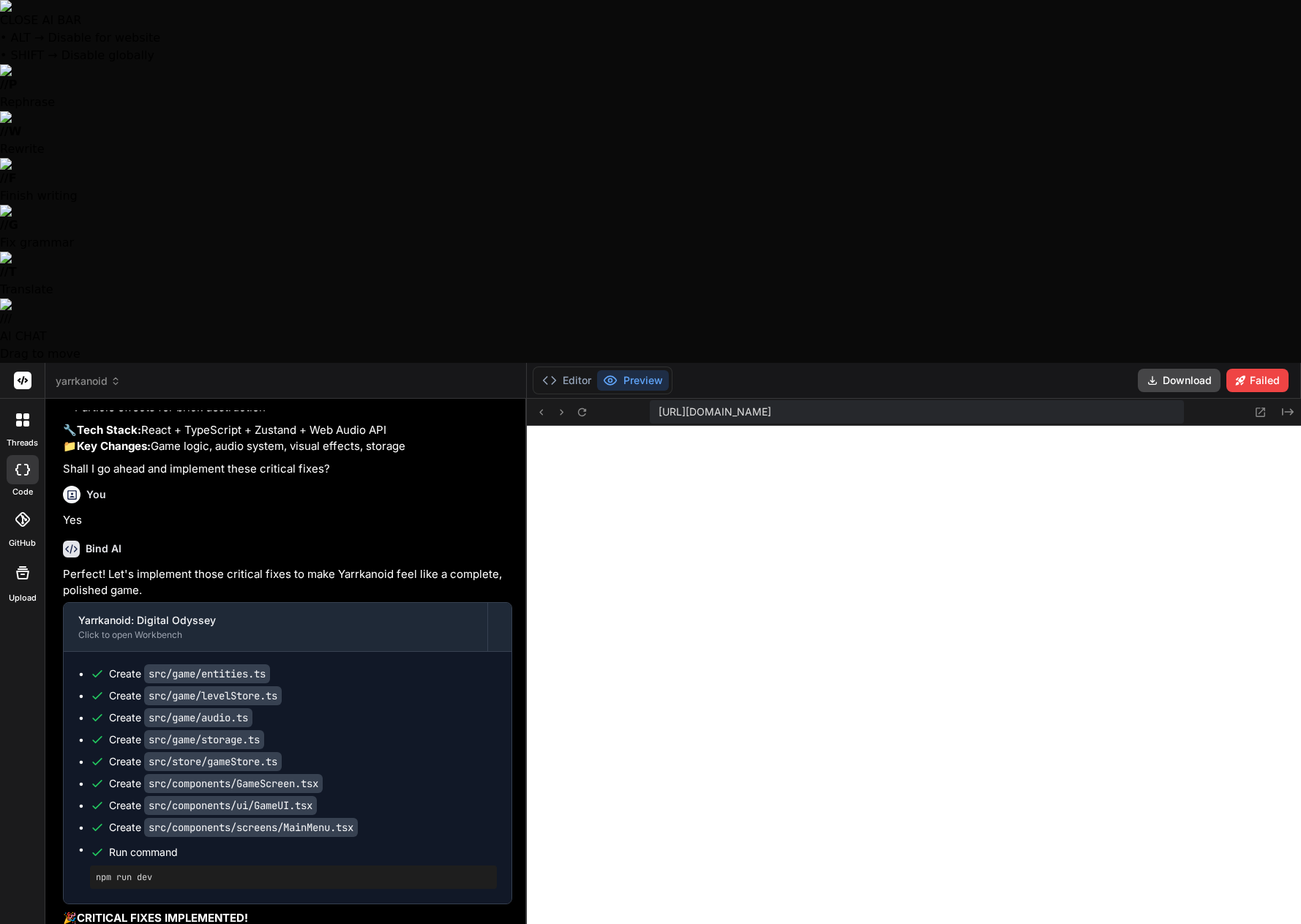
scroll to position [9073, 0]
type textarea "L"
type textarea "x"
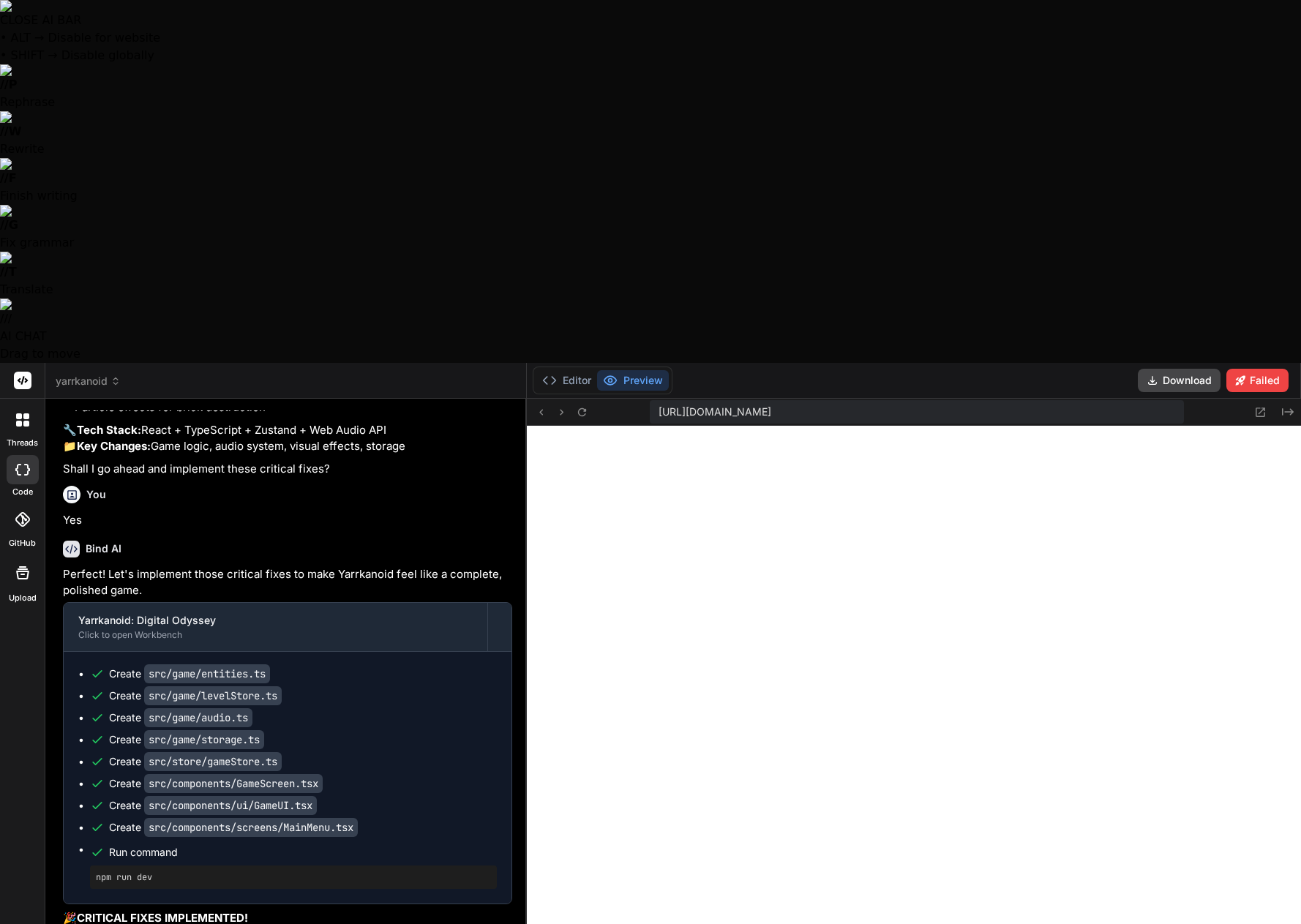
type textarea "Le"
type textarea "x"
type textarea "Let"
type textarea "x"
type textarea "Let'"
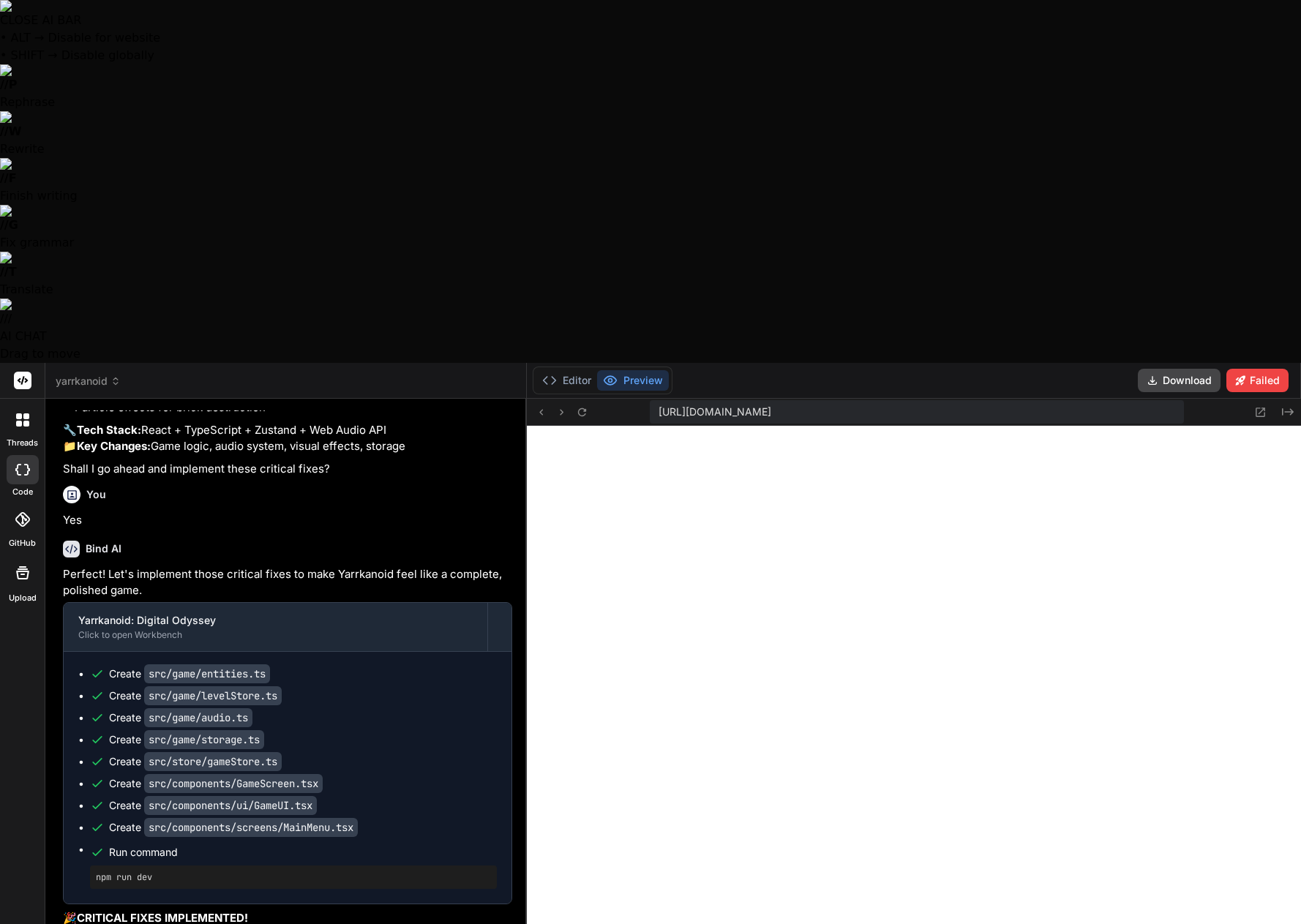
type textarea "x"
type textarea "Let's"
type textarea "x"
type textarea "Let's"
type textarea "x"
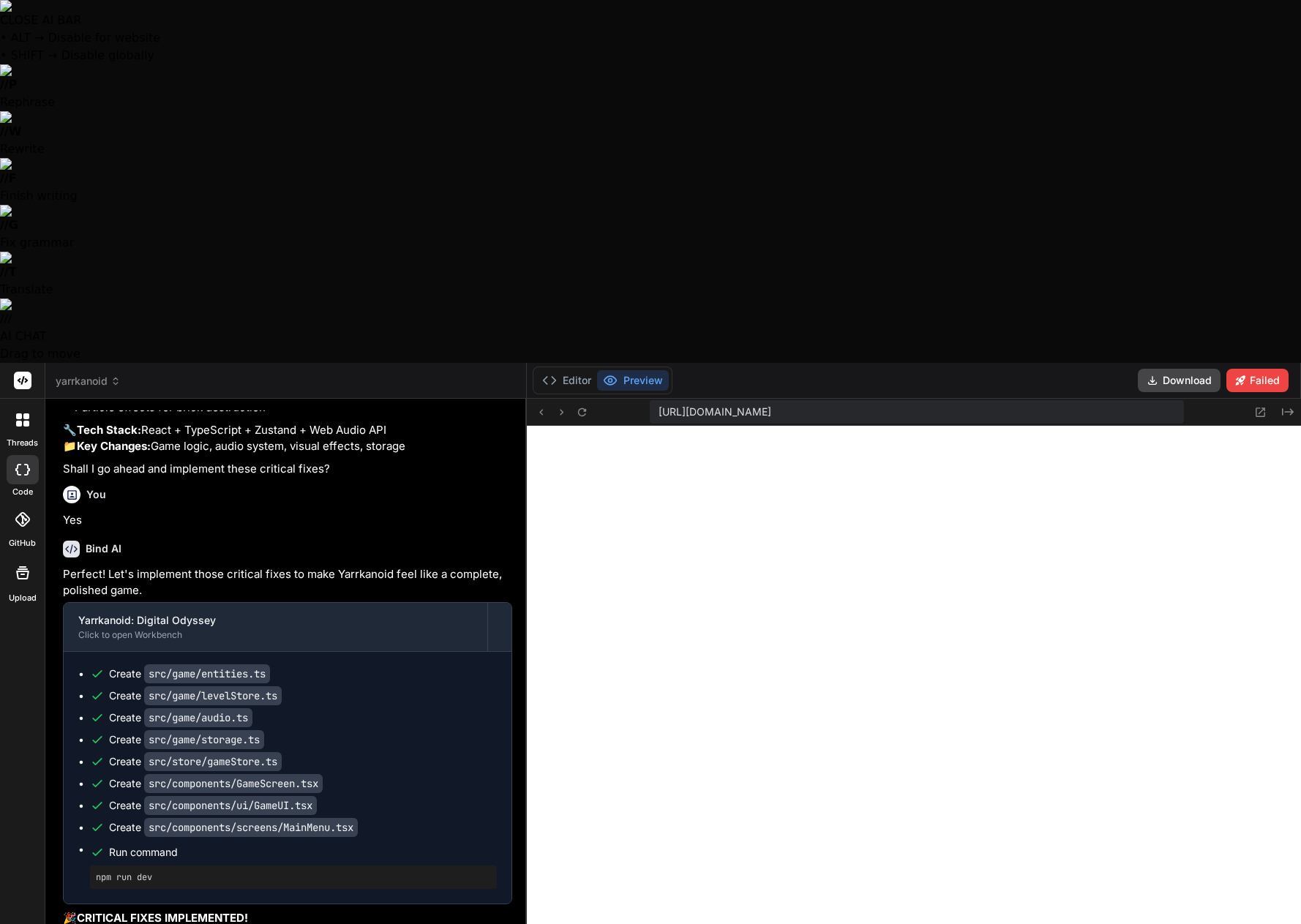
type textarea "Let's p"
type textarea "x"
type textarea "Let's pr"
type textarea "x"
type textarea "Let's pro"
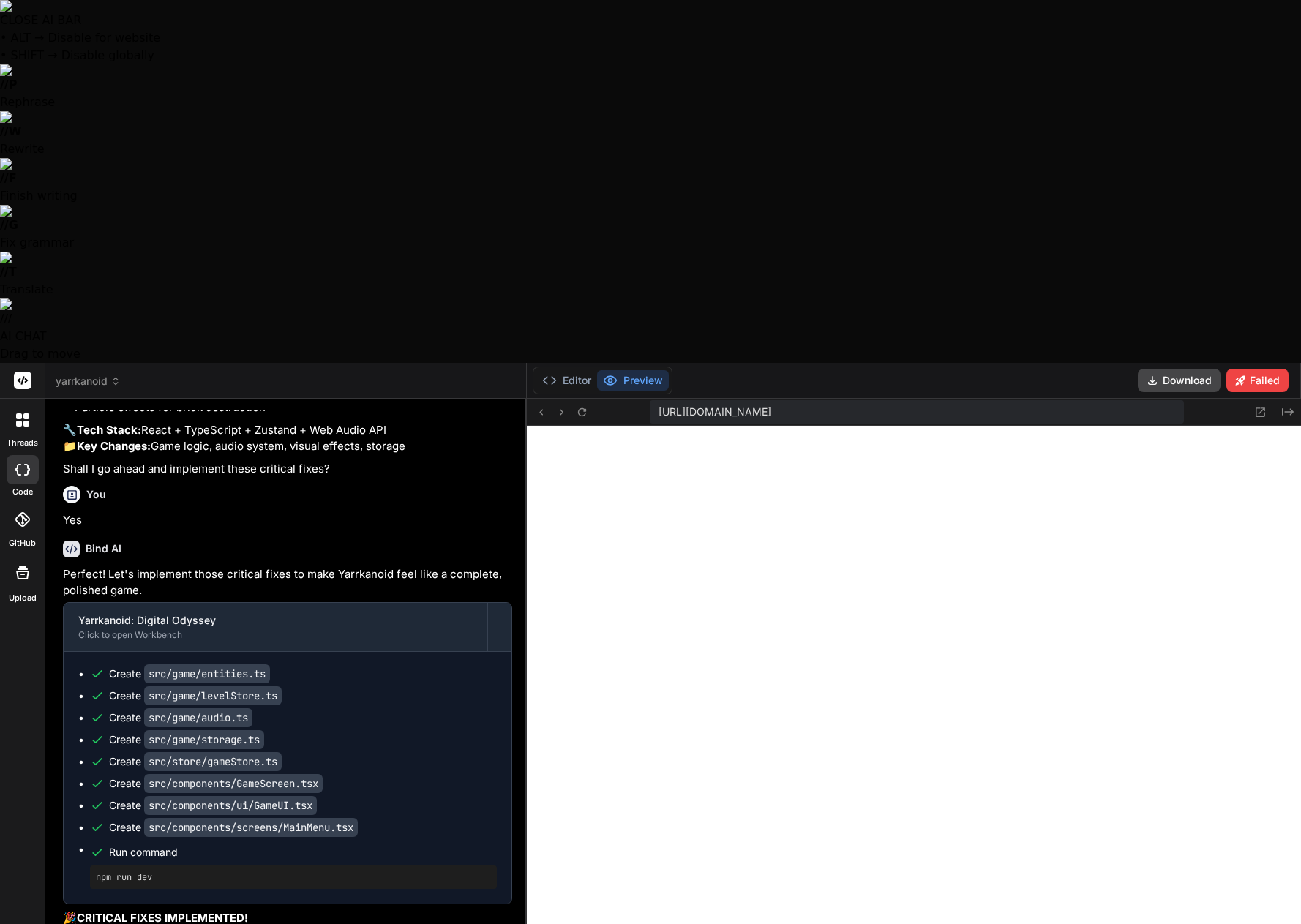
type textarea "x"
type textarea "Let's proc"
type textarea "x"
type textarea "Let's proce"
type textarea "x"
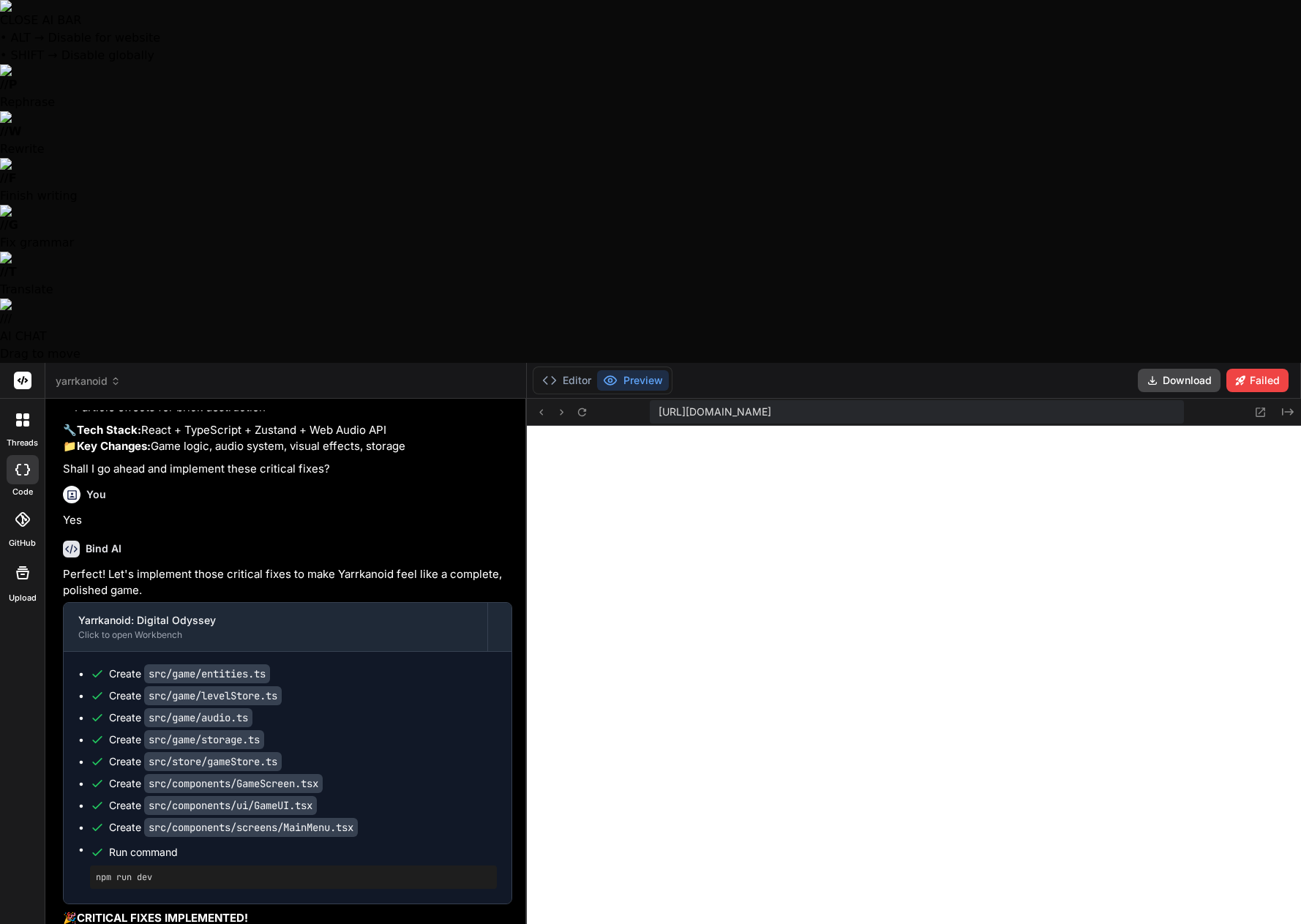
type textarea "Let's procee"
type textarea "x"
type textarea "Let's proceed"
type textarea "x"
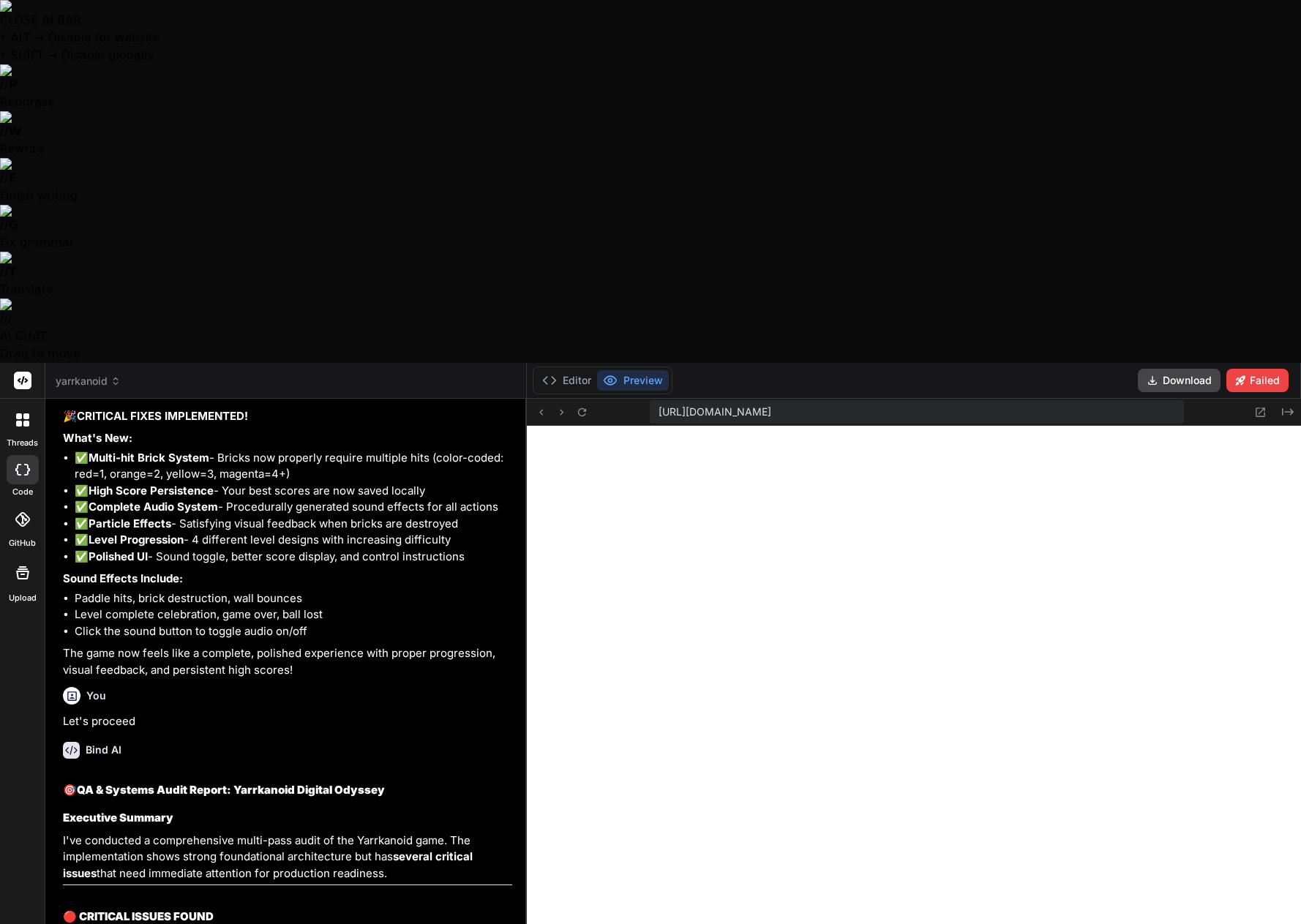
scroll to position [9847, 0]
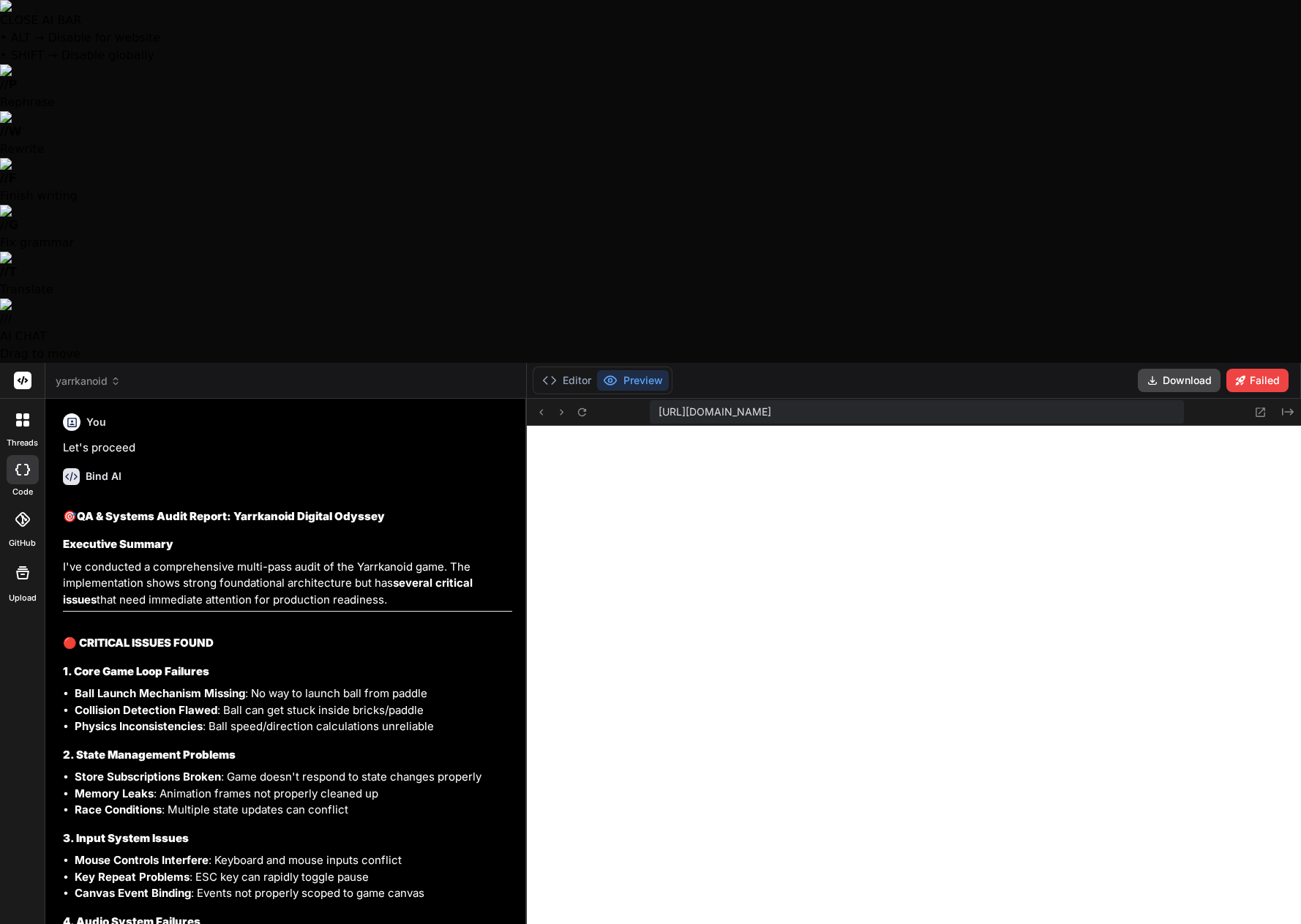
type textarea "x"
type textarea "} }"
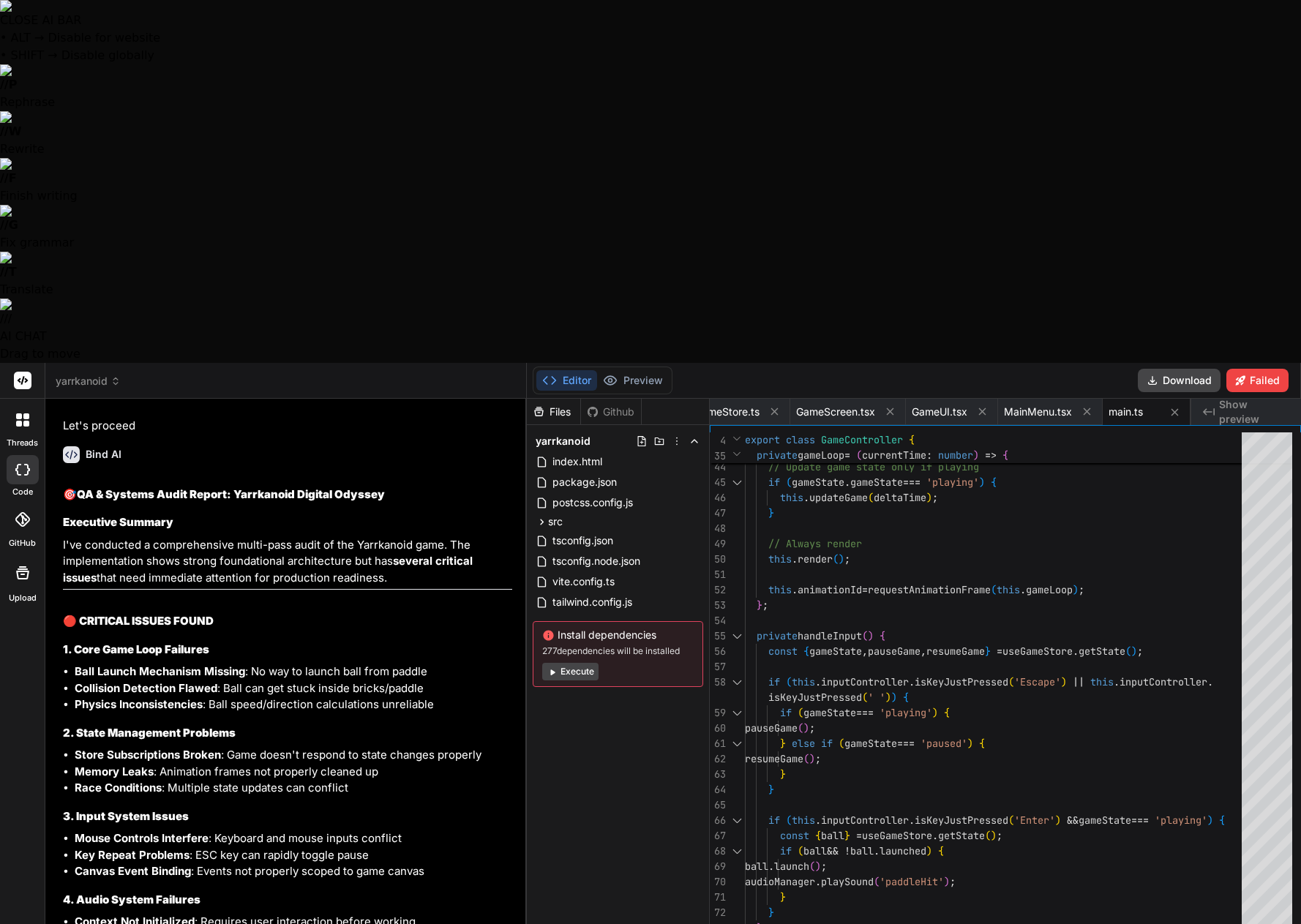
scroll to position [9869, 0]
type textarea "x"
type textarea "isDead(): boolean { return [DOMAIN_NAME] <= 0; } }"
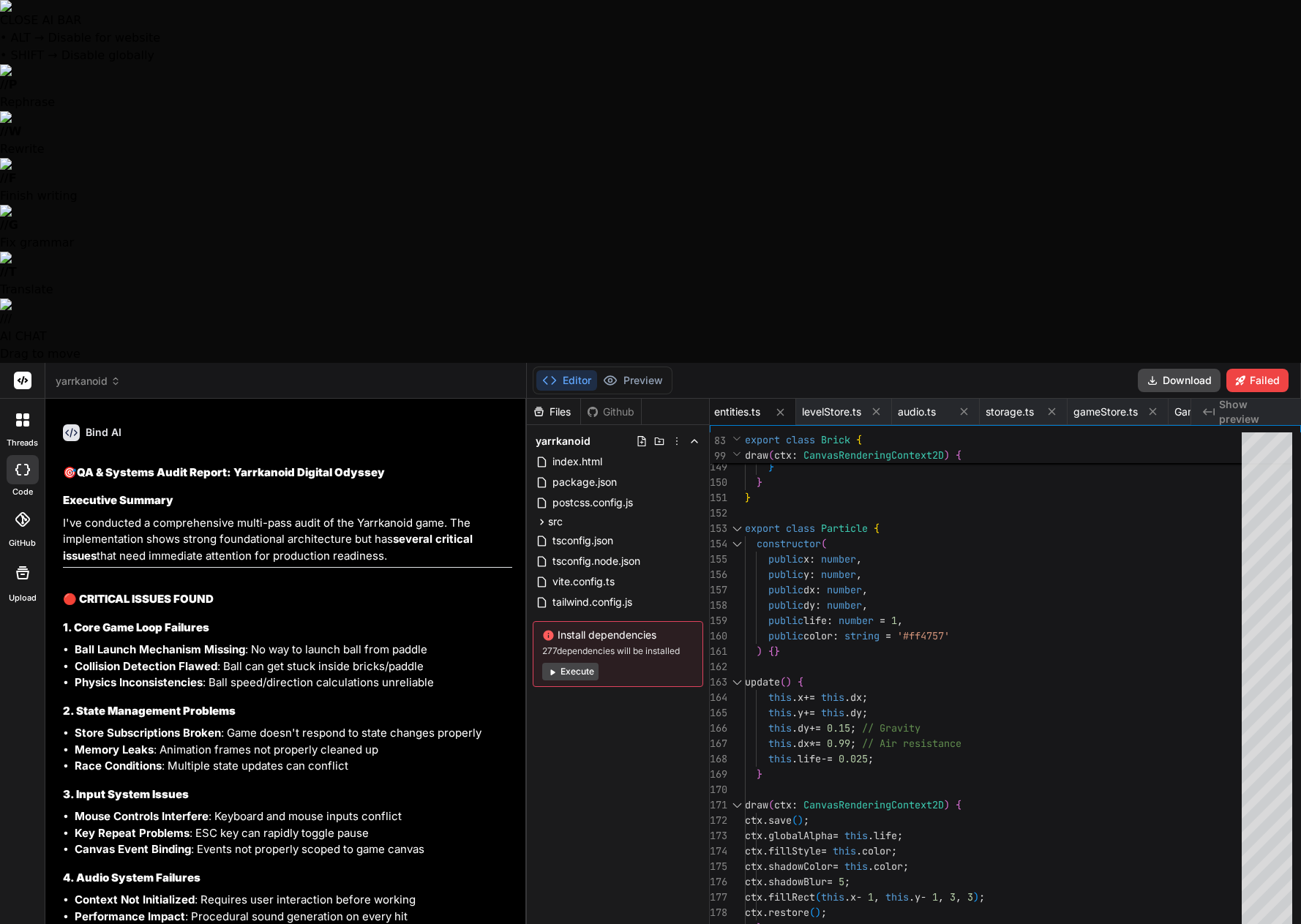
scroll to position [9891, 0]
type textarea "x"
type textarea "getVolume(): number { return this.volume; } } export const audioManager = new A…"
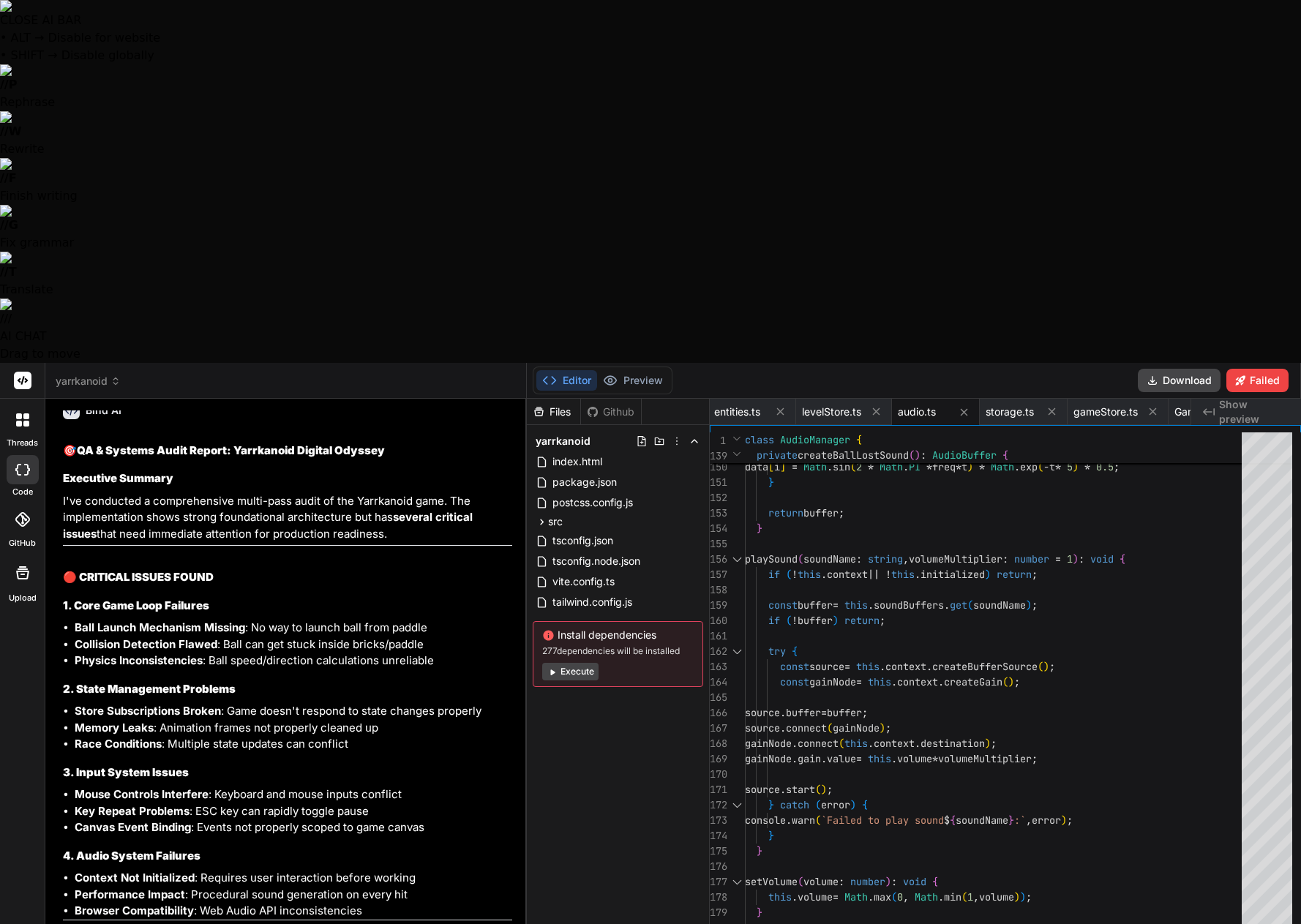
scroll to position [9913, 0]
type textarea "x"
type textarea "export default GameScreen;"
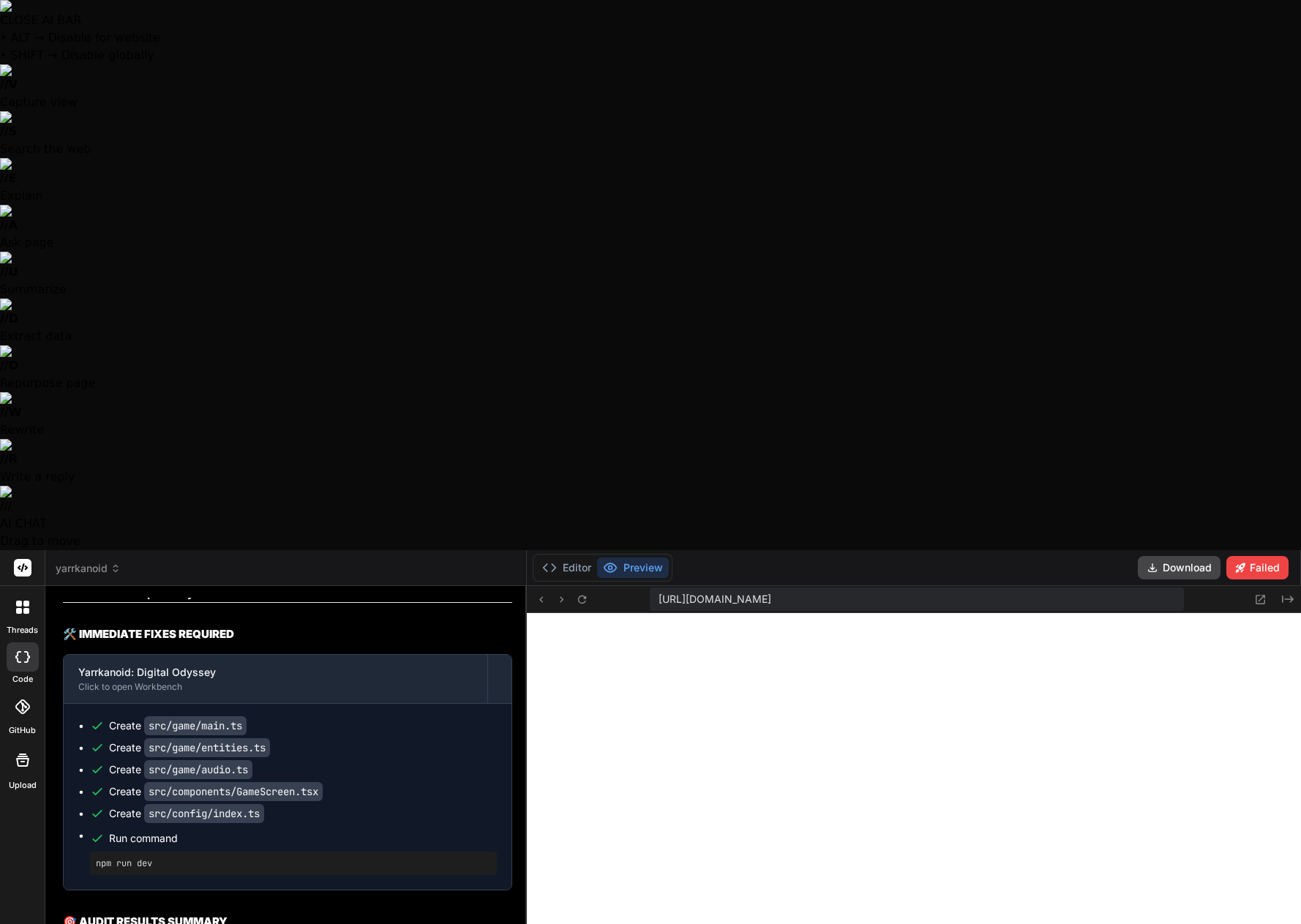
scroll to position [10418, 0]
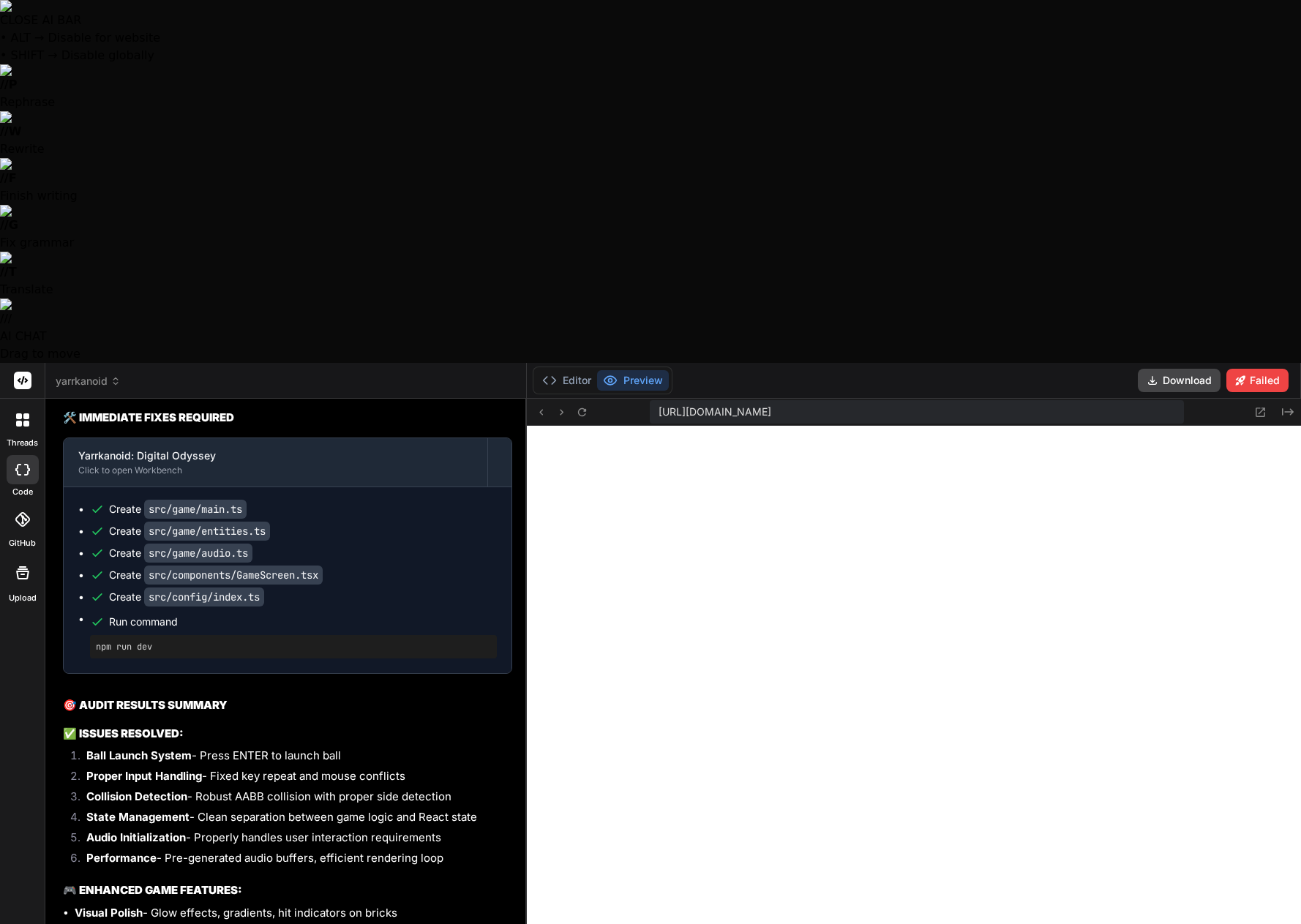
paste textarea "[plugin:vite:import-analysis] Failed to resolve import "@radix-ui/react-slot" f…"
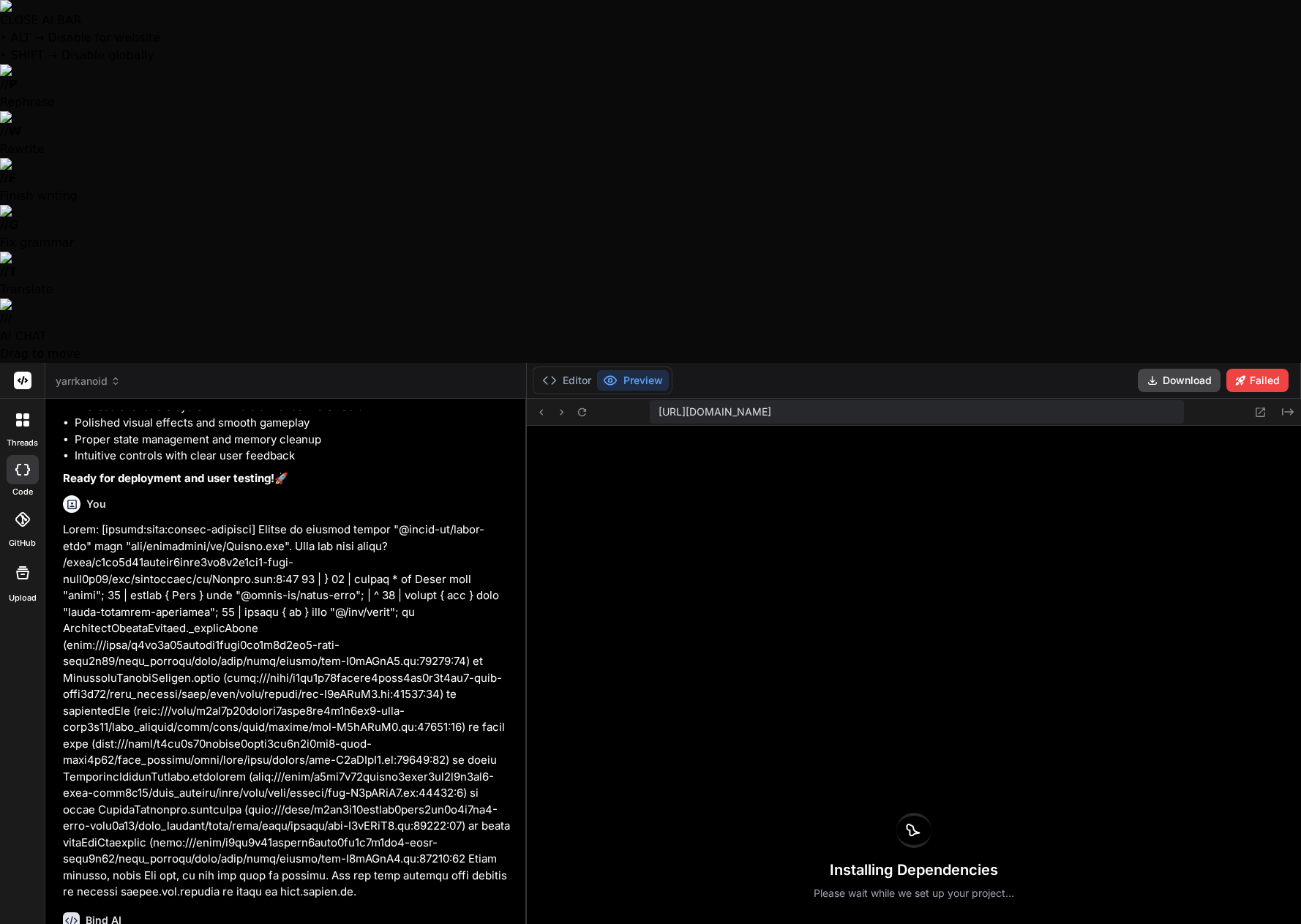
scroll to position [9328, 0]
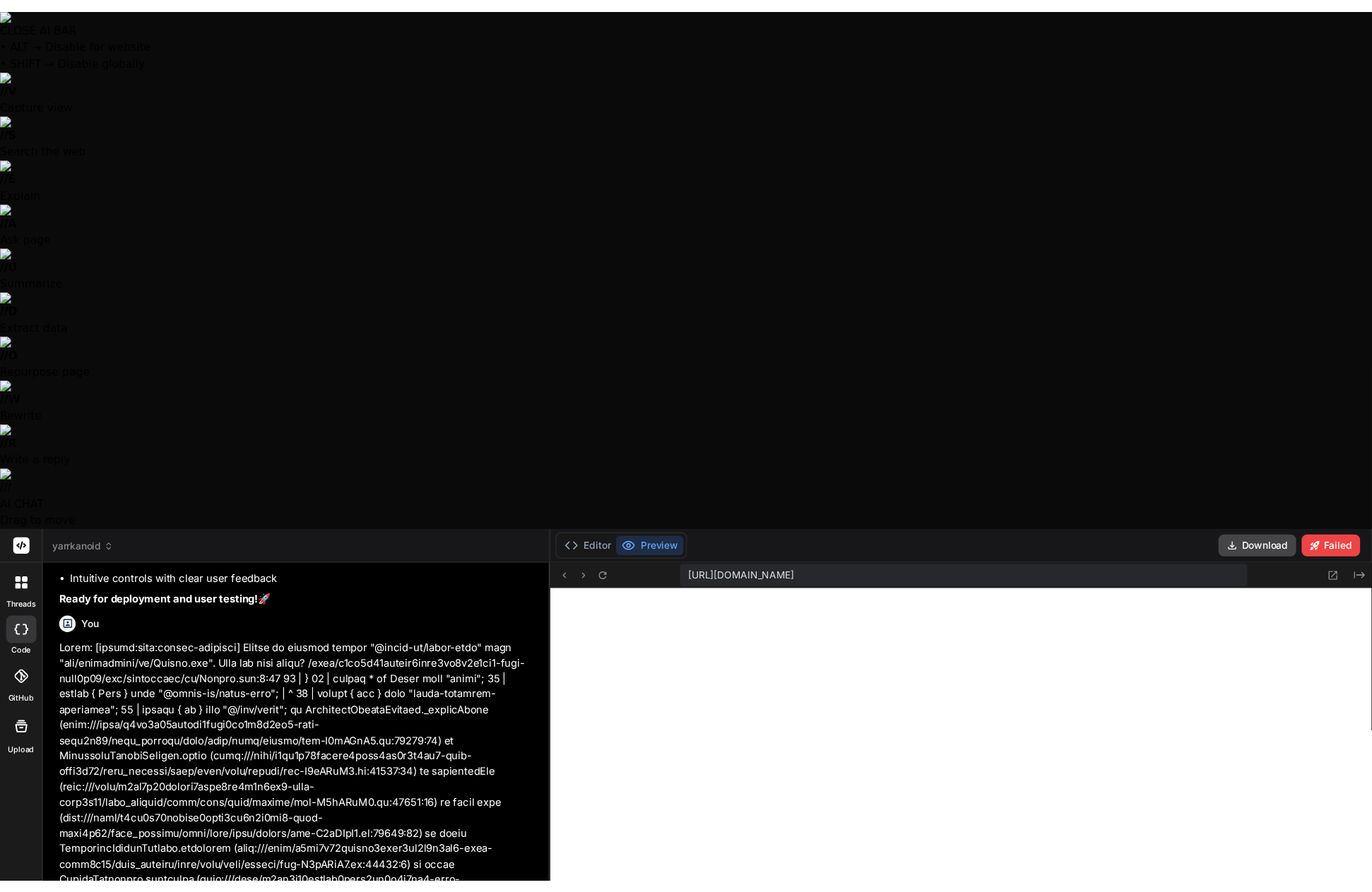
scroll to position [10665, 0]
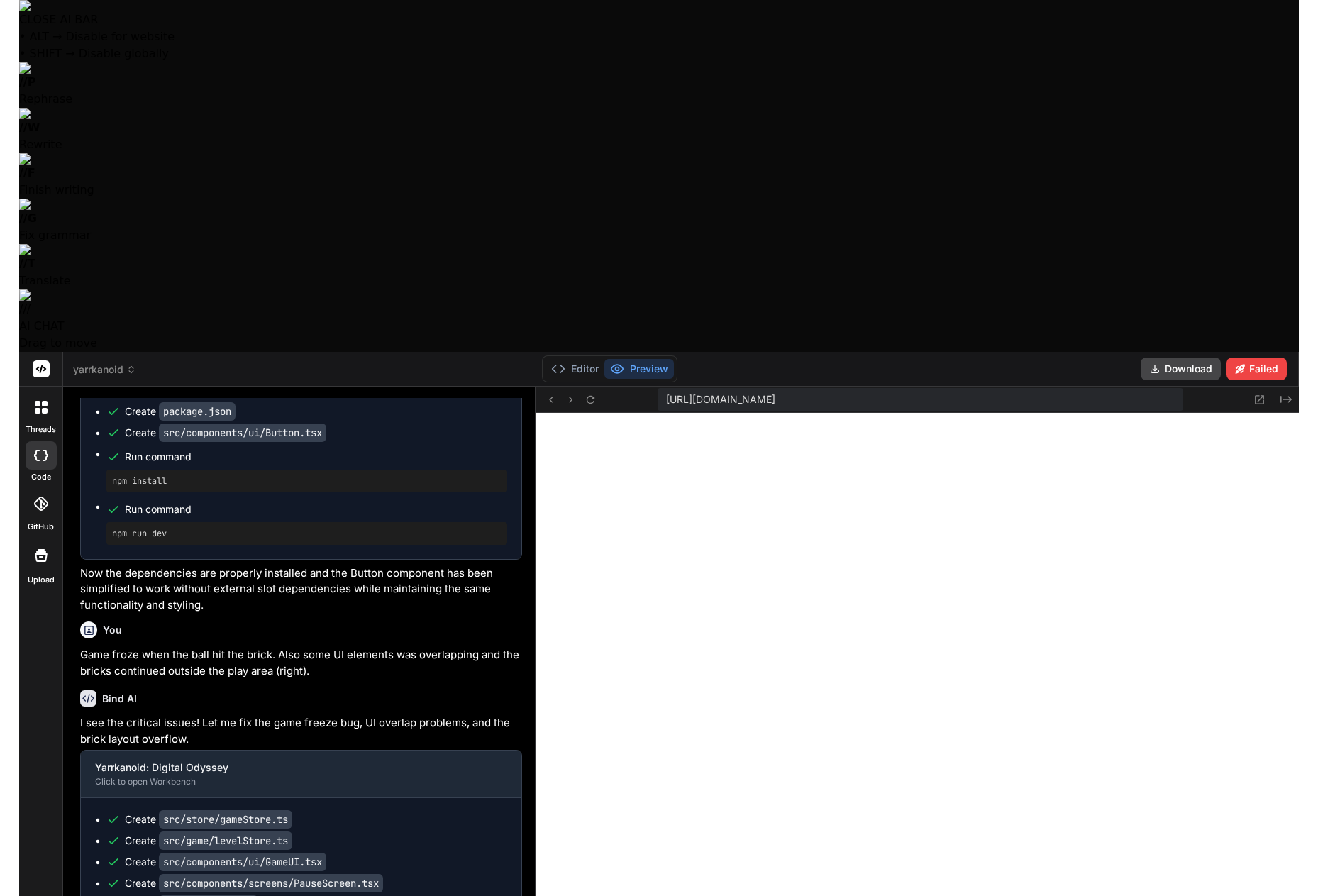
scroll to position [9735, 0]
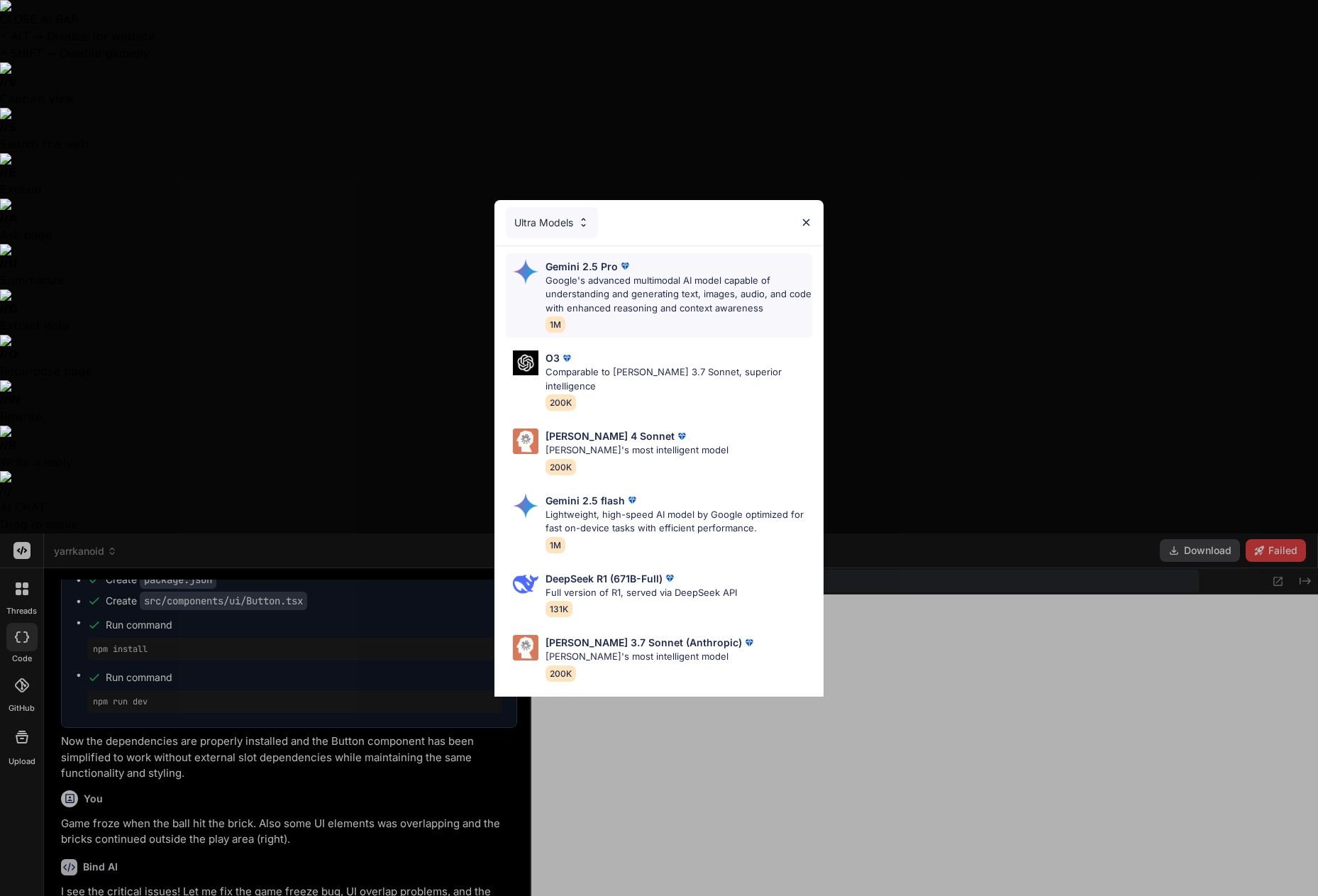
click at [582, 284] on p "Google's advanced multimodal AI model capable of understanding and generating t…" at bounding box center [679, 295] width 267 height 42
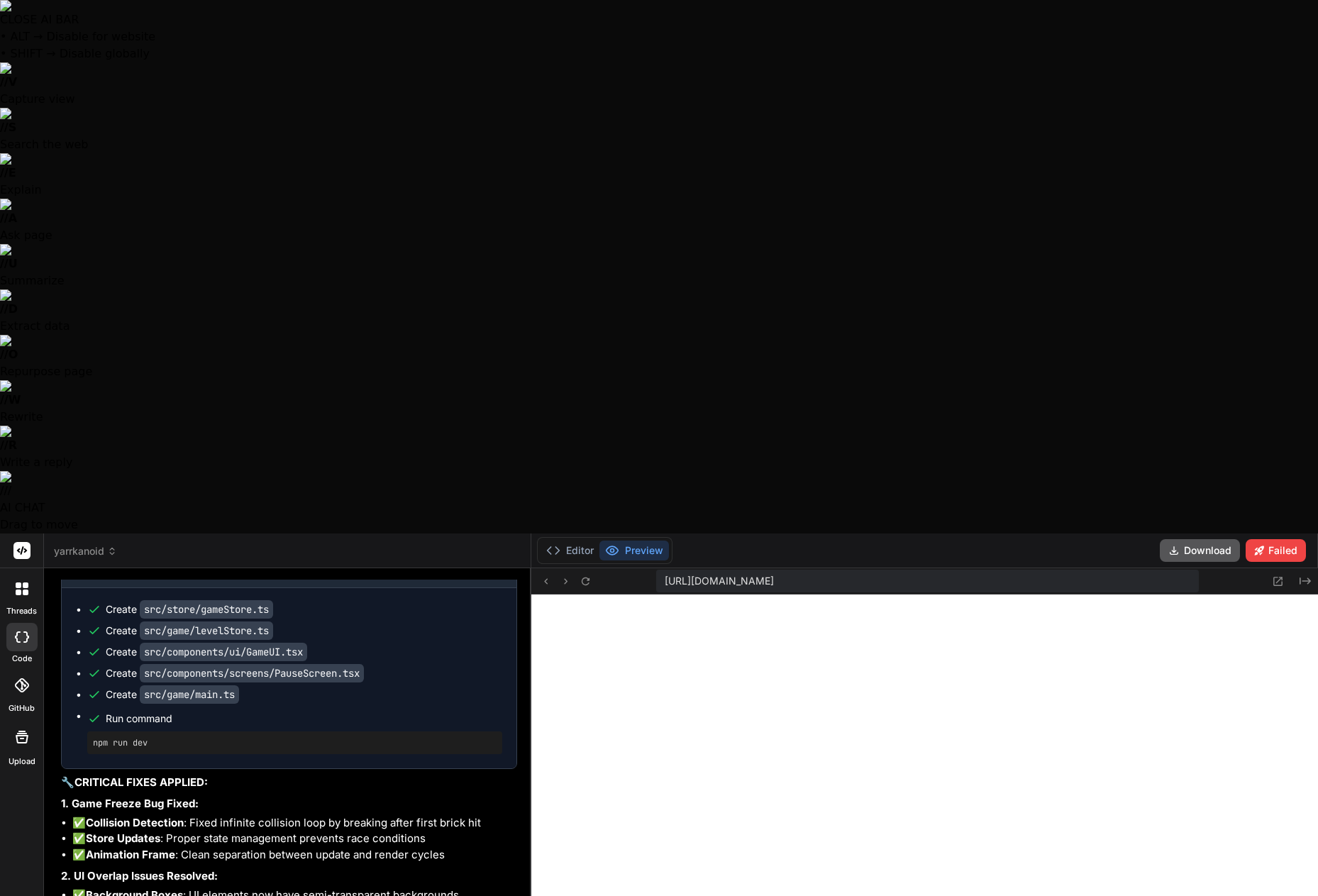
click at [1174, 545] on icon at bounding box center [1174, 550] width 11 height 11
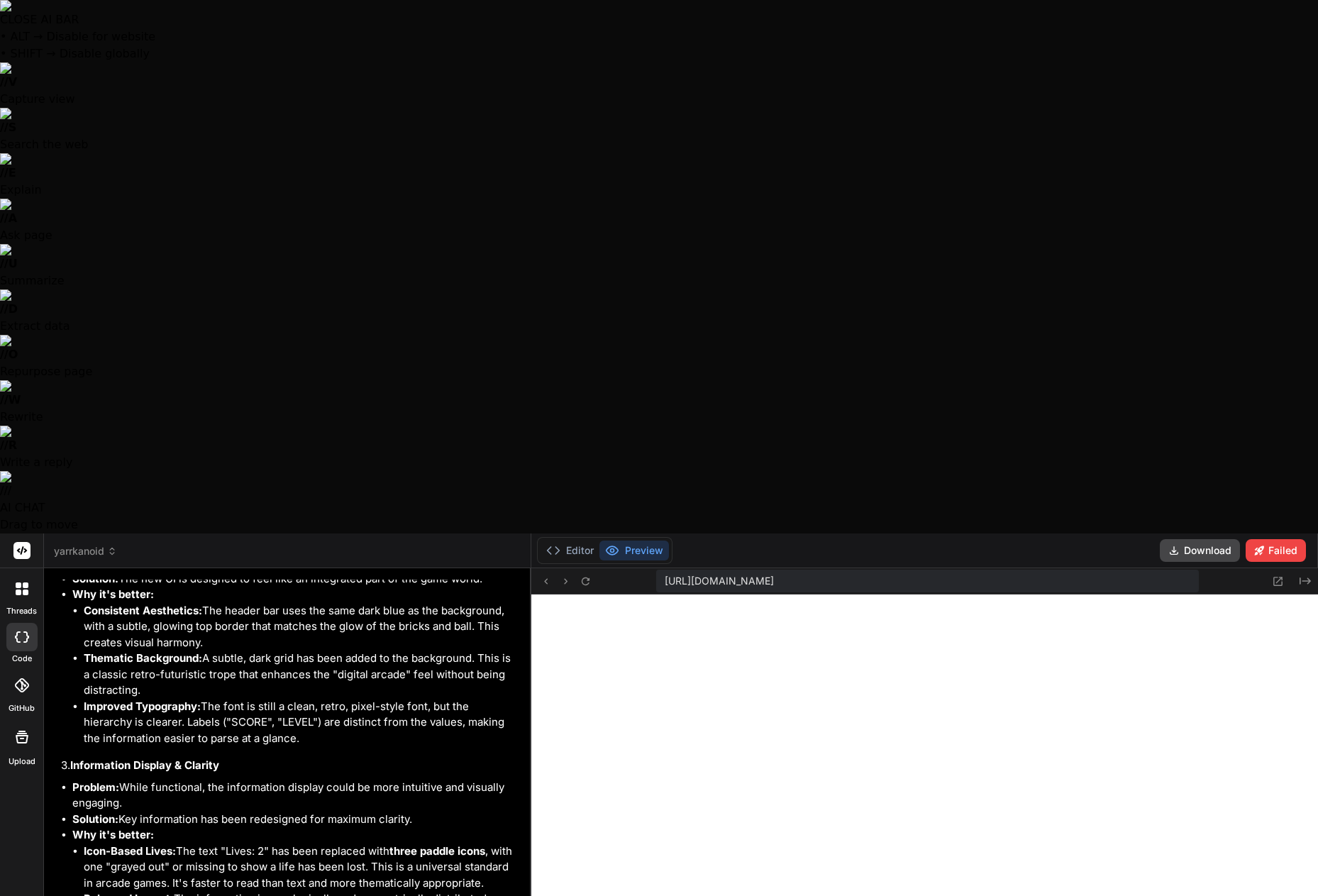
scroll to position [12955, 0]
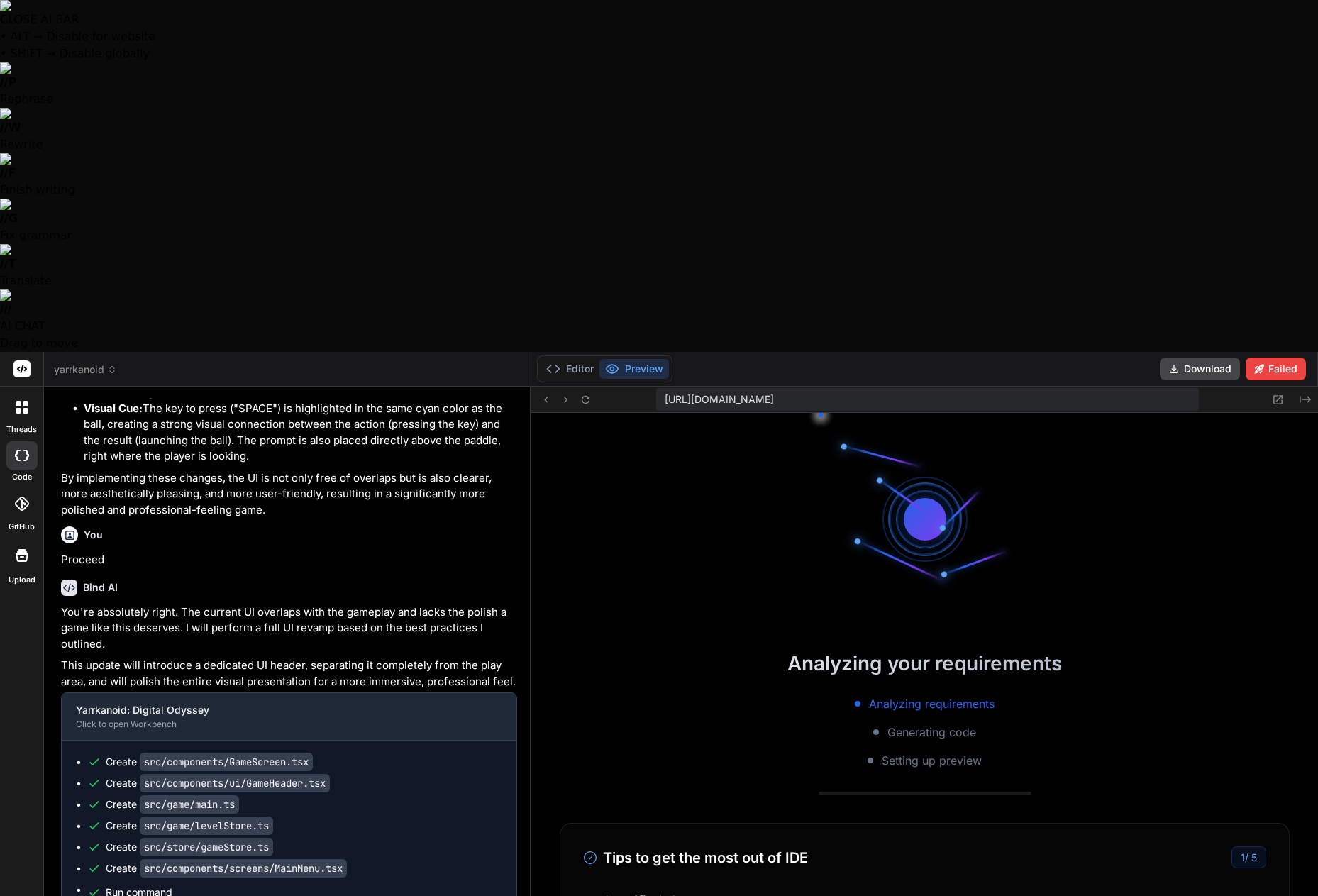
scroll to position [10410, 0]
